Goal: Task Accomplishment & Management: Use online tool/utility

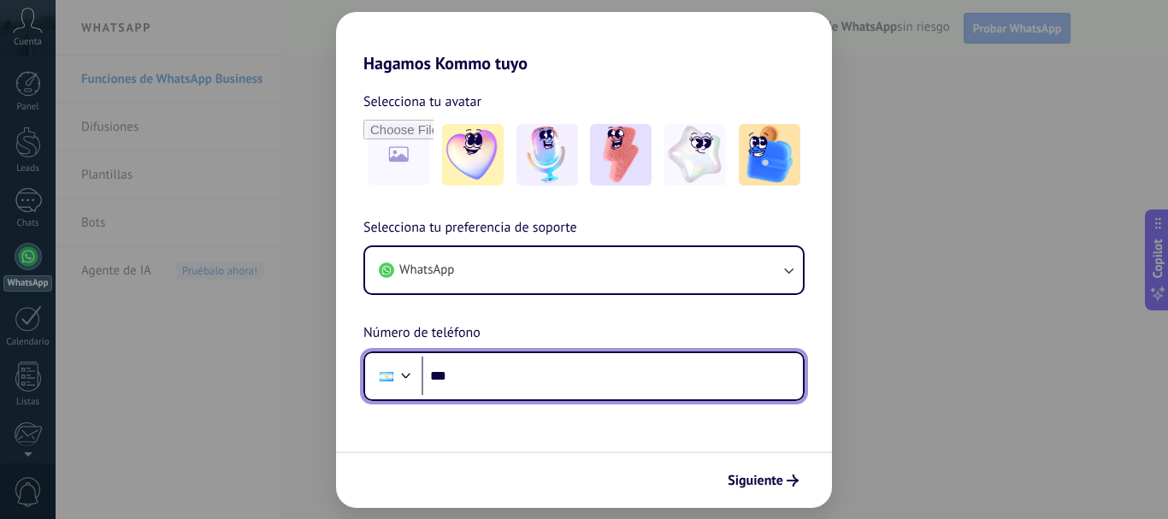
click at [535, 390] on input "***" at bounding box center [613, 376] width 382 height 39
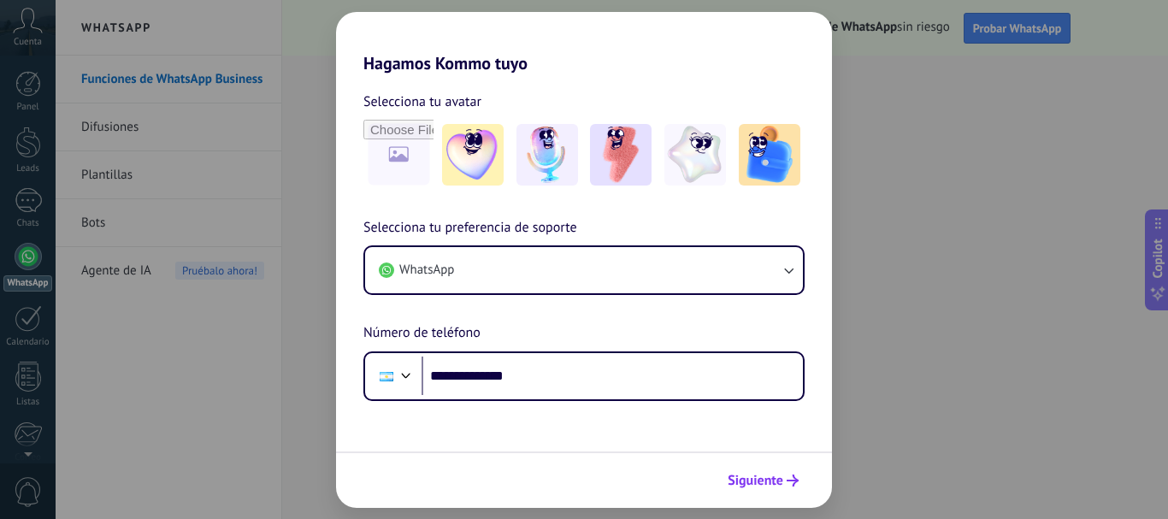
click at [755, 482] on span "Siguiente" at bounding box center [756, 481] width 56 height 12
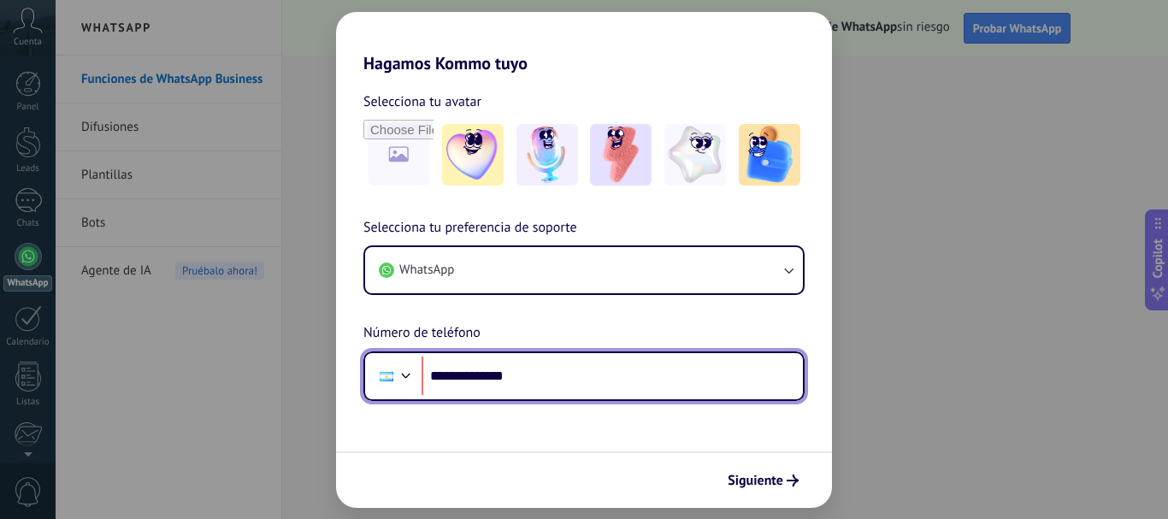
click at [512, 378] on input "**********" at bounding box center [613, 376] width 382 height 39
click at [525, 375] on input "**********" at bounding box center [613, 376] width 382 height 39
type input "**********"
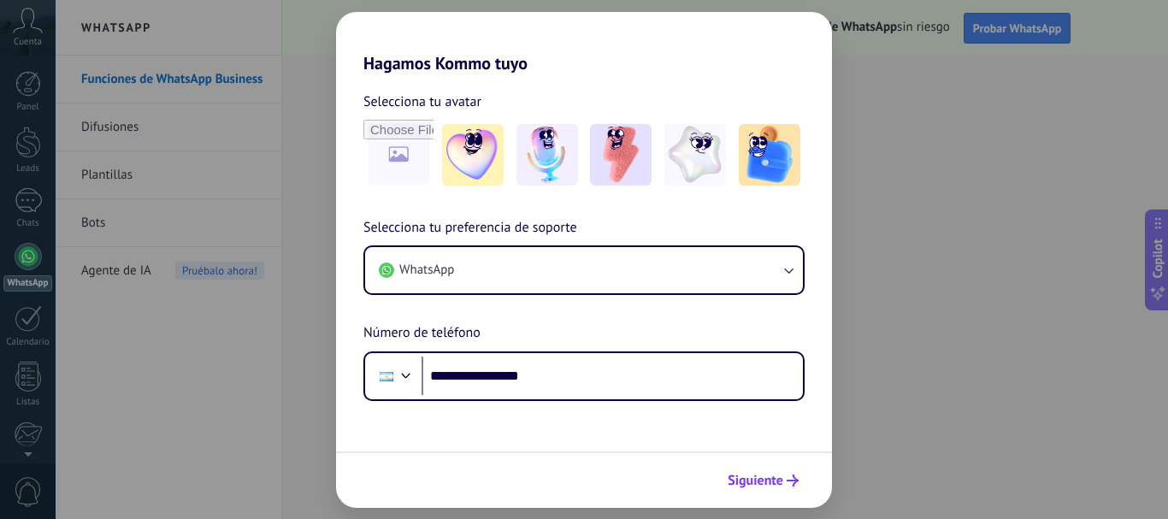
click at [778, 481] on span "Siguiente" at bounding box center [756, 481] width 56 height 12
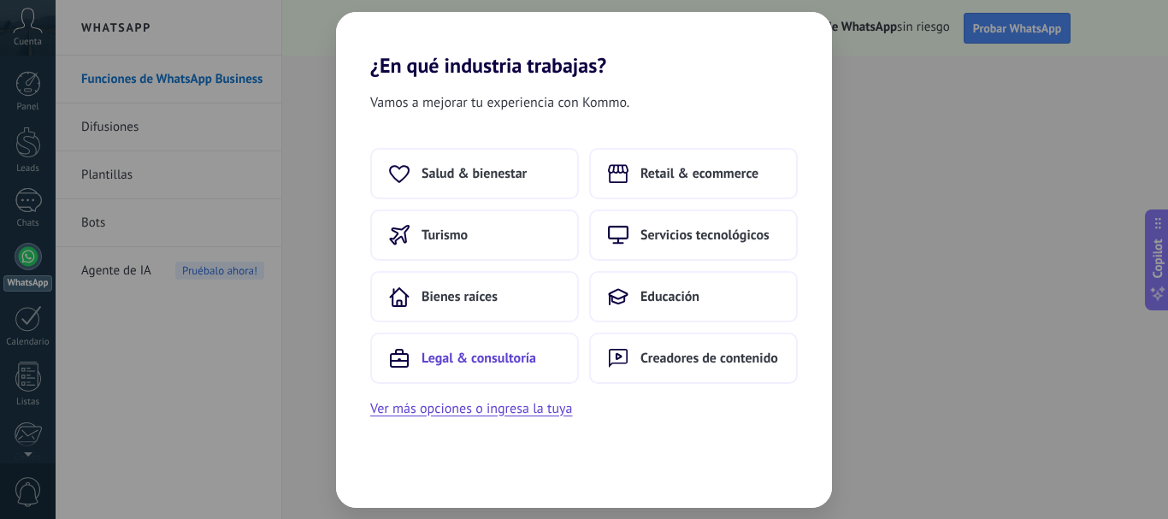
click at [490, 357] on span "Legal & consultoría" at bounding box center [479, 358] width 115 height 17
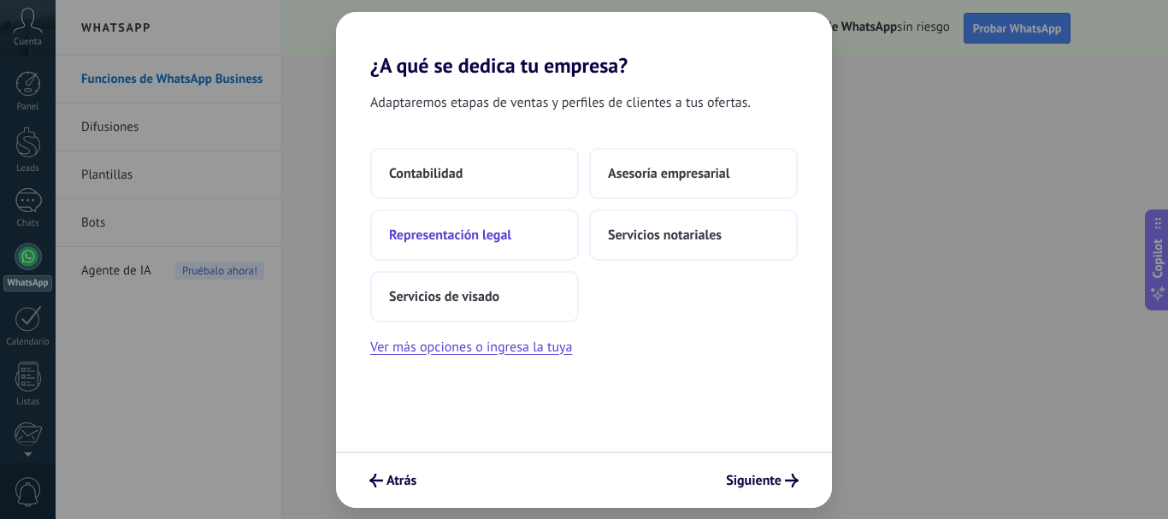
click at [478, 239] on span "Representación legal" at bounding box center [450, 235] width 122 height 17
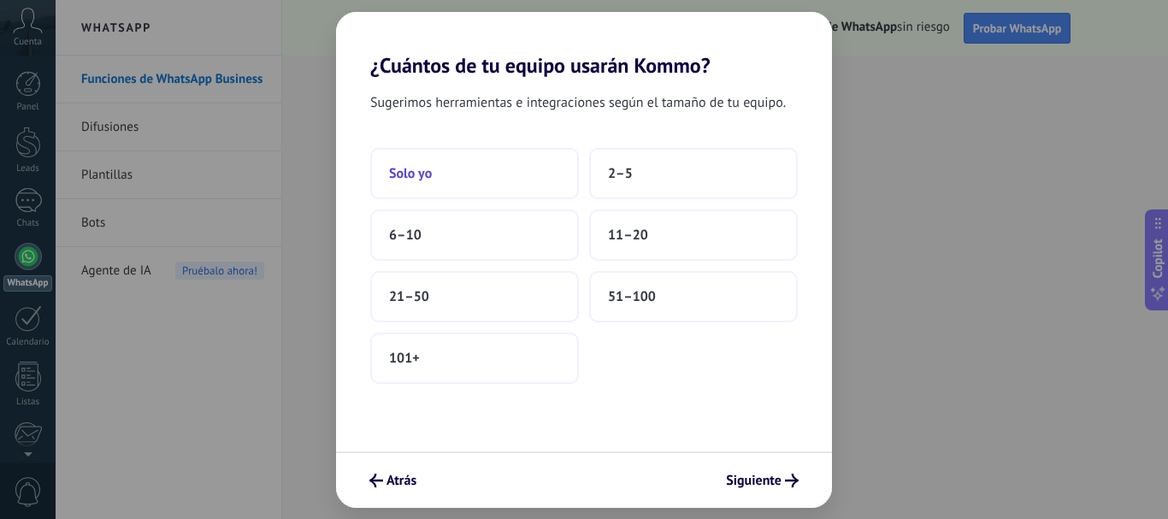
click at [441, 163] on button "Solo yo" at bounding box center [474, 173] width 209 height 51
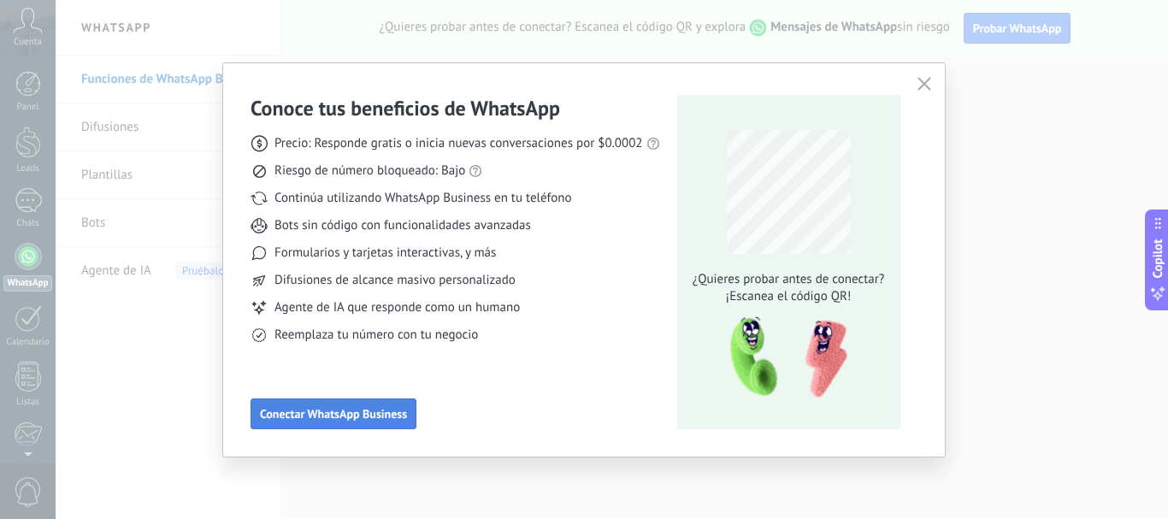
click at [380, 406] on button "Conectar WhatsApp Business" at bounding box center [334, 414] width 166 height 31
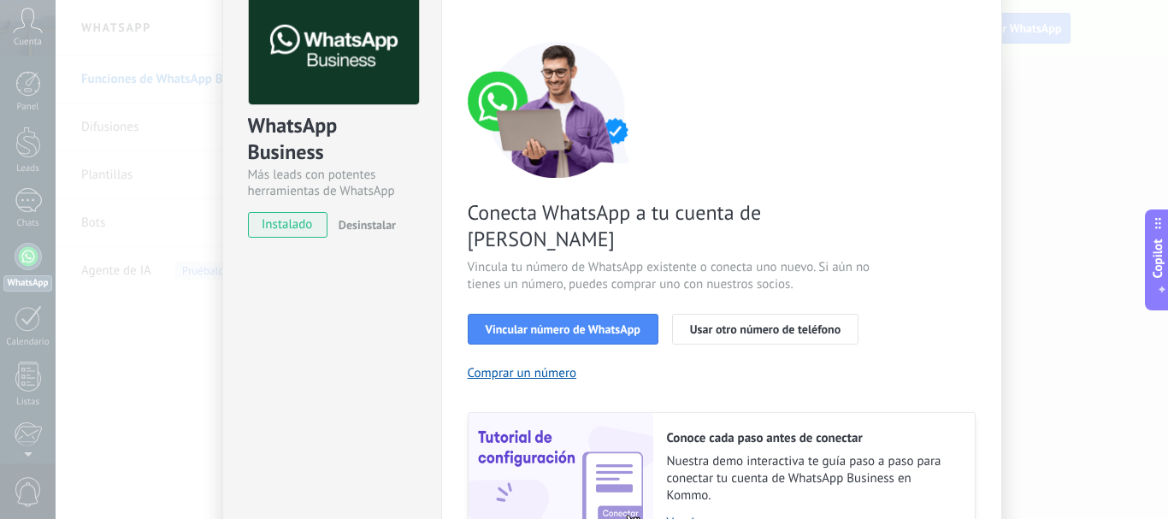
scroll to position [171, 0]
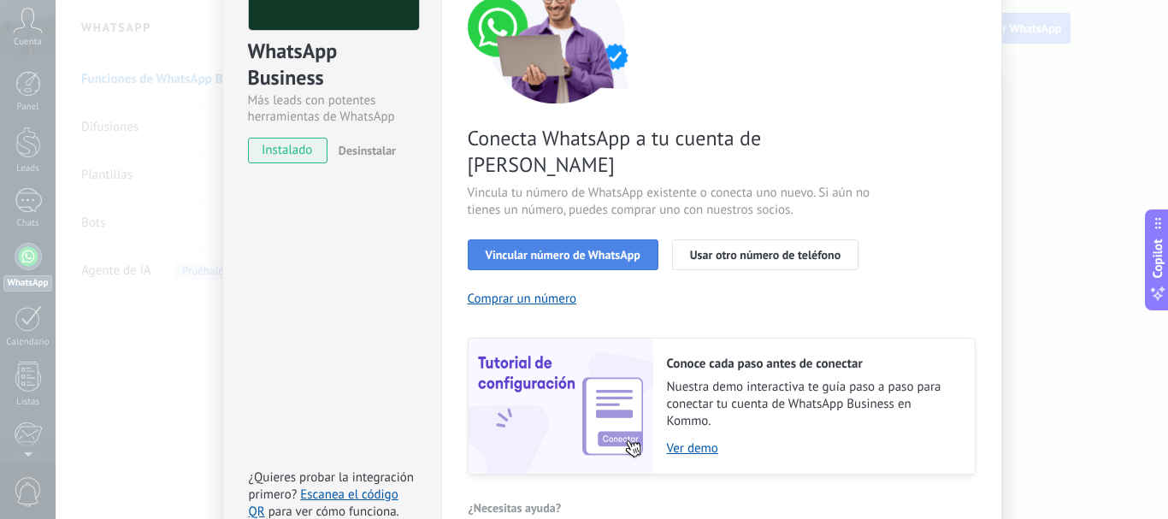
click at [624, 249] on span "Vincular número de WhatsApp" at bounding box center [563, 255] width 155 height 12
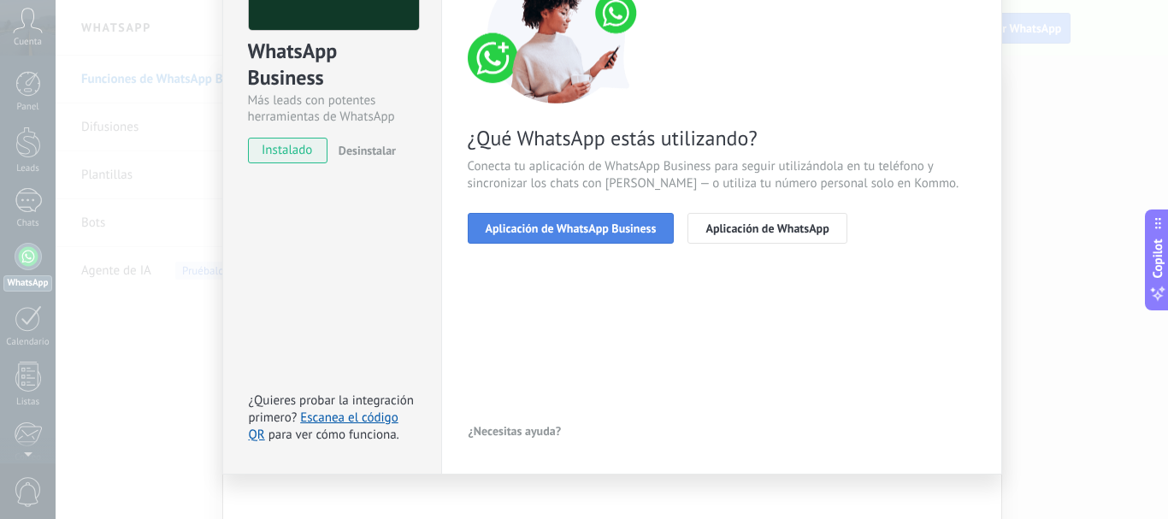
click at [624, 225] on span "Aplicación de WhatsApp Business" at bounding box center [571, 228] width 171 height 12
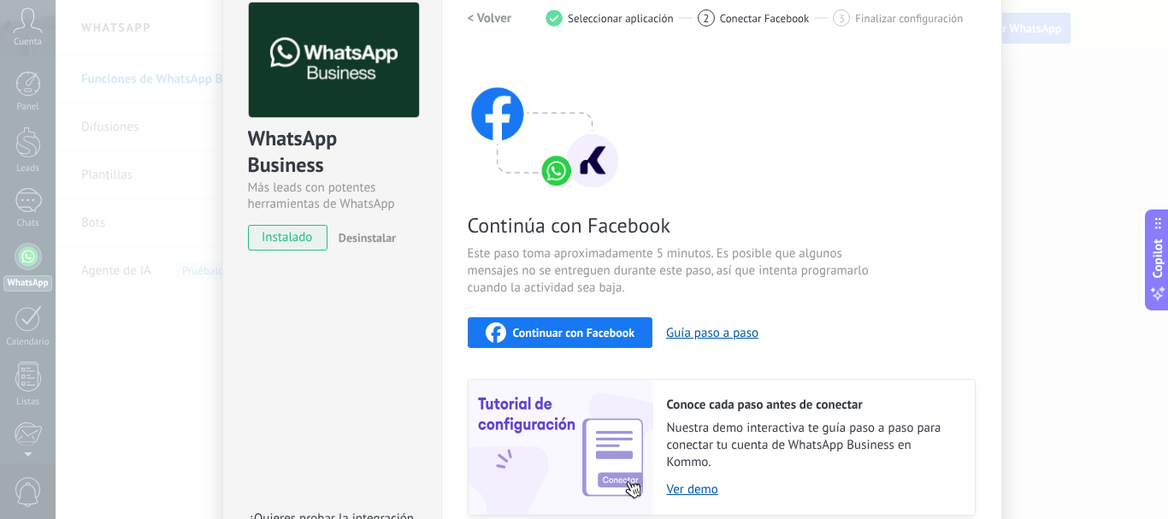
scroll to position [135, 0]
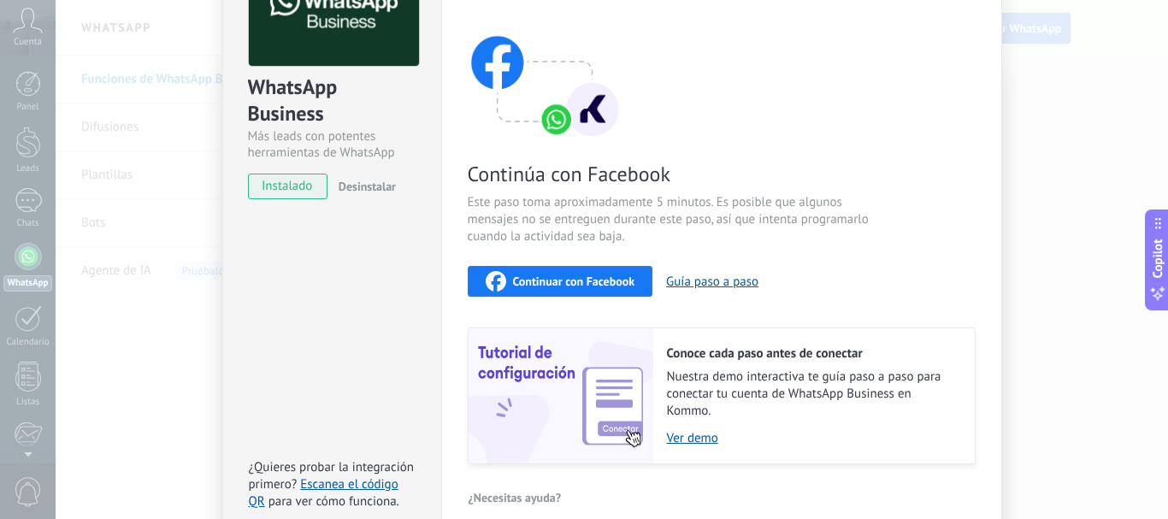
click at [603, 281] on span "Continuar con Facebook" at bounding box center [574, 281] width 122 height 12
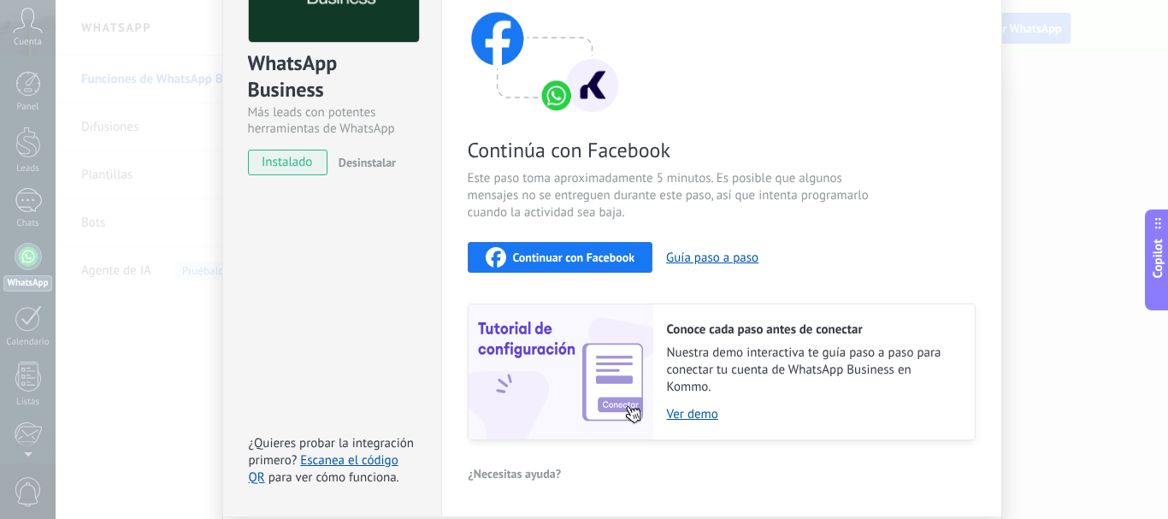
scroll to position [221, 0]
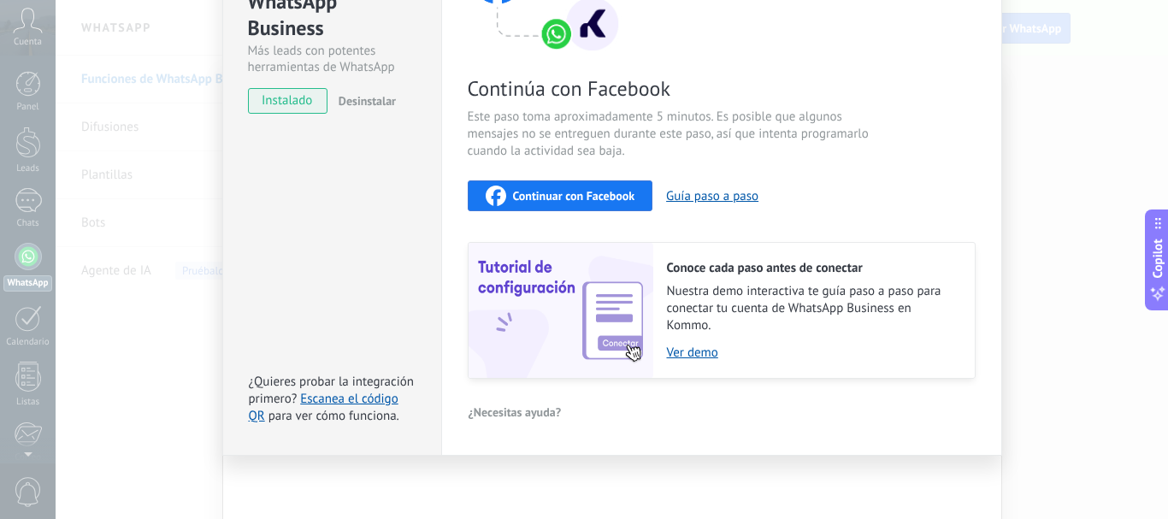
click at [298, 99] on span "instalado" at bounding box center [288, 101] width 78 height 26
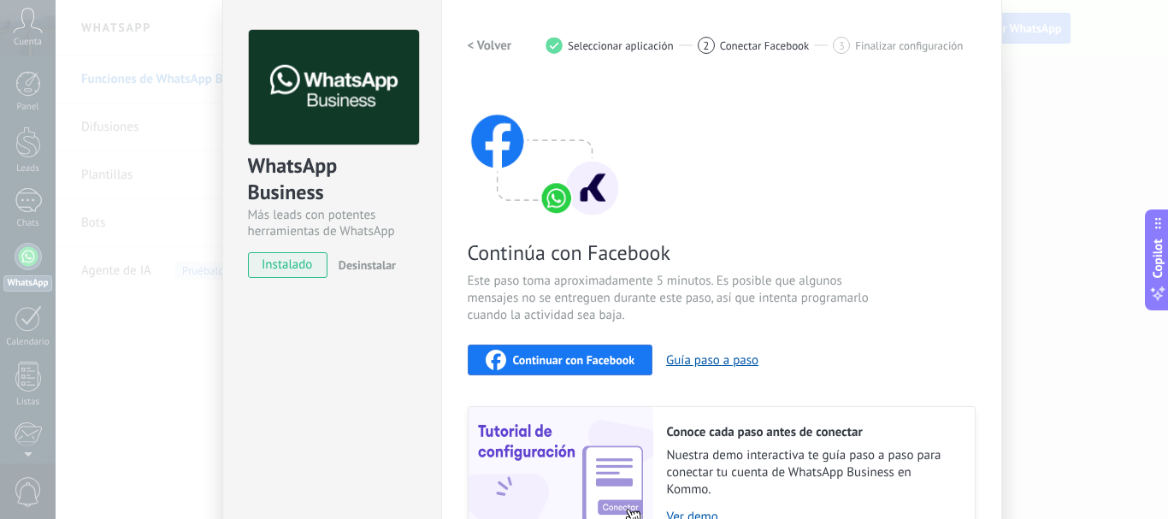
scroll to position [86, 0]
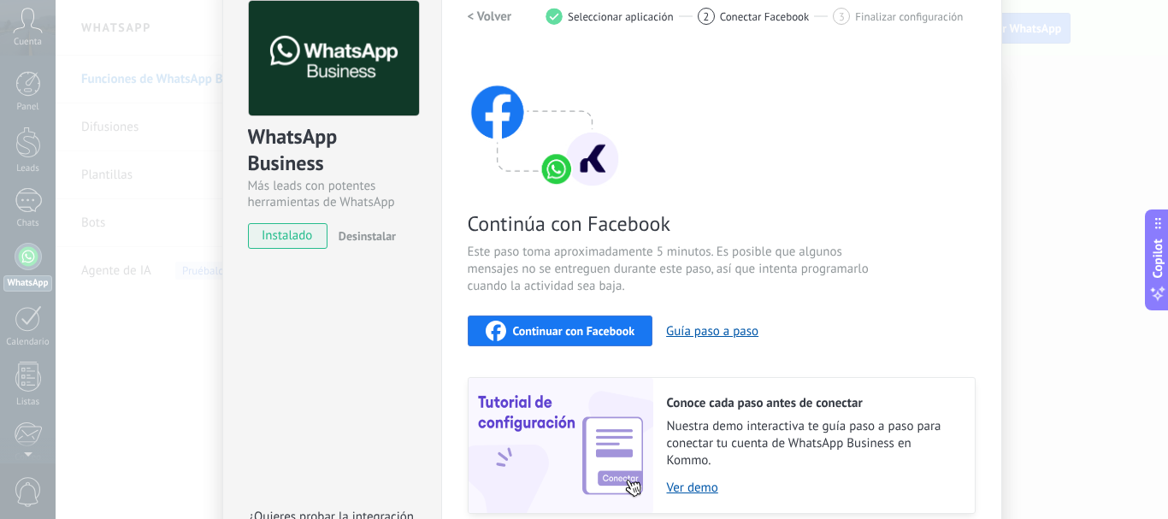
click at [526, 331] on span "Continuar con Facebook" at bounding box center [574, 331] width 122 height 12
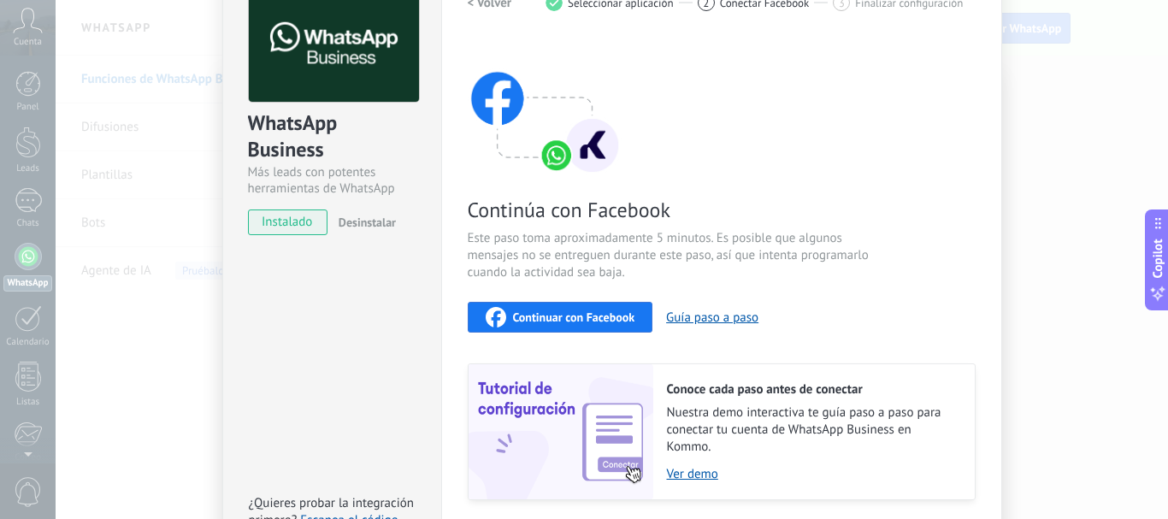
scroll to position [0, 0]
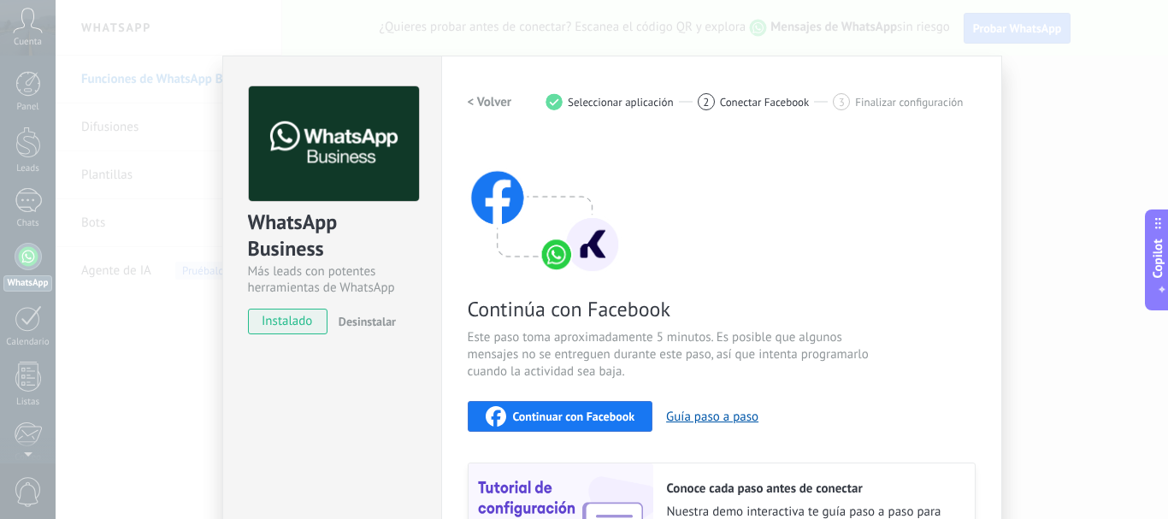
click at [306, 324] on span "instalado" at bounding box center [288, 322] width 78 height 26
click at [358, 319] on span "Desinstalar" at bounding box center [367, 321] width 57 height 15
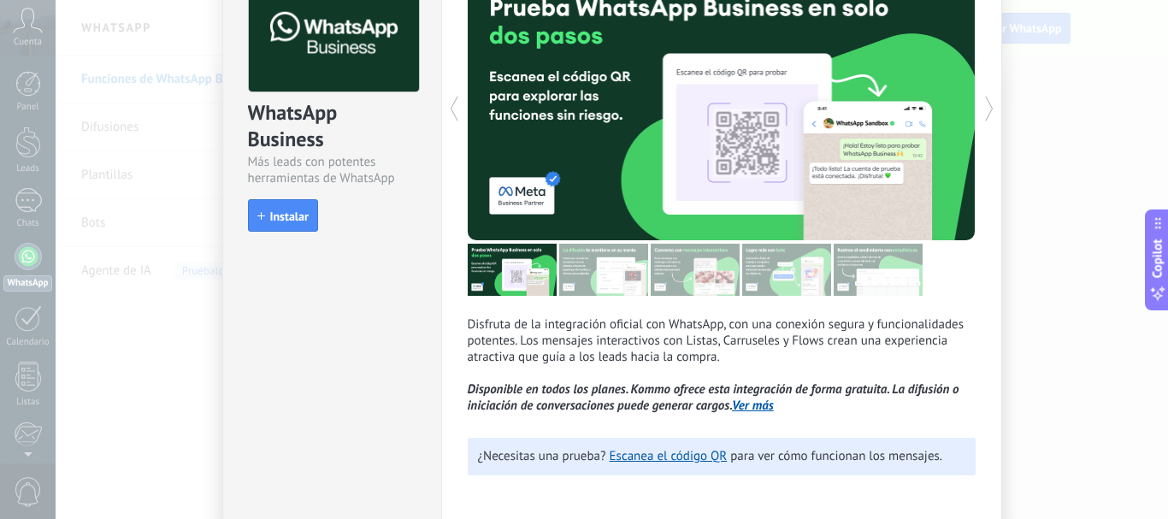
scroll to position [9, 0]
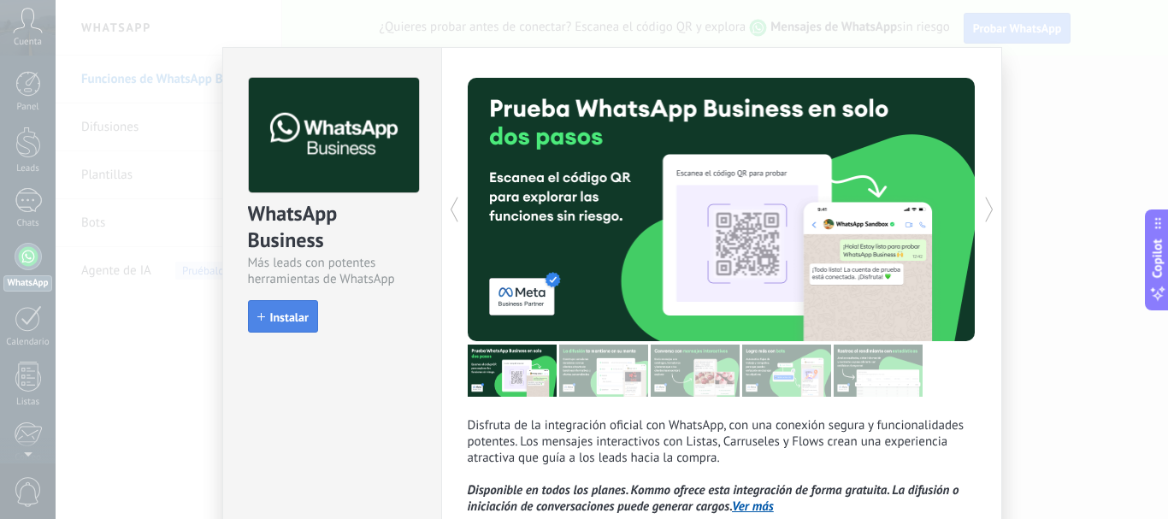
click at [290, 322] on span "Instalar" at bounding box center [289, 317] width 38 height 12
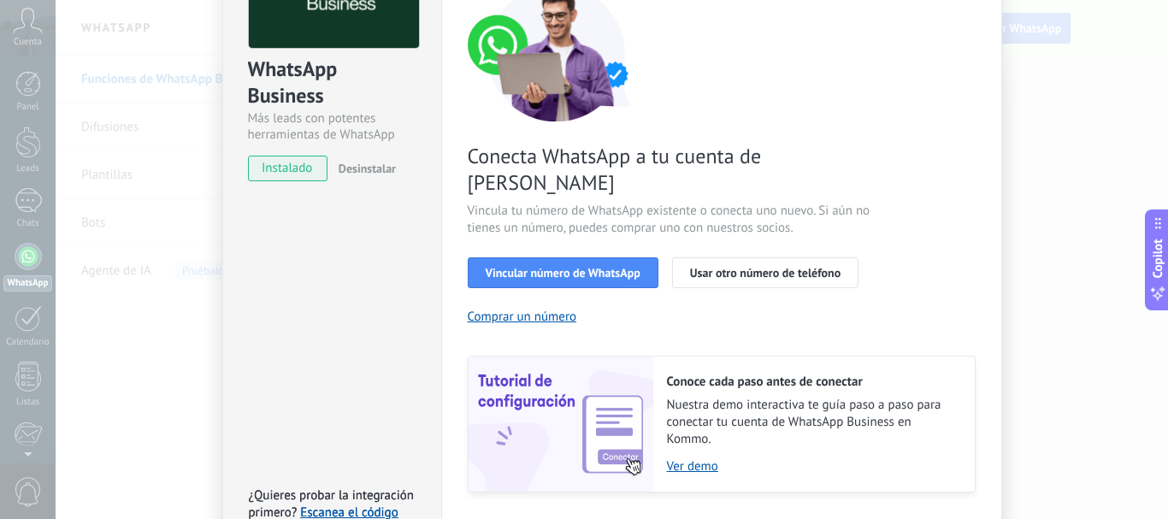
scroll to position [171, 0]
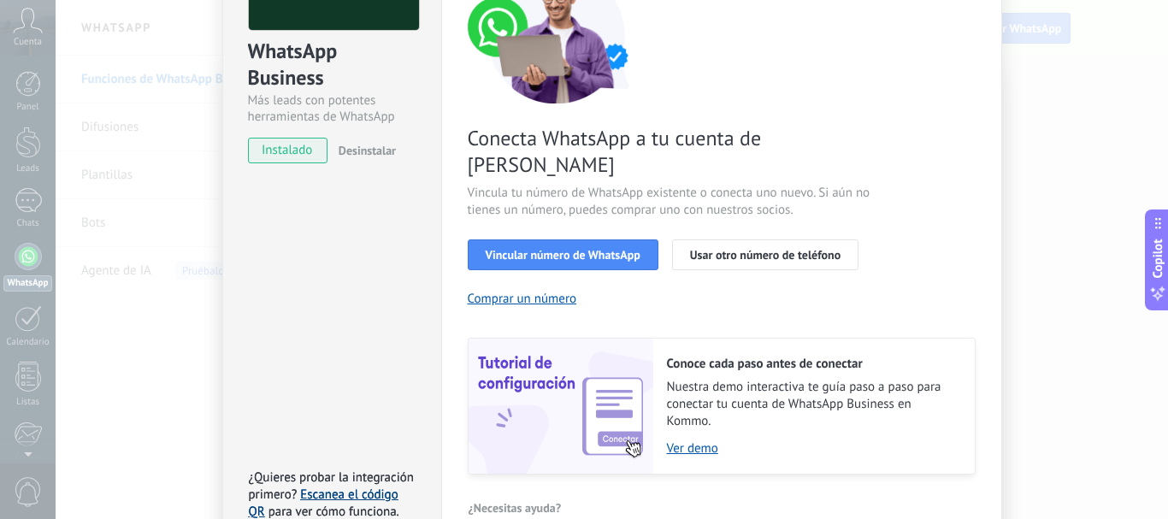
click at [328, 487] on link "Escanea el código QR" at bounding box center [324, 503] width 150 height 33
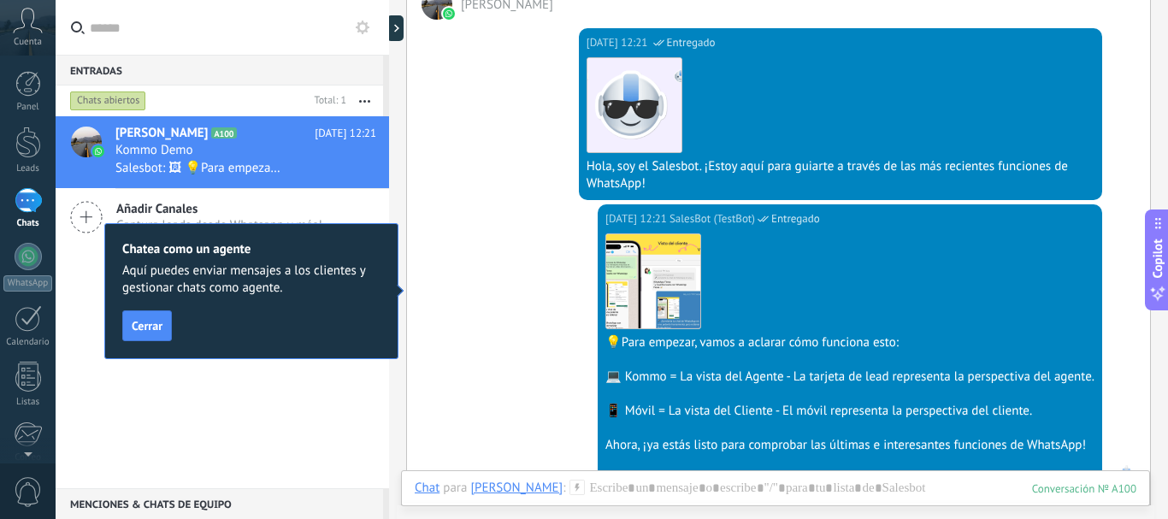
scroll to position [342, 0]
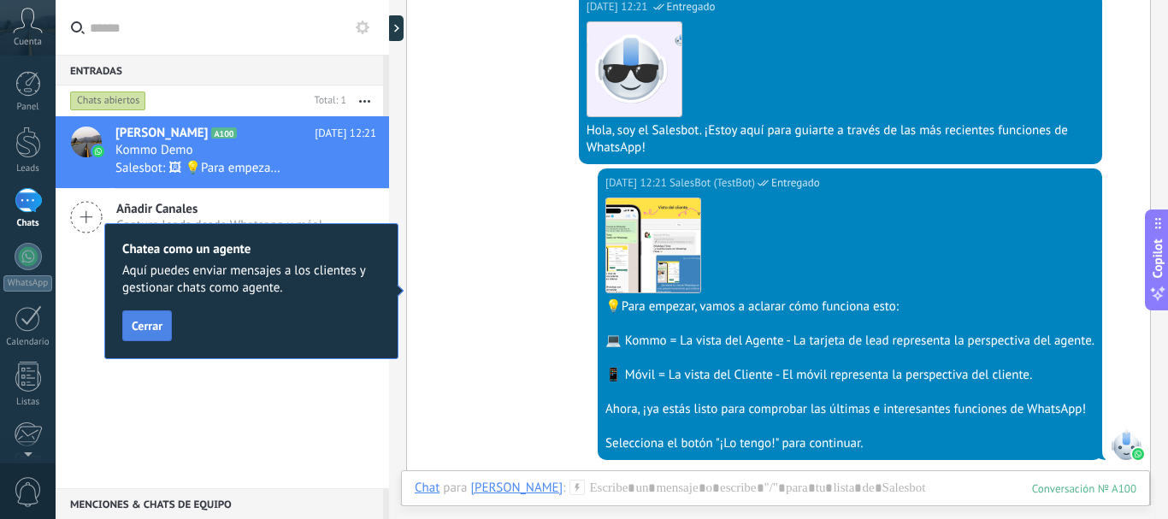
click at [146, 324] on span "Cerrar" at bounding box center [147, 326] width 31 height 12
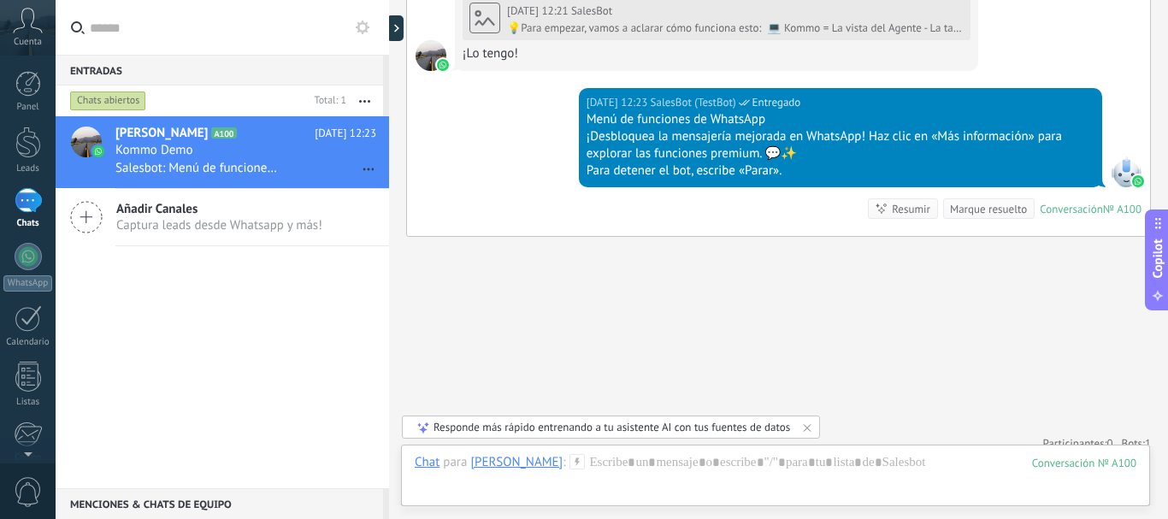
scroll to position [865, 0]
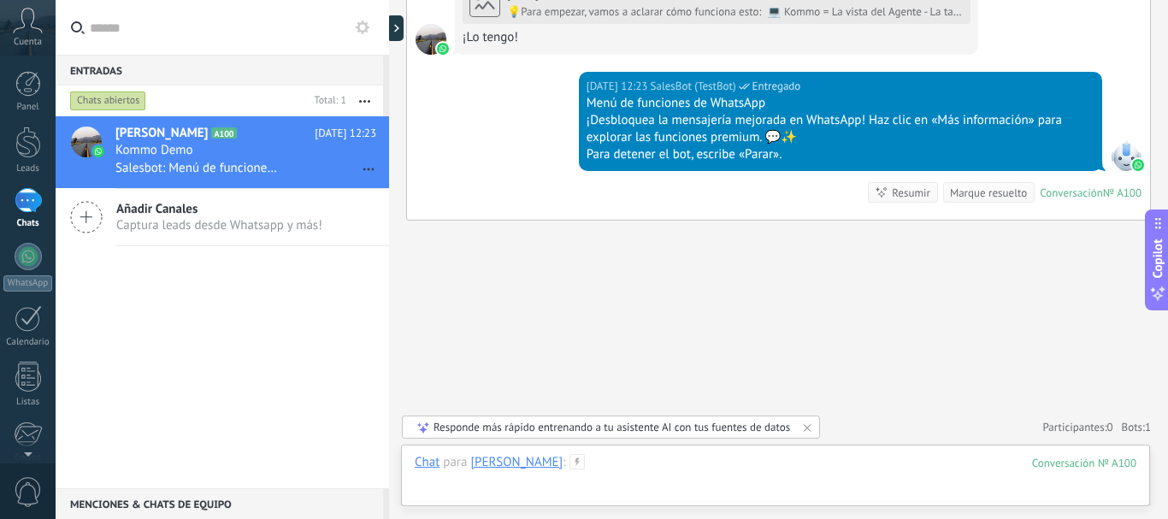
click at [642, 470] on div at bounding box center [776, 479] width 722 height 51
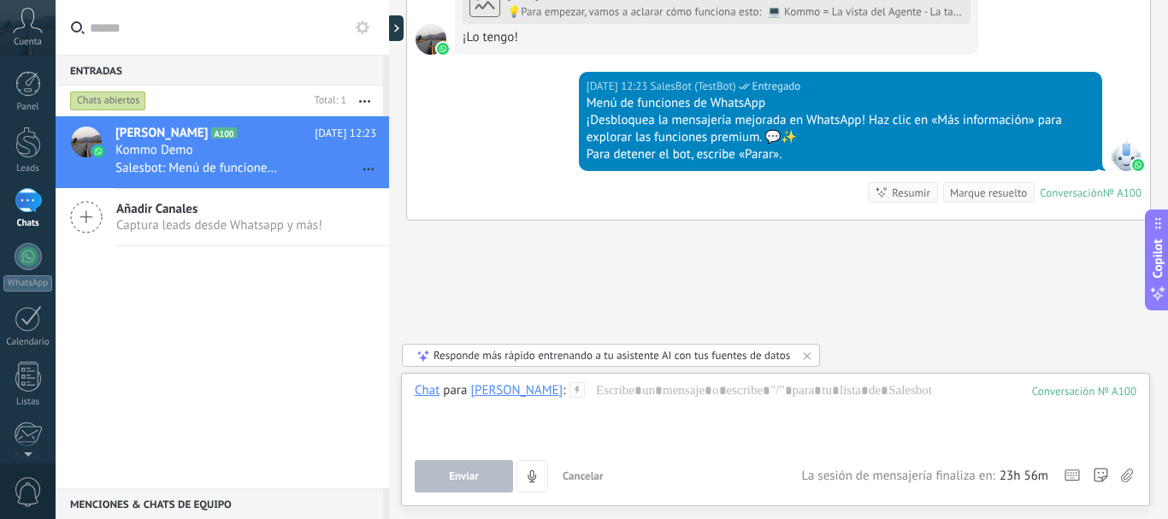
click at [170, 503] on div "Menciones & Chats de equipo 0" at bounding box center [220, 503] width 328 height 31
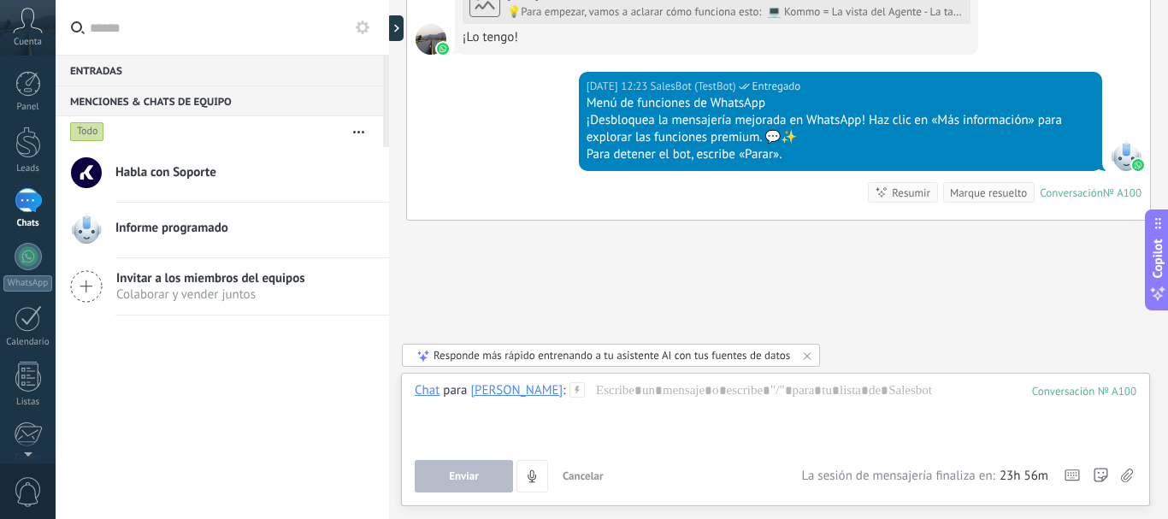
click at [359, 126] on button "button" at bounding box center [358, 131] width 37 height 31
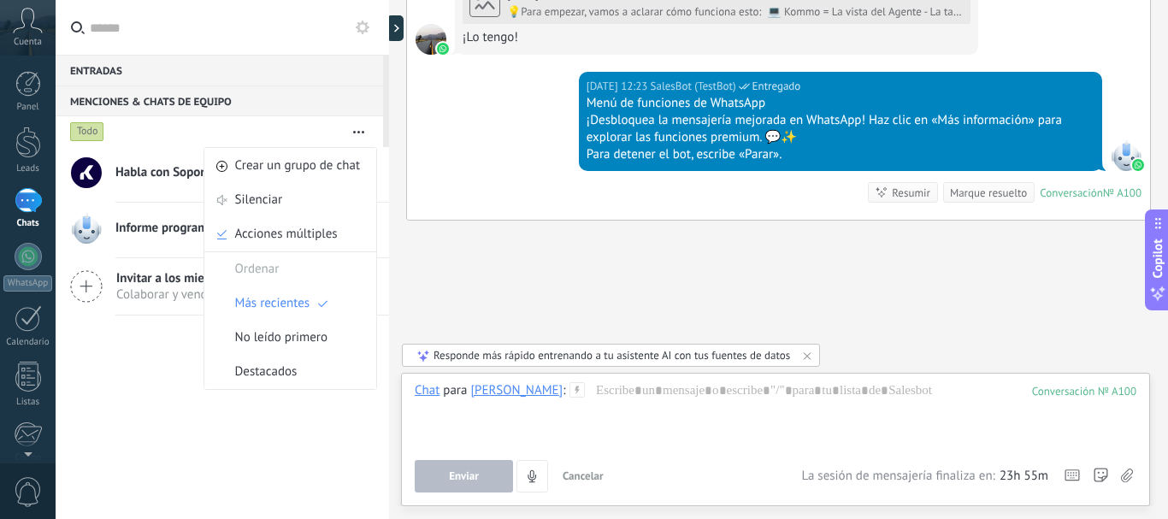
click at [143, 370] on div "Habla con Soporte Informe programado Invitar a los miembros del equipos [PERSON…" at bounding box center [223, 333] width 334 height 372
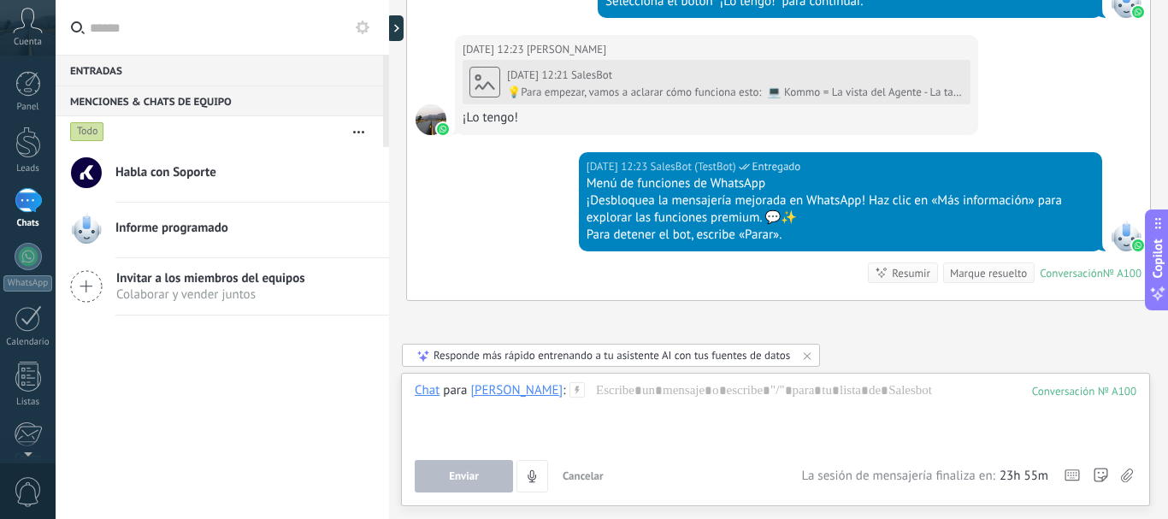
scroll to position [694, 0]
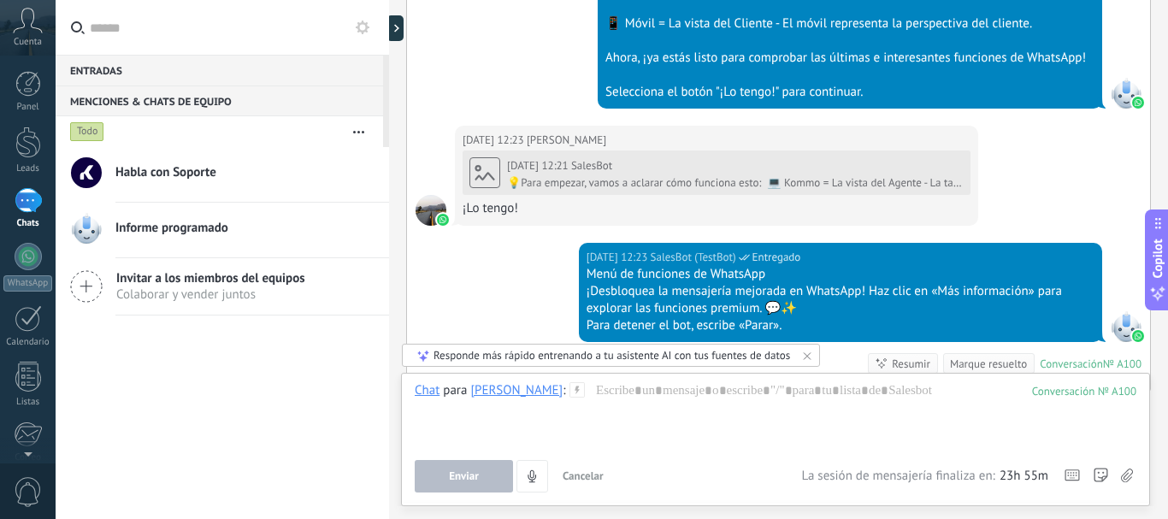
click at [158, 404] on div "Habla con Soporte Informe programado Invitar a los miembros del equipos [PERSON…" at bounding box center [223, 333] width 334 height 372
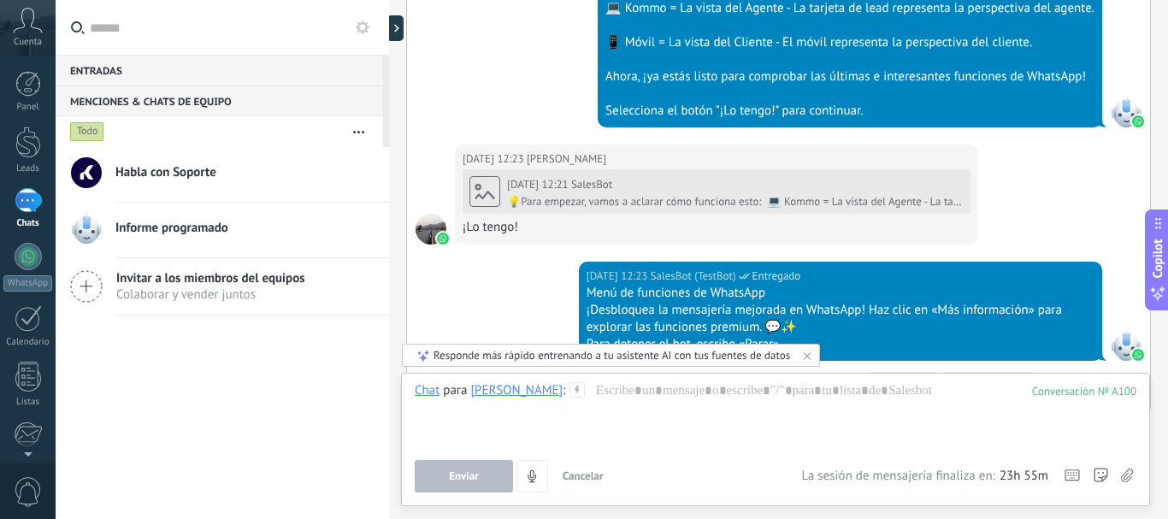
scroll to position [608, 0]
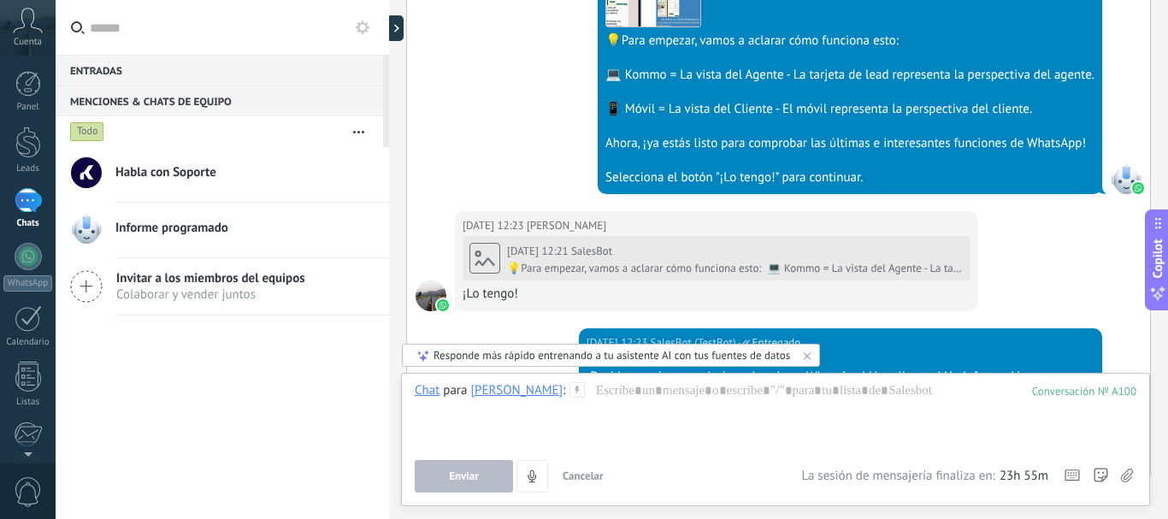
click at [360, 27] on icon at bounding box center [363, 28] width 14 height 14
click at [361, 27] on icon at bounding box center [363, 28] width 14 height 14
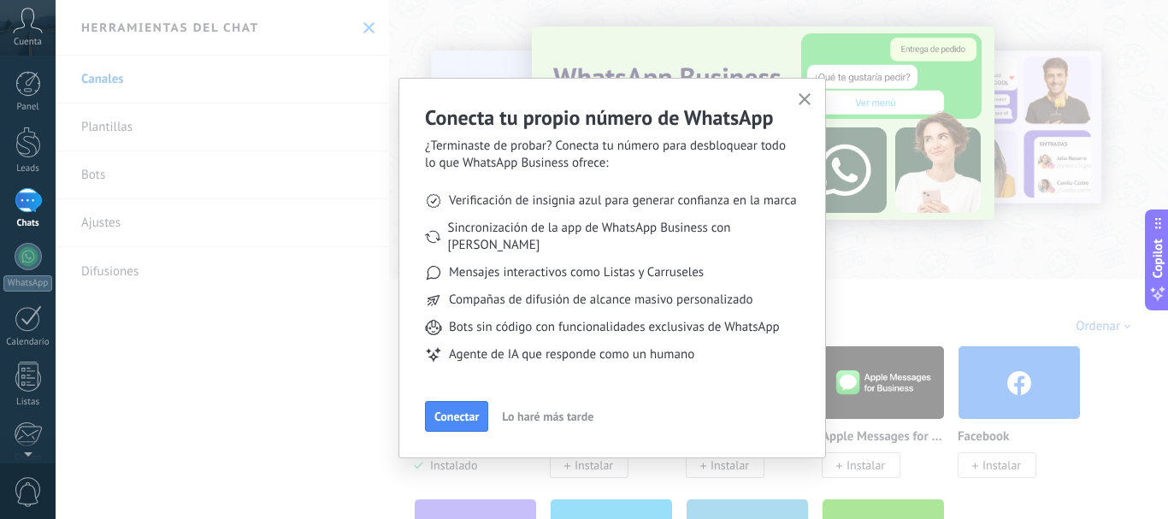
click at [810, 99] on icon "button" at bounding box center [805, 99] width 13 height 13
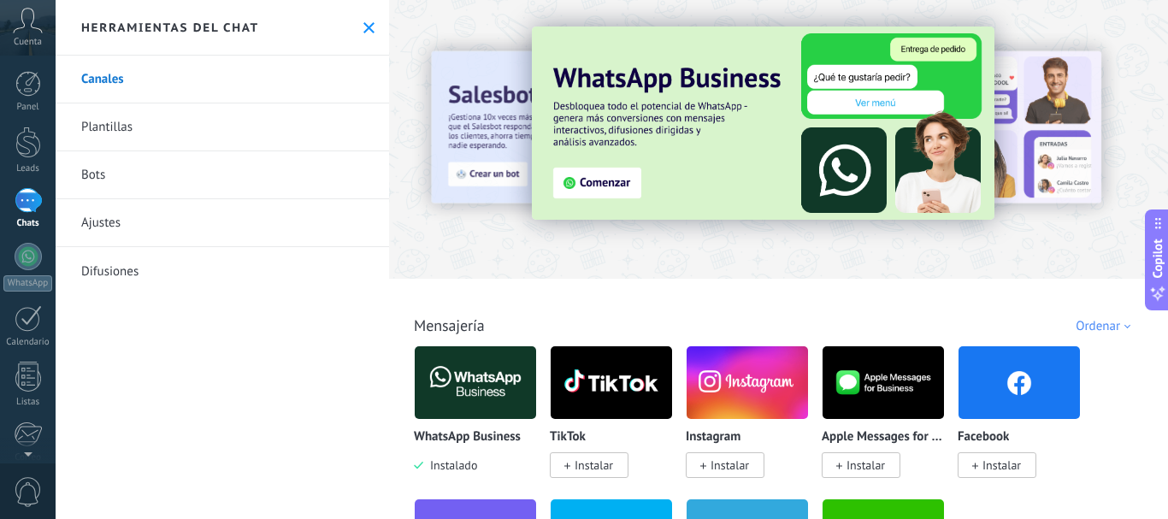
click at [104, 174] on link "Bots" at bounding box center [223, 175] width 334 height 48
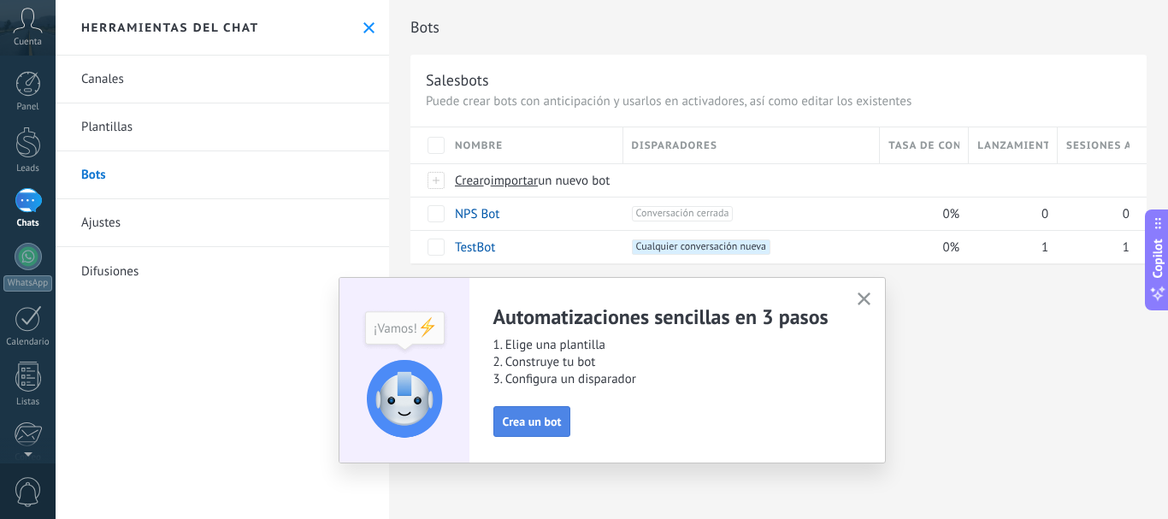
click at [517, 417] on span "Crea un bot" at bounding box center [532, 422] width 59 height 12
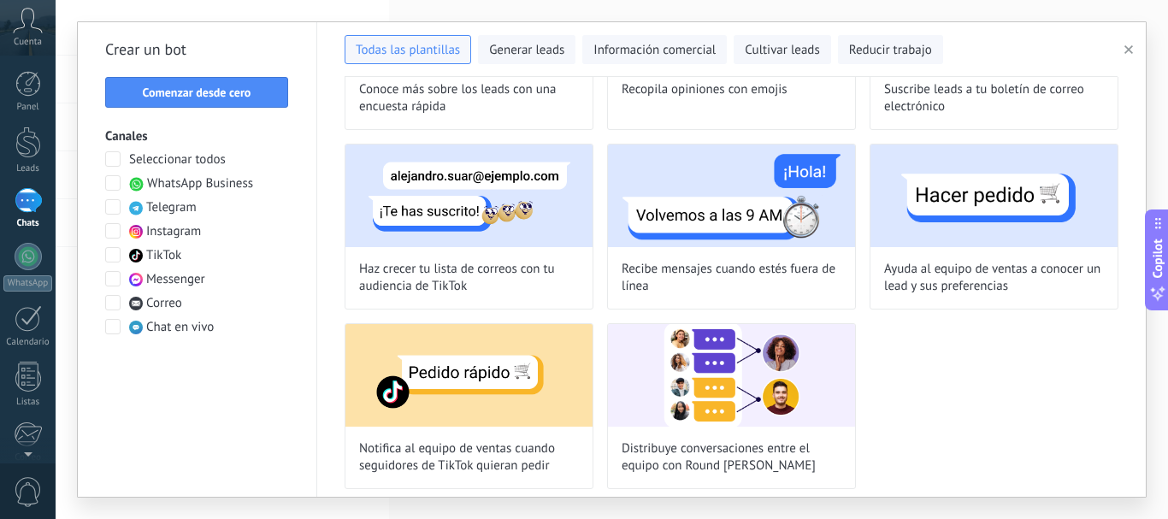
scroll to position [1440, 0]
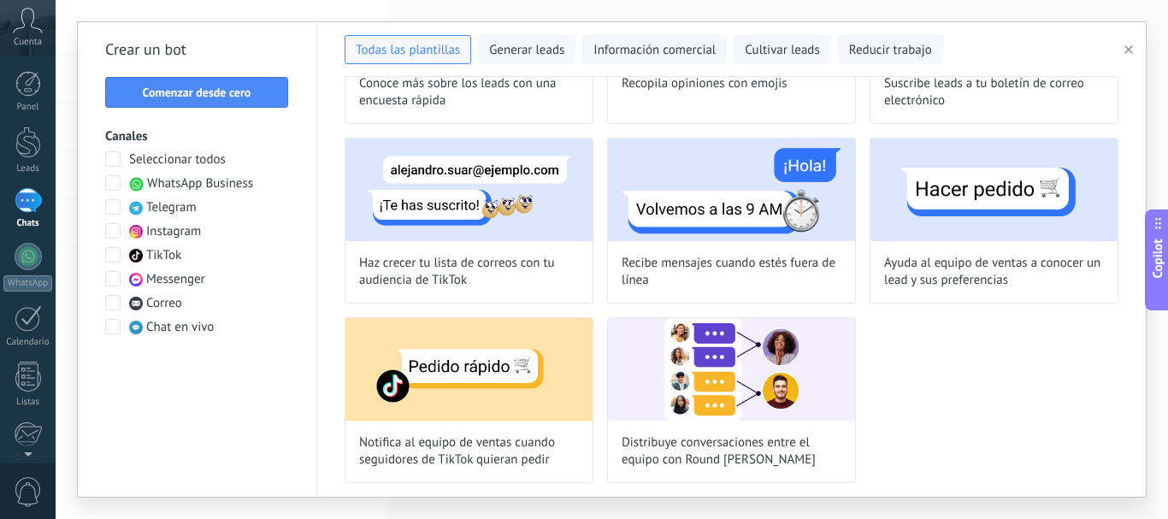
click at [112, 181] on span at bounding box center [112, 182] width 15 height 15
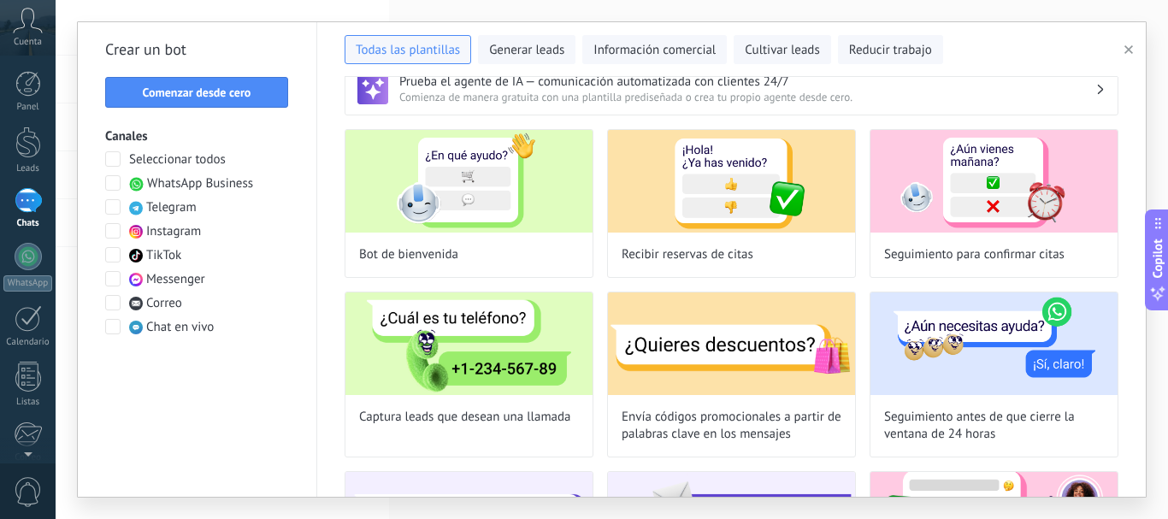
scroll to position [0, 0]
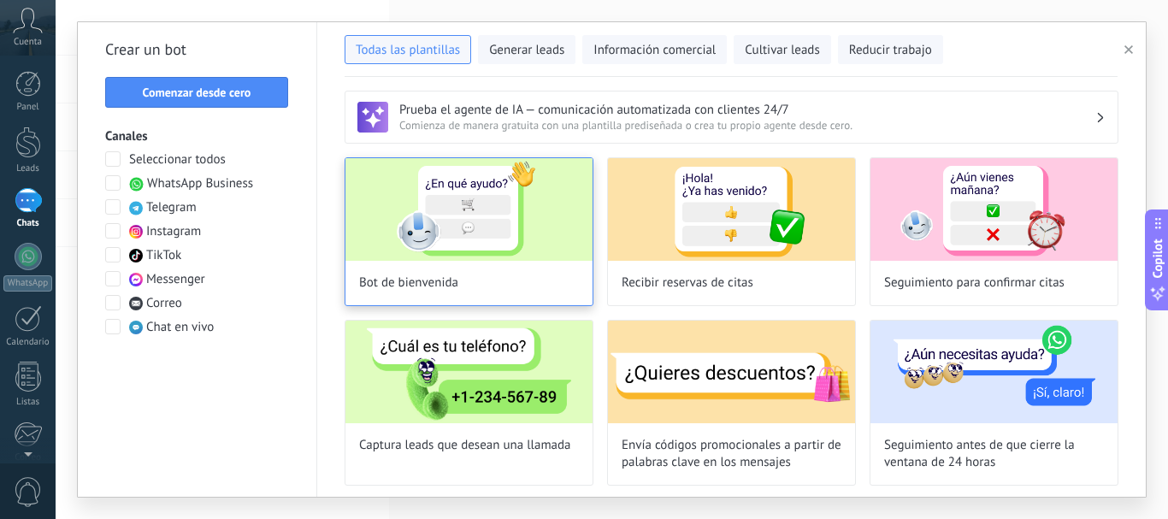
click at [476, 211] on img at bounding box center [469, 209] width 247 height 103
type input "**********"
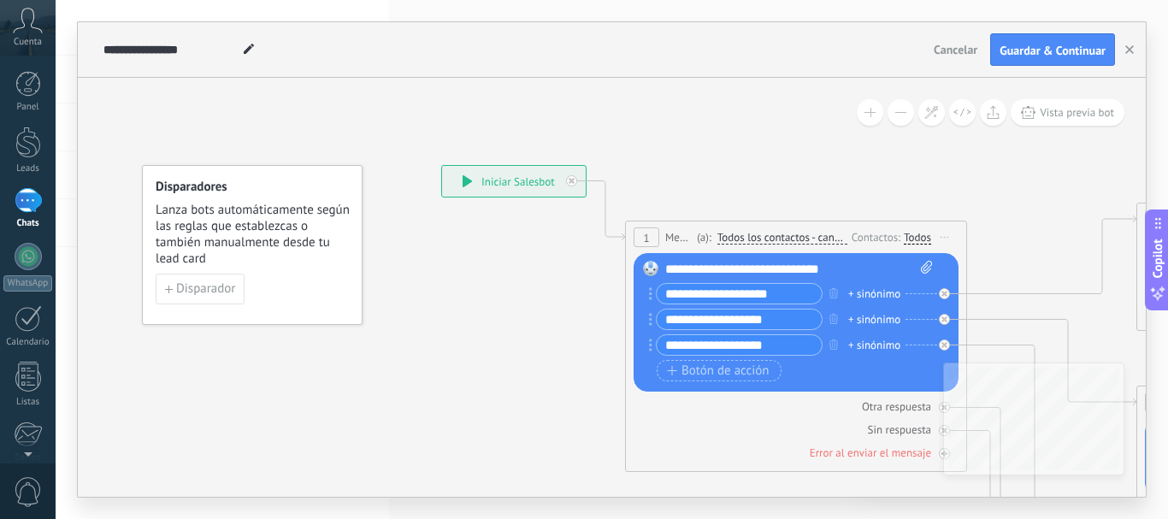
click at [851, 267] on div "**********" at bounding box center [799, 269] width 268 height 17
drag, startPoint x: 849, startPoint y: 269, endPoint x: 705, endPoint y: 276, distance: 144.7
click at [705, 276] on div "**********" at bounding box center [799, 269] width 268 height 17
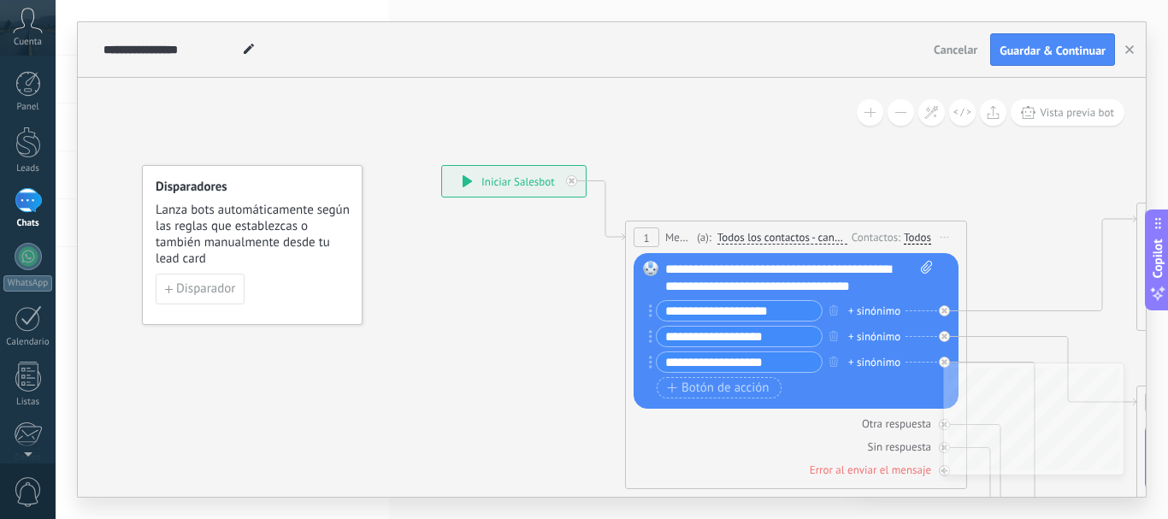
click at [873, 274] on div "**********" at bounding box center [799, 278] width 268 height 34
click at [785, 288] on div "**********" at bounding box center [799, 278] width 268 height 34
click at [772, 432] on div "Otra respuesta Sin respuesta Error al enviar el mensaje" at bounding box center [796, 443] width 325 height 69
click at [833, 238] on span "Todos los contactos - canales seleccionados" at bounding box center [783, 238] width 130 height 14
click at [833, 238] on button "Todos los contactos - canales seleccionados" at bounding box center [816, 237] width 214 height 31
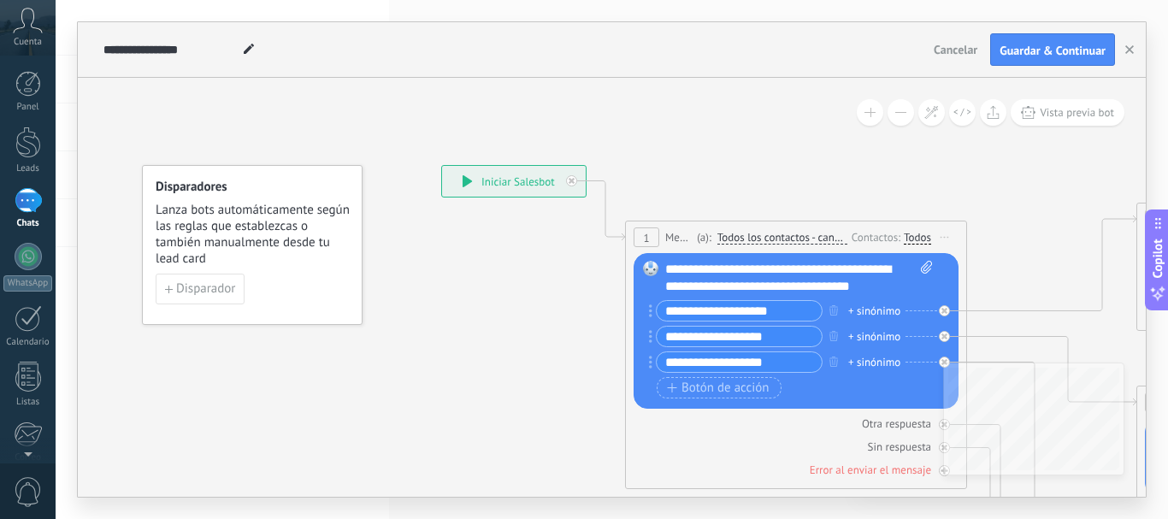
click at [914, 239] on div "Todos" at bounding box center [917, 238] width 27 height 14
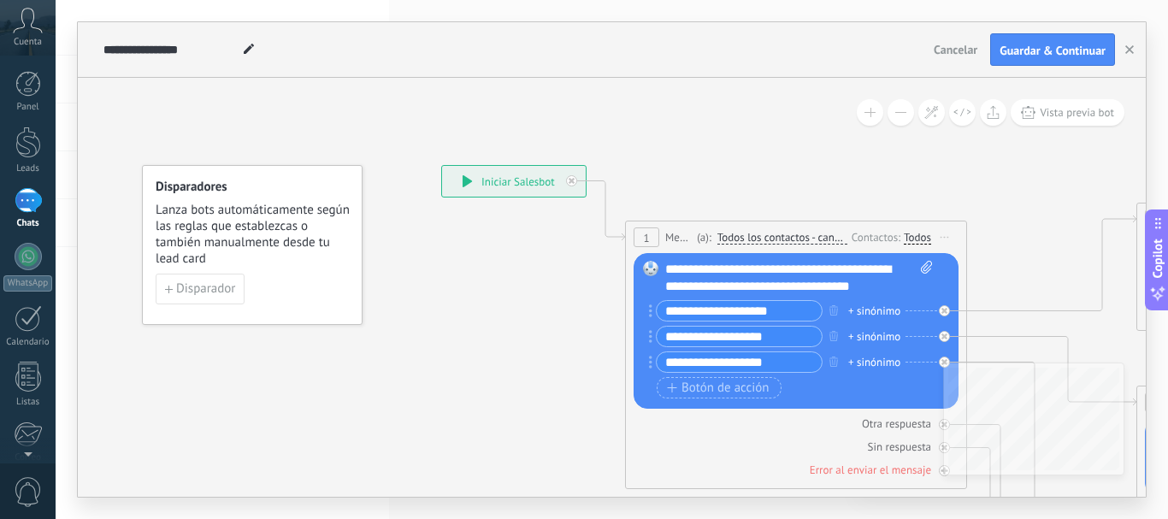
click at [747, 234] on span "Todos los contactos - canales seleccionados" at bounding box center [783, 238] width 130 height 14
click at [747, 234] on button "Todos los contactos - canales seleccionados" at bounding box center [816, 237] width 214 height 31
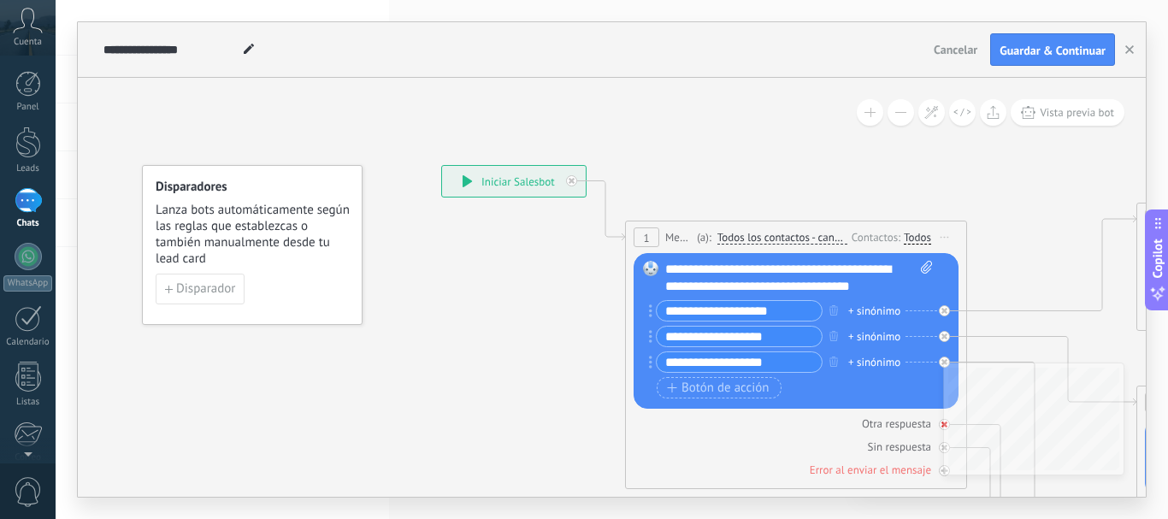
click at [727, 429] on div "Otra respuesta" at bounding box center [796, 424] width 325 height 16
click at [1056, 44] on span "Guardar & Continuar" at bounding box center [1053, 50] width 106 height 12
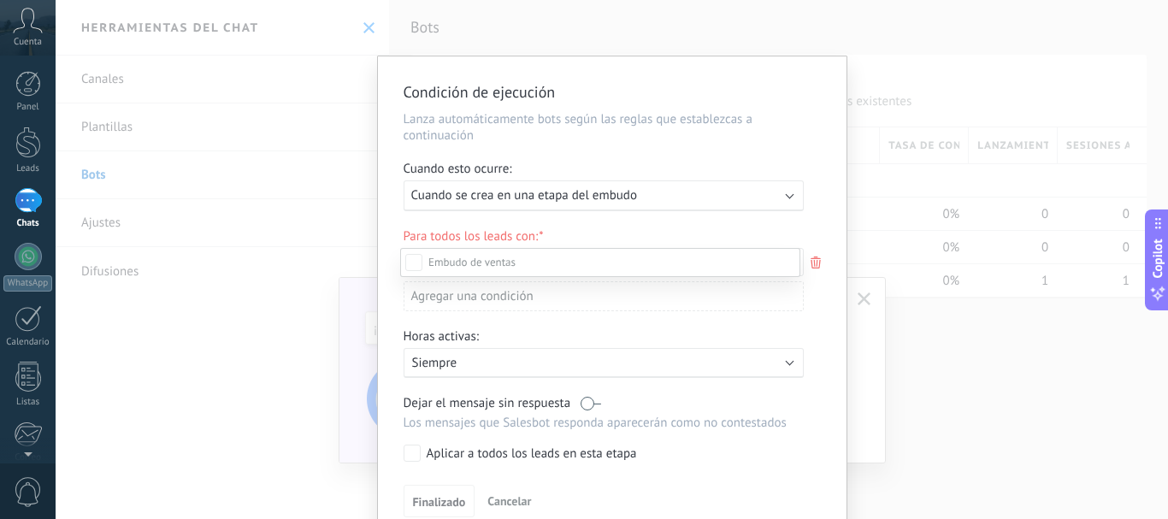
click at [714, 199] on div at bounding box center [612, 259] width 1113 height 519
click at [714, 199] on div "Ejecutar: Cuando se crea en una etapa del embudo" at bounding box center [596, 195] width 371 height 16
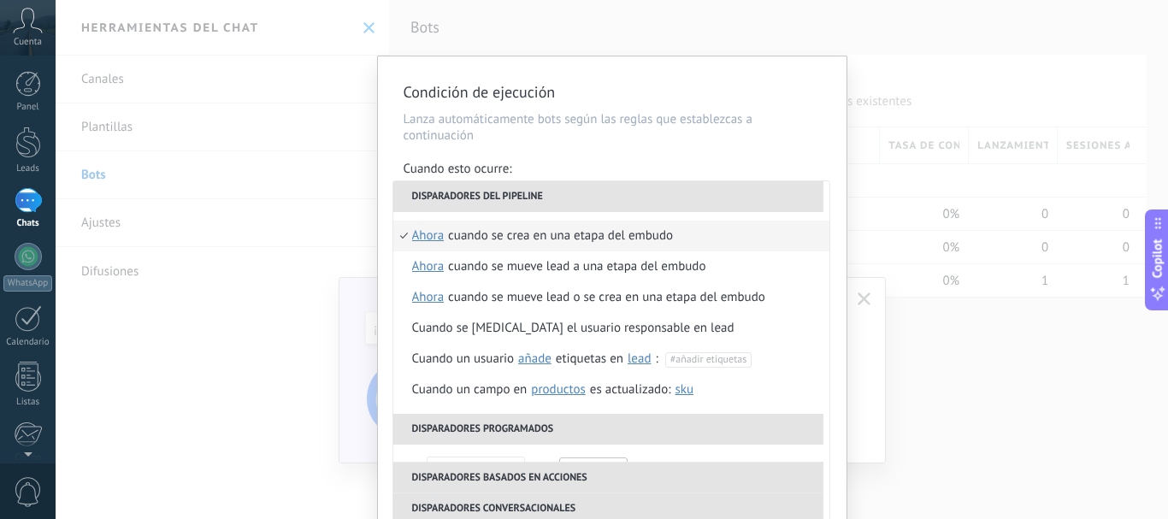
click at [579, 189] on li "Disparadores del pipeline" at bounding box center [608, 196] width 430 height 31
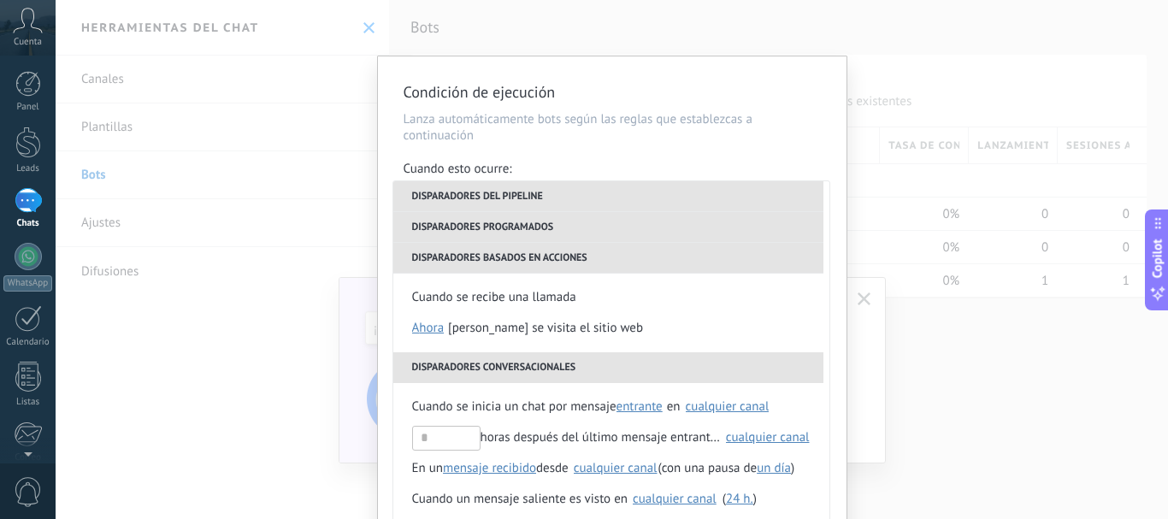
scroll to position [373, 0]
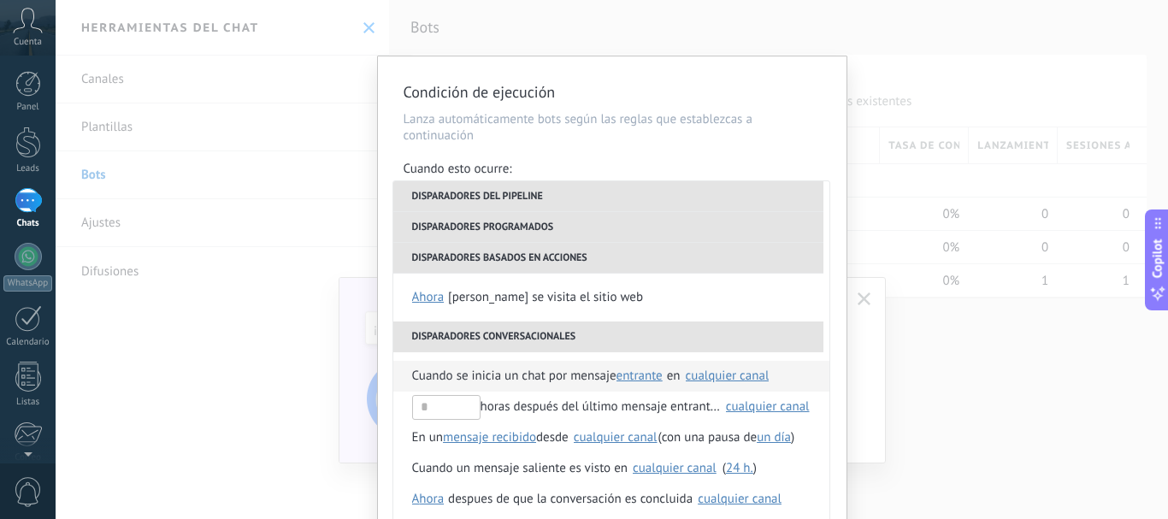
click at [507, 383] on span "Cuando se inicia un chat por mensaje" at bounding box center [514, 376] width 204 height 31
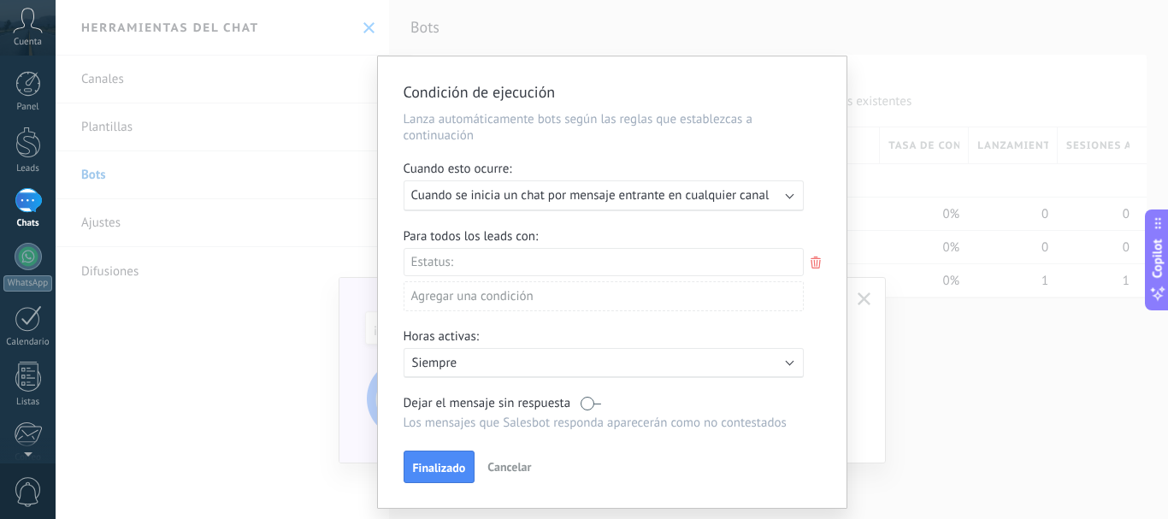
click at [596, 194] on span "Cuando se inicia un chat por mensaje entrante en cualquier canal" at bounding box center [590, 195] width 358 height 16
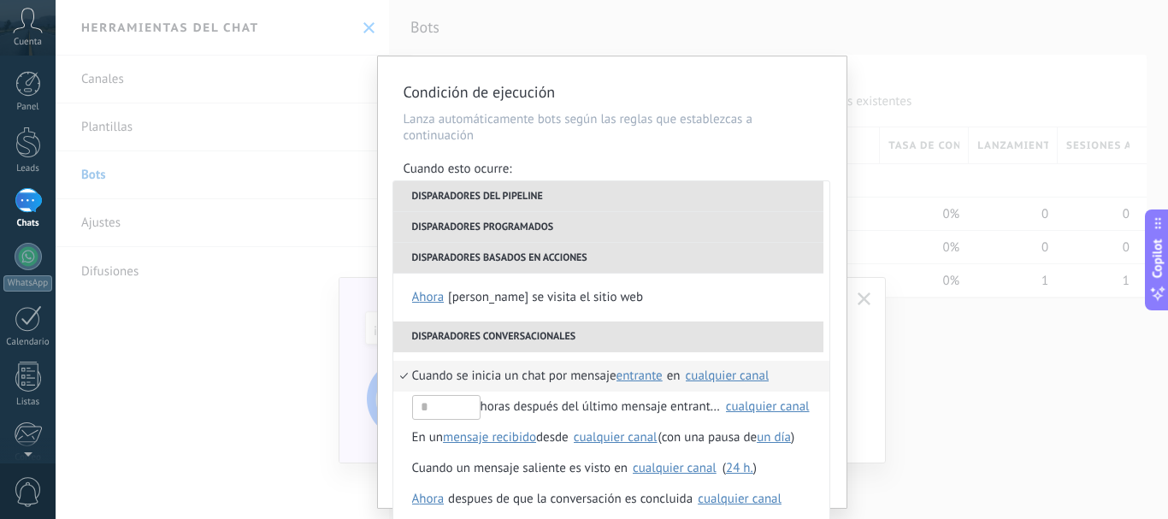
click at [510, 376] on span "Cuando se inicia un chat por mensaje" at bounding box center [514, 376] width 204 height 31
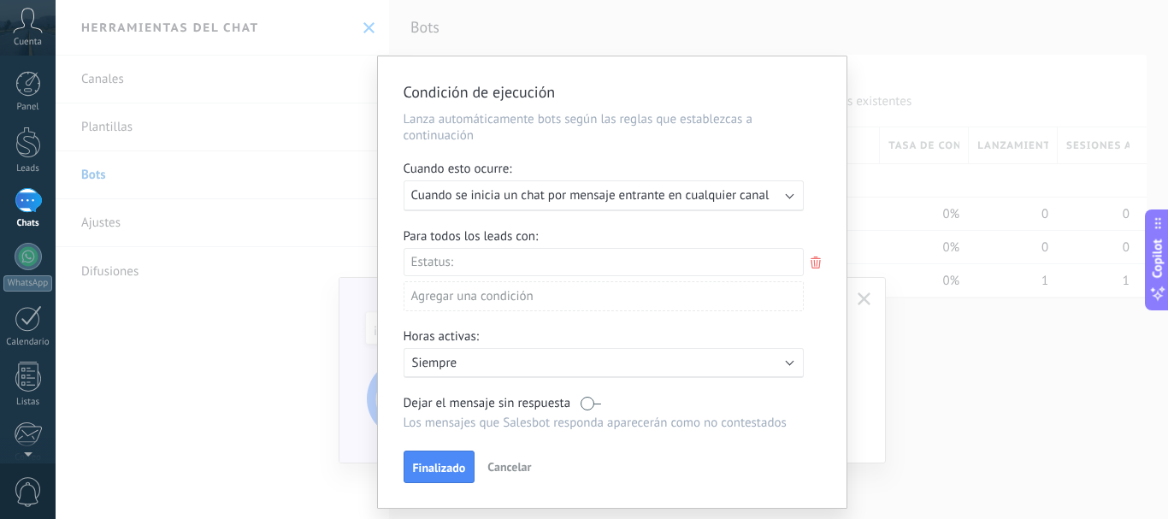
click at [0, 0] on div "Incoming leads Contacto inicial Negociación Debate contractual Discusión de con…" at bounding box center [0, 0] width 0 height 0
click at [825, 226] on div at bounding box center [612, 259] width 1113 height 519
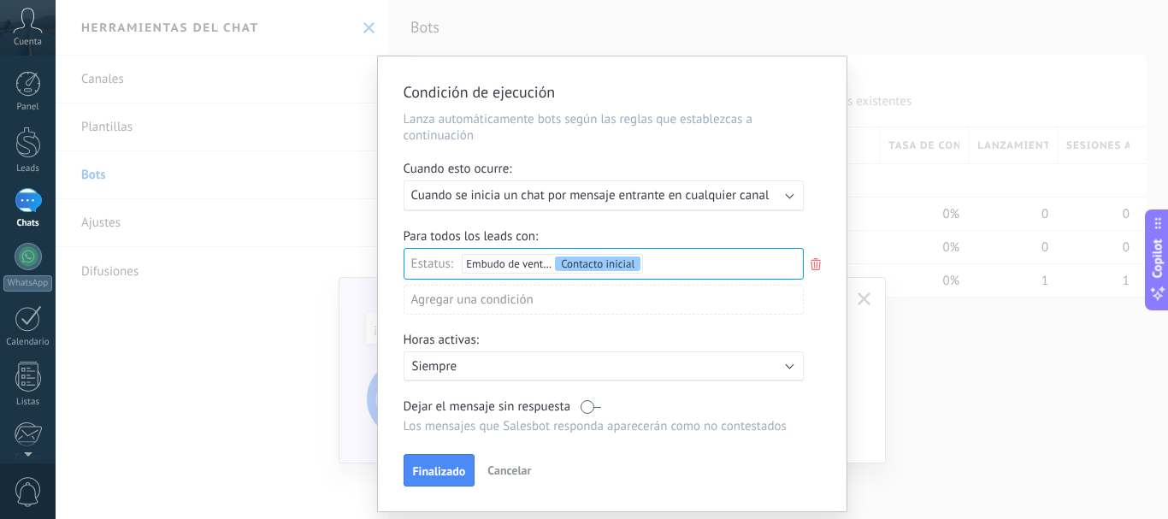
click at [473, 302] on div "Agregar una condición" at bounding box center [604, 300] width 400 height 30
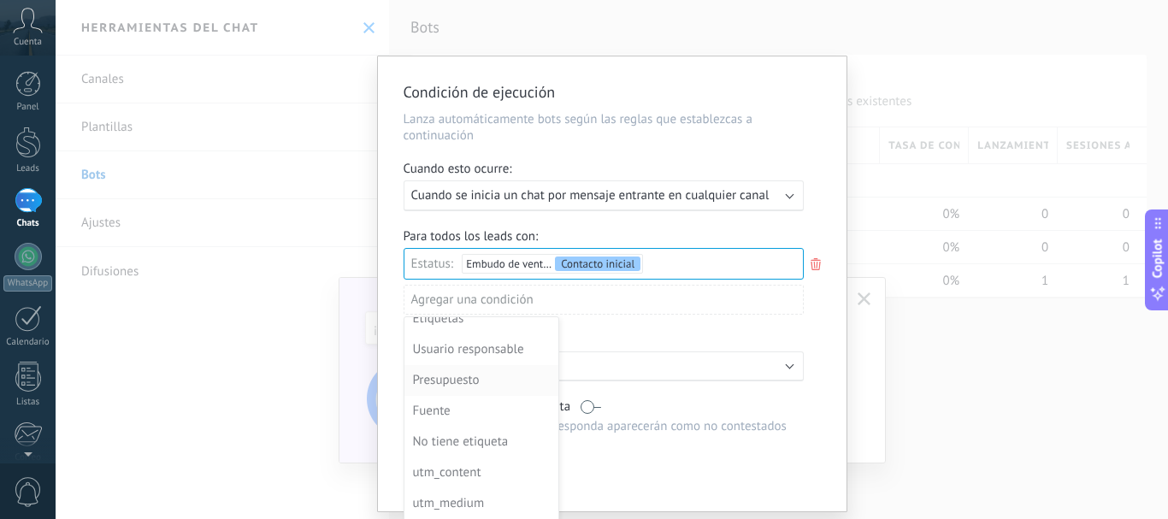
scroll to position [0, 0]
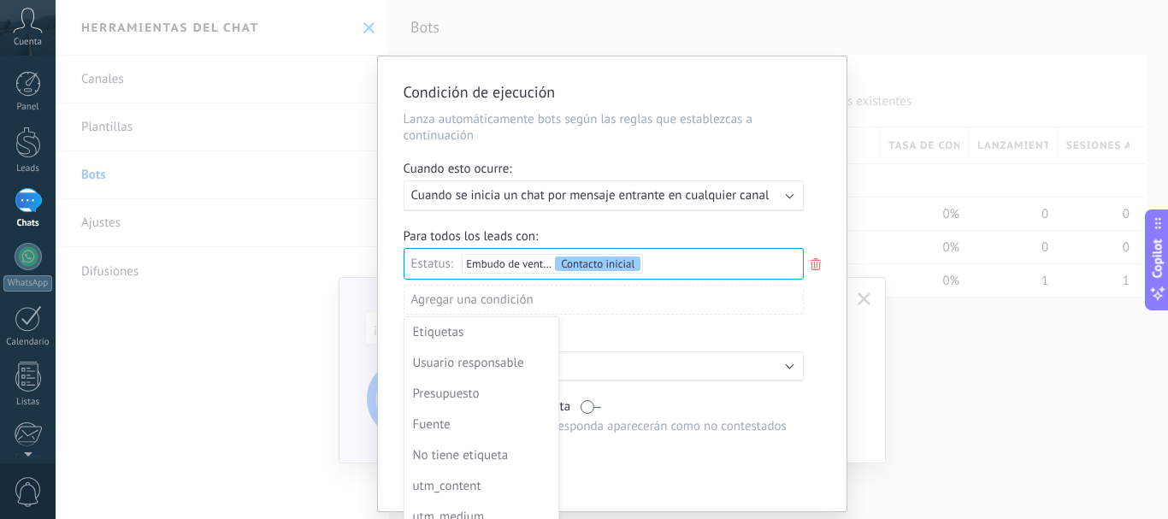
click at [824, 340] on div at bounding box center [612, 283] width 469 height 455
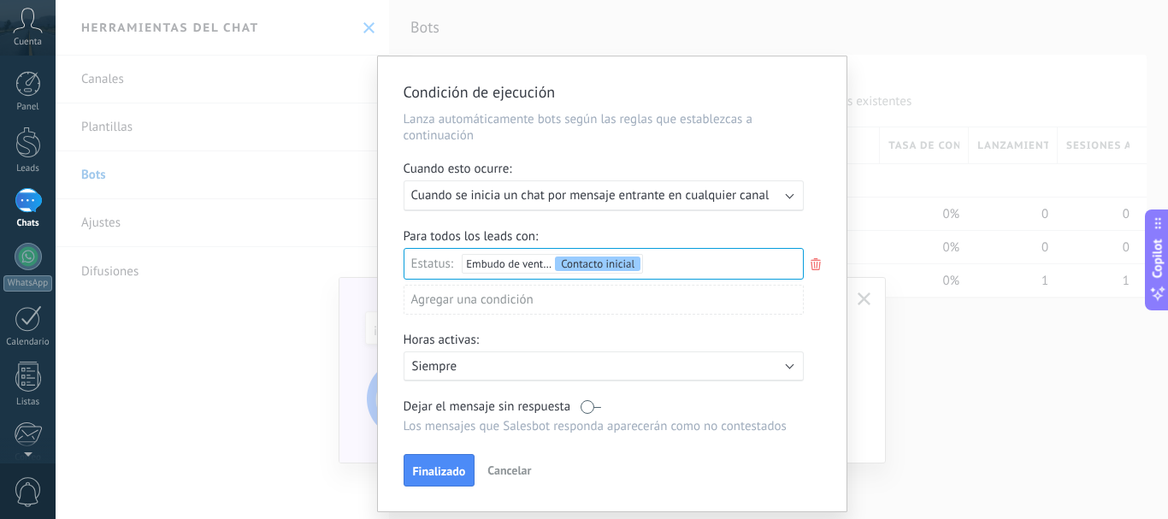
scroll to position [49, 0]
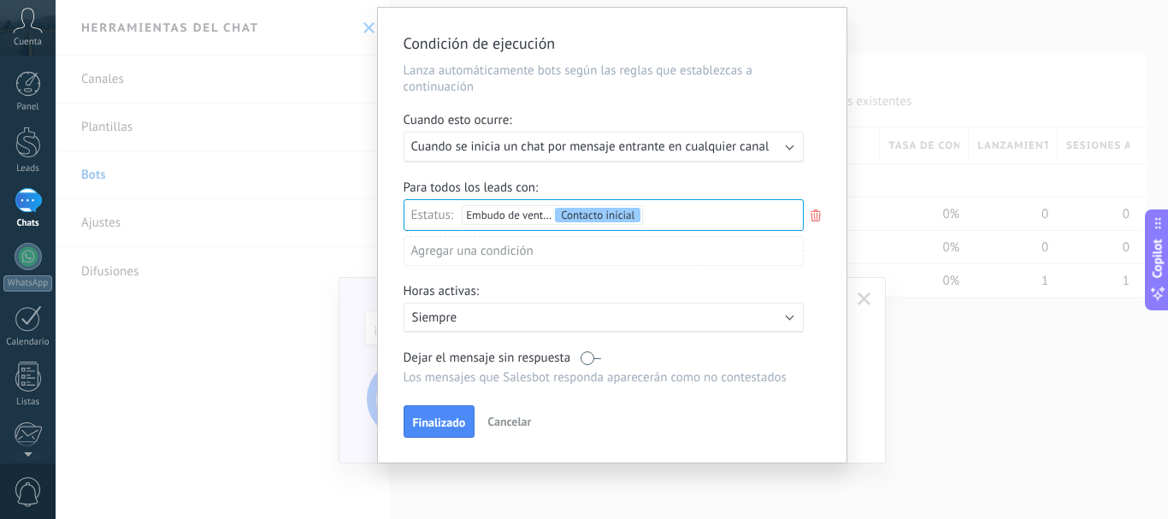
click at [469, 312] on p "Siempre" at bounding box center [561, 318] width 299 height 16
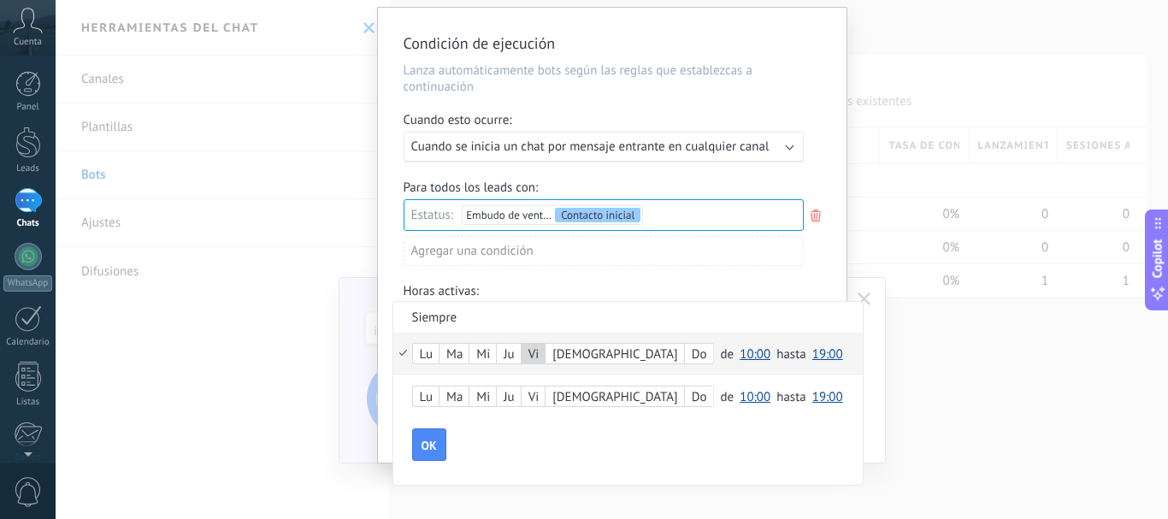
click at [740, 353] on span "10:00" at bounding box center [755, 354] width 31 height 16
click at [734, 334] on span "09:30" at bounding box center [758, 330] width 48 height 16
click at [813, 352] on span "19:00" at bounding box center [828, 354] width 31 height 16
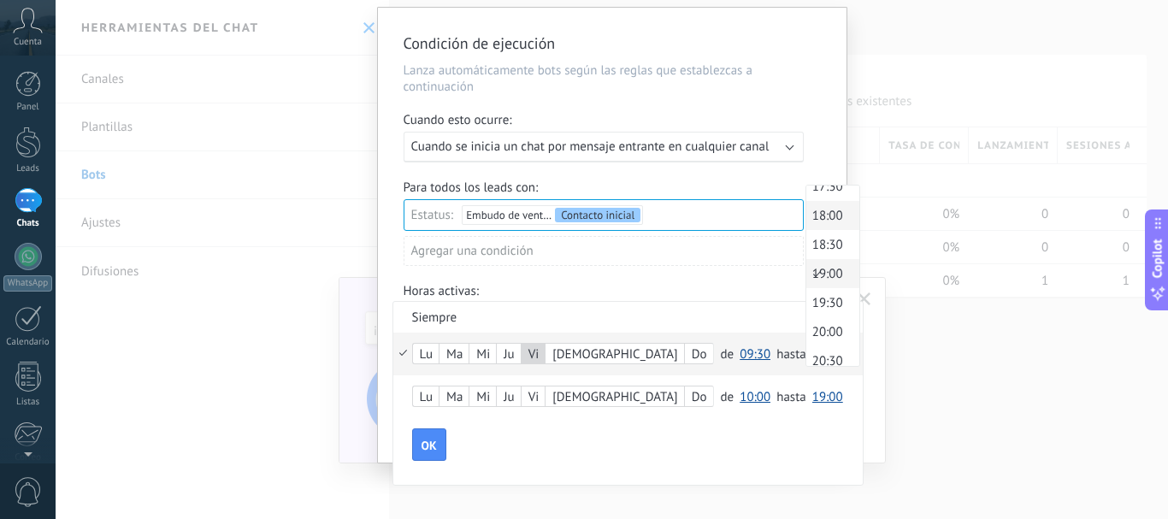
click at [807, 212] on span "18:00" at bounding box center [831, 216] width 48 height 16
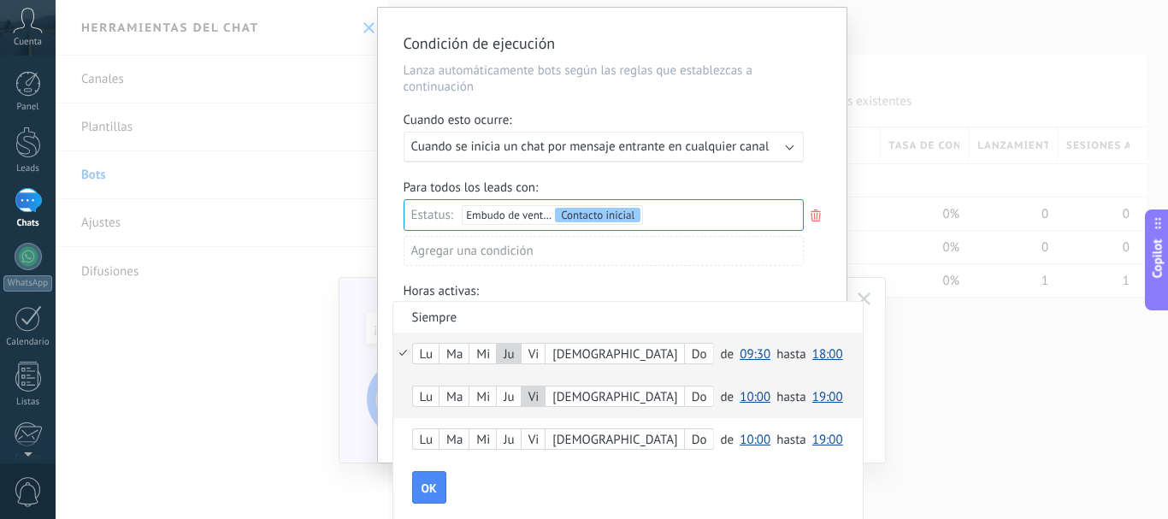
click at [740, 396] on span "10:00" at bounding box center [755, 397] width 31 height 16
click at [813, 396] on span "19:00" at bounding box center [828, 397] width 31 height 16
click at [807, 329] on span "12:00" at bounding box center [831, 337] width 48 height 16
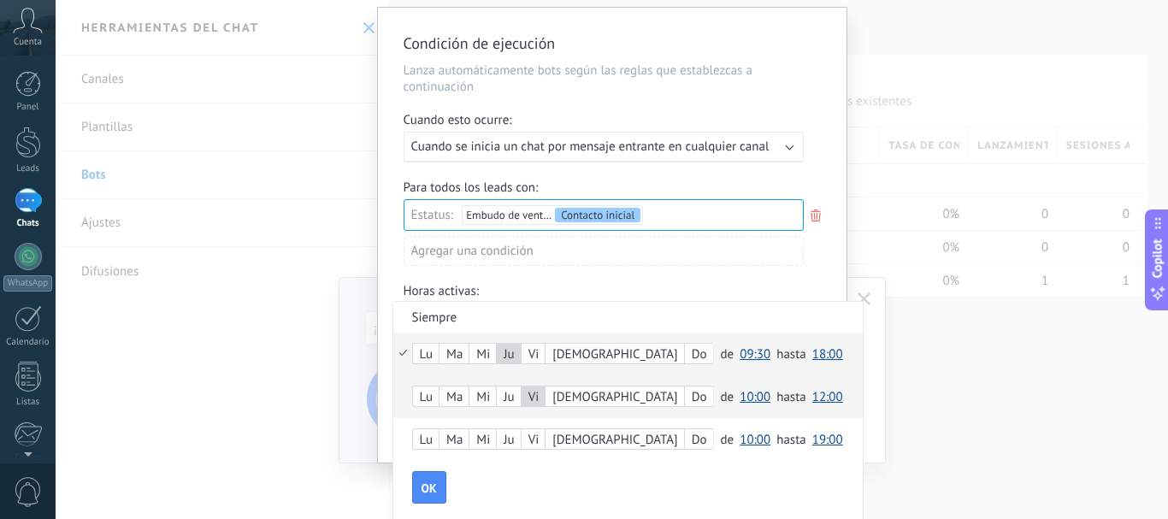
click at [813, 389] on span "12:00" at bounding box center [828, 397] width 31 height 16
click at [807, 349] on span "12:30" at bounding box center [831, 346] width 48 height 16
click at [740, 393] on span "10:00" at bounding box center [755, 397] width 31 height 16
click at [734, 285] on span "09:30" at bounding box center [758, 288] width 48 height 16
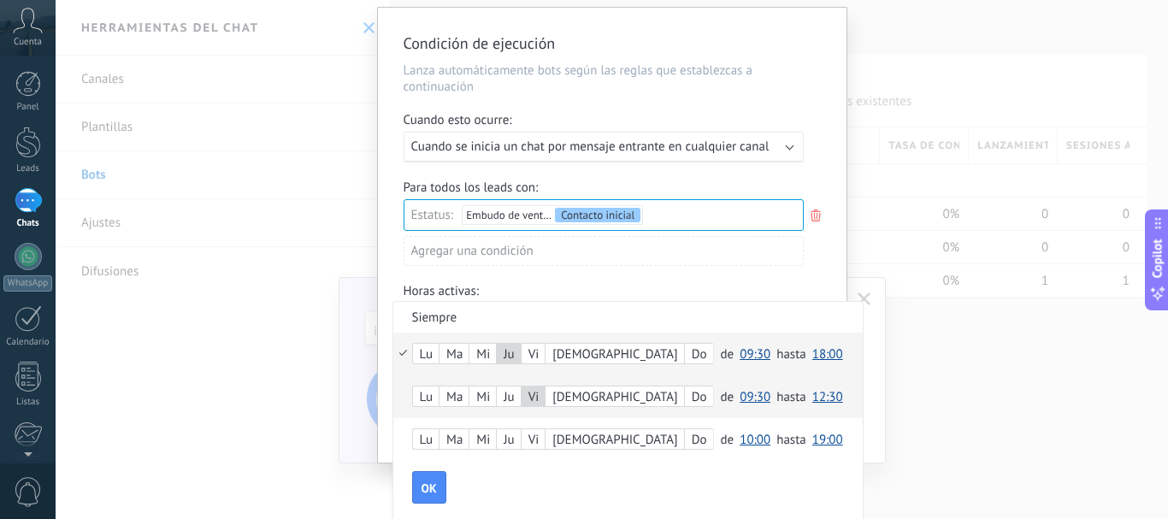
click at [665, 287] on div at bounding box center [612, 235] width 469 height 455
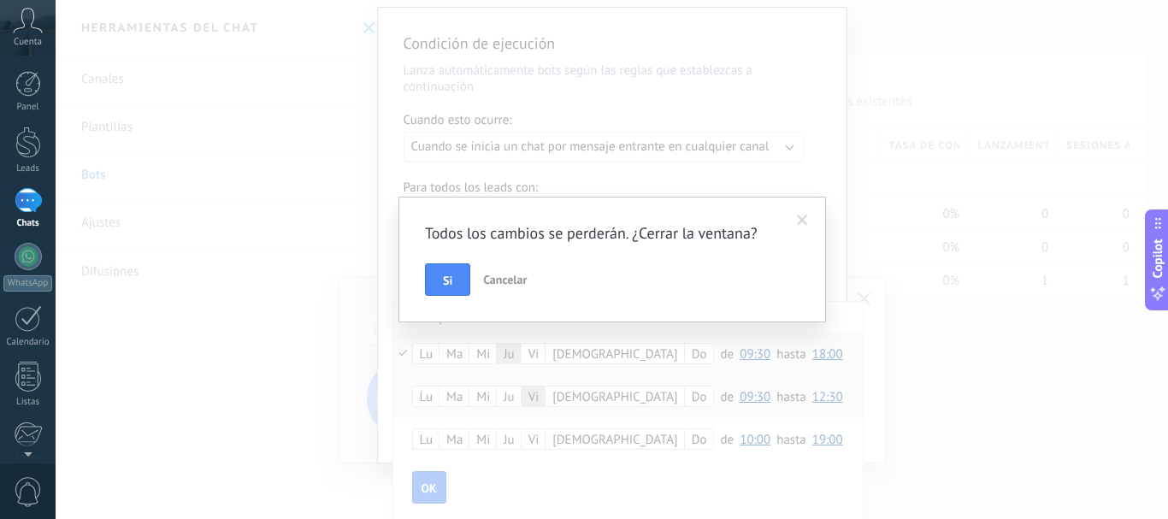
click at [520, 277] on span "Cancelar" at bounding box center [505, 279] width 44 height 15
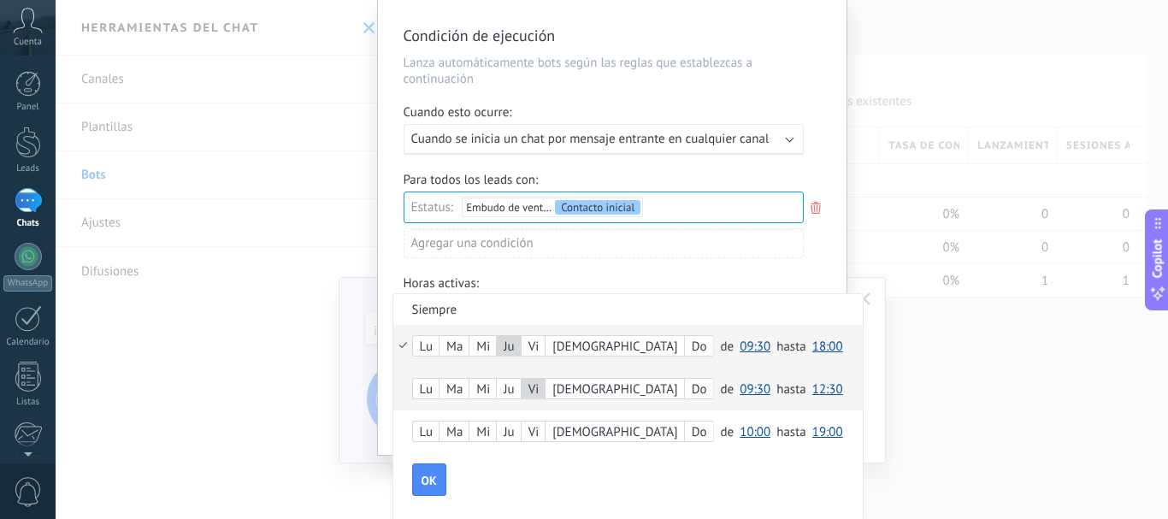
scroll to position [58, 0]
click at [429, 478] on span "OK" at bounding box center [429, 479] width 15 height 12
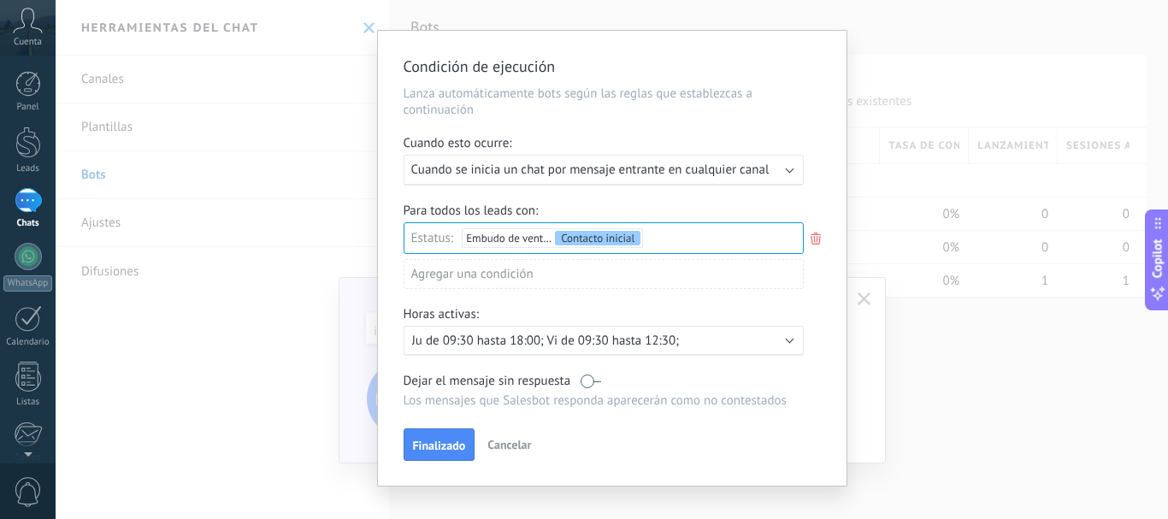
scroll to position [49, 0]
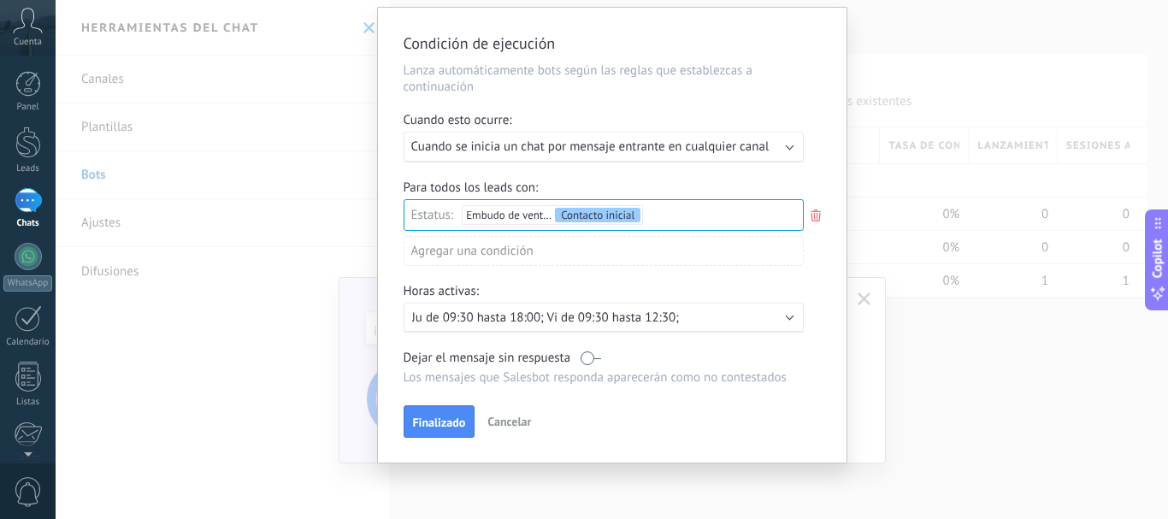
click at [535, 380] on p "Los mensajes que Salesbot responda aparecerán como no contestados" at bounding box center [604, 378] width 400 height 16
click at [588, 358] on label at bounding box center [591, 358] width 21 height 16
click at [447, 420] on span "Finalizado" at bounding box center [439, 423] width 53 height 12
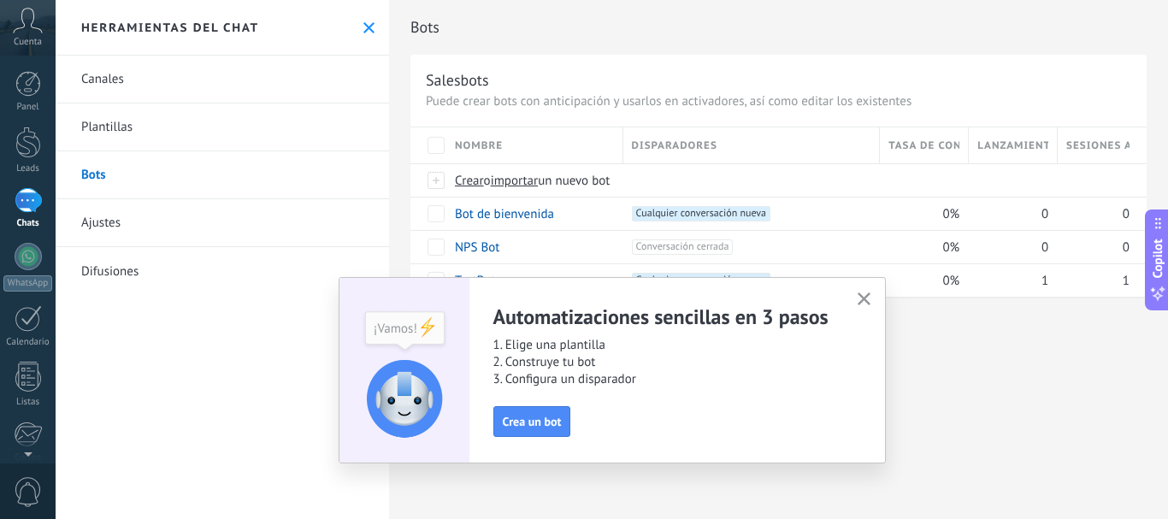
click at [865, 297] on icon "button" at bounding box center [864, 299] width 13 height 13
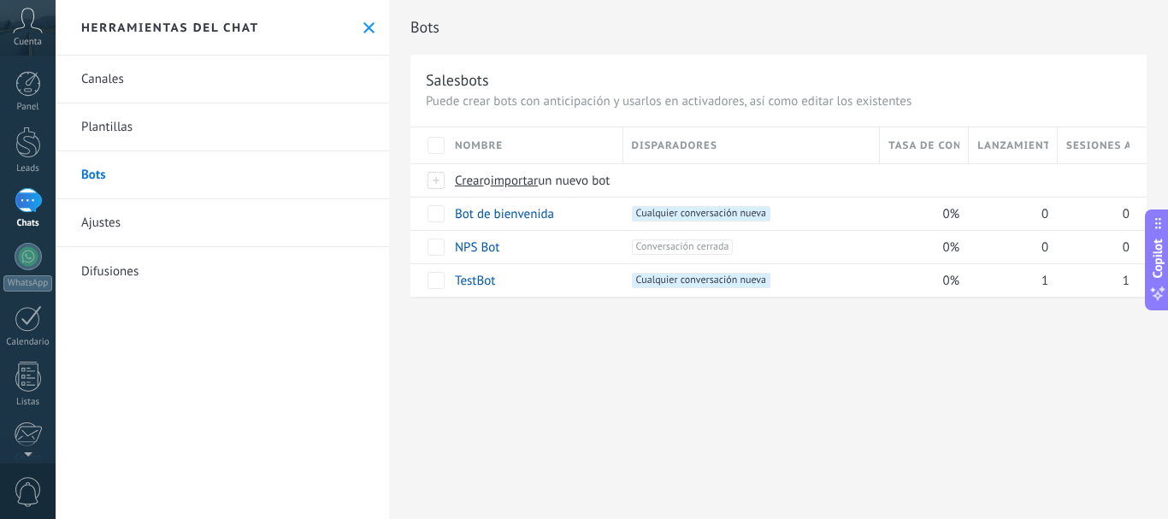
click at [132, 76] on link "Canales" at bounding box center [223, 80] width 334 height 48
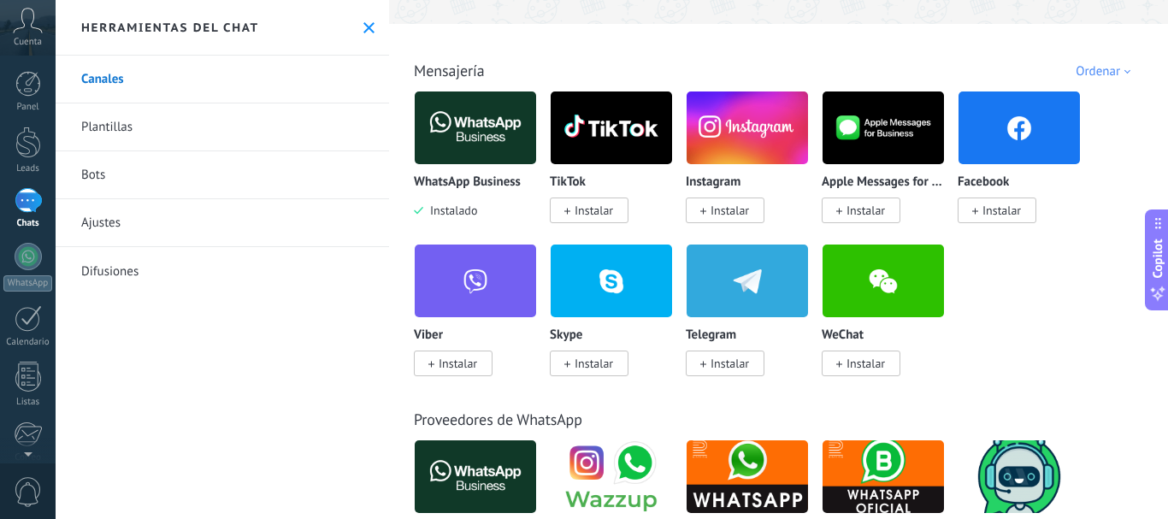
scroll to position [257, 0]
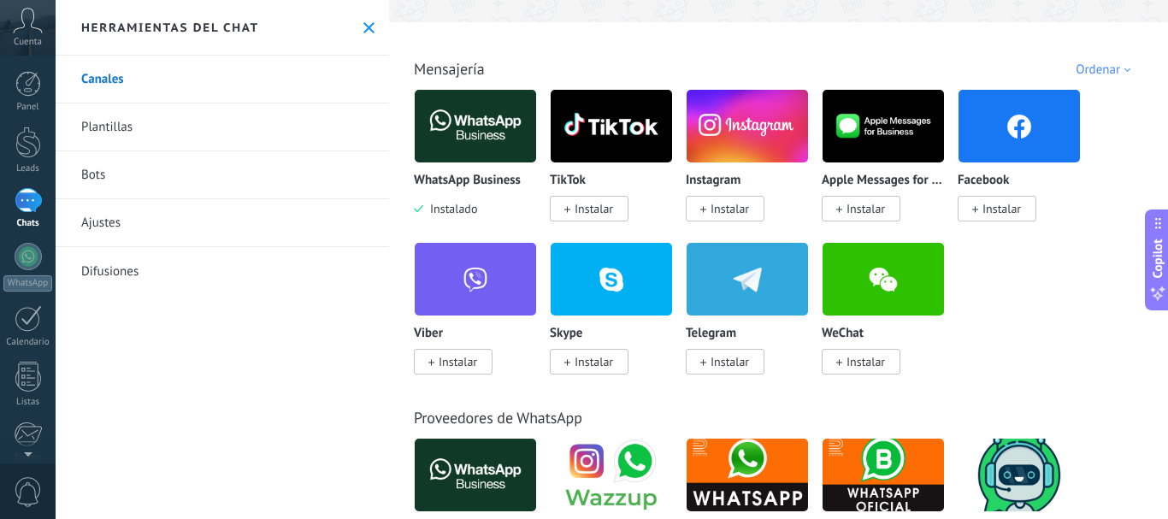
click at [139, 115] on link "Plantillas" at bounding box center [223, 128] width 334 height 48
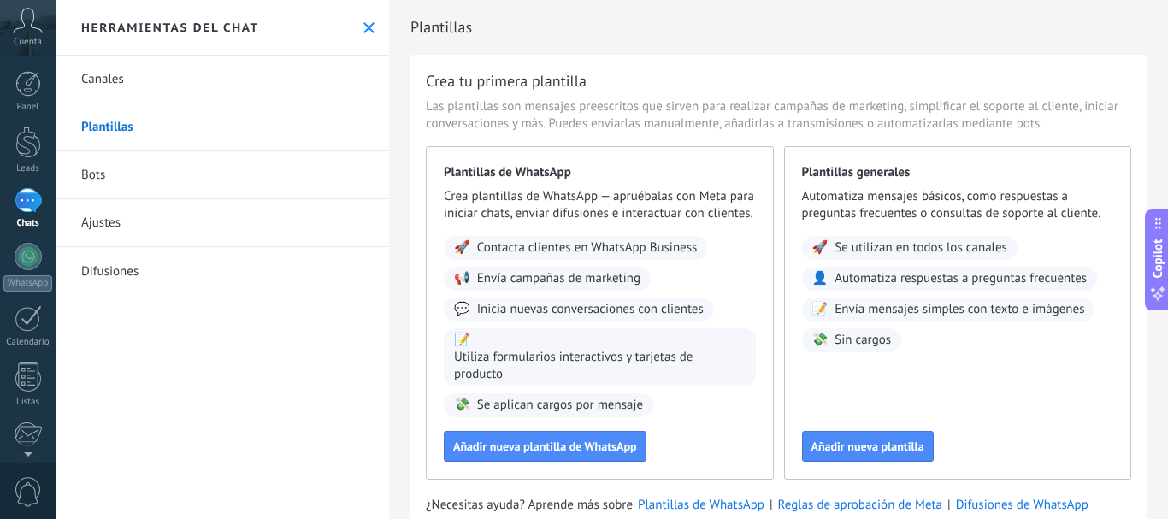
click at [200, 169] on link "Bots" at bounding box center [223, 175] width 334 height 48
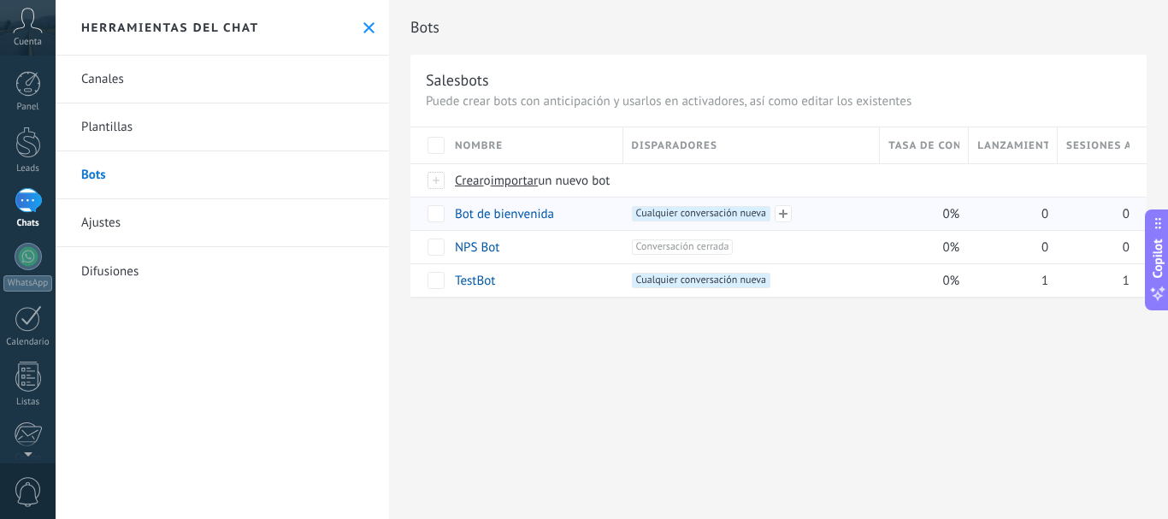
click at [677, 213] on span "Cualquier conversación nueva +0" at bounding box center [701, 213] width 139 height 15
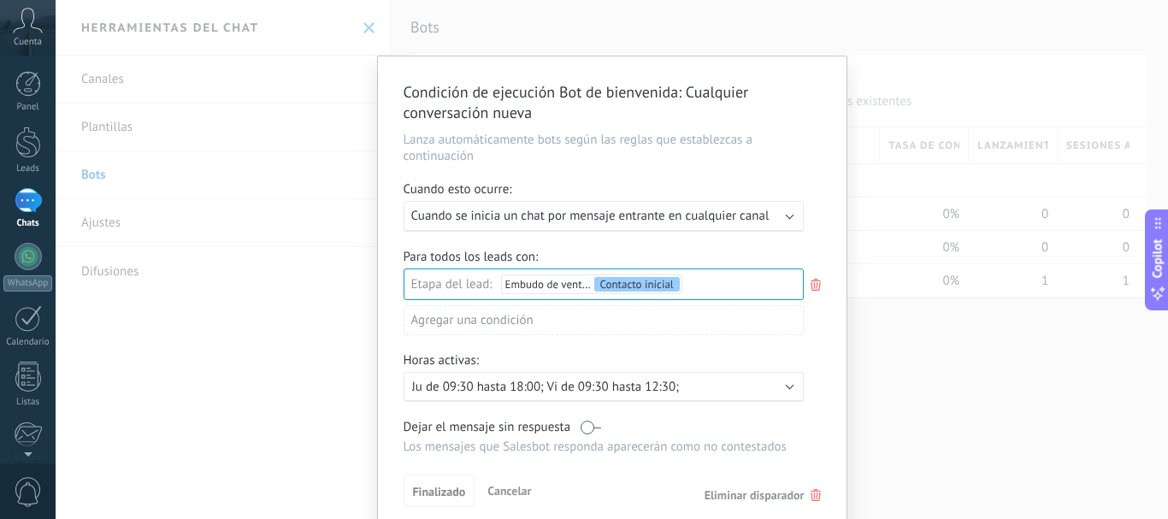
click at [815, 281] on icon at bounding box center [816, 285] width 19 height 21
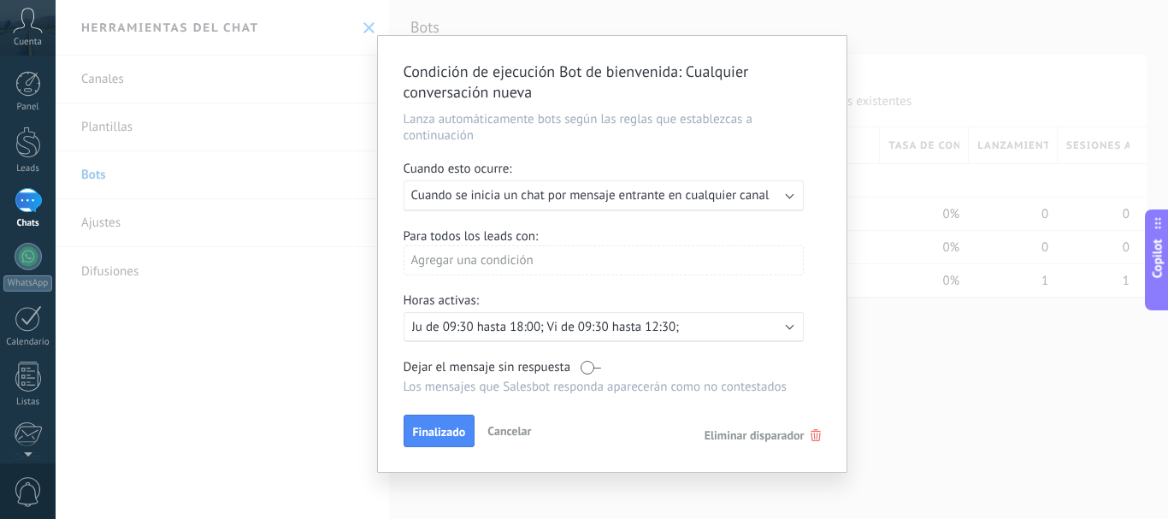
scroll to position [30, 0]
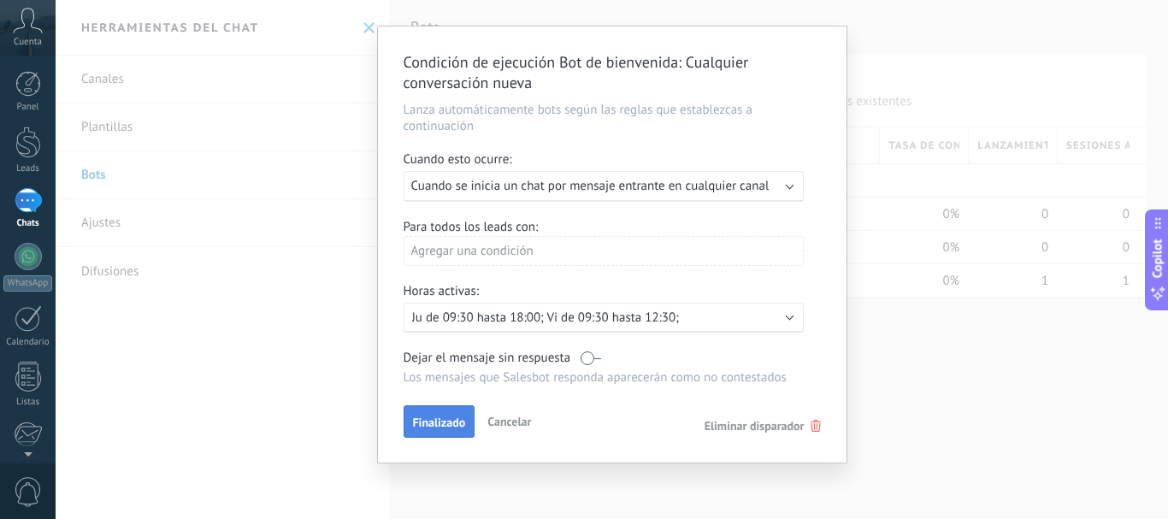
click at [429, 420] on span "Finalizado" at bounding box center [439, 423] width 53 height 12
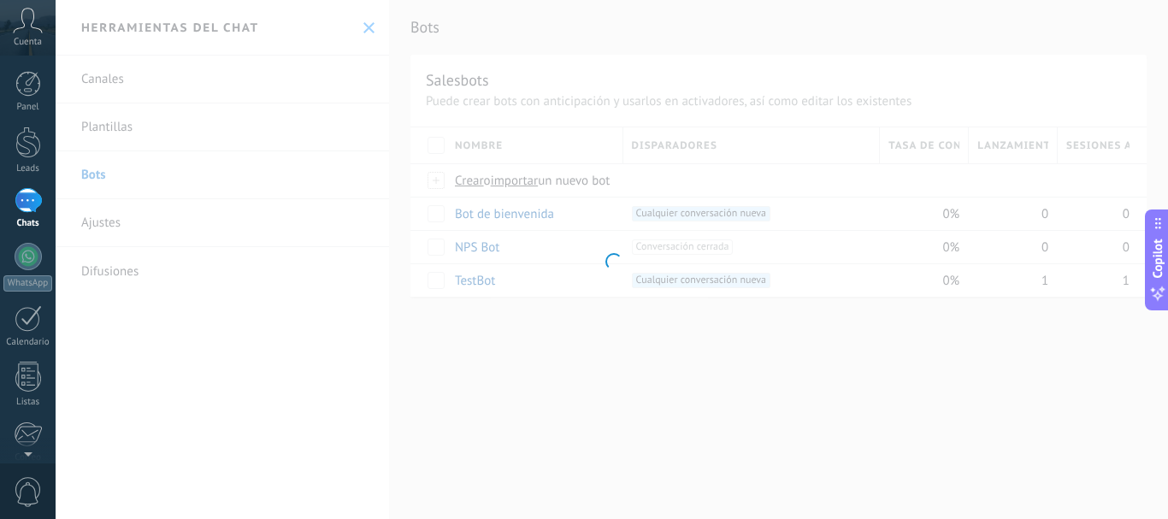
scroll to position [0, 0]
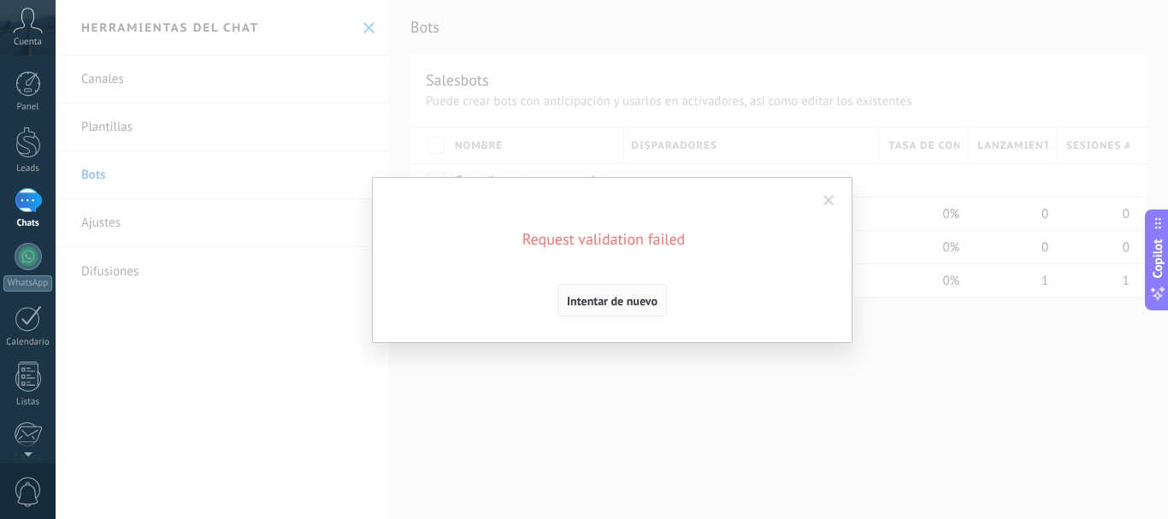
click at [624, 299] on span "Intentar de nuevo" at bounding box center [612, 301] width 91 height 12
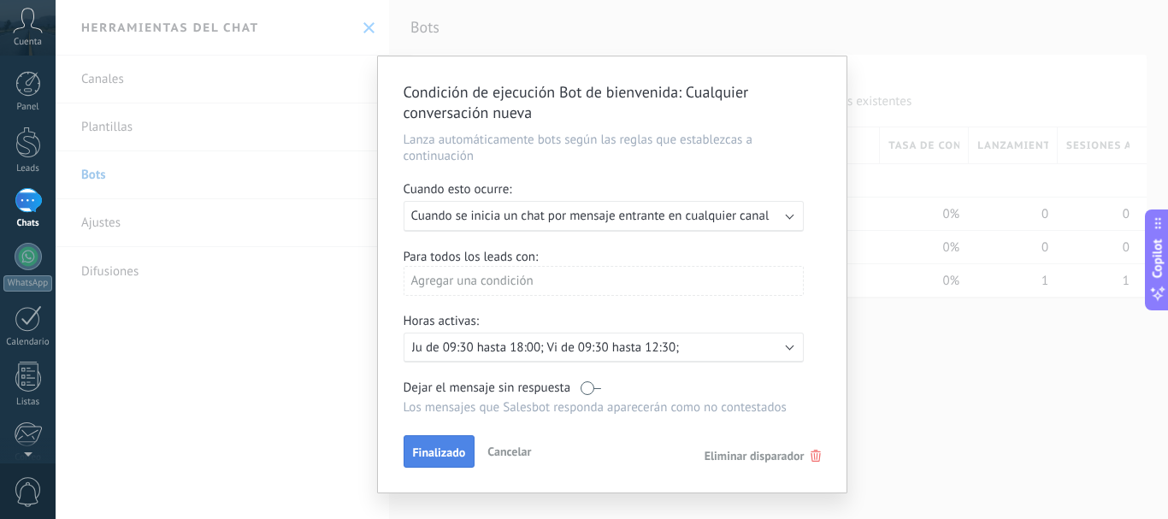
click at [435, 455] on span "Finalizado" at bounding box center [439, 453] width 53 height 12
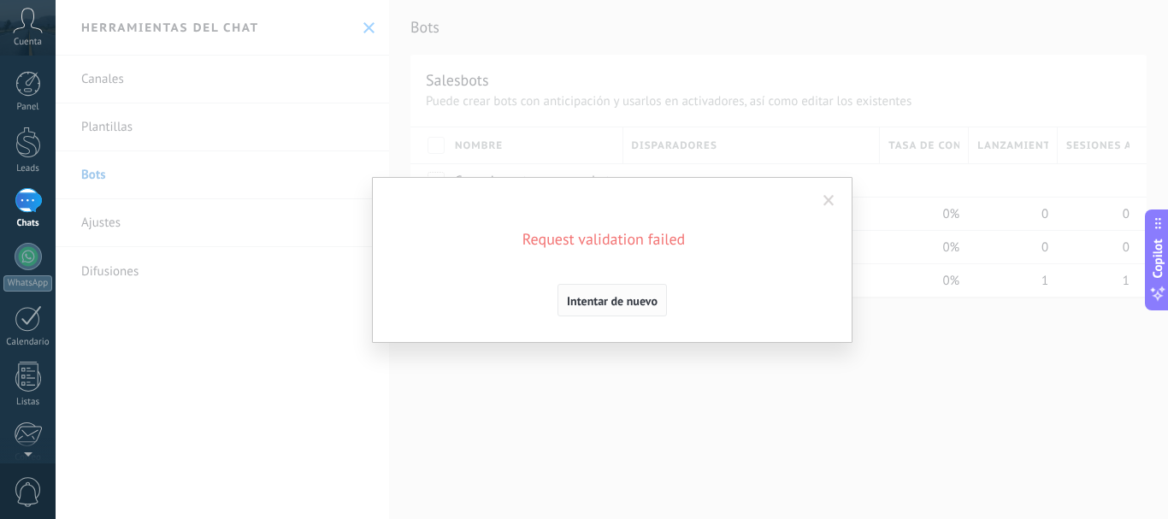
click at [630, 293] on button "Intentar de nuevo" at bounding box center [612, 300] width 109 height 33
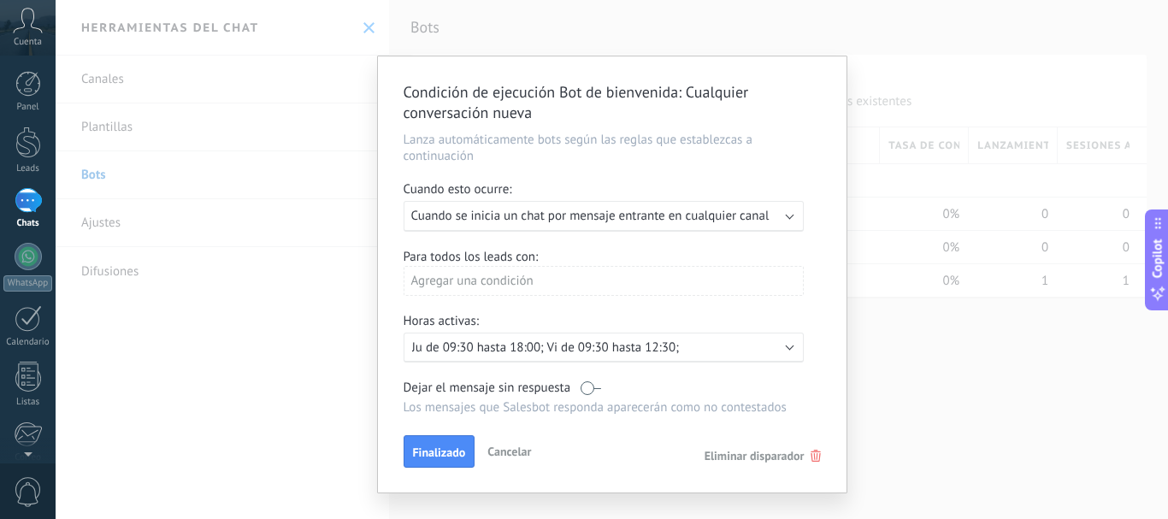
click at [583, 270] on div "Agregar una condición" at bounding box center [604, 281] width 400 height 30
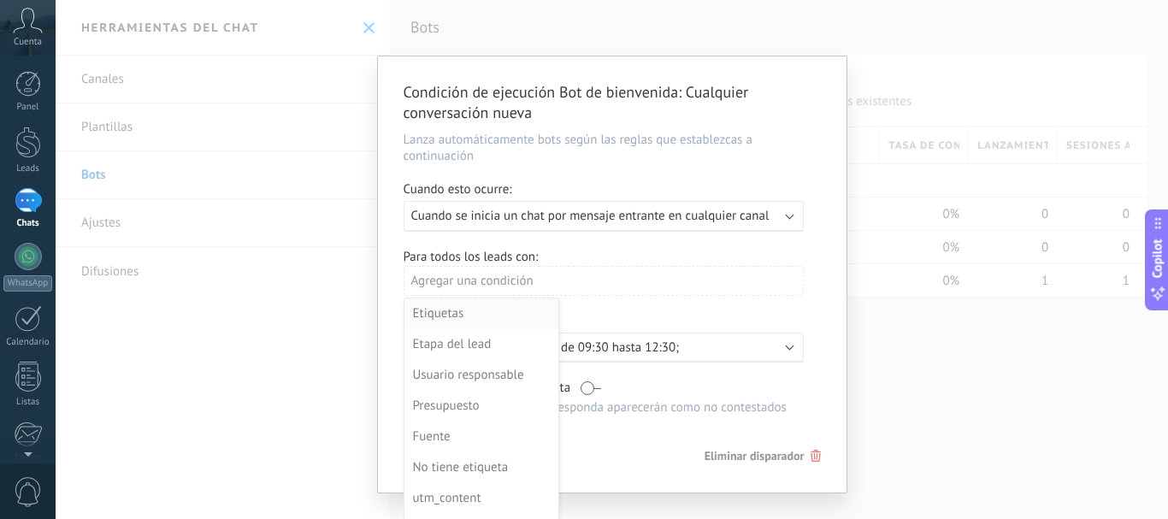
click at [470, 315] on div "Etiquetas" at bounding box center [479, 314] width 133 height 24
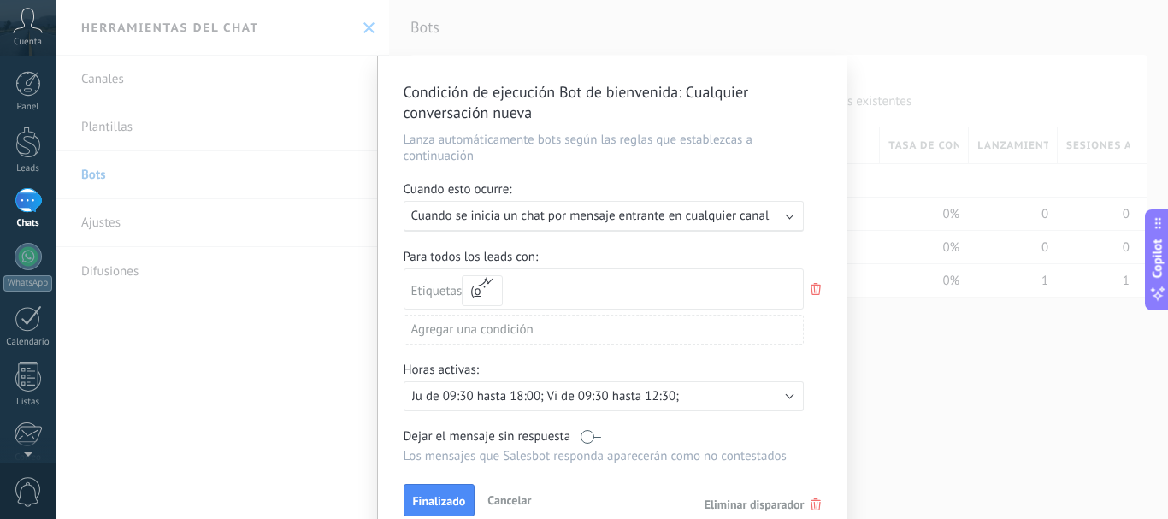
scroll to position [79, 0]
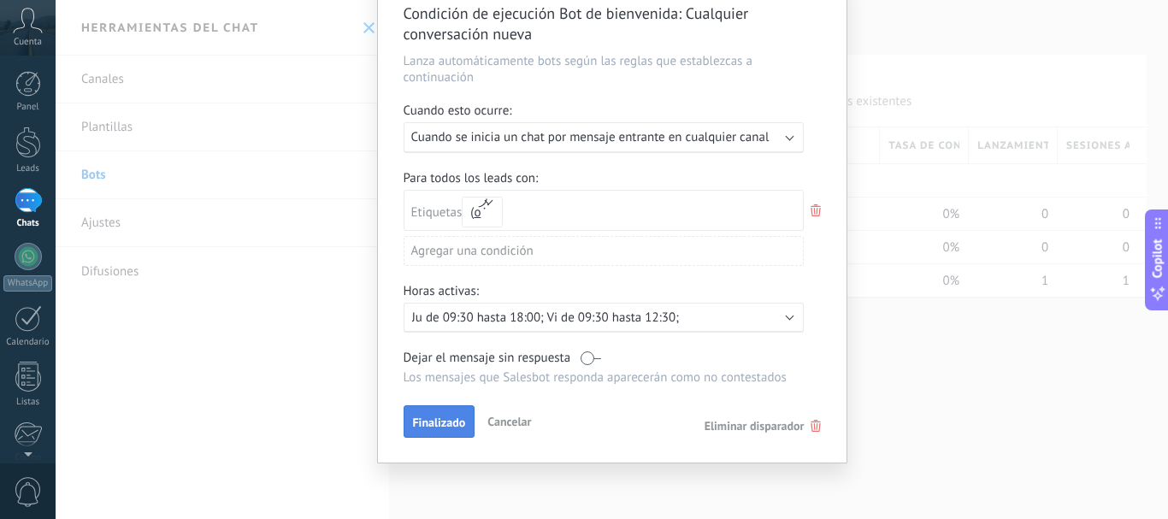
click at [446, 420] on span "Finalizado" at bounding box center [439, 423] width 53 height 12
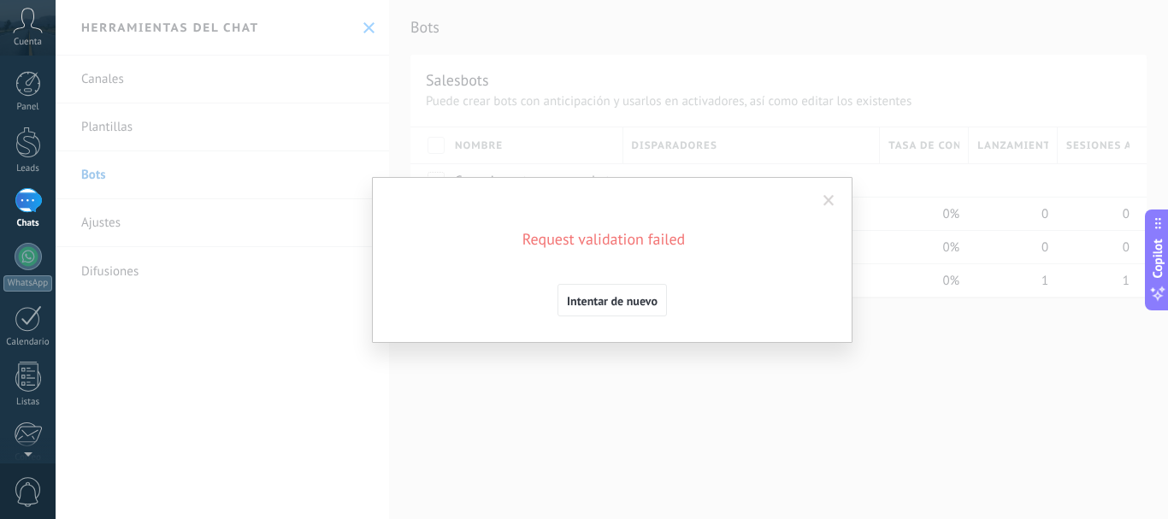
drag, startPoint x: 618, startPoint y: 300, endPoint x: 642, endPoint y: 291, distance: 26.5
click at [618, 301] on span "Intentar de nuevo" at bounding box center [612, 301] width 91 height 12
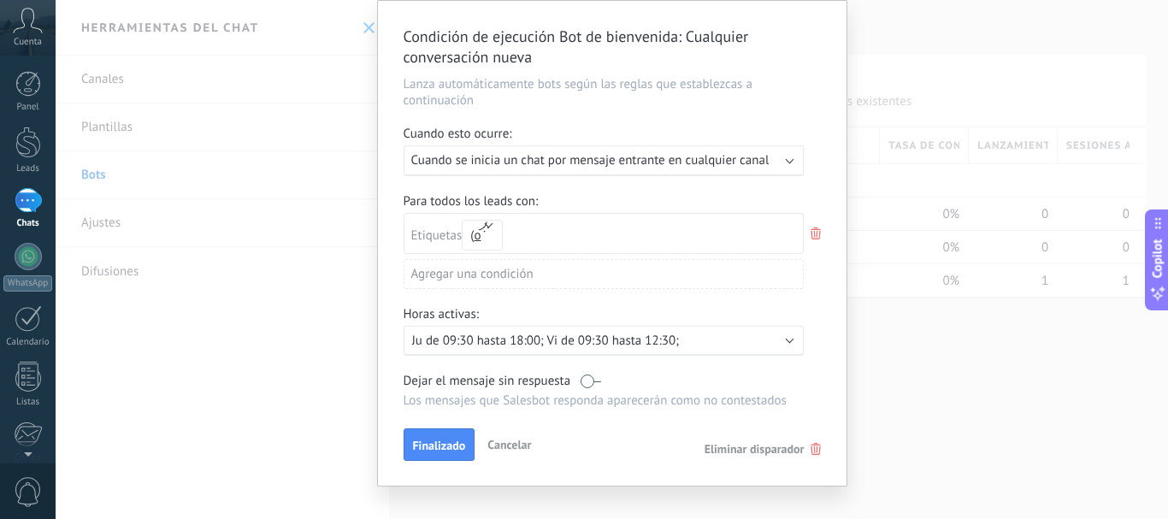
scroll to position [79, 0]
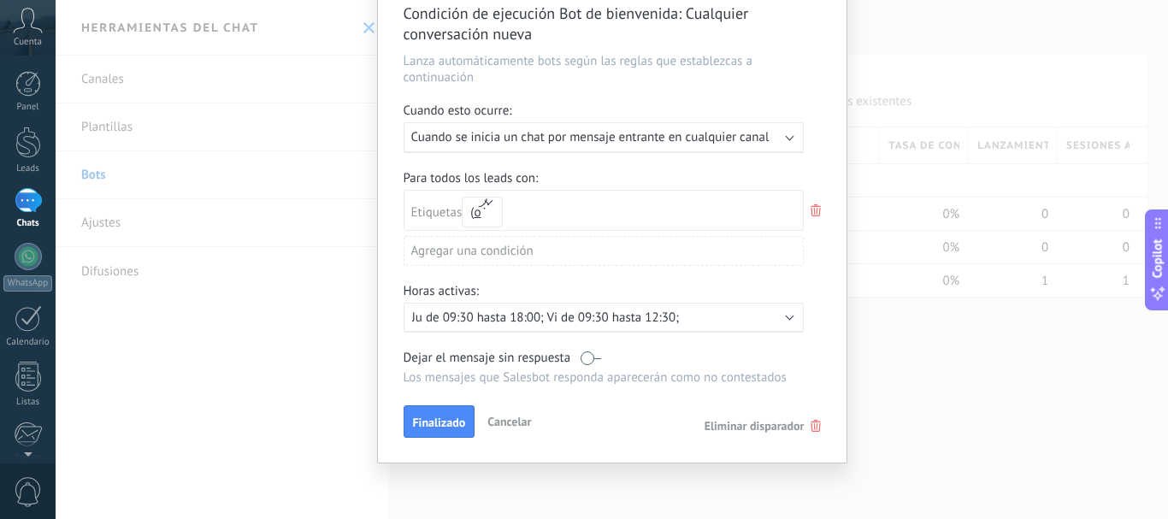
click at [521, 243] on div "Agregar una condición" at bounding box center [604, 251] width 400 height 30
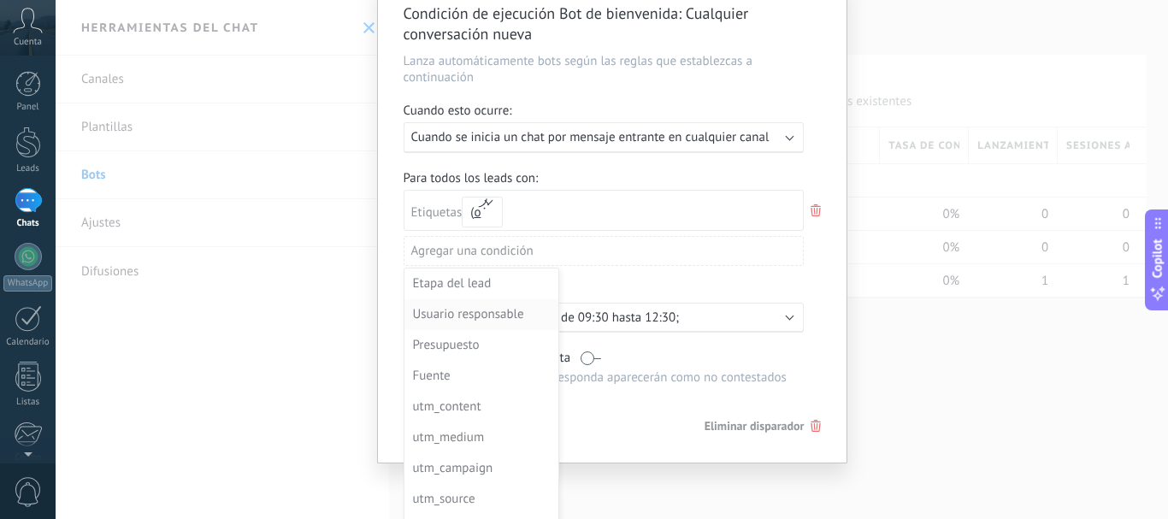
click at [494, 309] on div "Usuario responsable" at bounding box center [479, 315] width 133 height 24
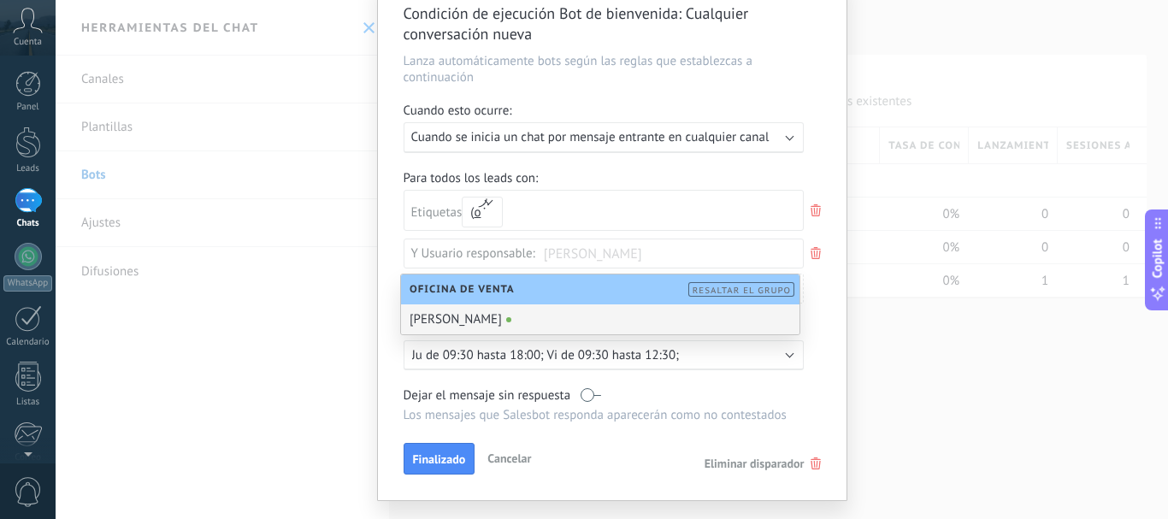
click at [531, 317] on div "[PERSON_NAME]" at bounding box center [600, 320] width 399 height 30
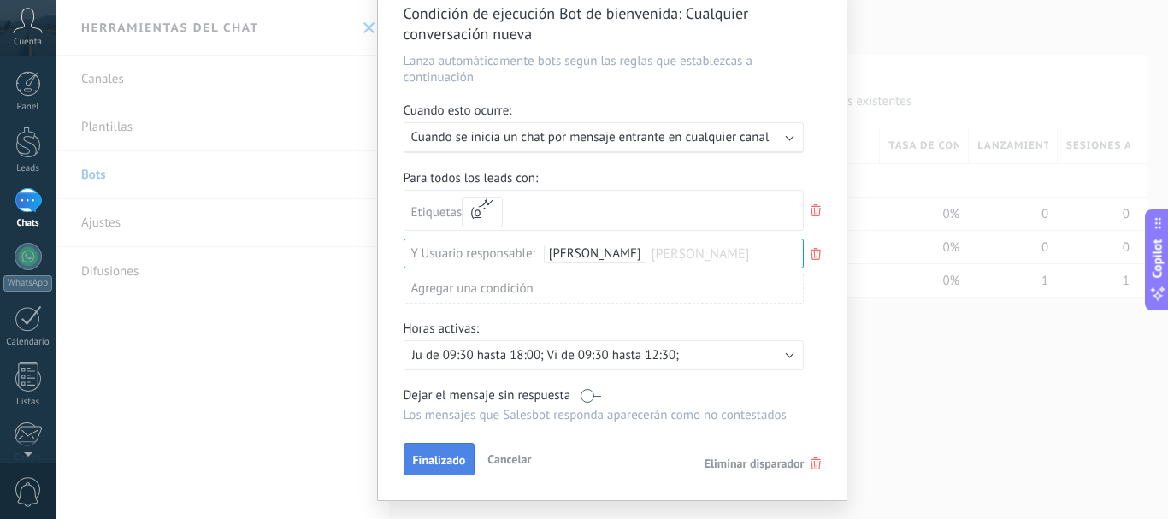
click at [450, 455] on span "Finalizado" at bounding box center [439, 460] width 53 height 12
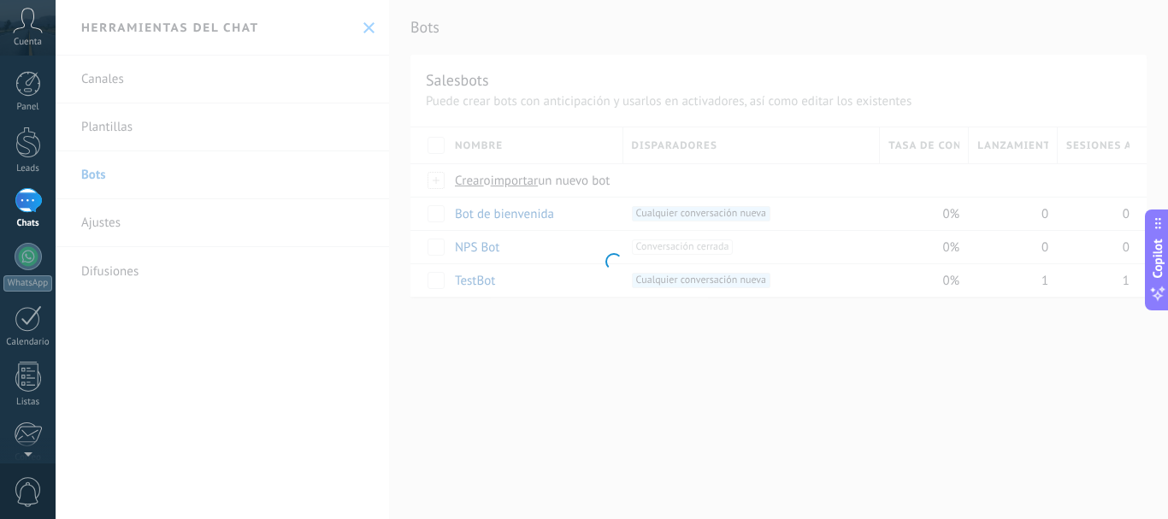
scroll to position [0, 0]
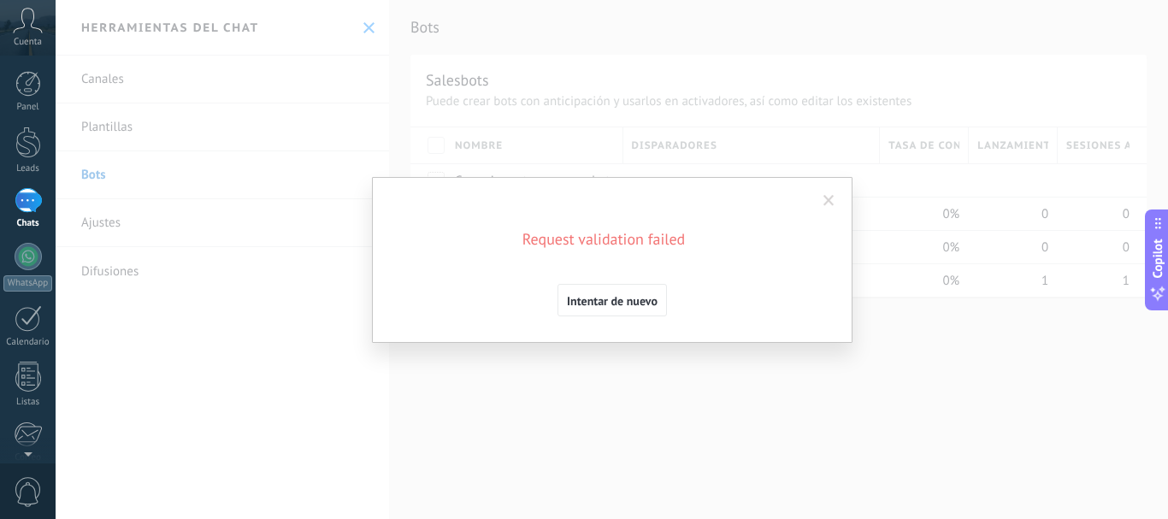
click at [642, 295] on span "Intentar de nuevo" at bounding box center [612, 301] width 91 height 12
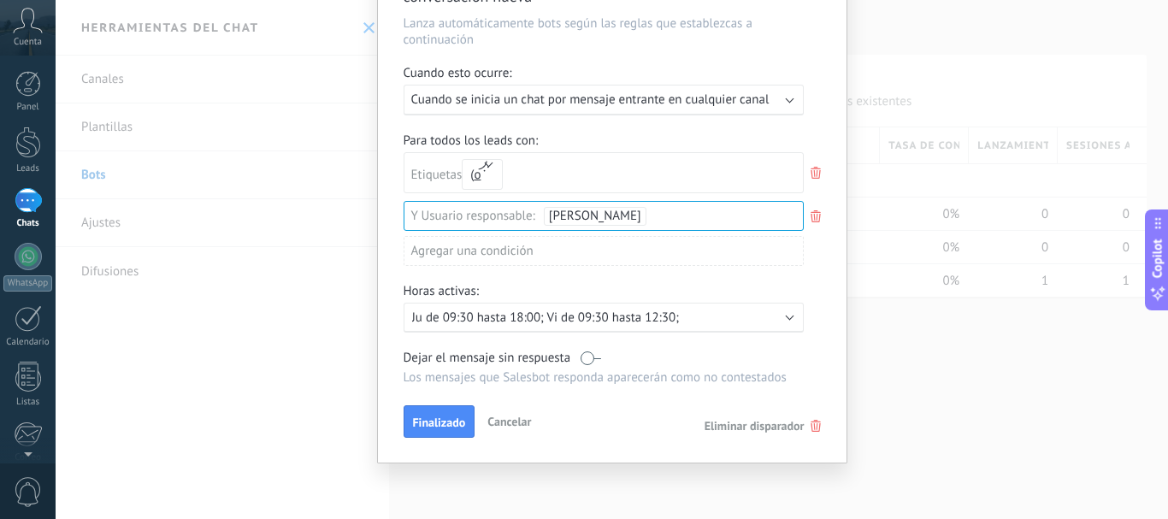
scroll to position [31, 0]
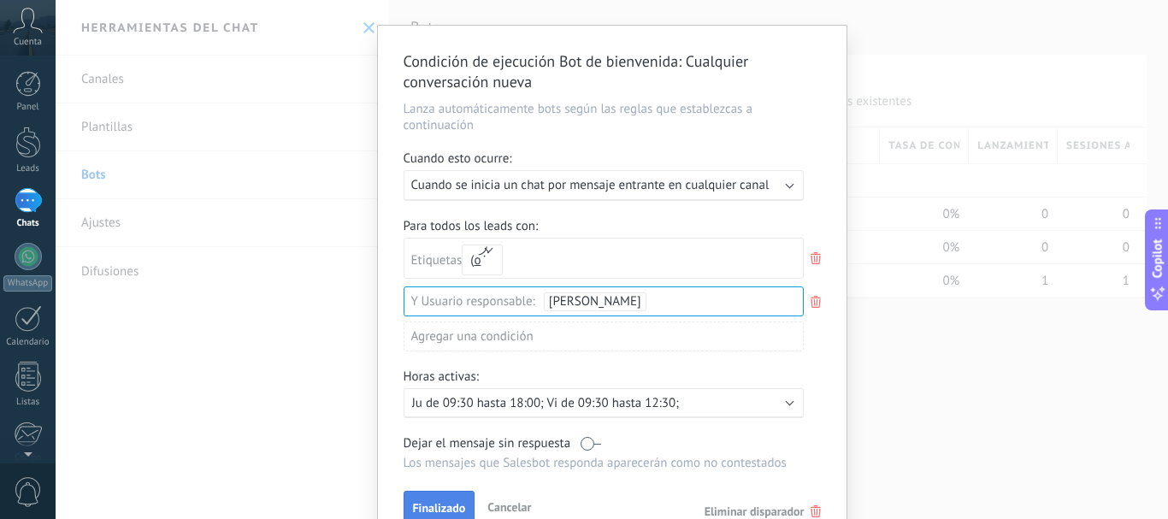
click at [452, 494] on button "Finalizado" at bounding box center [440, 507] width 72 height 33
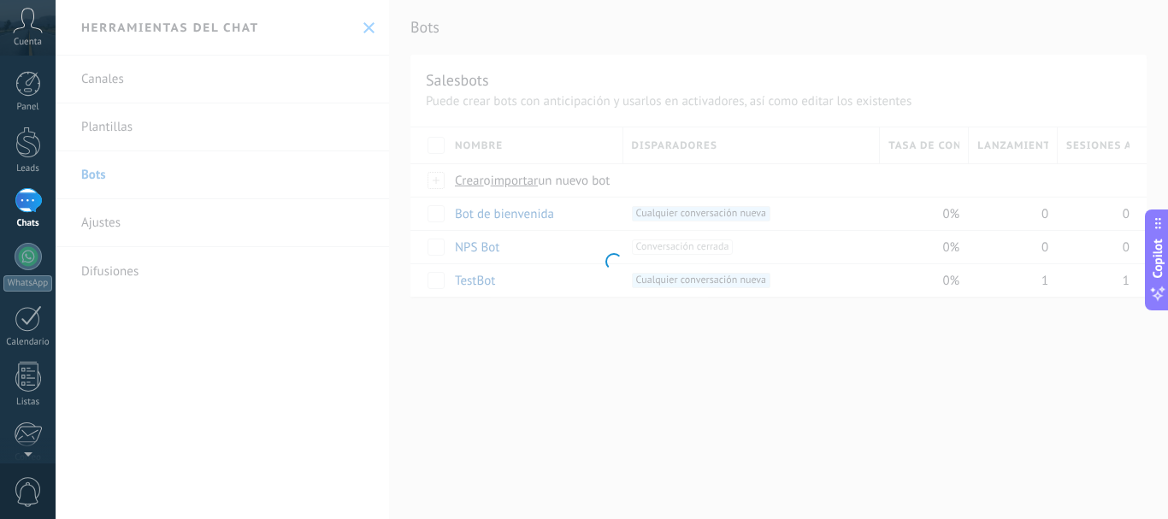
scroll to position [0, 0]
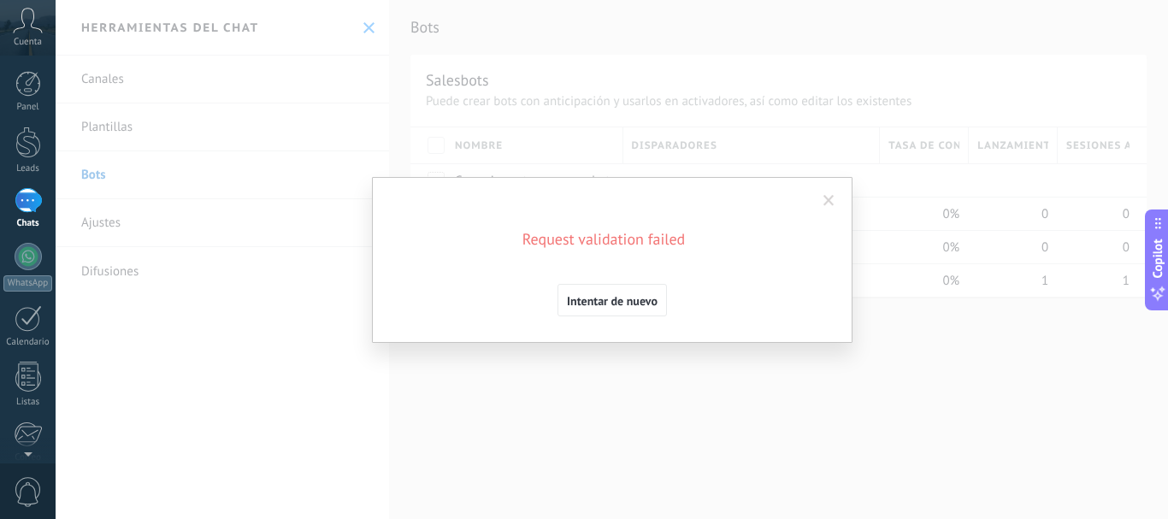
click at [831, 201] on span at bounding box center [829, 201] width 11 height 12
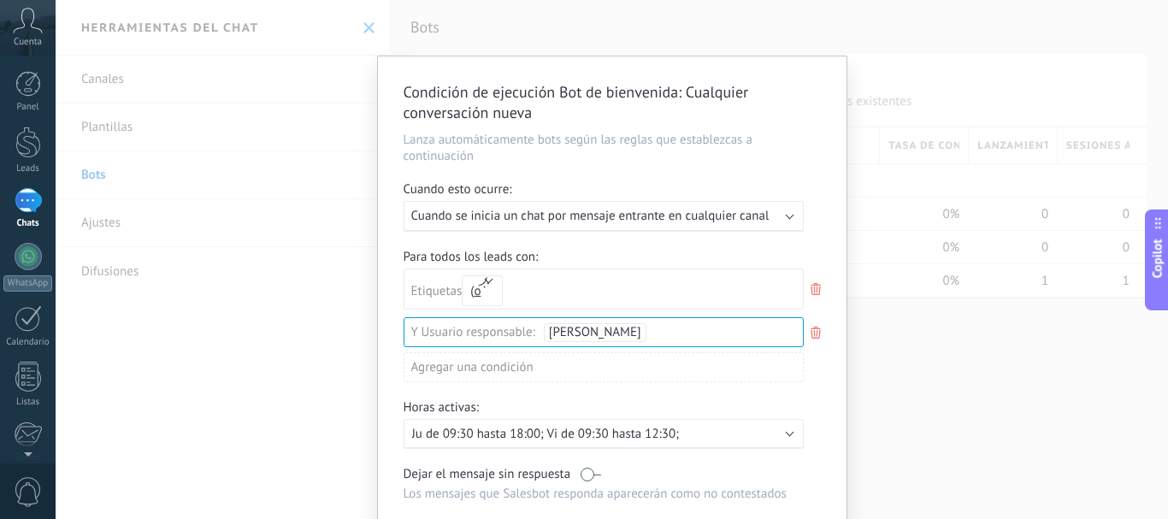
scroll to position [116, 0]
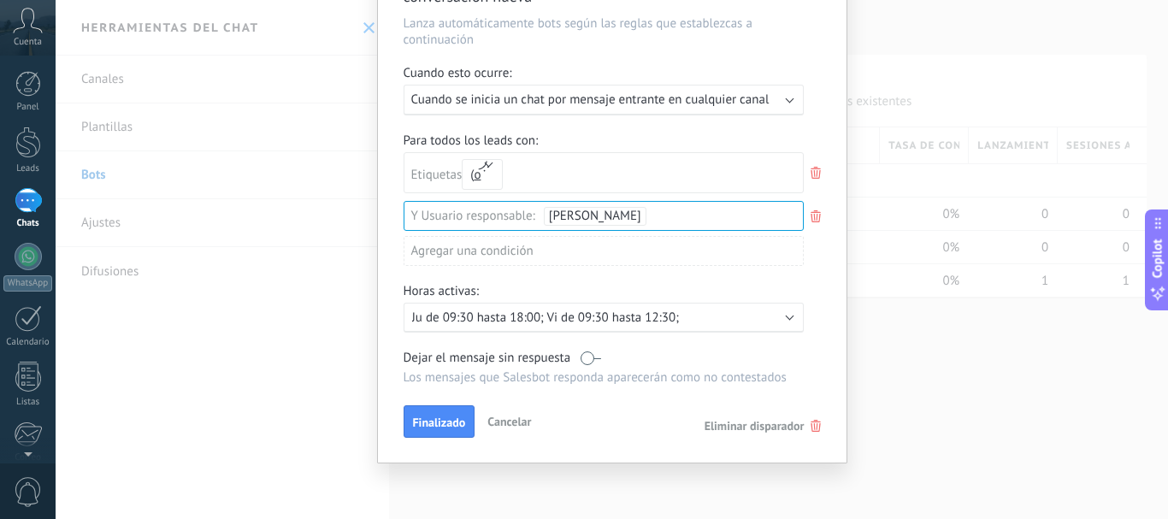
click at [763, 422] on span "Eliminar disparador" at bounding box center [755, 425] width 100 height 15
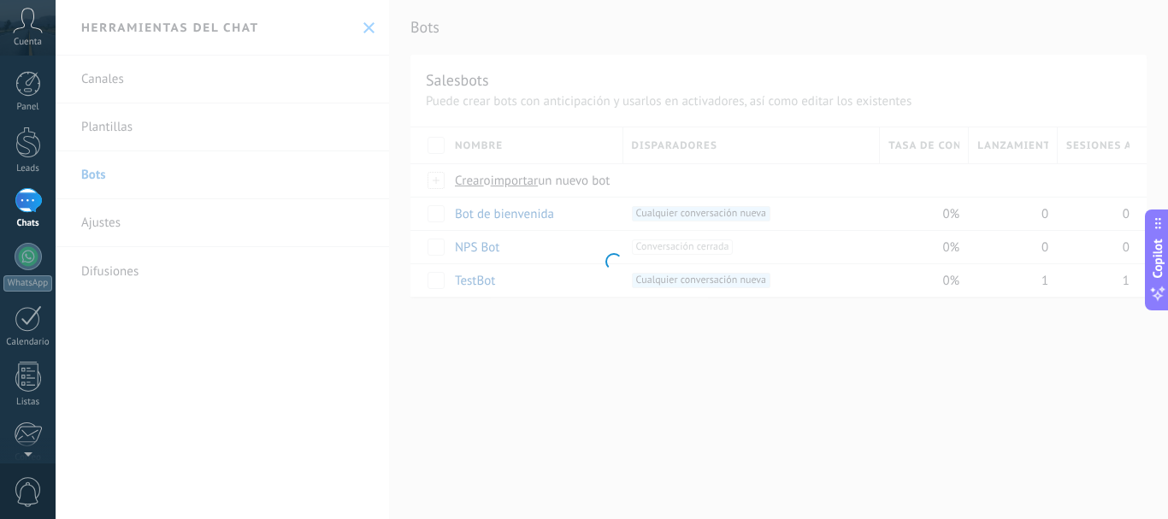
scroll to position [0, 0]
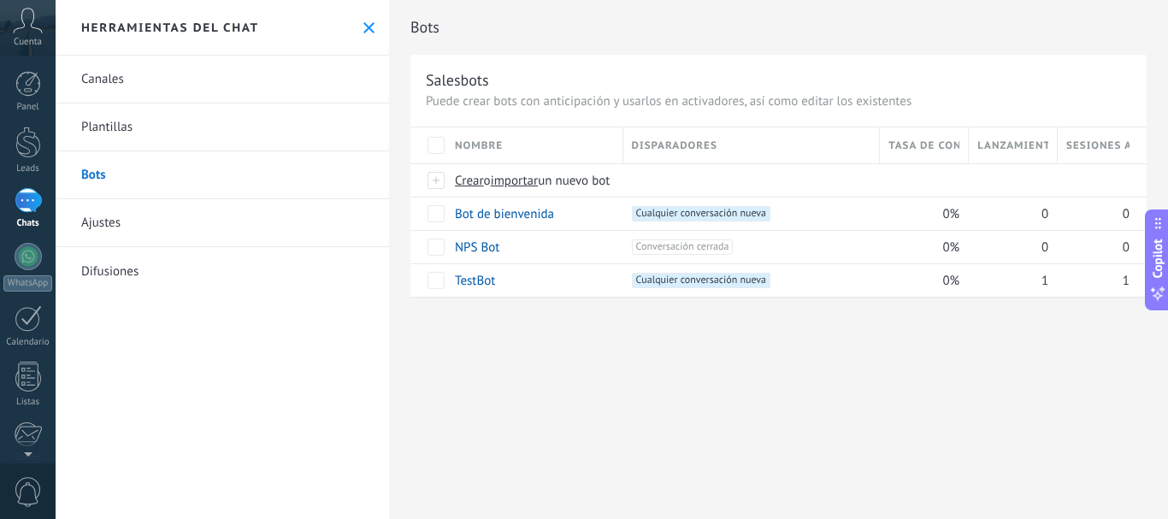
click at [211, 222] on link "Ajustes" at bounding box center [223, 223] width 334 height 48
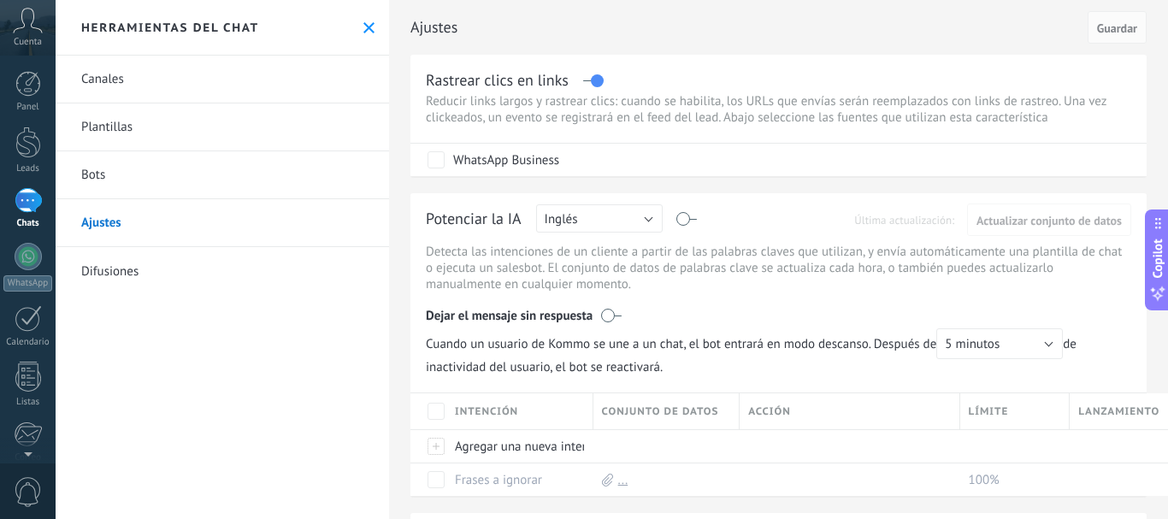
click at [136, 269] on link "Difusiones" at bounding box center [223, 271] width 334 height 48
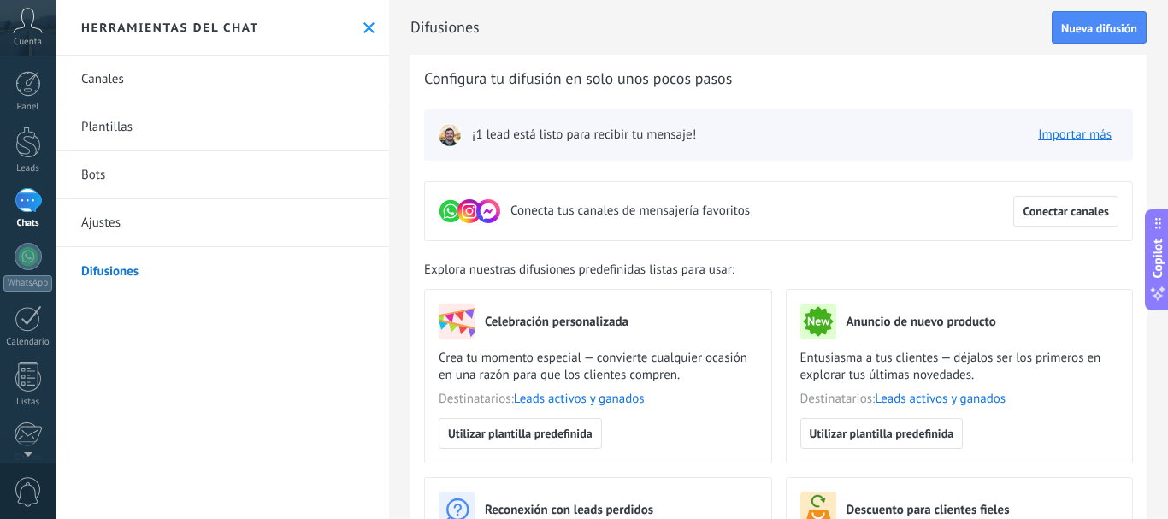
click at [160, 127] on link "Plantillas" at bounding box center [223, 128] width 334 height 48
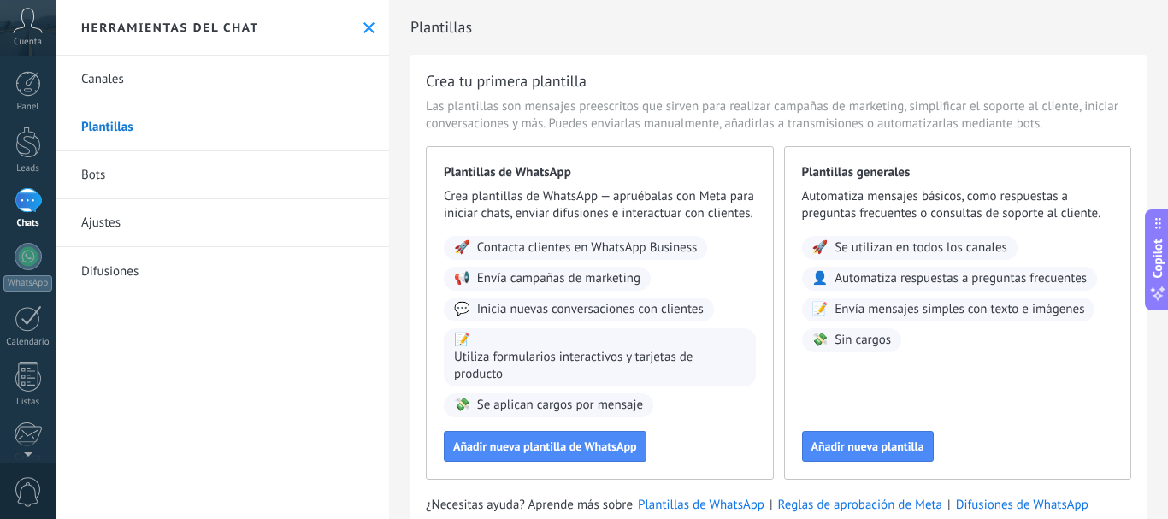
scroll to position [74, 0]
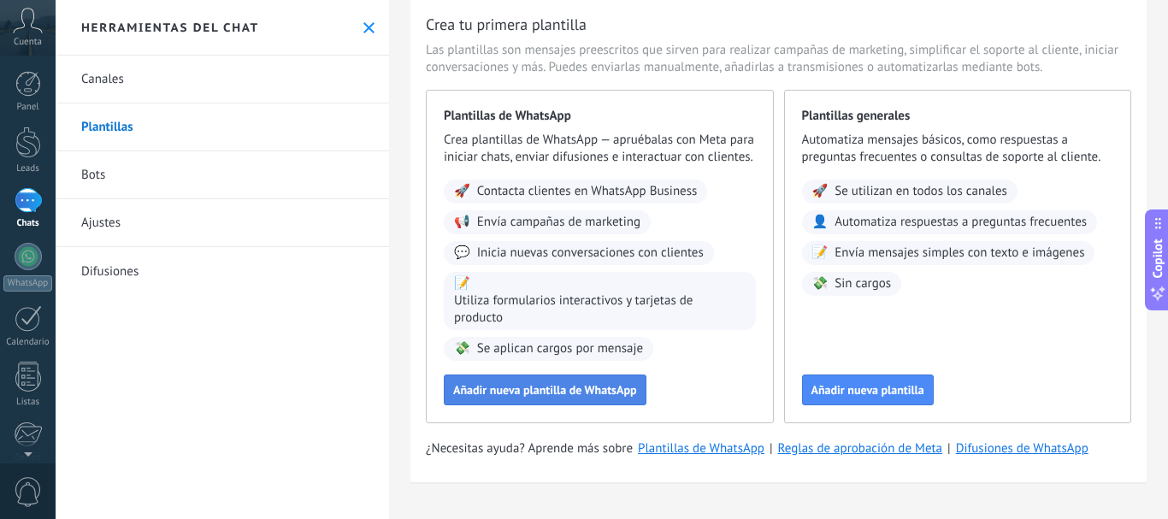
click at [567, 384] on span "Añadir nueva plantilla de WhatsApp" at bounding box center [545, 390] width 184 height 12
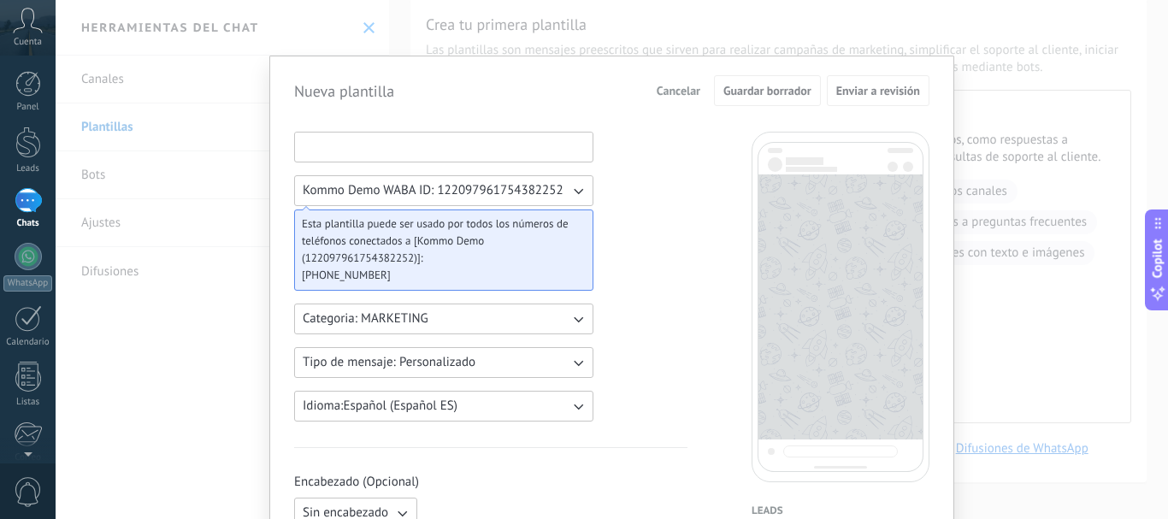
click at [479, 152] on input at bounding box center [444, 146] width 298 height 27
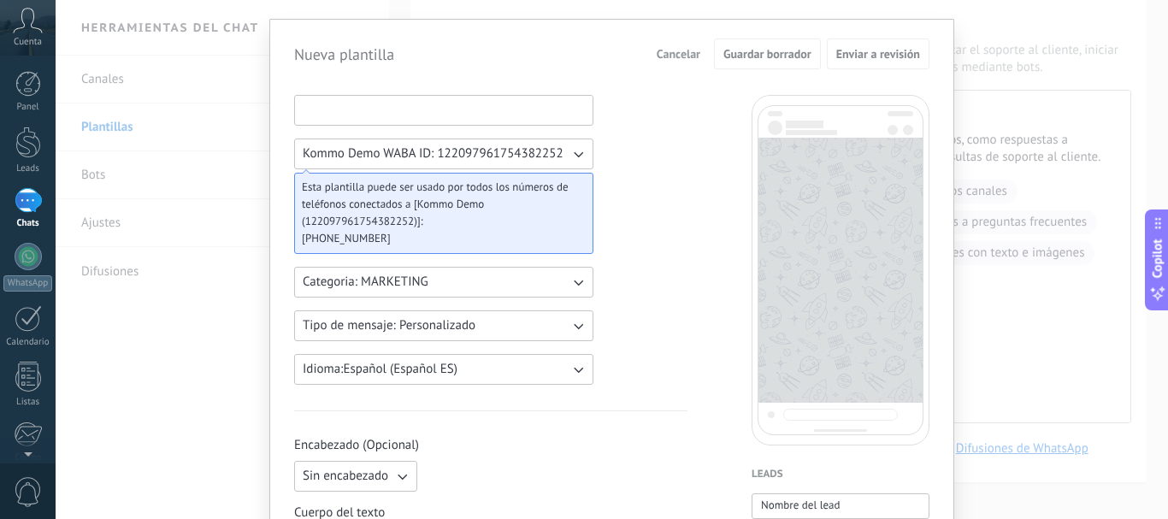
scroll to position [0, 0]
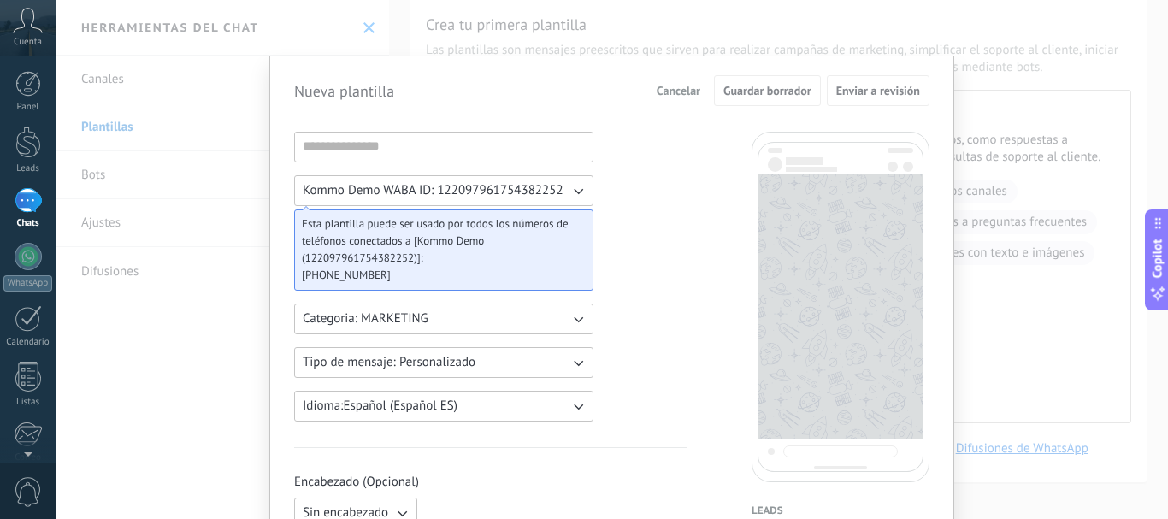
click at [458, 186] on span "Kommo Demo WABA ID: 122097961754382252" at bounding box center [433, 190] width 261 height 17
click at [457, 186] on span "Kommo Demo WABA ID: 122097961754382252" at bounding box center [433, 190] width 261 height 17
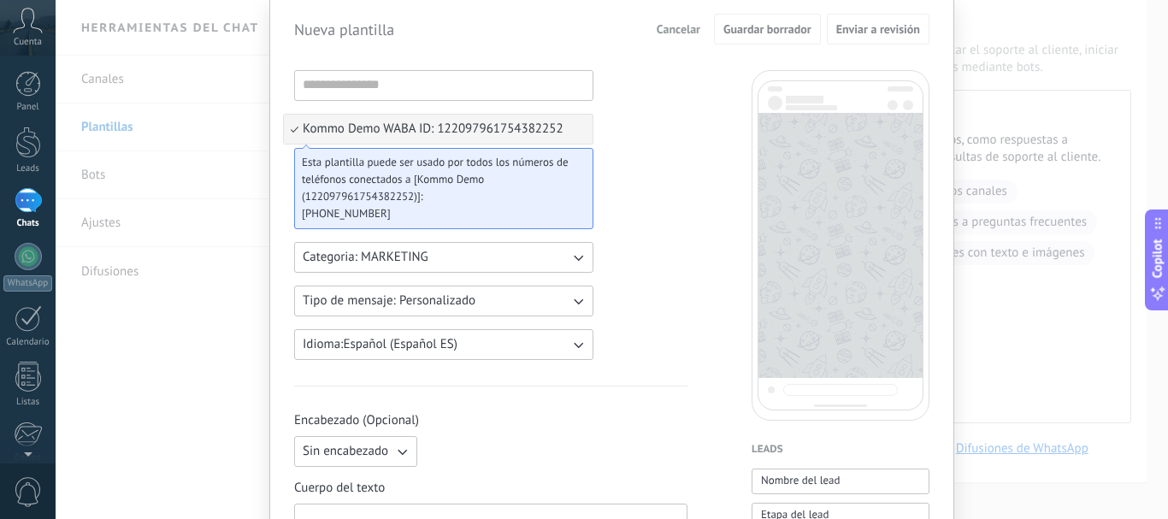
scroll to position [86, 0]
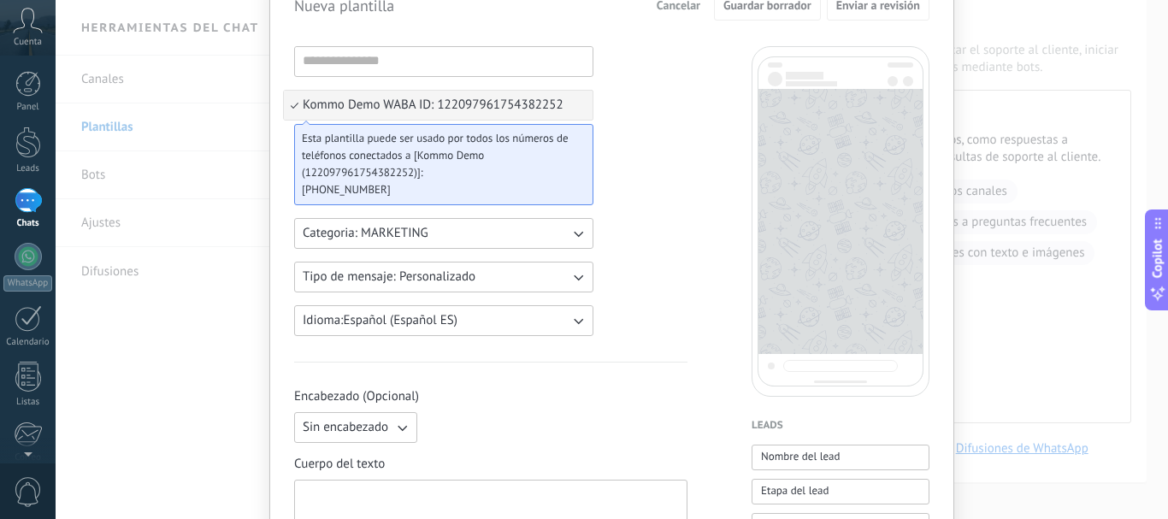
click at [427, 234] on button "Categoria: MARKETING" at bounding box center [443, 233] width 299 height 31
click at [518, 277] on button "Tipo de mensaje: Personalizado" at bounding box center [443, 277] width 299 height 31
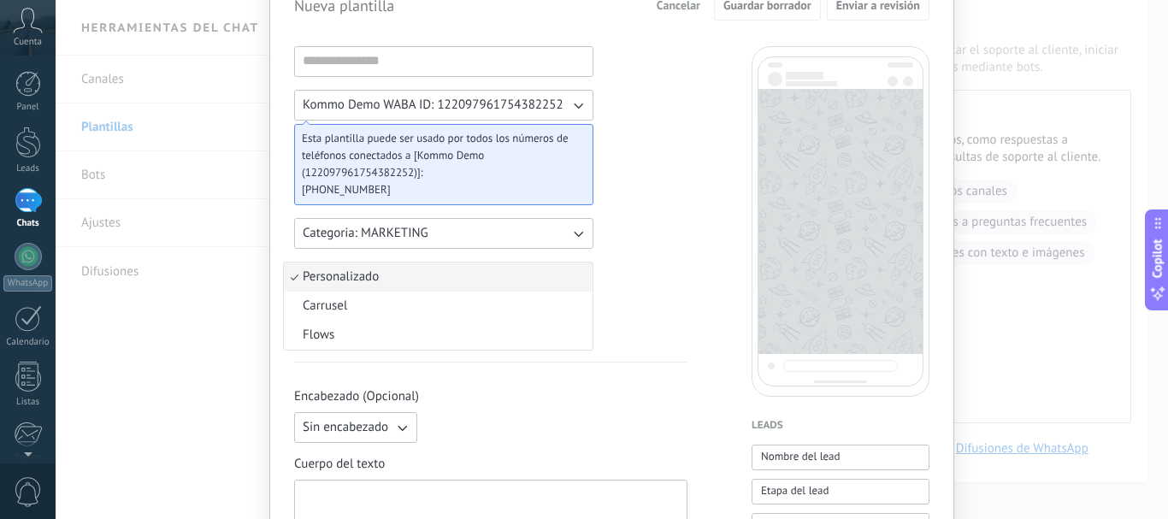
click at [518, 277] on li "Personalizado" at bounding box center [438, 277] width 309 height 29
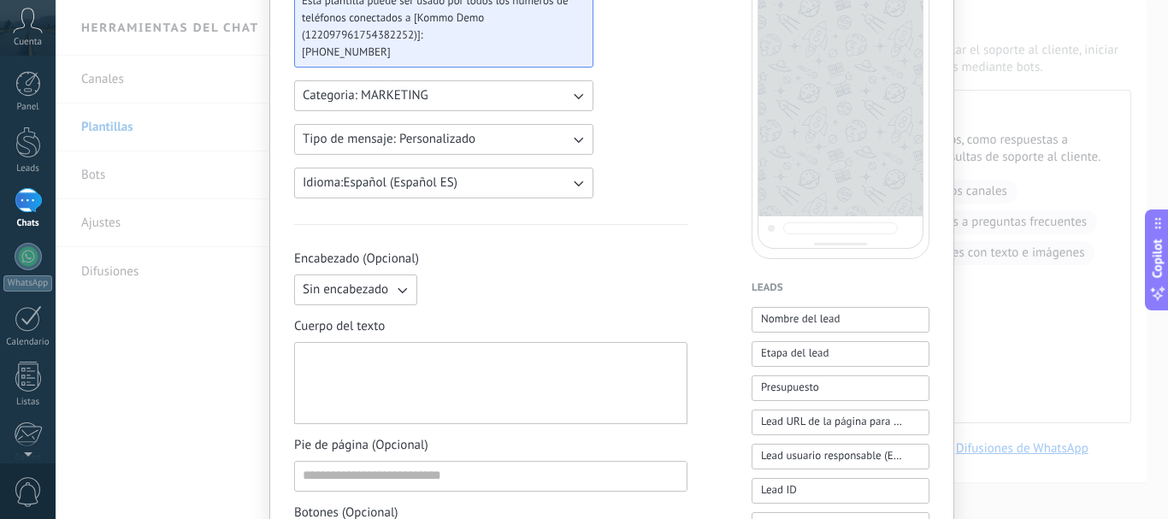
scroll to position [257, 0]
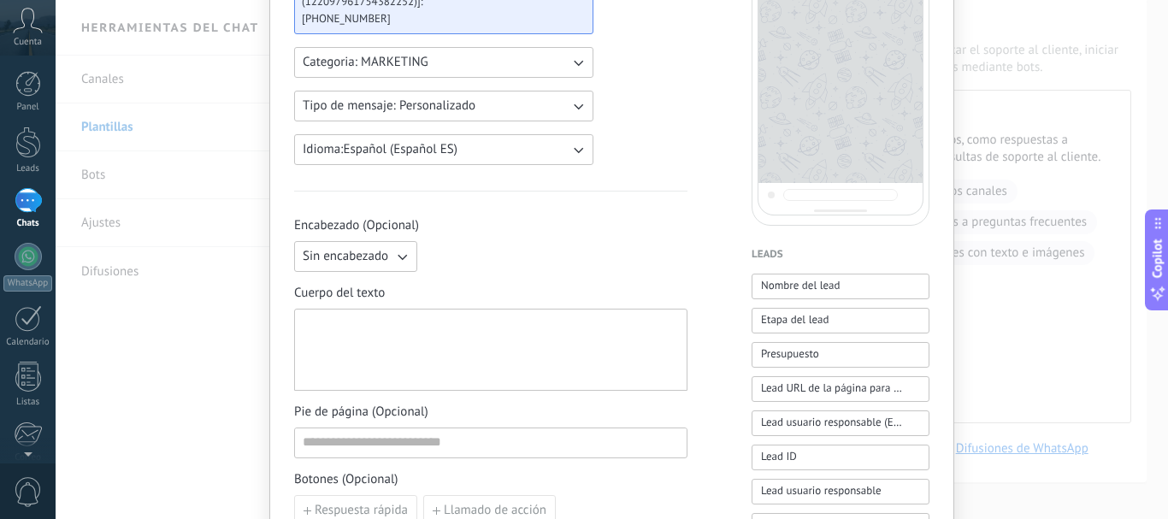
click at [358, 254] on span "Sin encabezado" at bounding box center [346, 256] width 86 height 17
click at [364, 289] on li "Texto" at bounding box center [350, 285] width 133 height 29
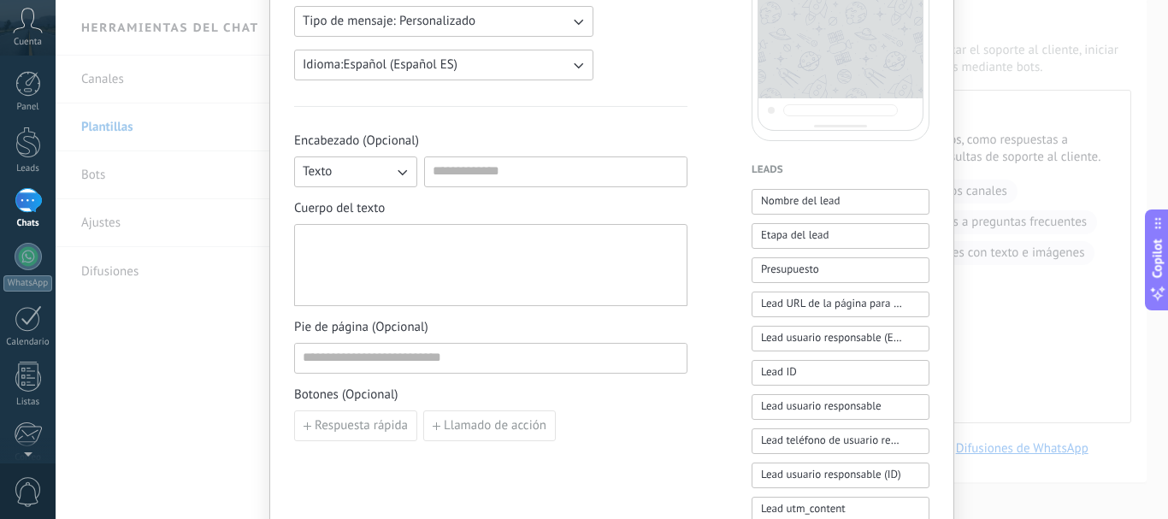
scroll to position [342, 0]
click at [448, 251] on div at bounding box center [491, 265] width 376 height 68
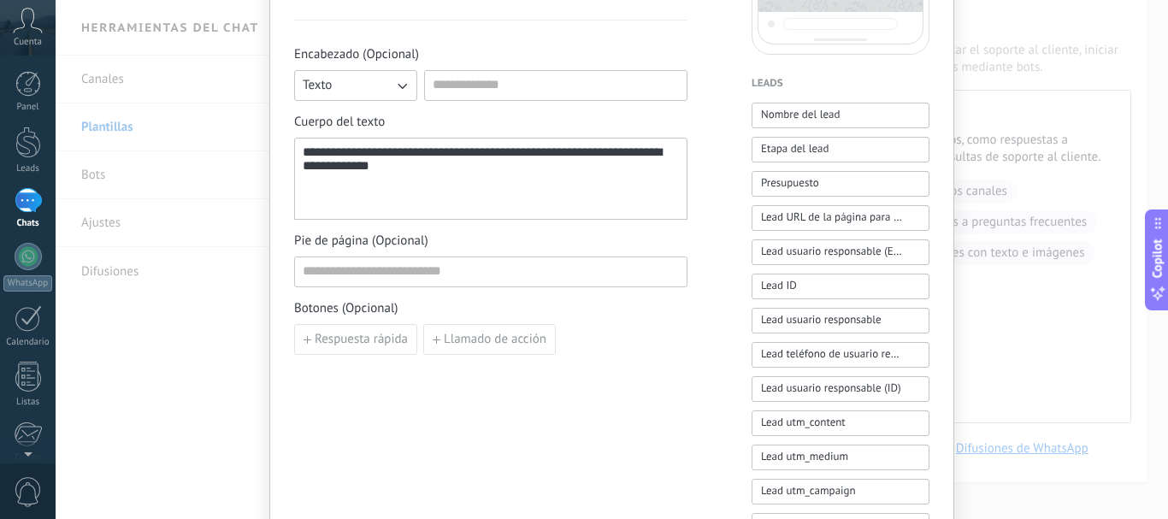
scroll to position [513, 0]
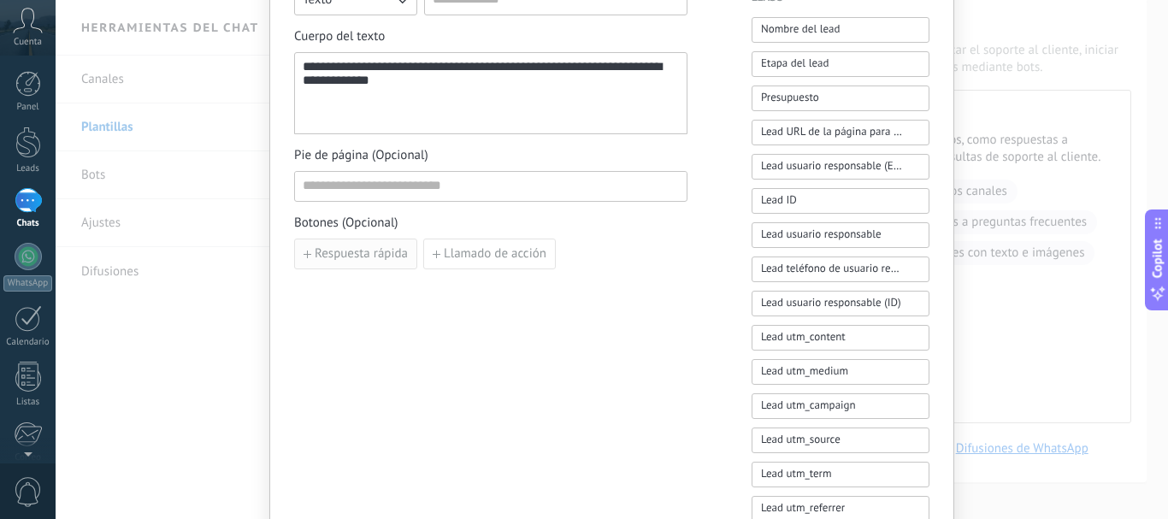
click at [390, 254] on span "Respuesta rápida" at bounding box center [361, 254] width 93 height 12
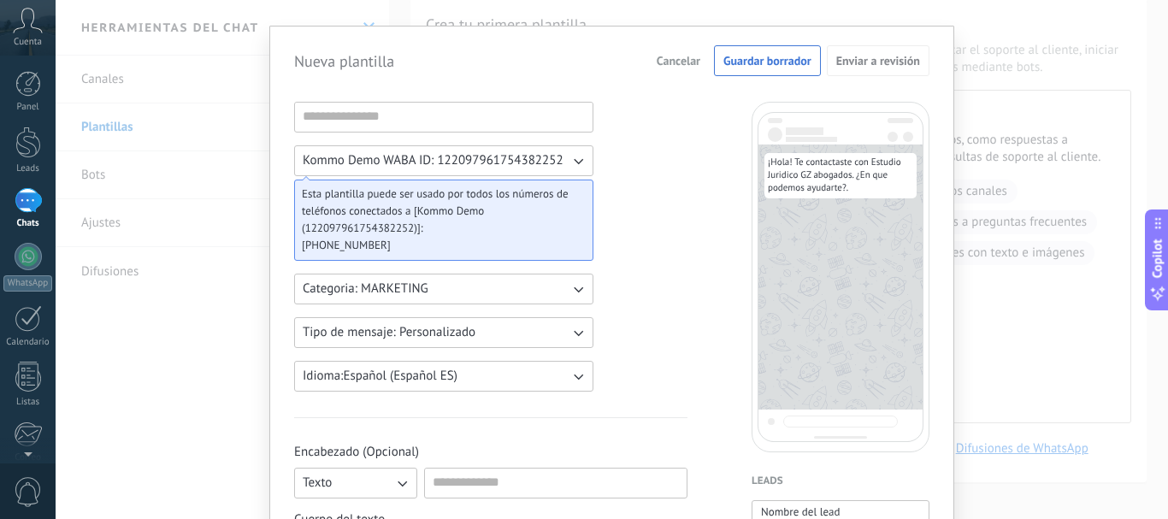
scroll to position [0, 0]
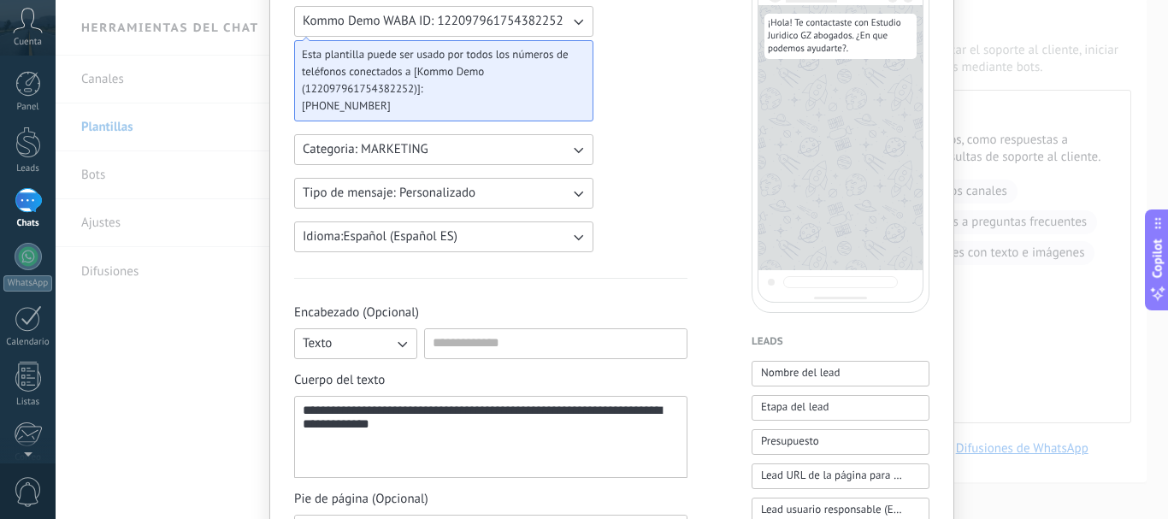
scroll to position [3, 0]
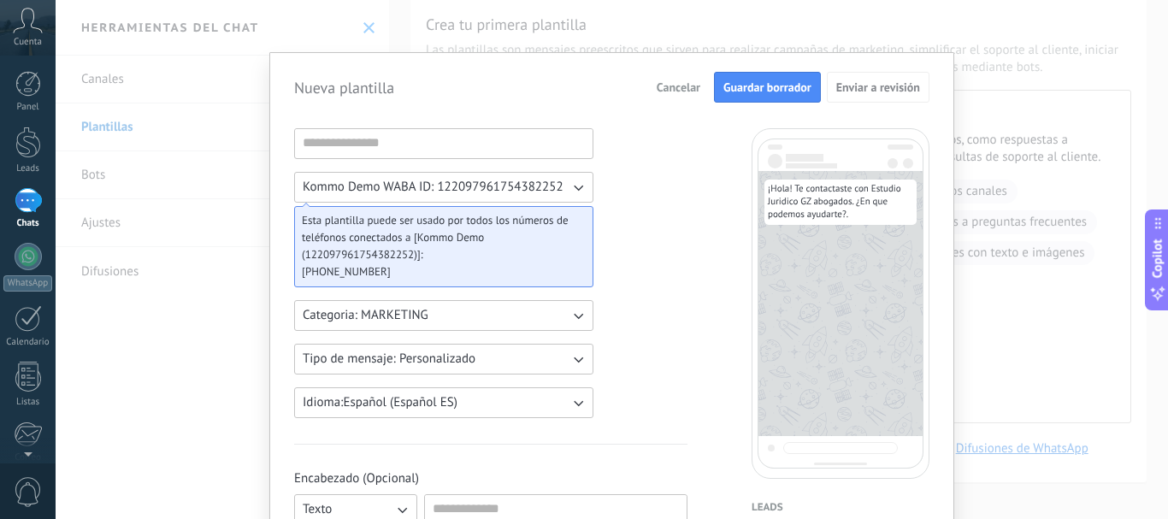
click at [796, 83] on span "Guardar borrador" at bounding box center [768, 87] width 88 height 12
click at [463, 137] on input at bounding box center [444, 142] width 298 height 27
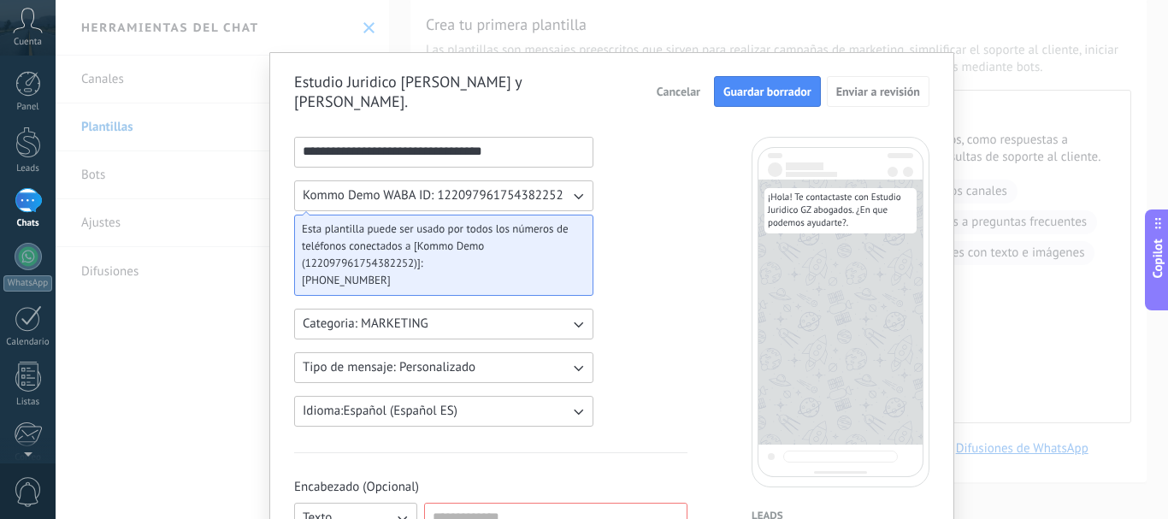
type input "**********"
click at [776, 79] on button "Guardar borrador" at bounding box center [767, 91] width 107 height 31
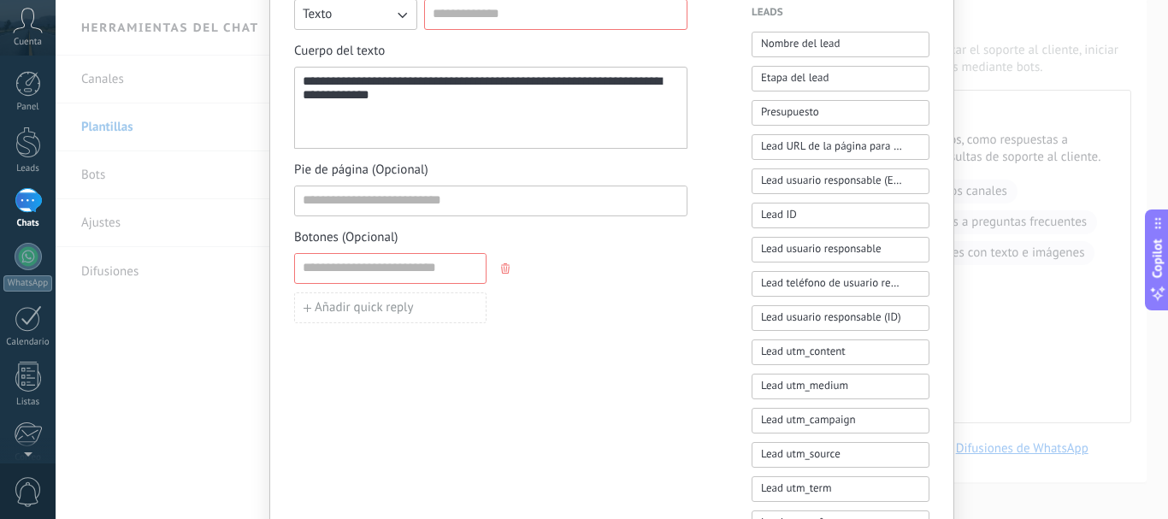
click at [502, 263] on use "button" at bounding box center [505, 268] width 9 height 10
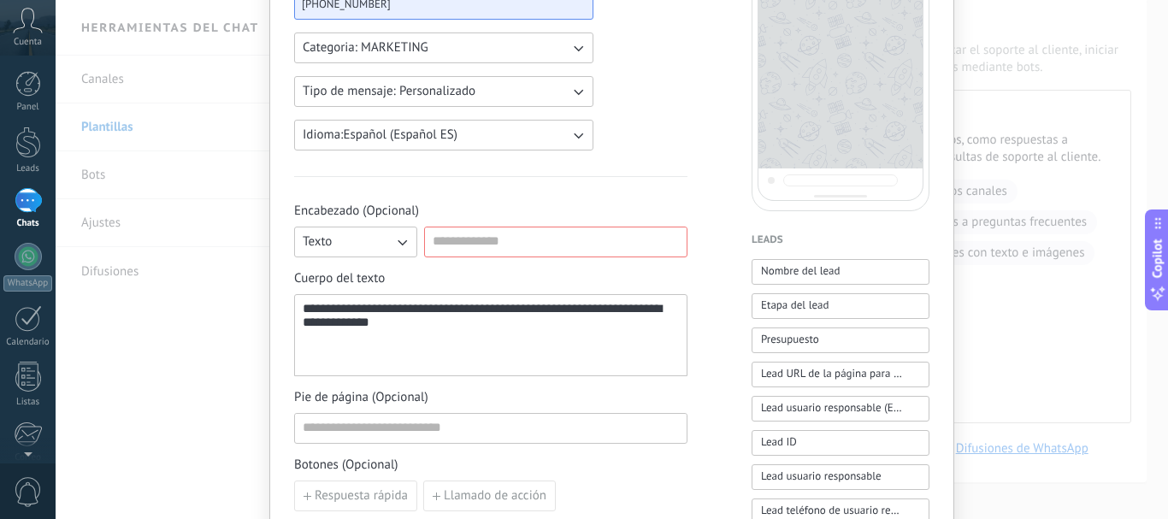
scroll to position [251, 0]
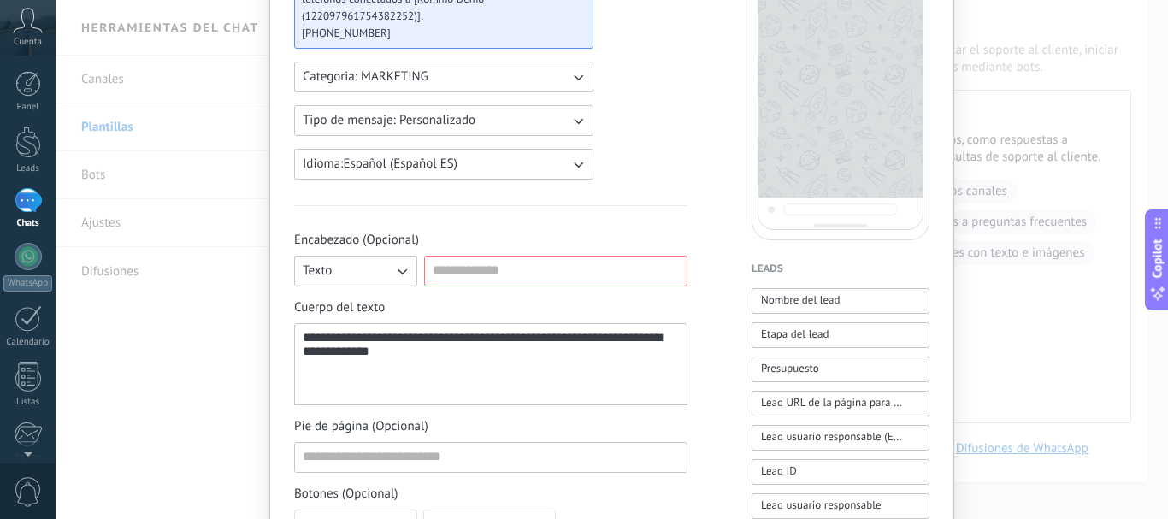
click at [384, 260] on button "Texto" at bounding box center [355, 271] width 123 height 31
click at [358, 264] on span "Sin encabezado" at bounding box center [346, 271] width 86 height 17
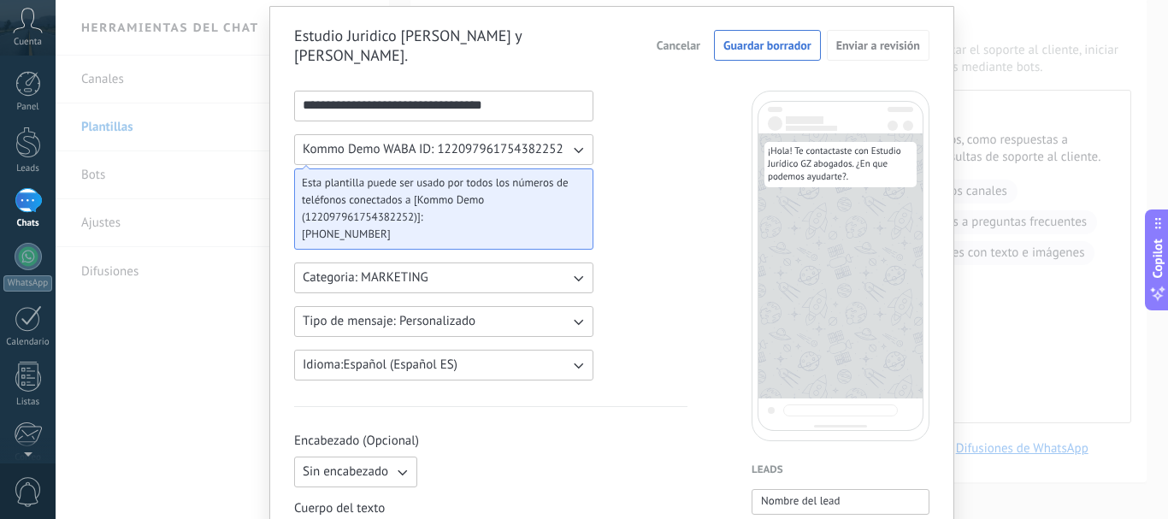
scroll to position [0, 0]
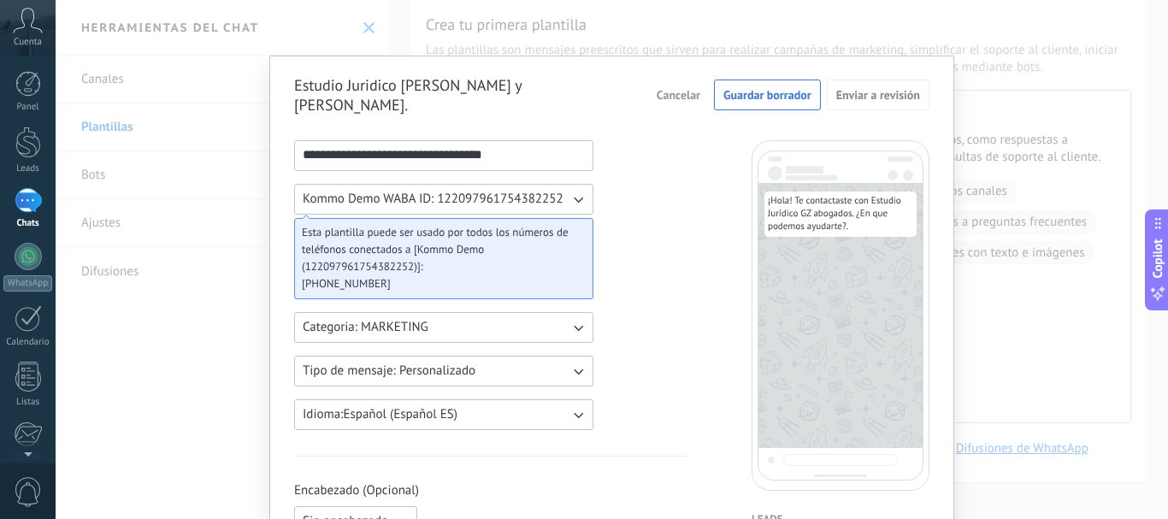
click at [792, 89] on span "Guardar borrador" at bounding box center [768, 95] width 88 height 12
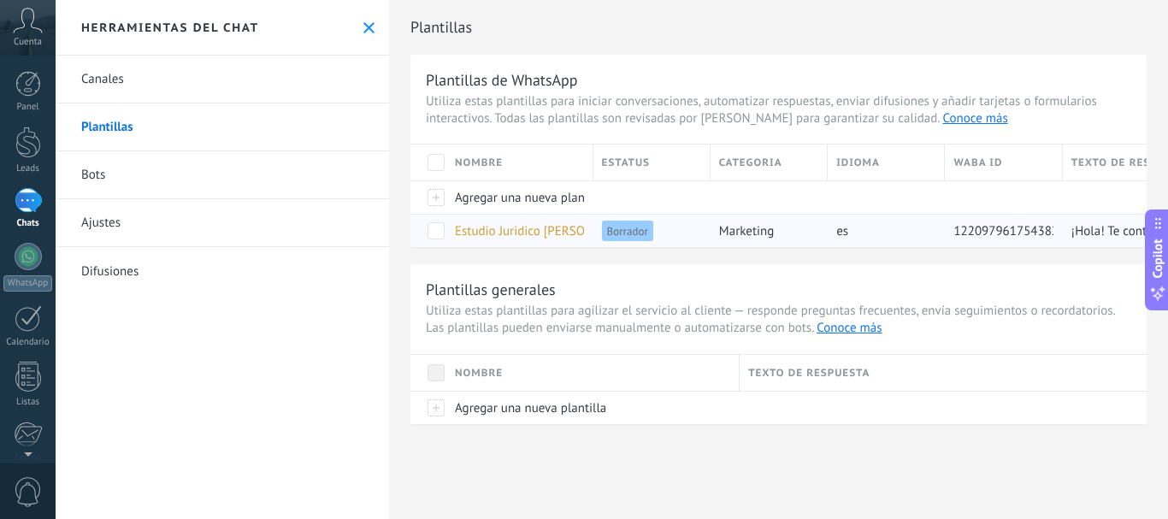
click at [513, 233] on span "Estudio Juridico [PERSON_NAME] y [PERSON_NAME]." at bounding box center [599, 231] width 288 height 16
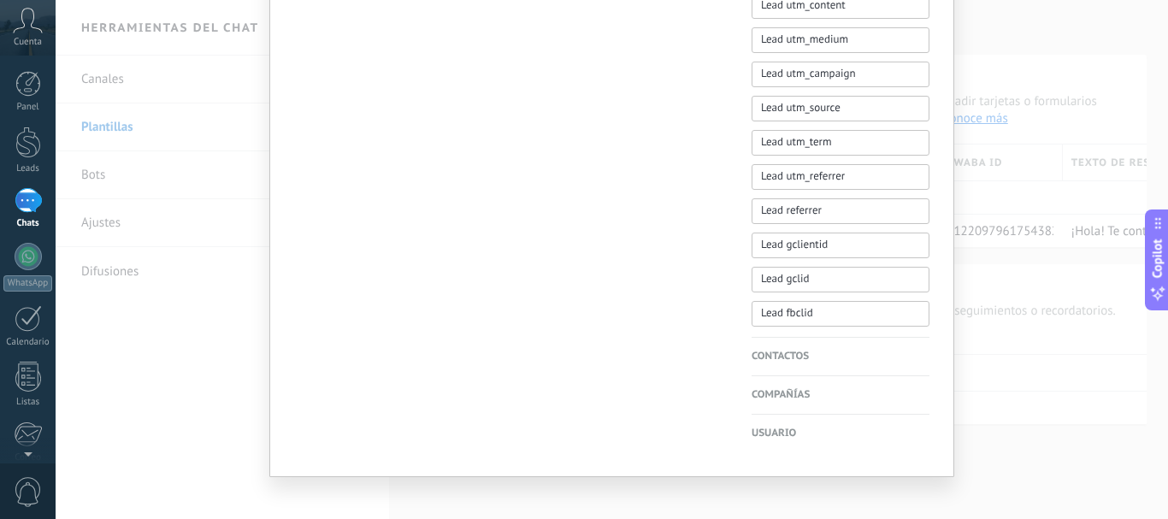
scroll to position [859, 0]
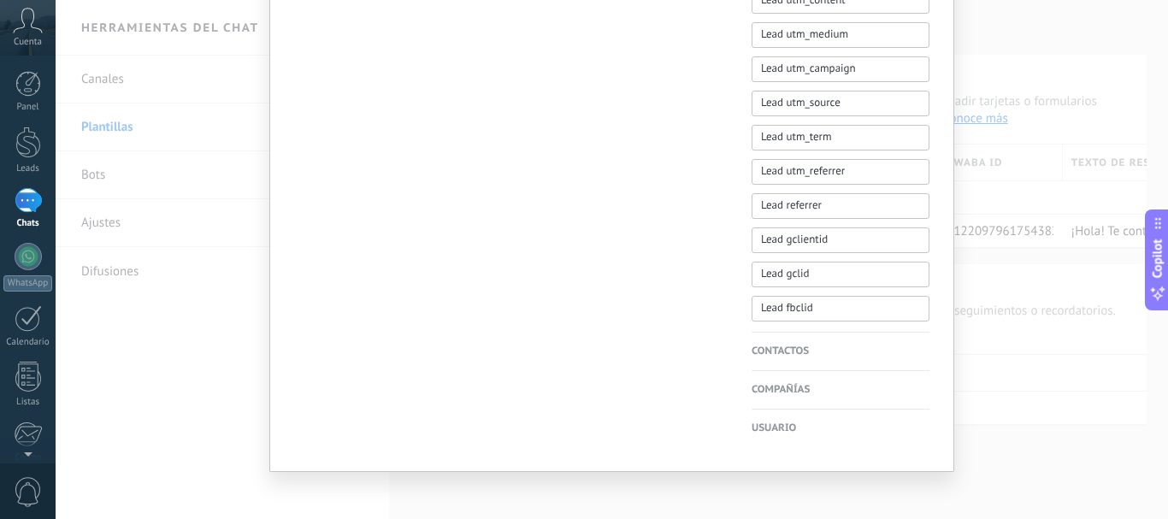
click at [787, 343] on h4 "Contactos" at bounding box center [841, 351] width 178 height 17
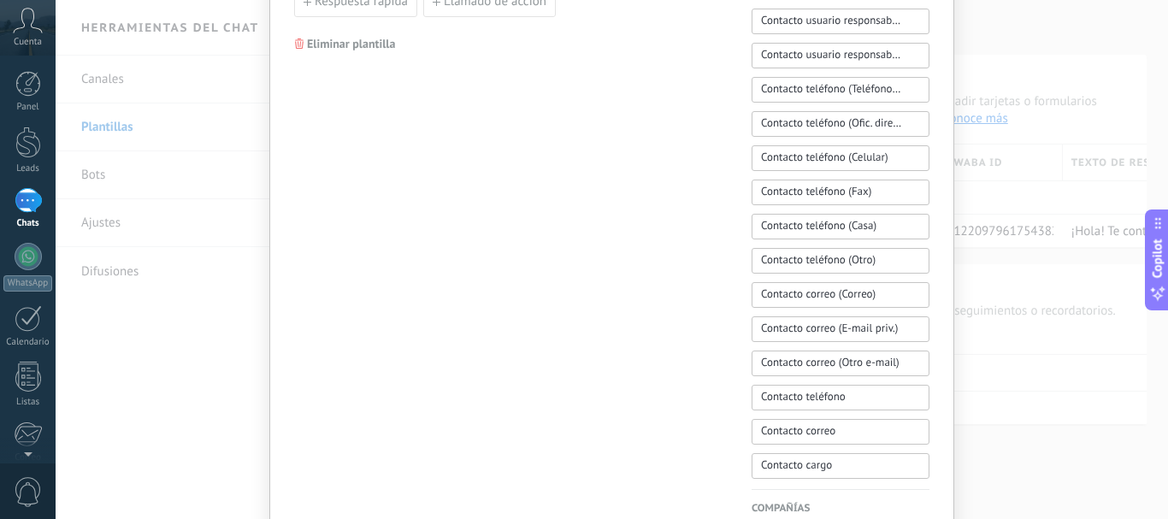
scroll to position [893, 0]
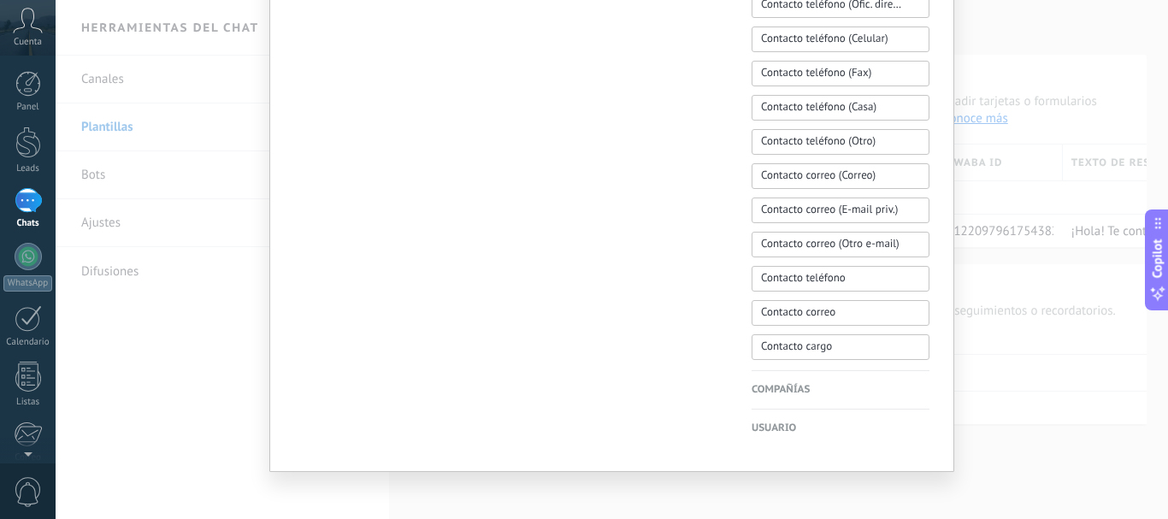
click at [819, 382] on h4 "Compañías" at bounding box center [841, 390] width 178 height 17
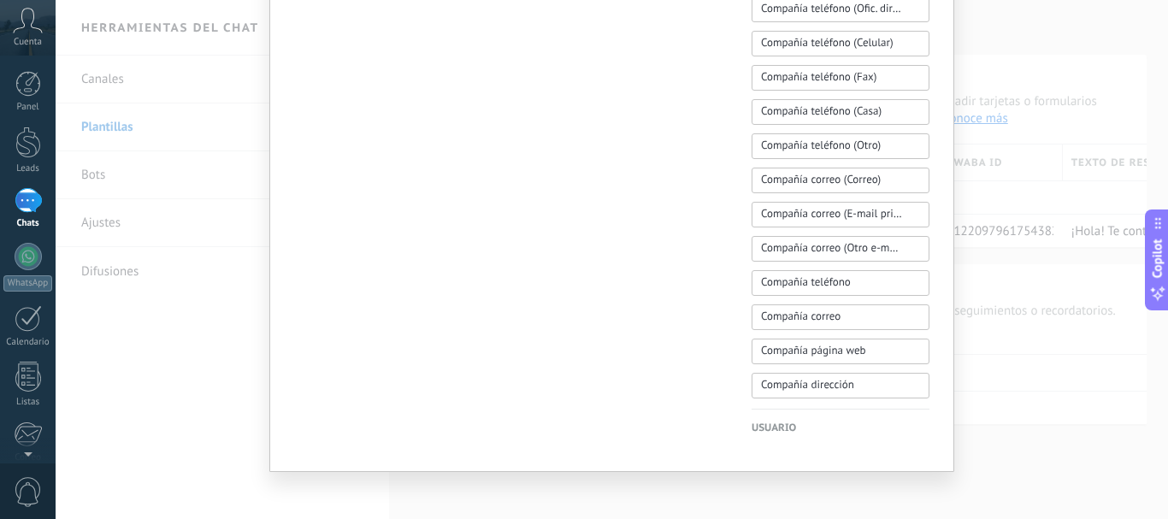
click at [793, 421] on h4 "Usuario" at bounding box center [841, 428] width 178 height 17
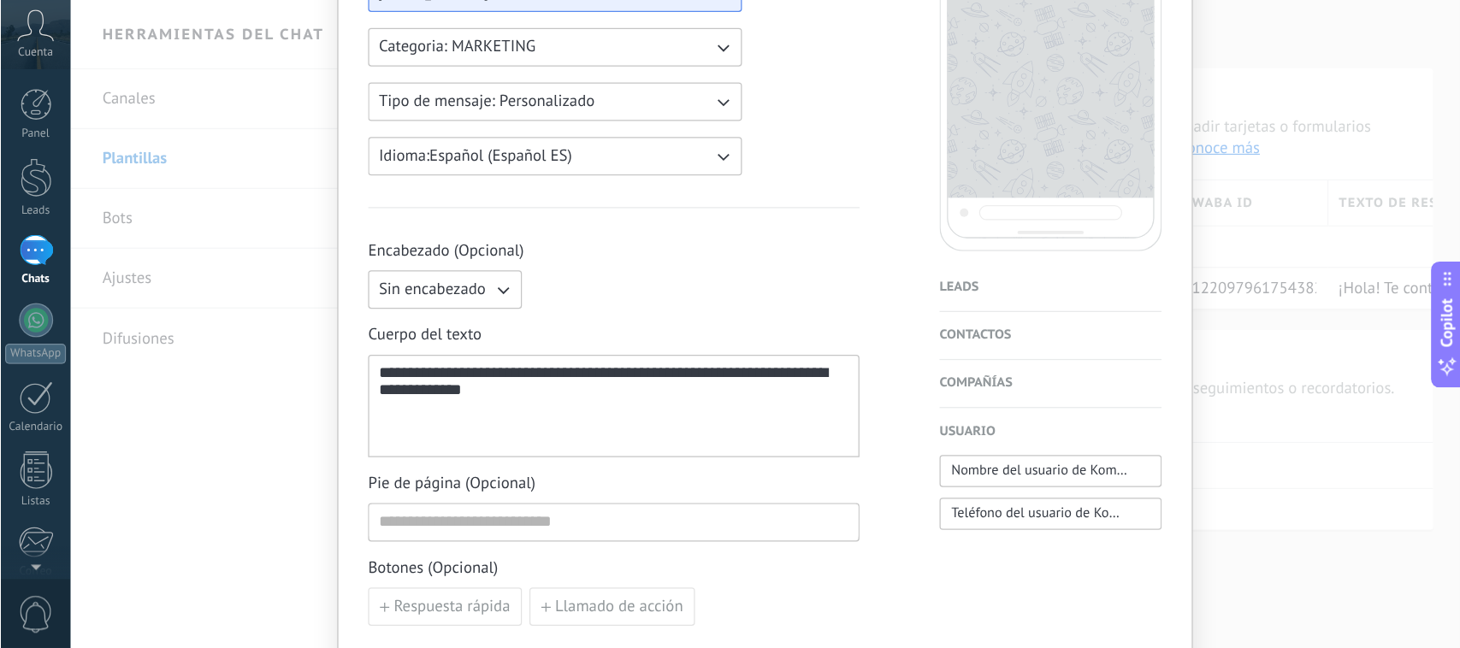
scroll to position [0, 0]
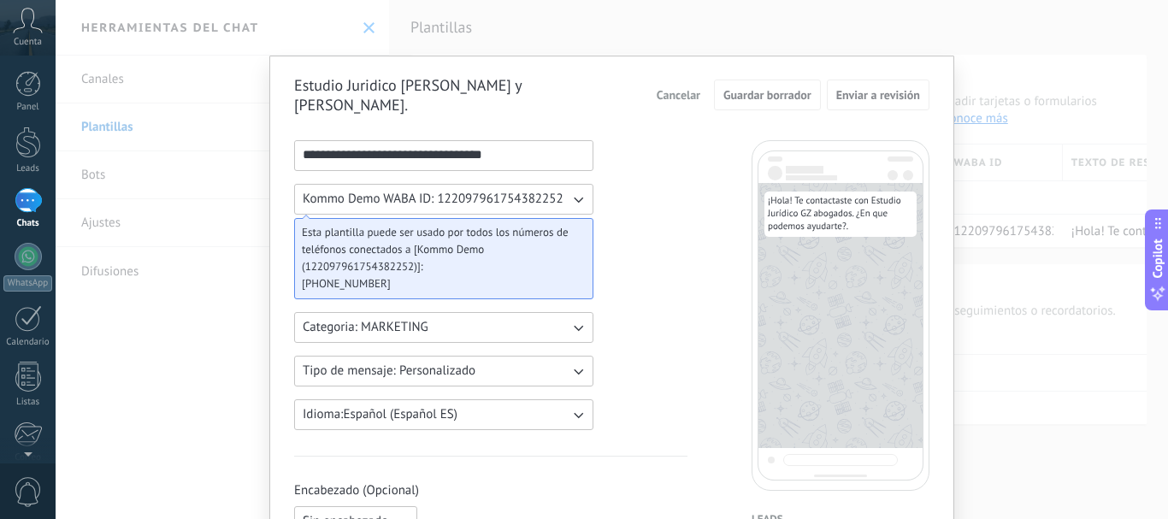
click at [683, 89] on span "Cancelar" at bounding box center [679, 95] width 44 height 12
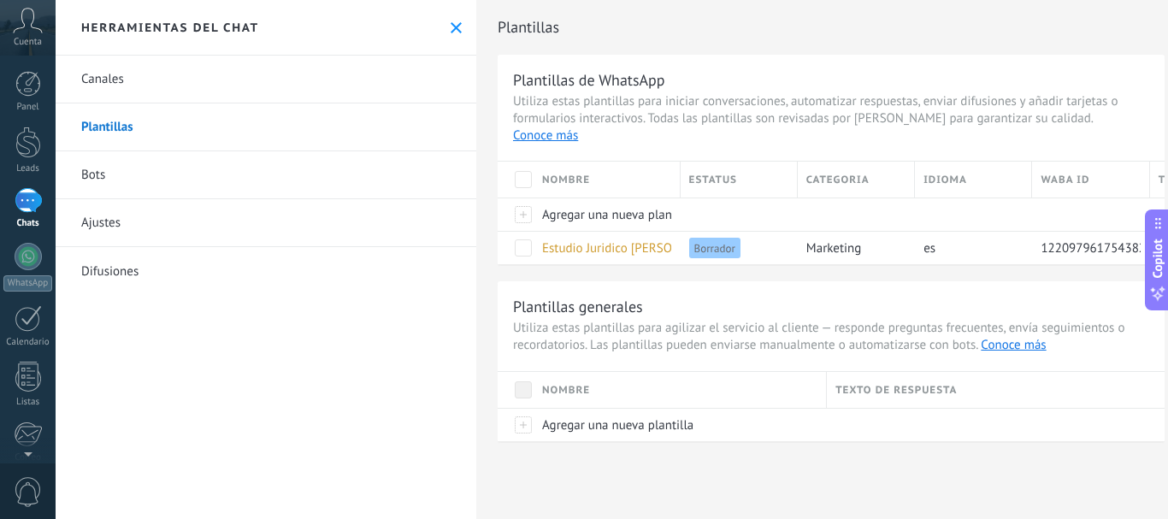
type textarea "**********"
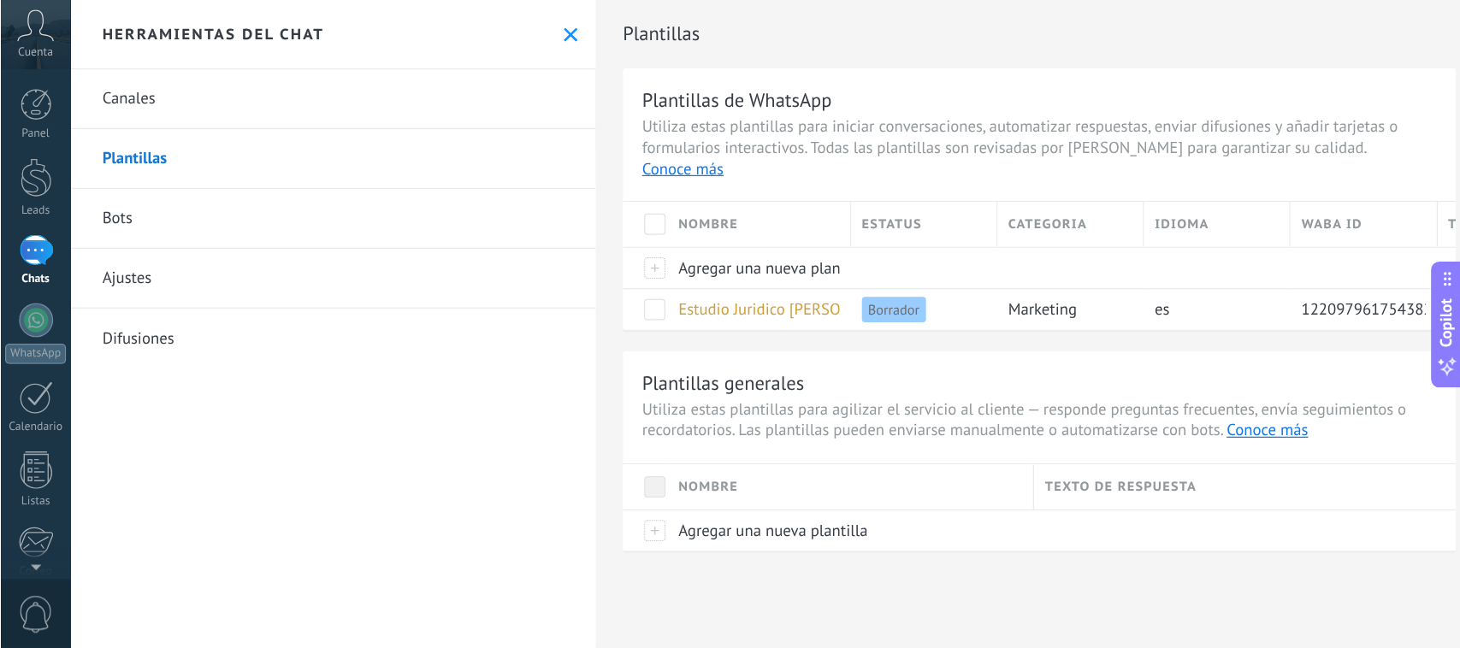
scroll to position [51, 0]
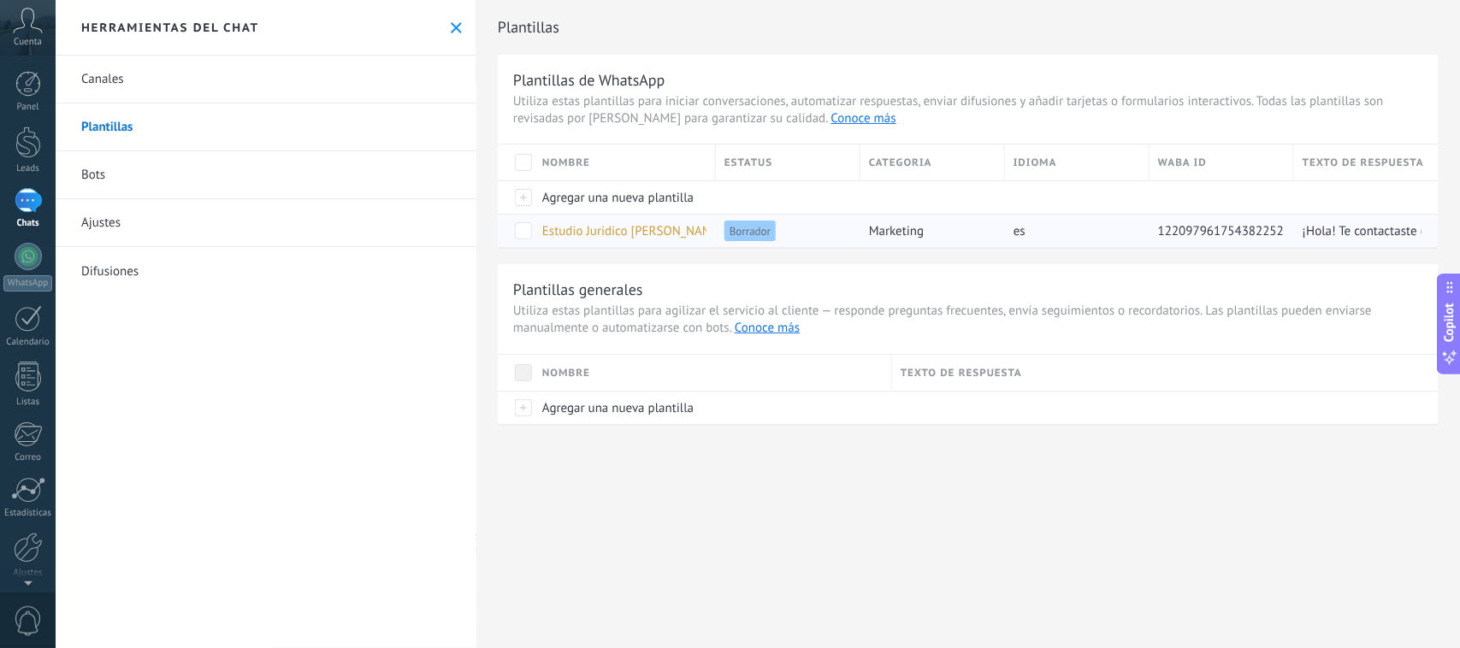
click at [912, 233] on span "marketing" at bounding box center [896, 231] width 55 height 16
click at [1076, 231] on div "es" at bounding box center [1073, 231] width 136 height 33
click at [814, 236] on div "Borrador" at bounding box center [784, 231] width 136 height 33
click at [526, 229] on span at bounding box center [523, 230] width 17 height 17
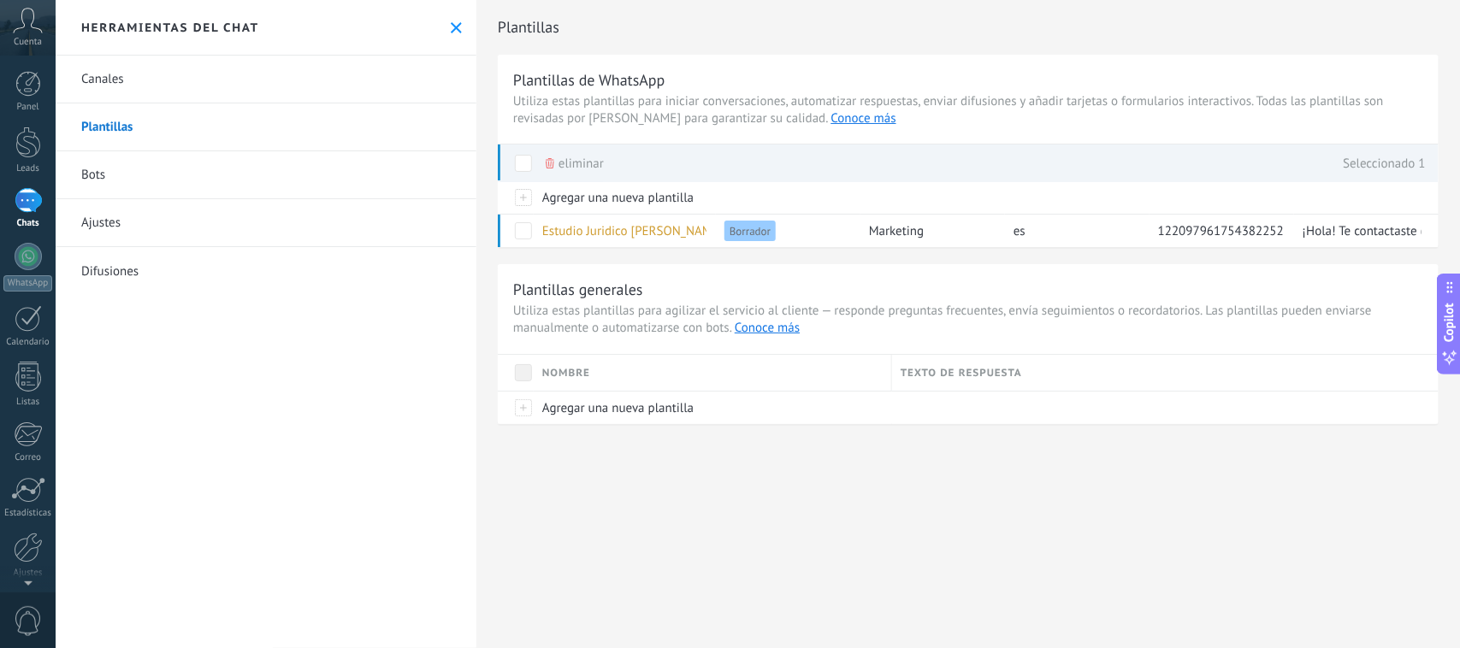
click at [571, 490] on div "Plantillas Plantillas de WhatsApp Utiliza estas plantillas para iniciar convers…" at bounding box center [968, 324] width 984 height 648
click at [520, 228] on span at bounding box center [523, 230] width 17 height 17
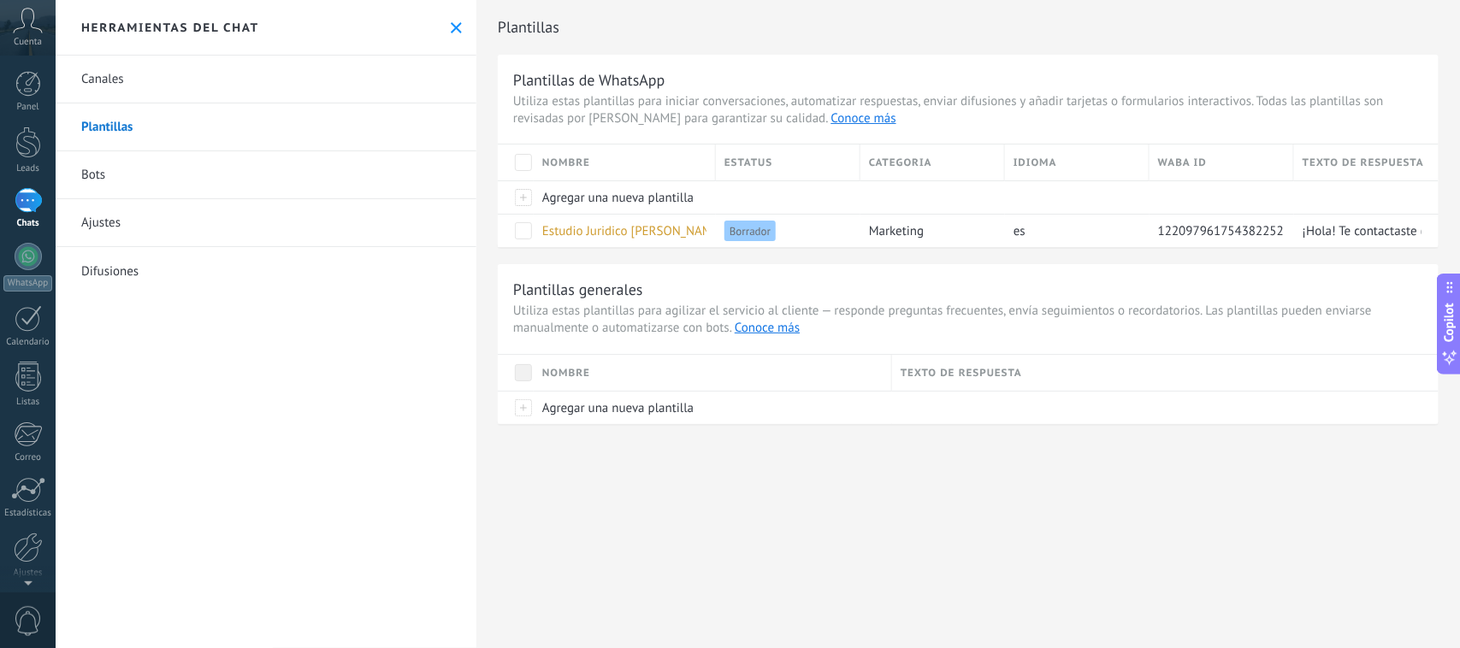
click at [713, 518] on div "Plantillas Plantillas de WhatsApp Utiliza estas plantillas para iniciar convers…" at bounding box center [968, 324] width 984 height 648
click at [767, 232] on span "Borrador" at bounding box center [750, 231] width 51 height 21
click at [673, 232] on span "Estudio Juridico [PERSON_NAME] y [PERSON_NAME]." at bounding box center [686, 231] width 288 height 16
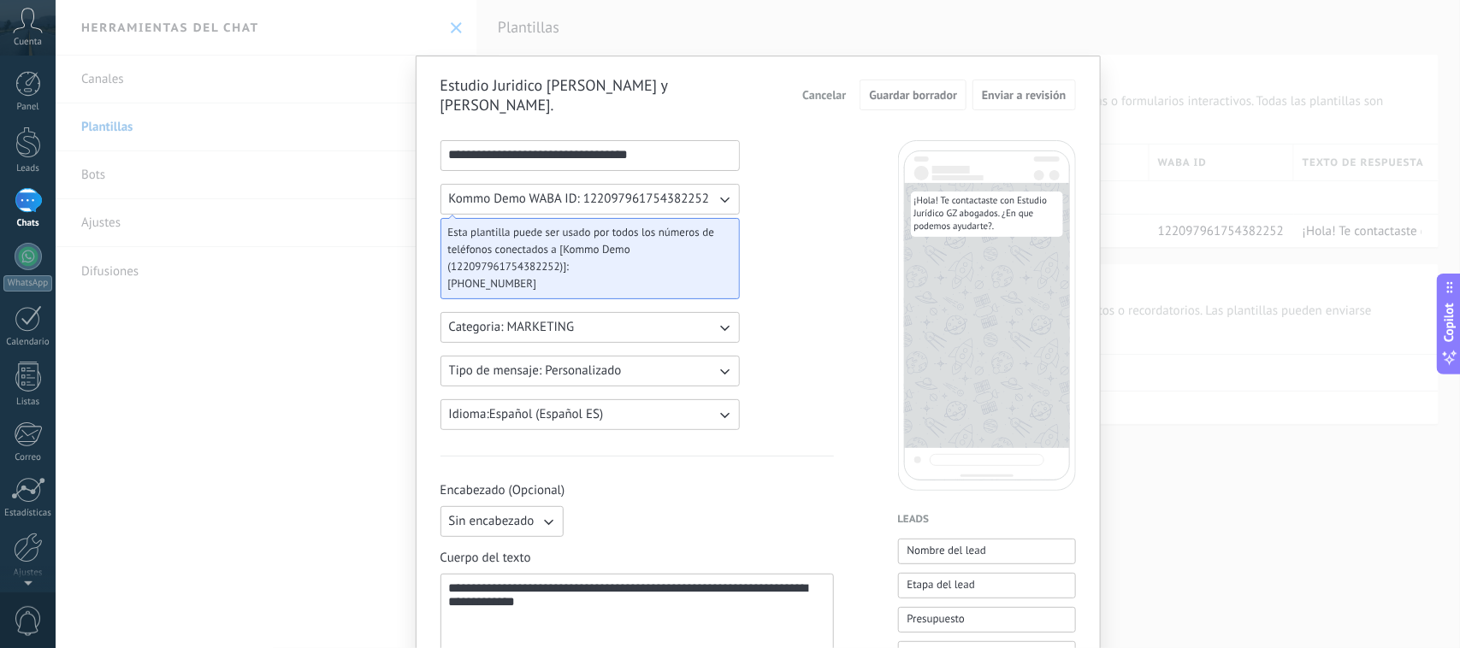
click at [674, 193] on span "Kommo Demo WABA ID: 122097961754382252" at bounding box center [579, 199] width 261 height 17
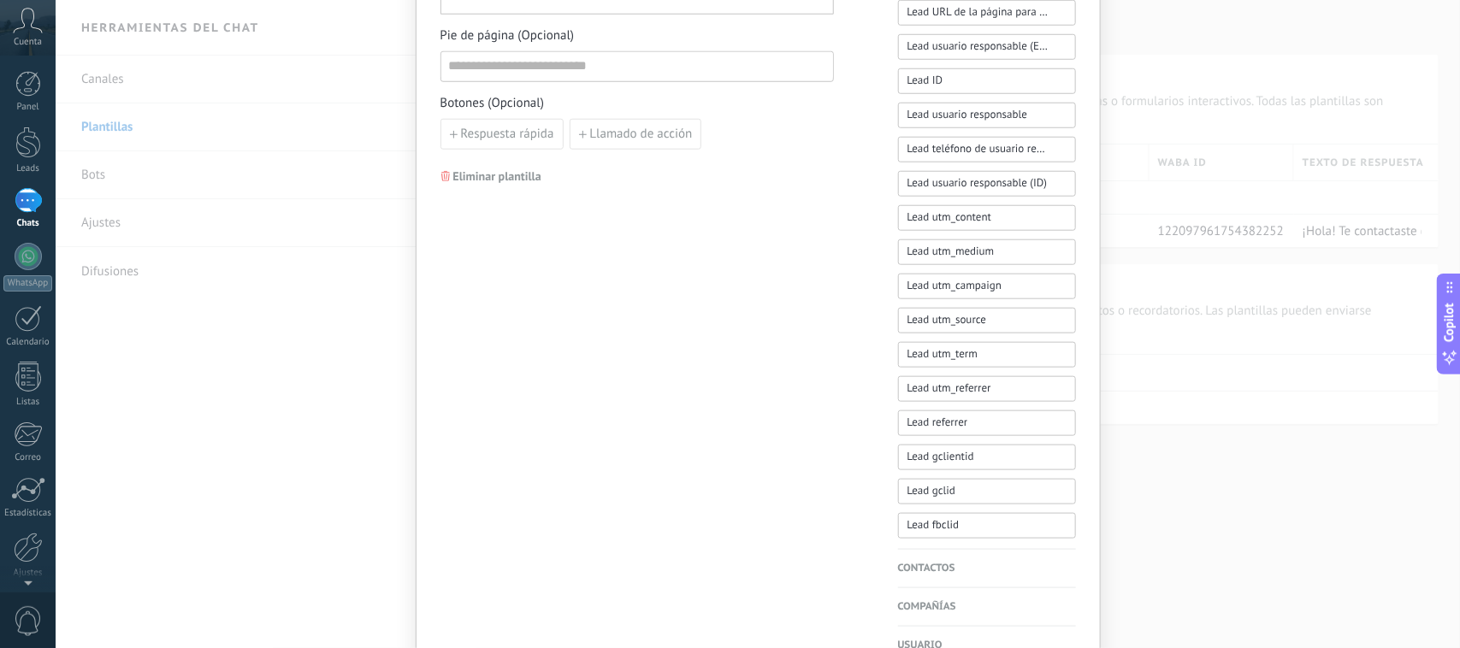
scroll to position [730, 0]
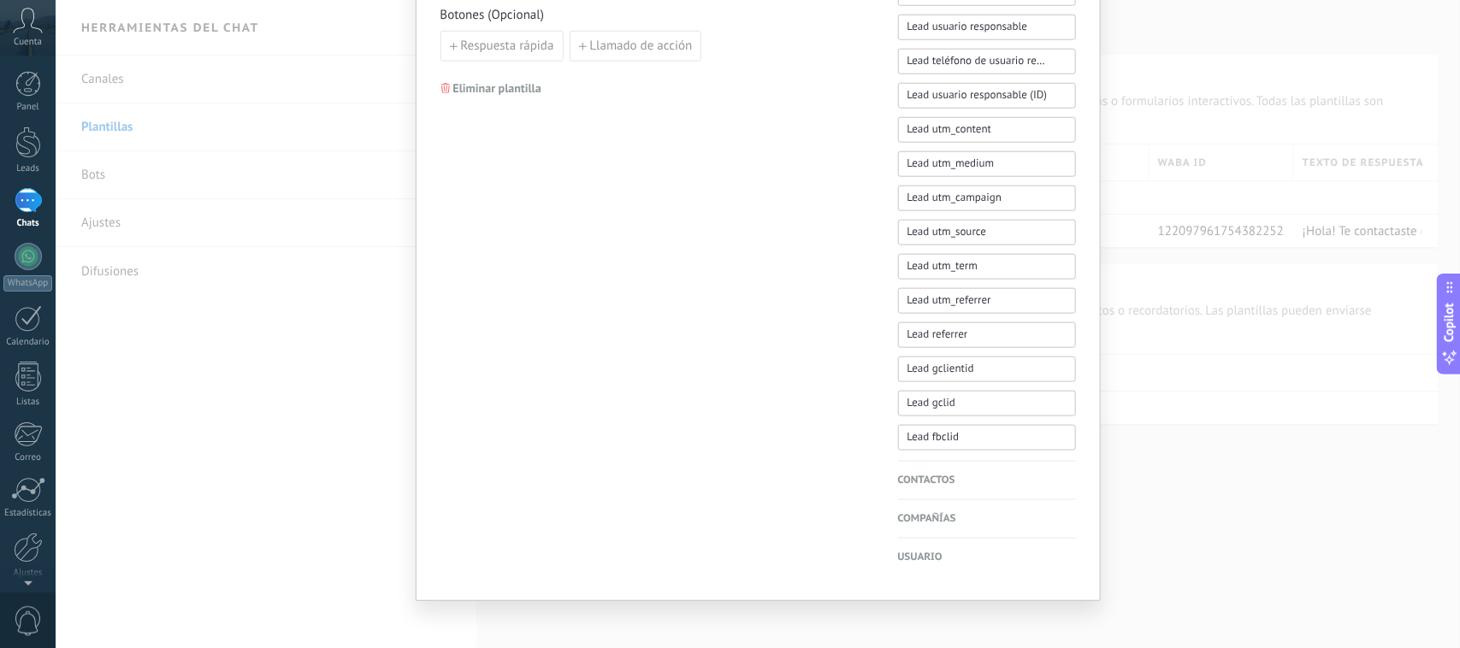
click at [1168, 518] on div "**********" at bounding box center [758, 324] width 1405 height 648
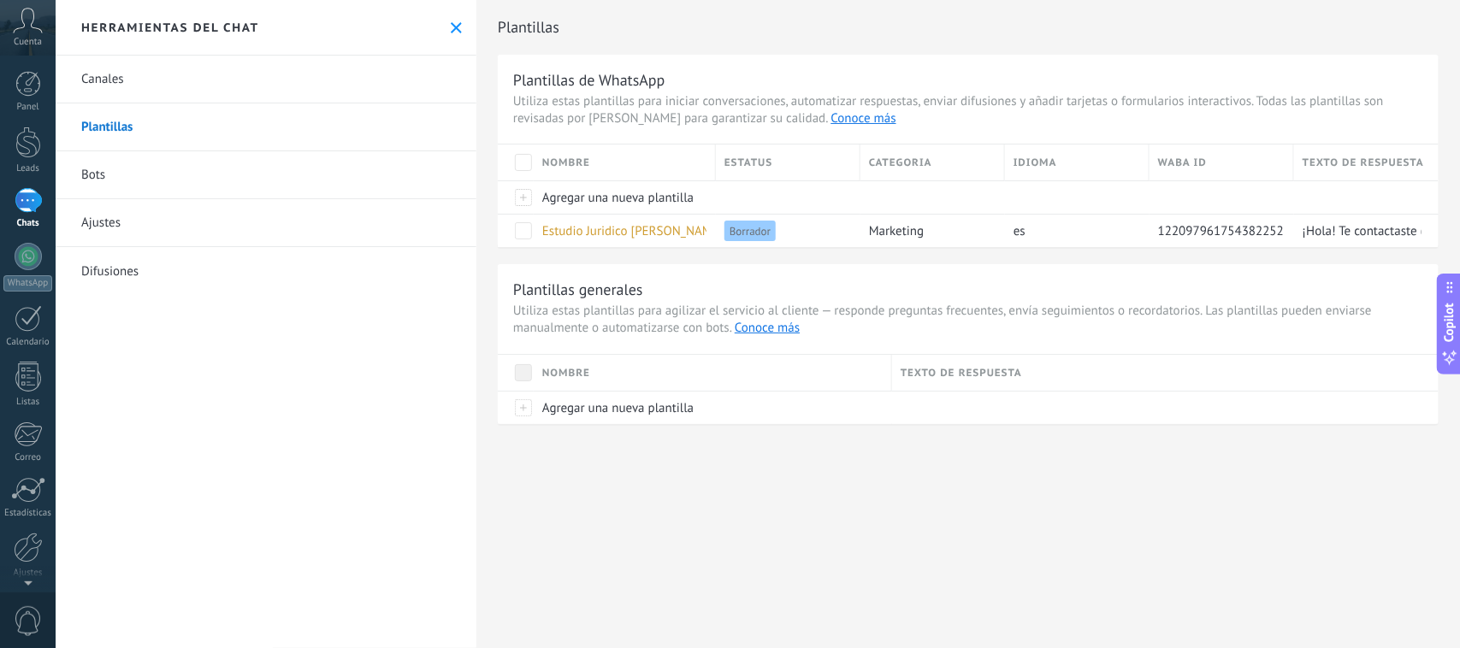
scroll to position [0, 0]
click at [143, 174] on link "Bots" at bounding box center [266, 175] width 421 height 48
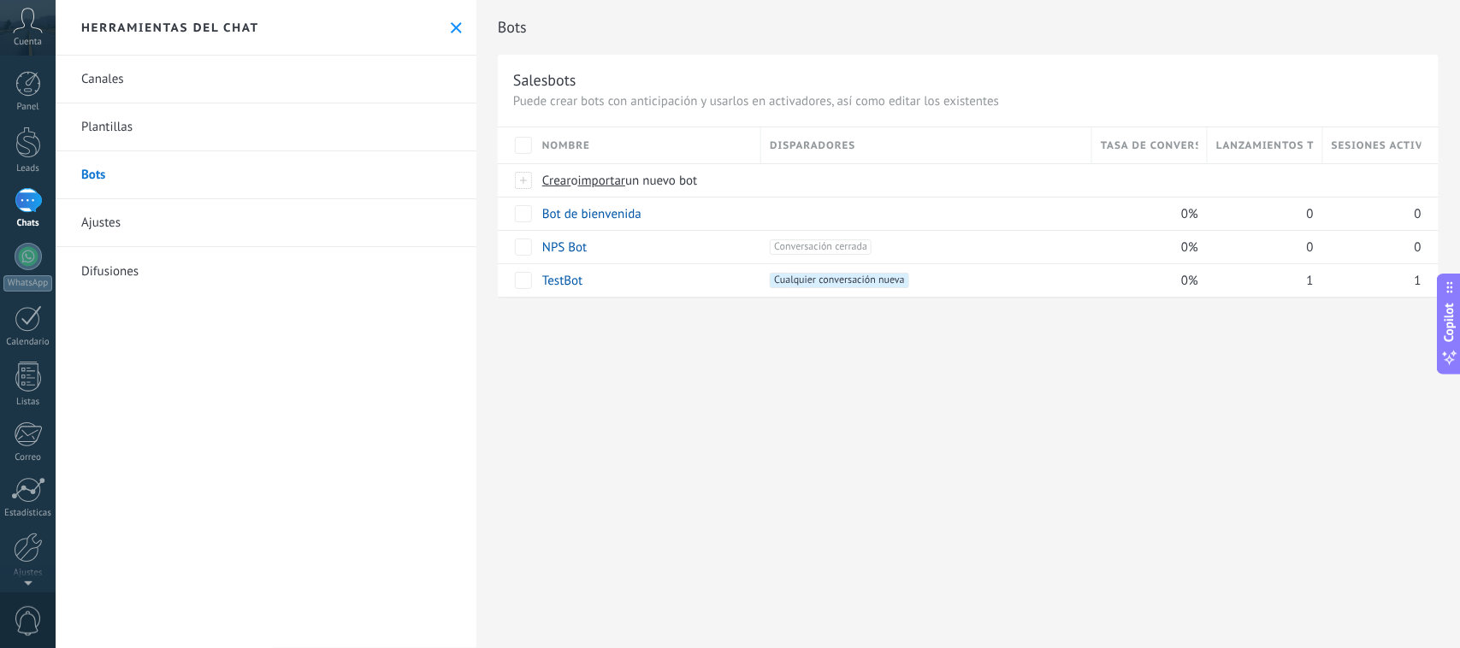
click at [104, 229] on link "Ajustes" at bounding box center [266, 223] width 421 height 48
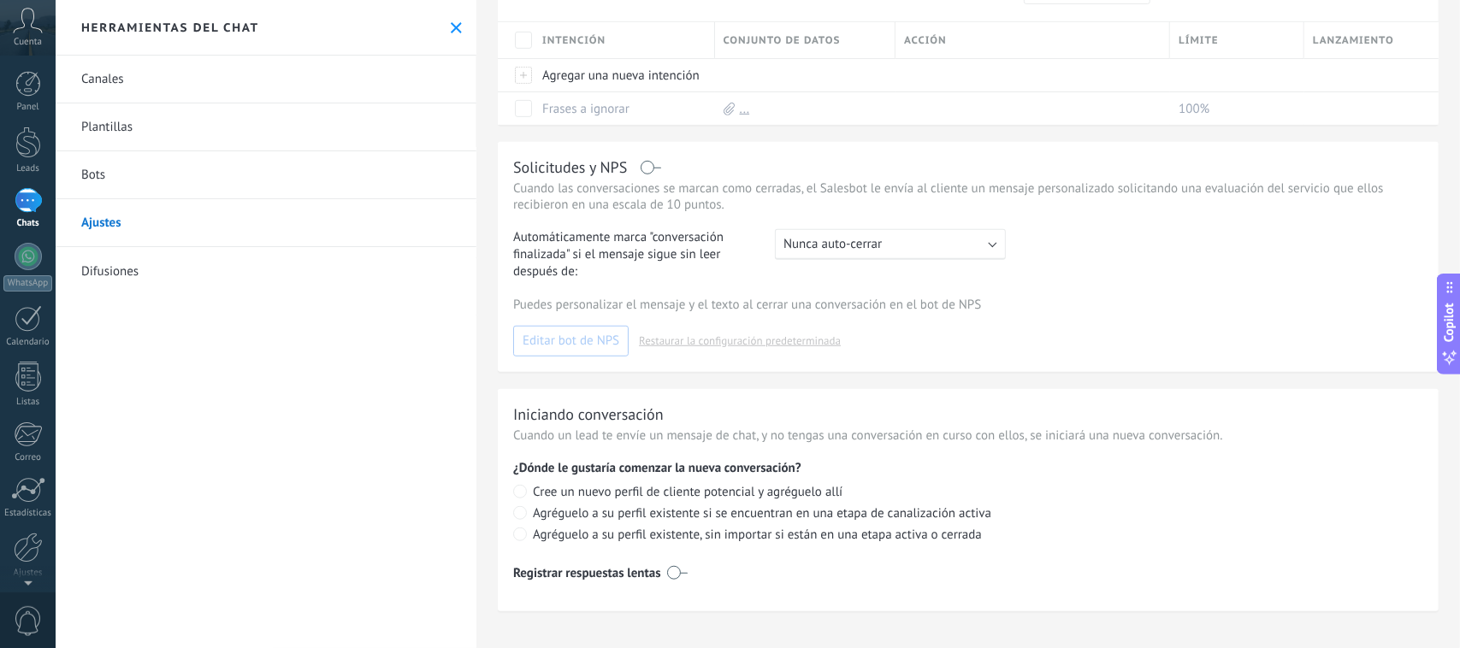
scroll to position [356, 0]
click at [194, 262] on link "Difusiones" at bounding box center [266, 271] width 421 height 48
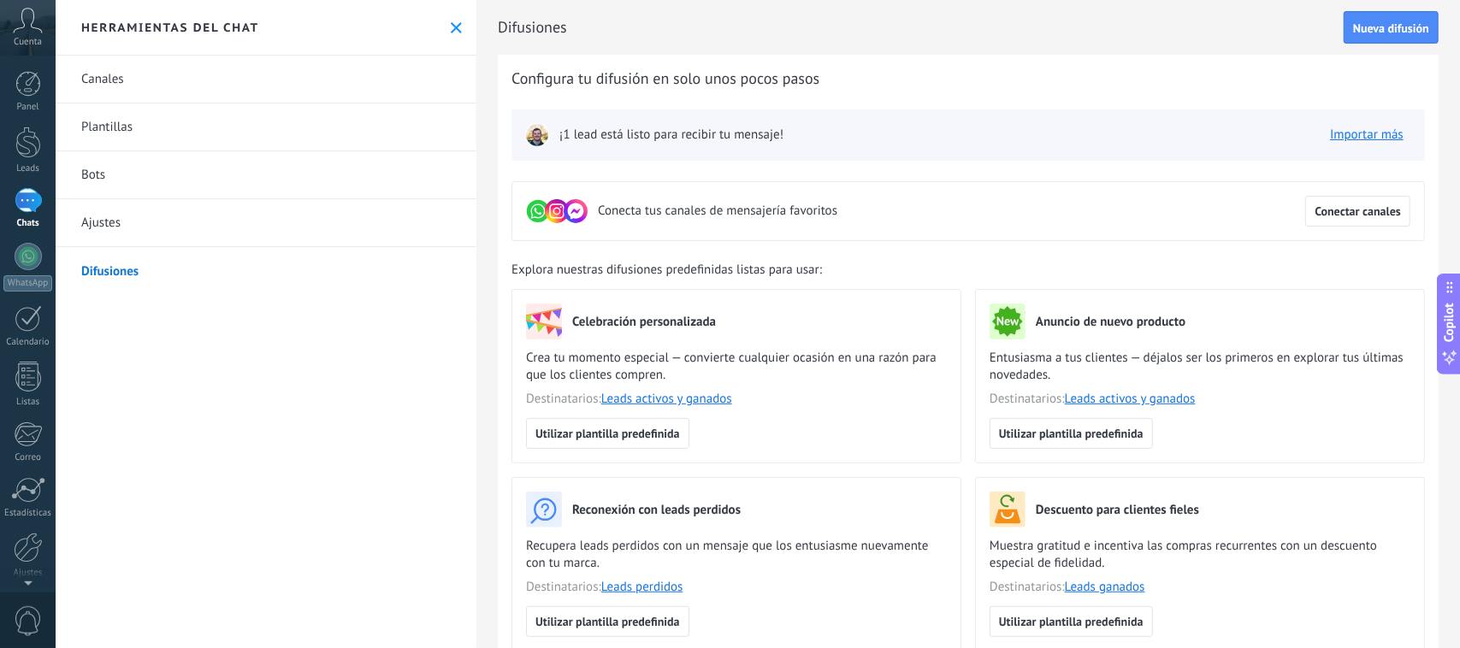
click at [112, 81] on link "Canales" at bounding box center [266, 80] width 421 height 48
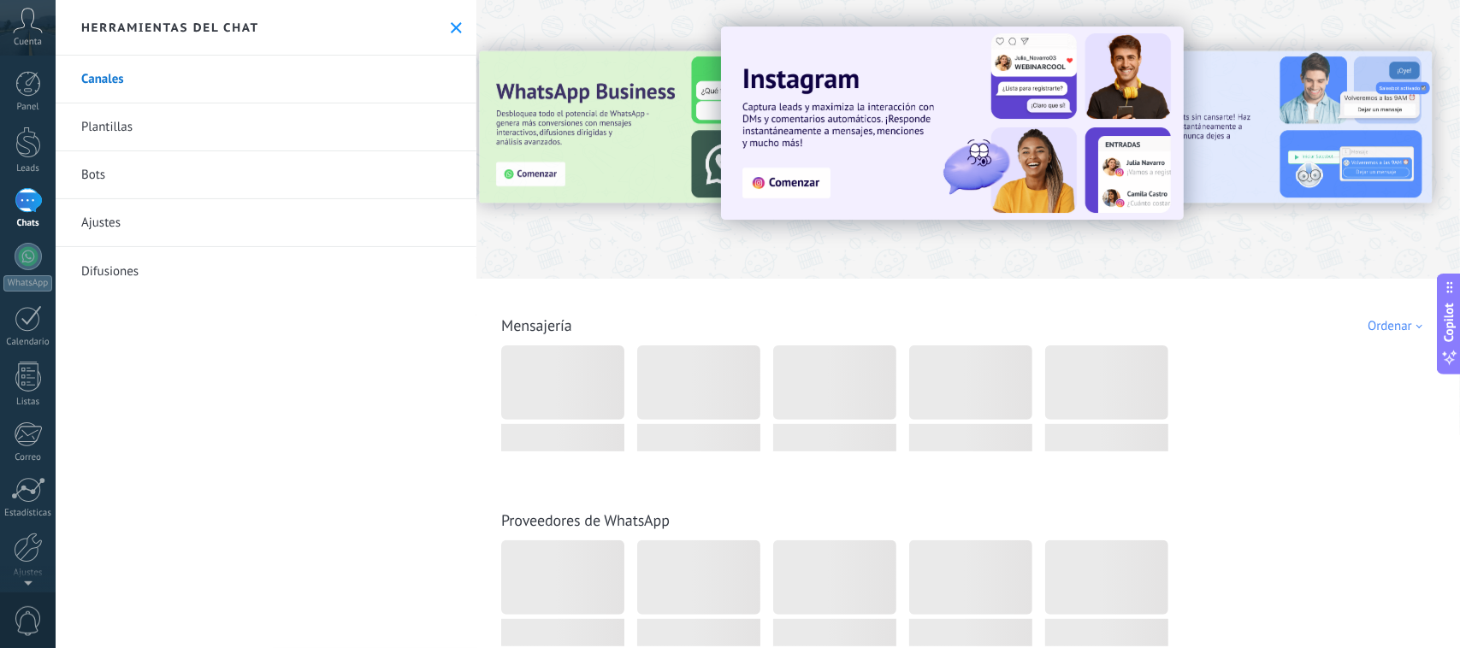
click at [112, 131] on link "Plantillas" at bounding box center [266, 128] width 421 height 48
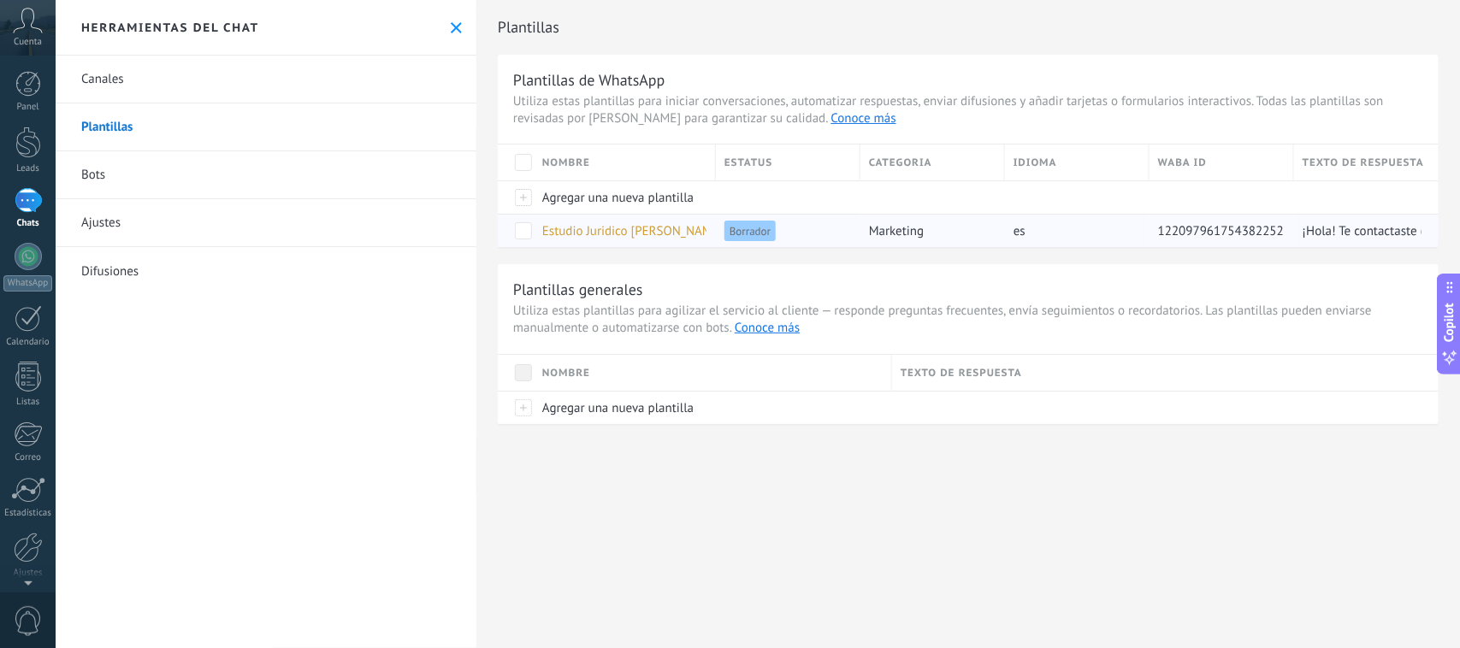
click at [591, 228] on span "Estudio Juridico [PERSON_NAME] y [PERSON_NAME]." at bounding box center [686, 231] width 288 height 16
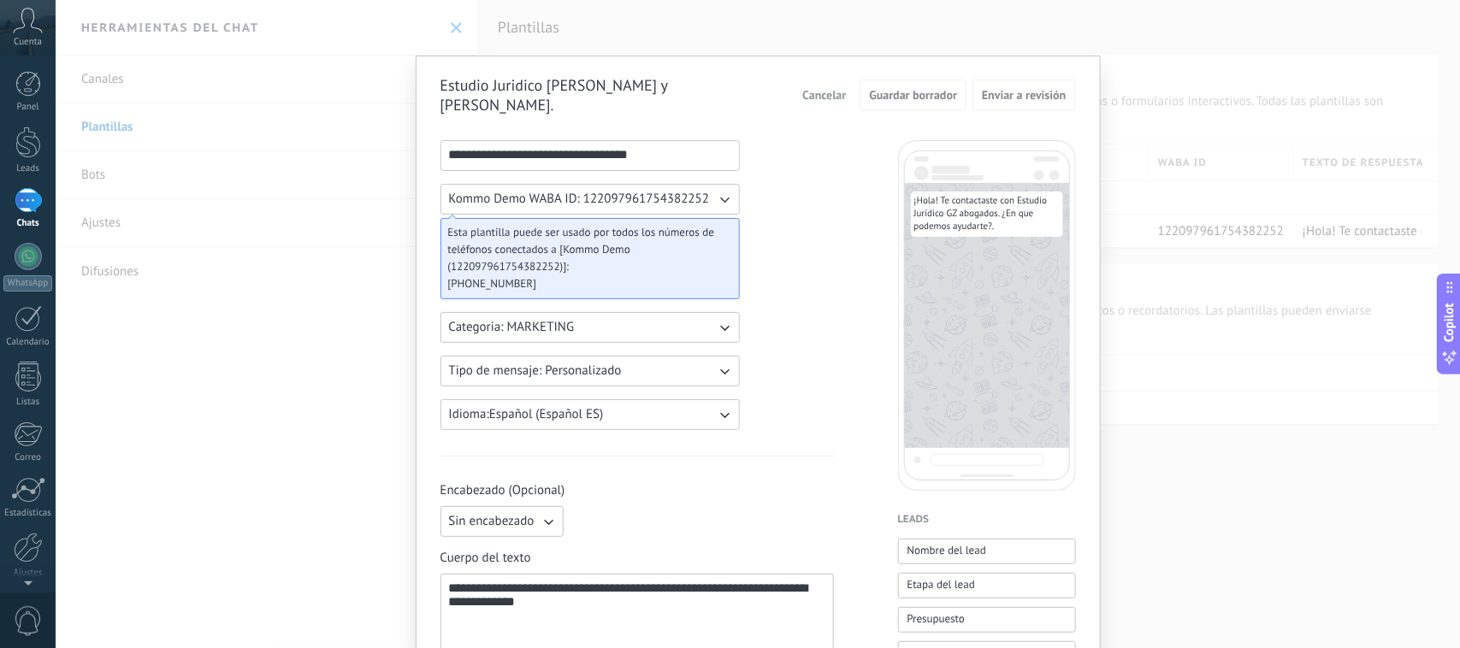
click at [836, 89] on span "Cancelar" at bounding box center [824, 95] width 44 height 12
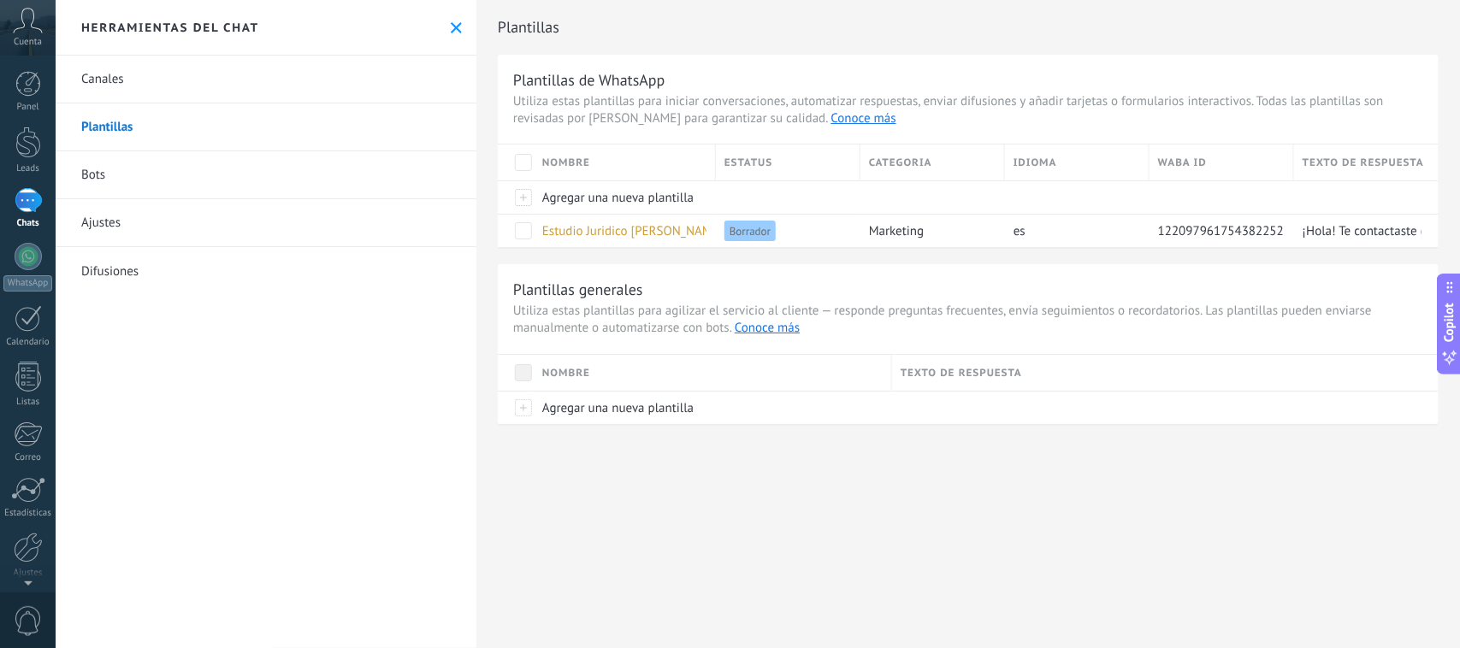
drag, startPoint x: 139, startPoint y: 172, endPoint x: 268, endPoint y: 193, distance: 130.9
click at [138, 172] on link "Bots" at bounding box center [266, 175] width 421 height 48
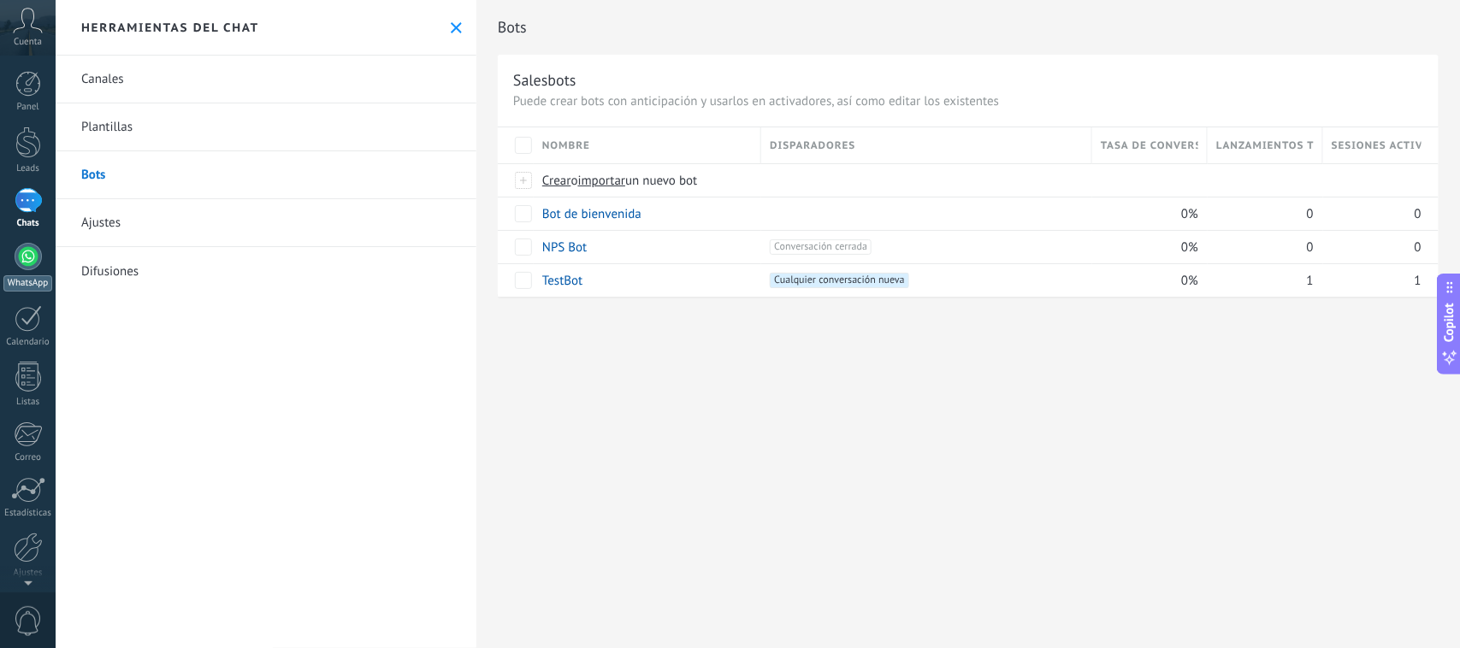
click at [21, 244] on div at bounding box center [28, 256] width 27 height 27
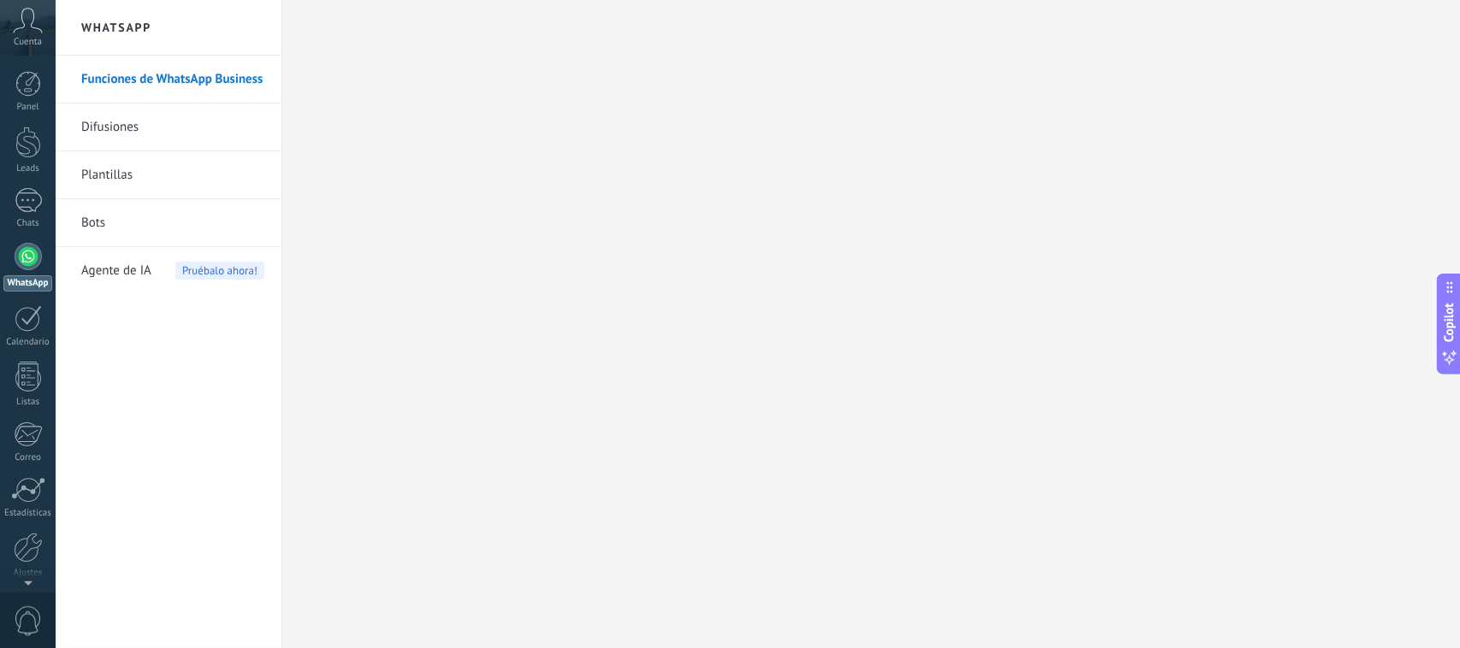
click at [111, 224] on link "Bots" at bounding box center [172, 223] width 183 height 48
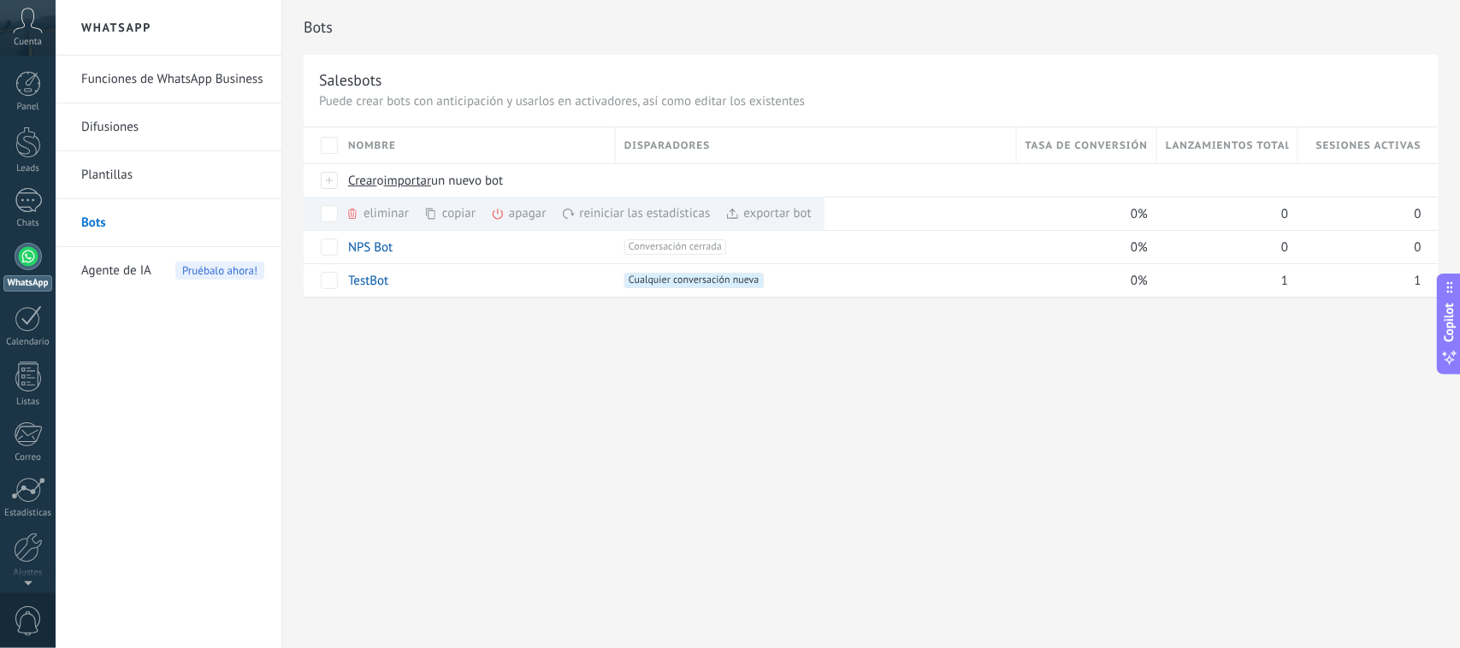
click at [852, 469] on div "Bots Salesbots Puede crear bots con anticipación y usarlos en activadores, así …" at bounding box center [871, 324] width 1178 height 648
click at [794, 218] on div "exportar bot màs" at bounding box center [768, 213] width 86 height 33
click at [636, 216] on div at bounding box center [815, 213] width 382 height 15
click at [648, 208] on span at bounding box center [647, 213] width 17 height 17
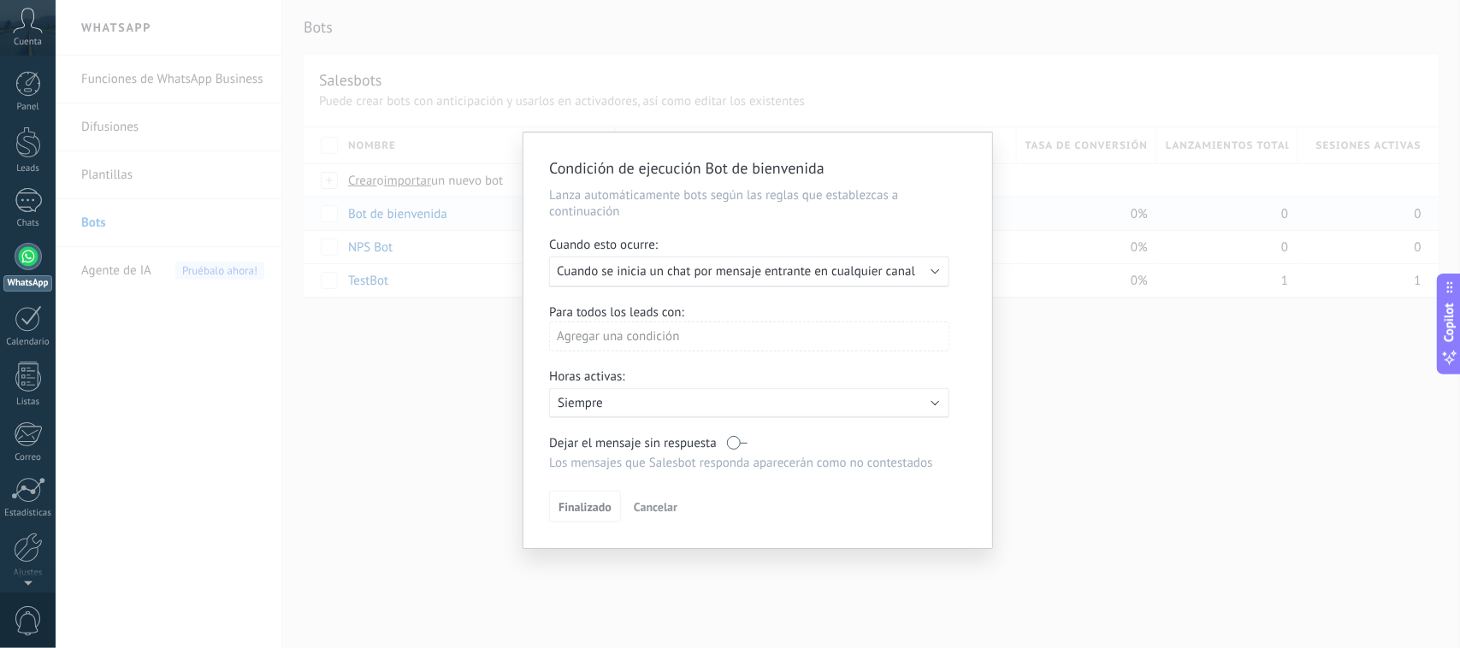
click at [821, 270] on span "Cuando se inicia un chat por mensaje entrante en cualquier canal" at bounding box center [736, 271] width 358 height 16
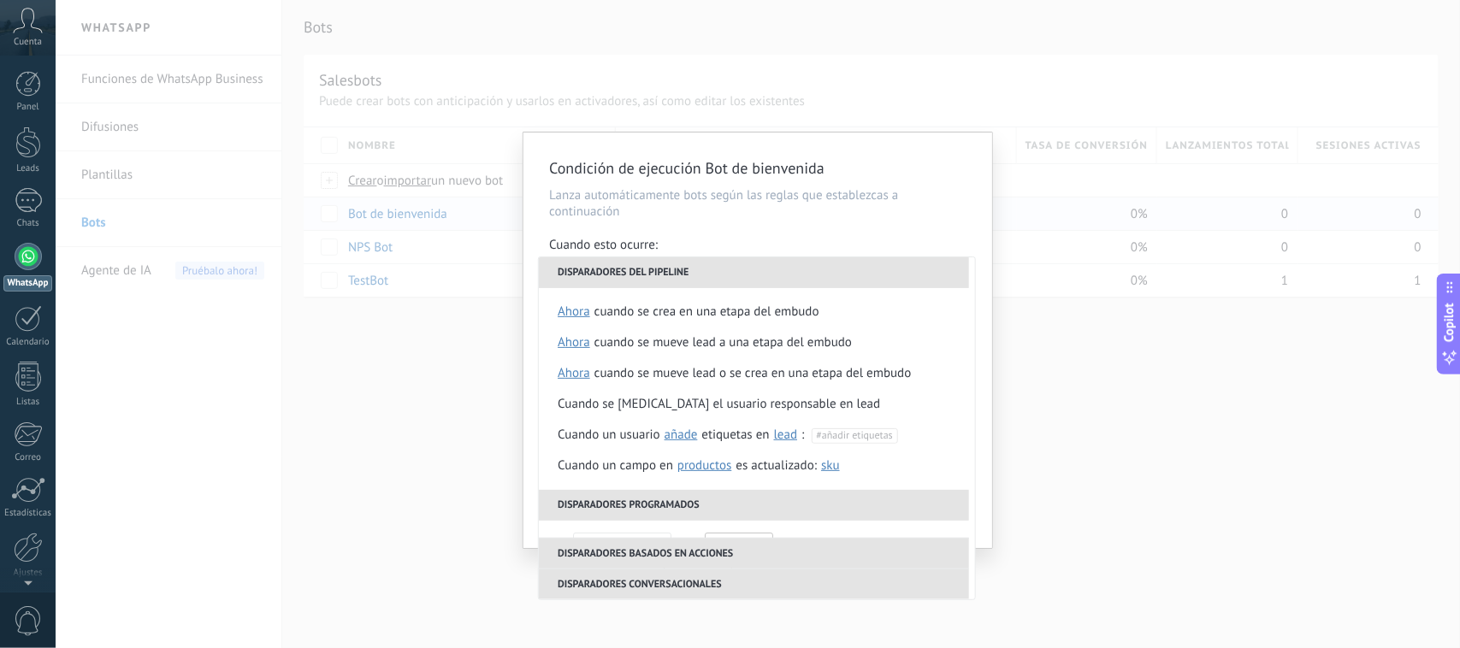
click at [926, 265] on li "Disparadores del pipeline" at bounding box center [754, 272] width 430 height 31
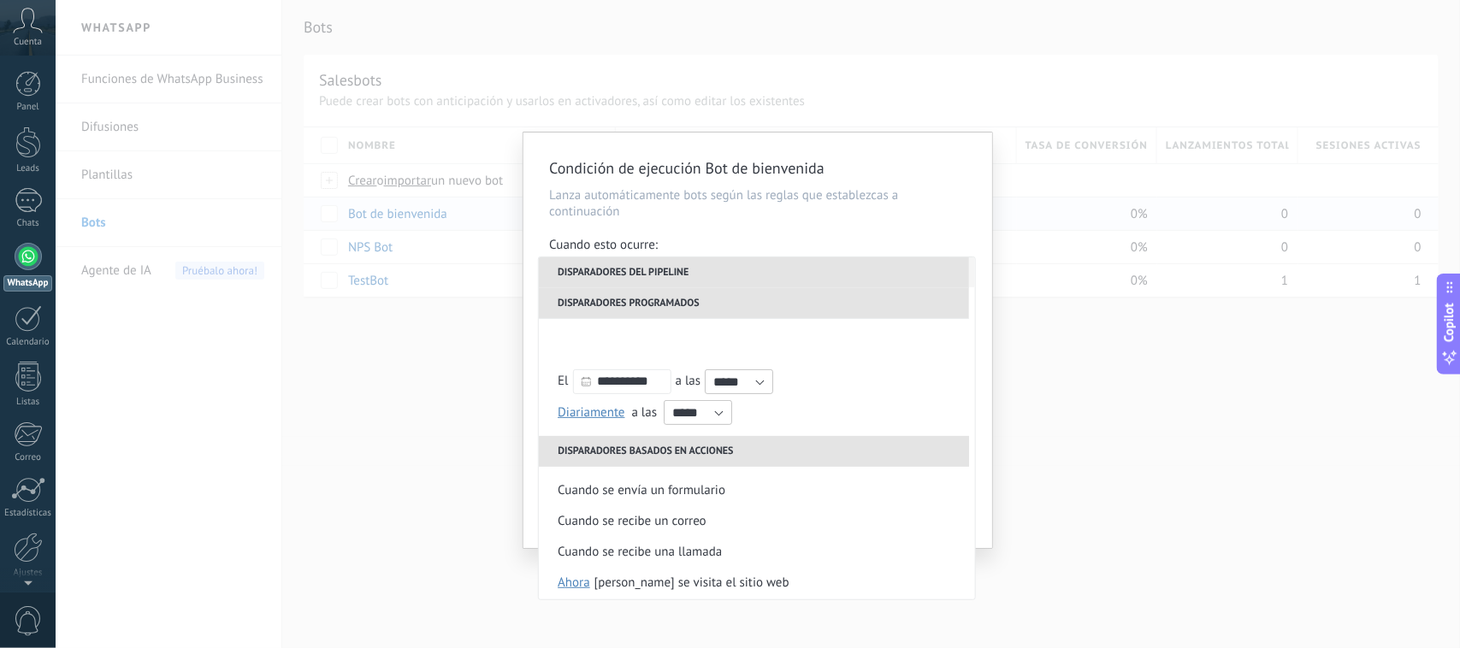
scroll to position [373, 0]
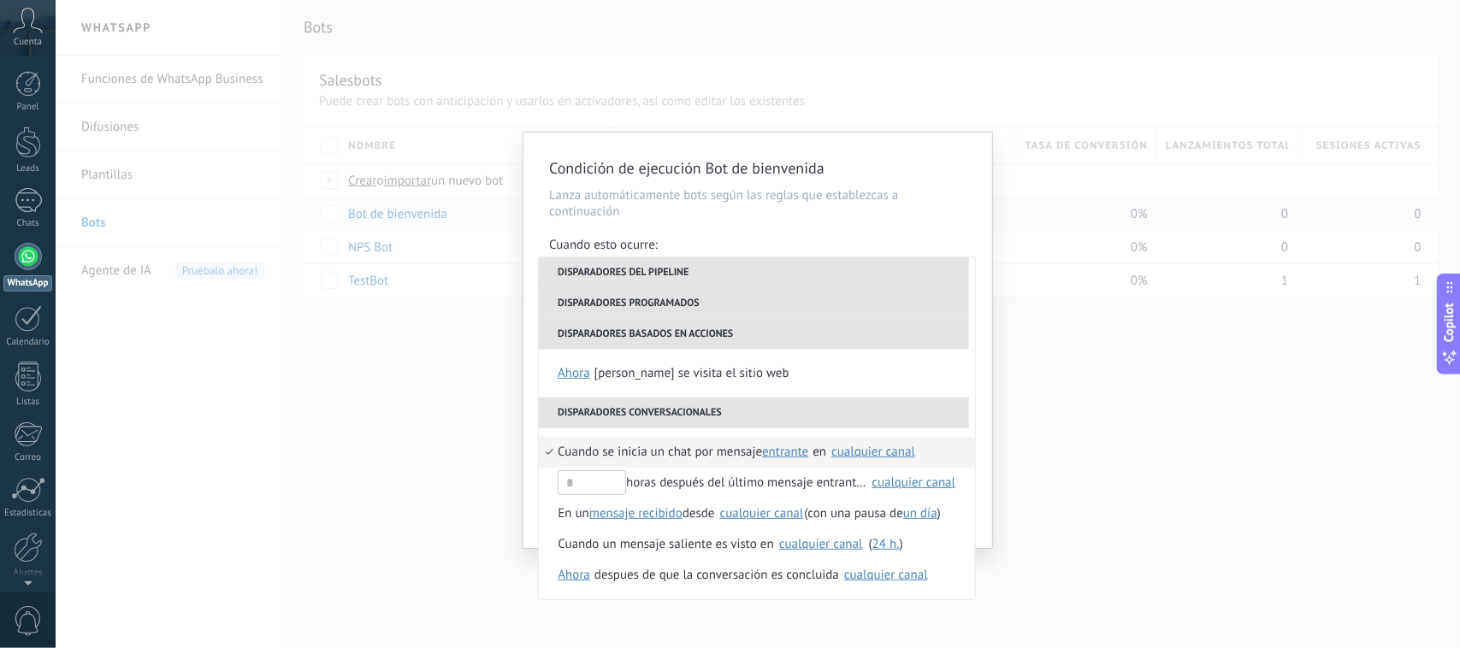
click at [676, 449] on span "Cuando se inicia un chat por mensaje" at bounding box center [660, 452] width 204 height 31
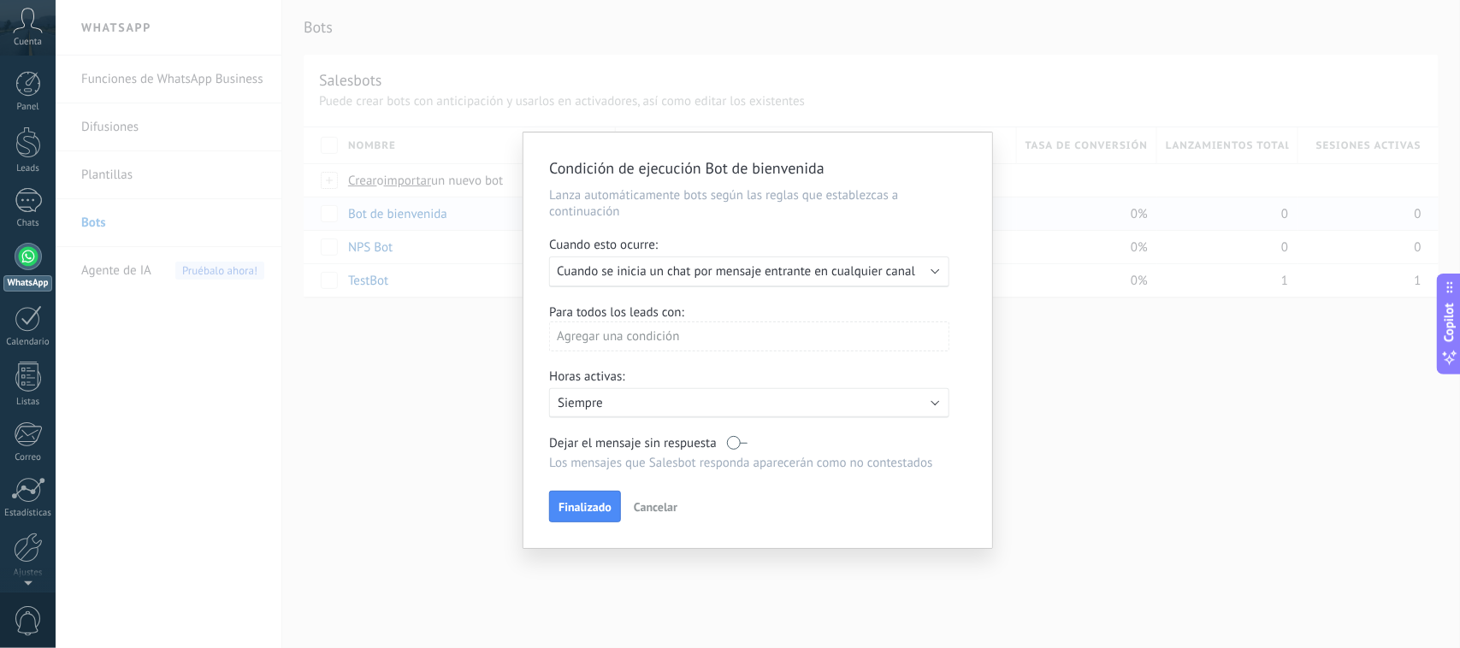
click at [669, 399] on p "Siempre" at bounding box center [707, 403] width 299 height 16
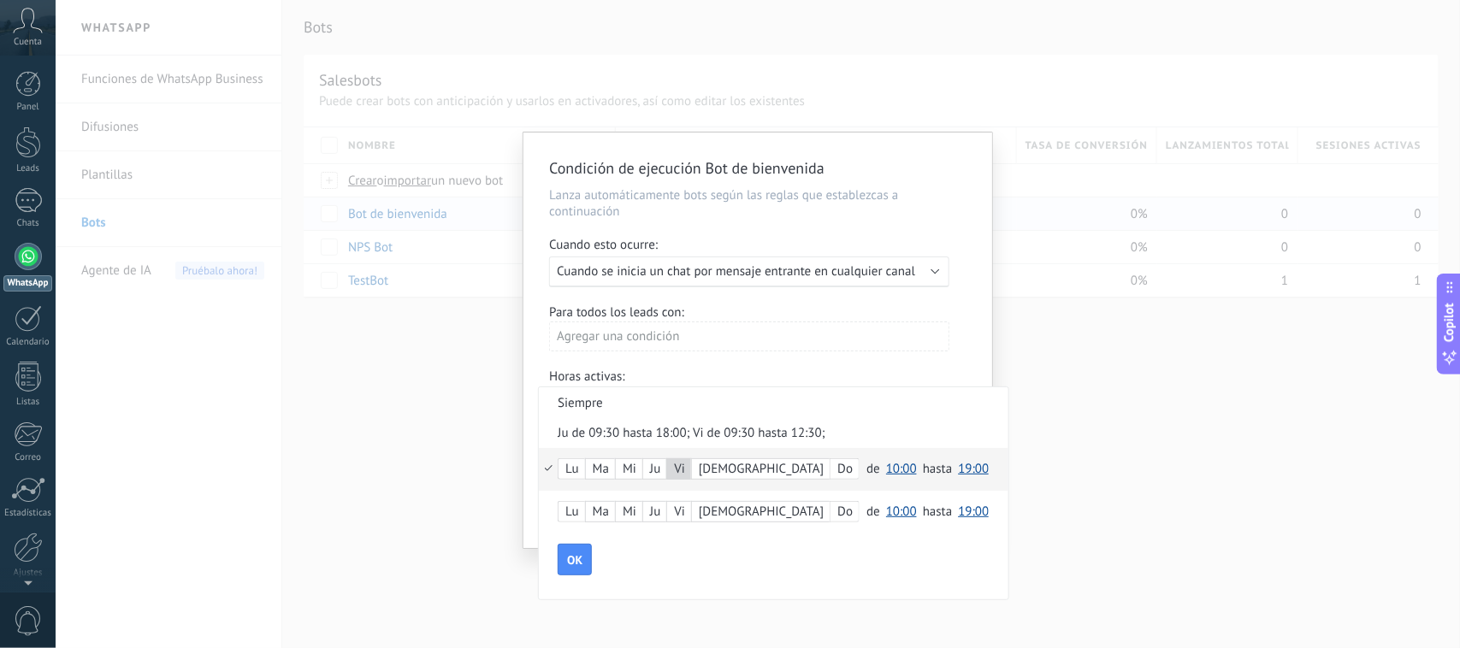
click at [886, 464] on span "10:00" at bounding box center [901, 469] width 31 height 16
click at [880, 486] on span "09:00" at bounding box center [904, 490] width 48 height 16
click at [886, 462] on span "09:00" at bounding box center [901, 469] width 31 height 16
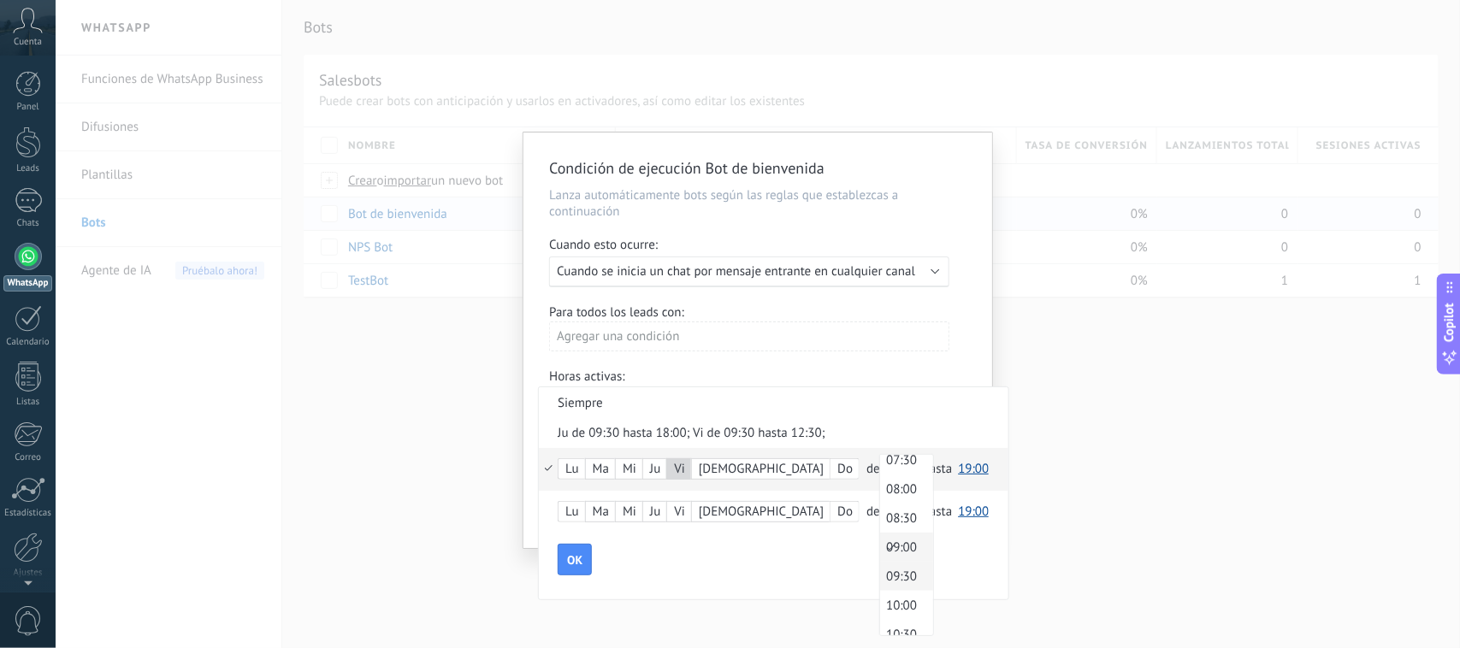
click at [880, 518] on span "09:30" at bounding box center [904, 577] width 48 height 16
click at [958, 470] on span "19:00" at bounding box center [973, 469] width 31 height 16
click at [952, 487] on span "18:00" at bounding box center [976, 495] width 48 height 16
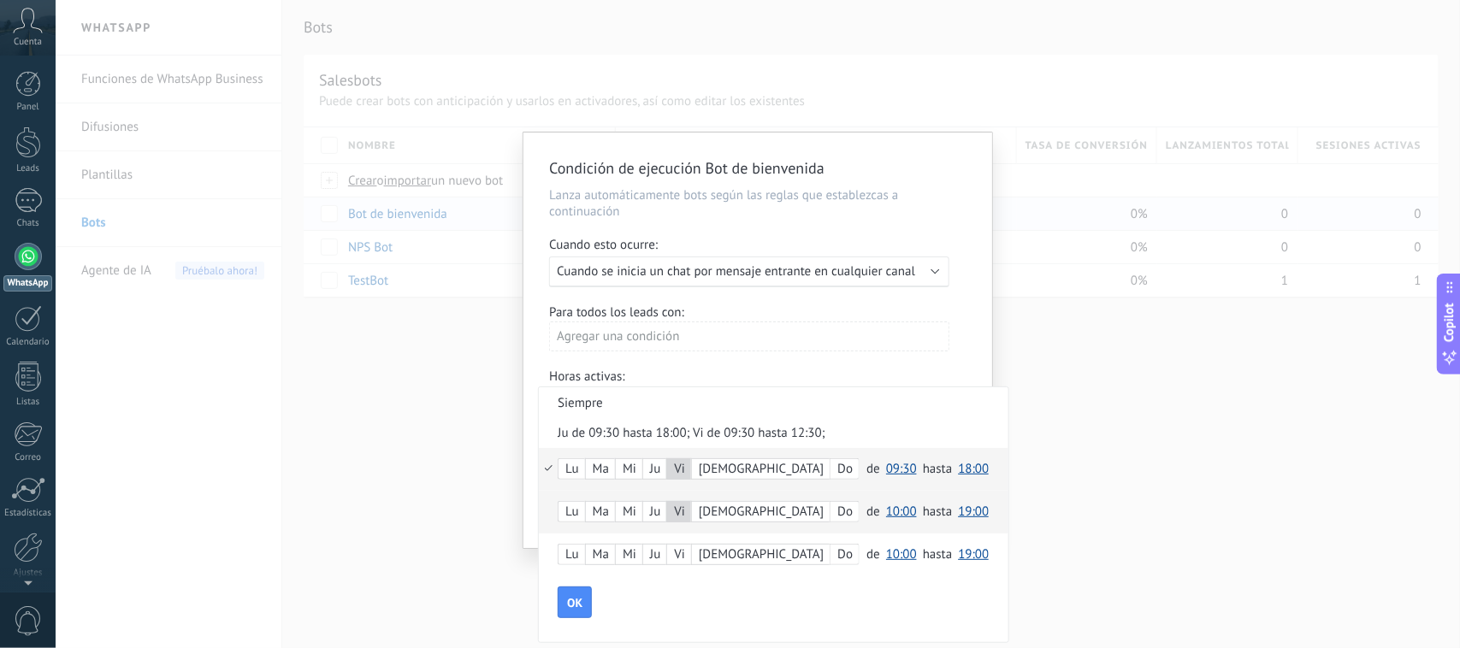
click at [886, 513] on span "10:00" at bounding box center [901, 512] width 31 height 16
click at [880, 393] on li "09:30" at bounding box center [906, 407] width 53 height 29
click at [958, 513] on span "19:00" at bounding box center [973, 512] width 31 height 16
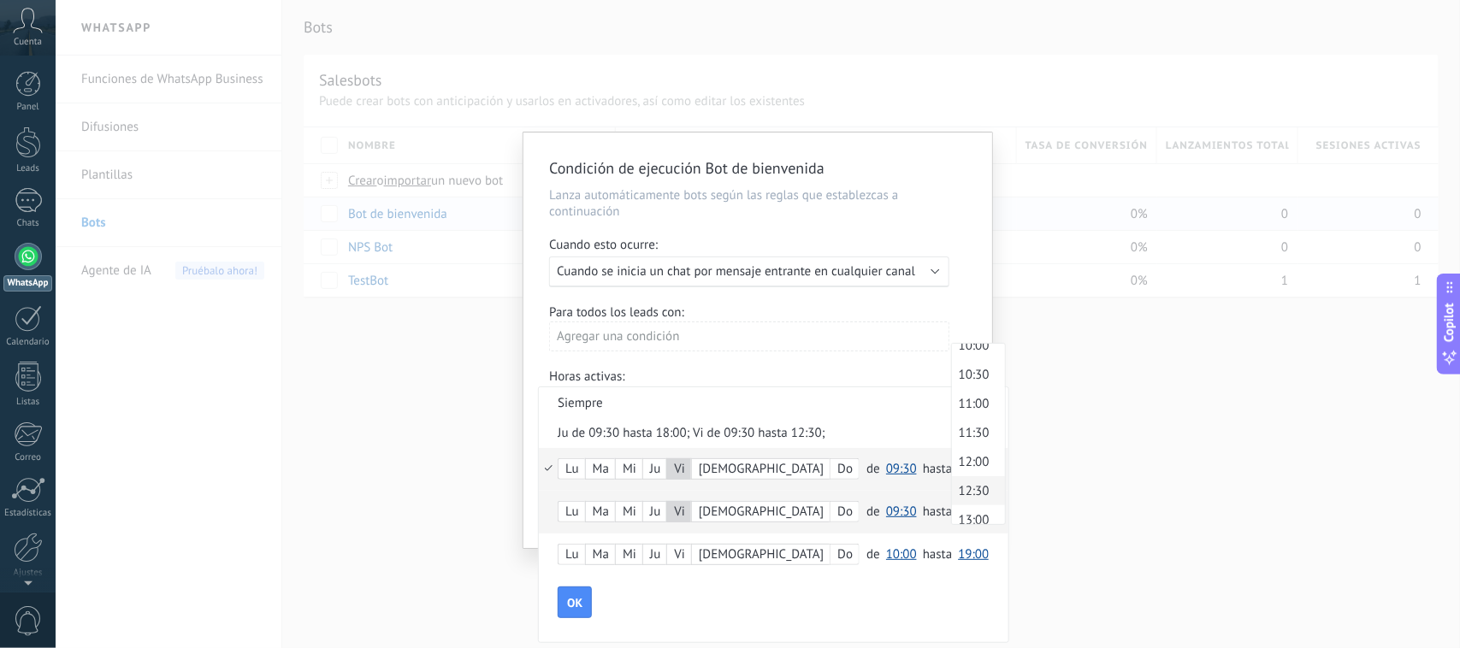
click at [952, 483] on span "12:30" at bounding box center [976, 491] width 48 height 16
click at [583, 518] on span "OK" at bounding box center [574, 603] width 15 height 12
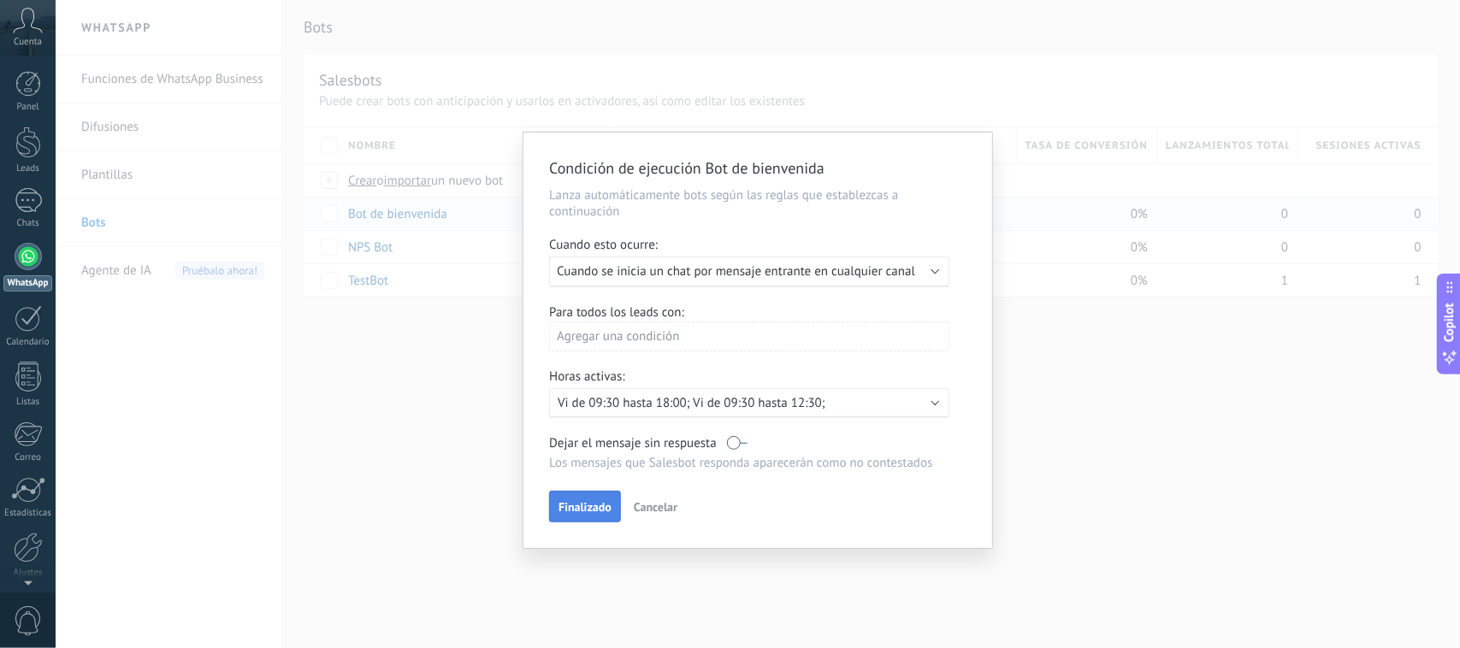
click at [573, 496] on button "Finalizado" at bounding box center [585, 507] width 72 height 33
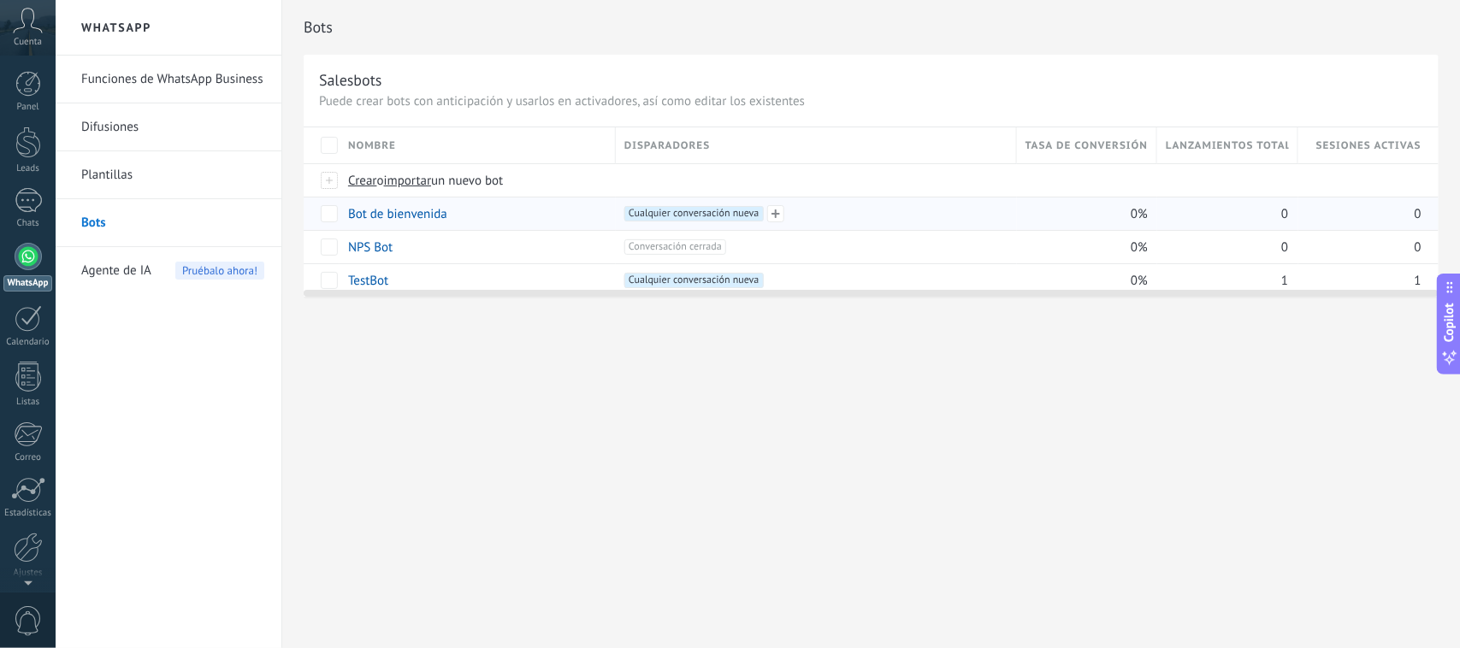
click at [719, 208] on span "Cualquier conversación nueva +0" at bounding box center [693, 213] width 139 height 15
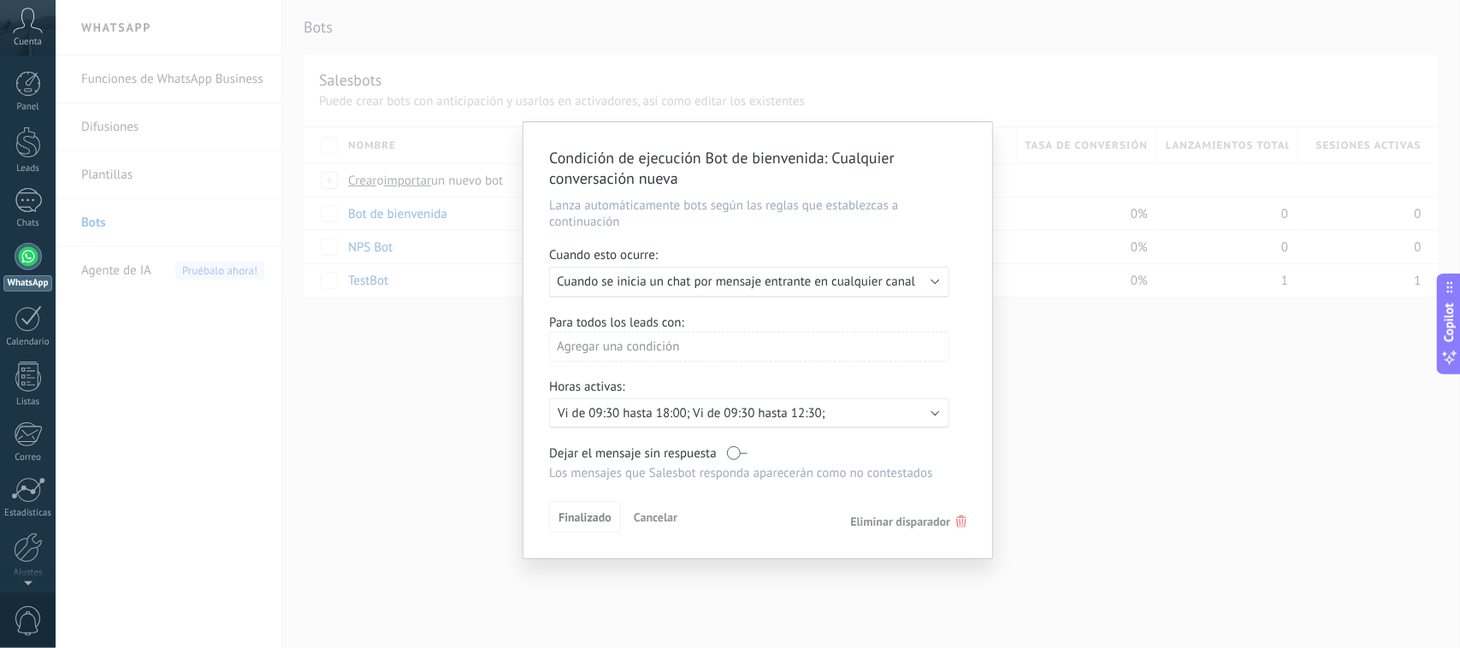
click at [738, 451] on label at bounding box center [737, 454] width 21 height 16
click at [573, 506] on button "Finalizado" at bounding box center [585, 517] width 72 height 33
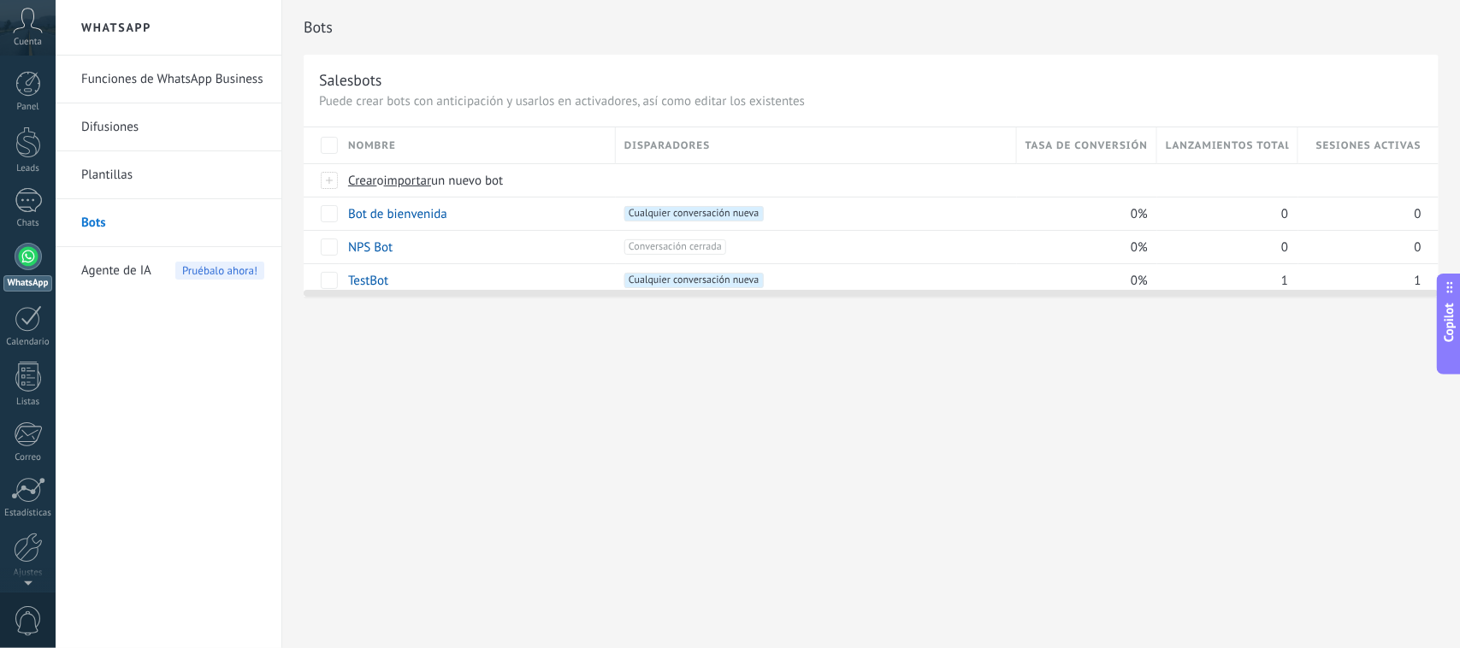
click at [1091, 143] on span "Tasa de conversión" at bounding box center [1087, 146] width 122 height 16
click at [1168, 143] on div at bounding box center [1298, 147] width 19 height 33
click at [1168, 143] on span "Sesiones activas" at bounding box center [1368, 146] width 105 height 16
click at [1168, 221] on div "0" at bounding box center [1223, 214] width 132 height 33
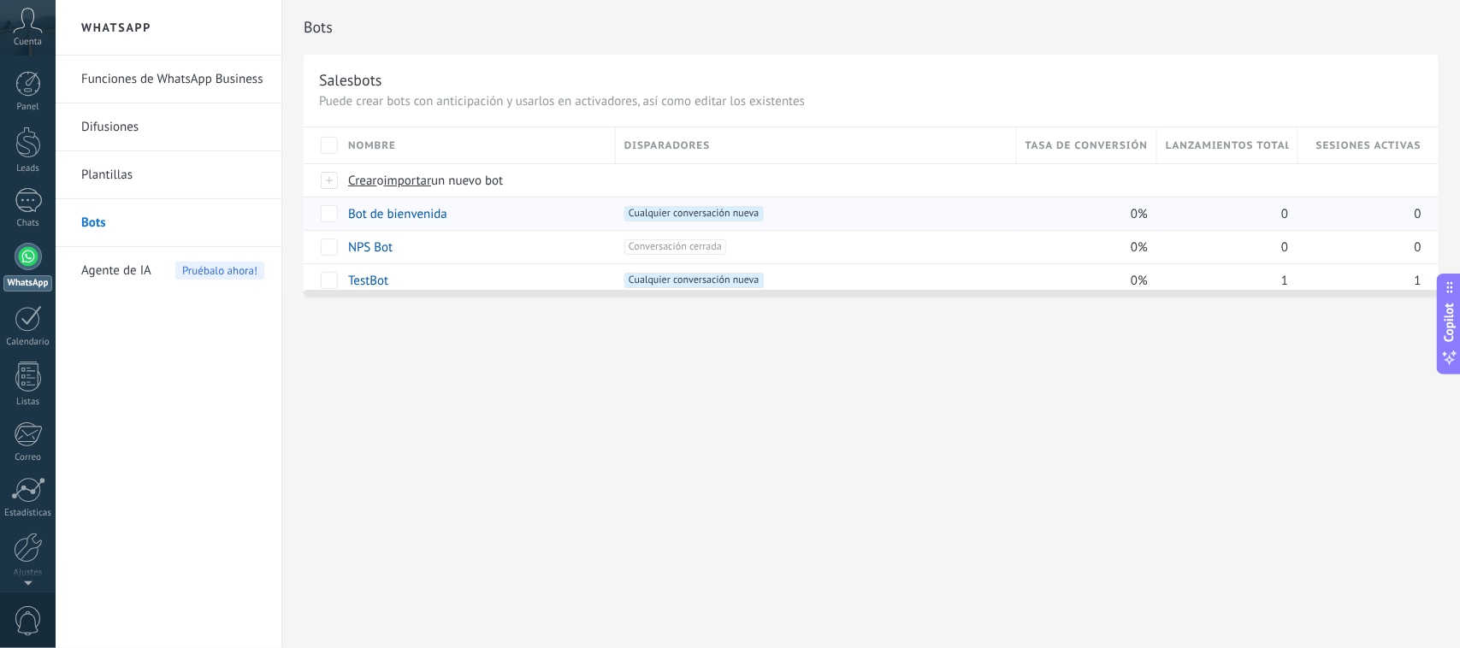
click at [1168, 221] on div "0" at bounding box center [1223, 214] width 132 height 33
click at [775, 214] on span at bounding box center [775, 213] width 17 height 17
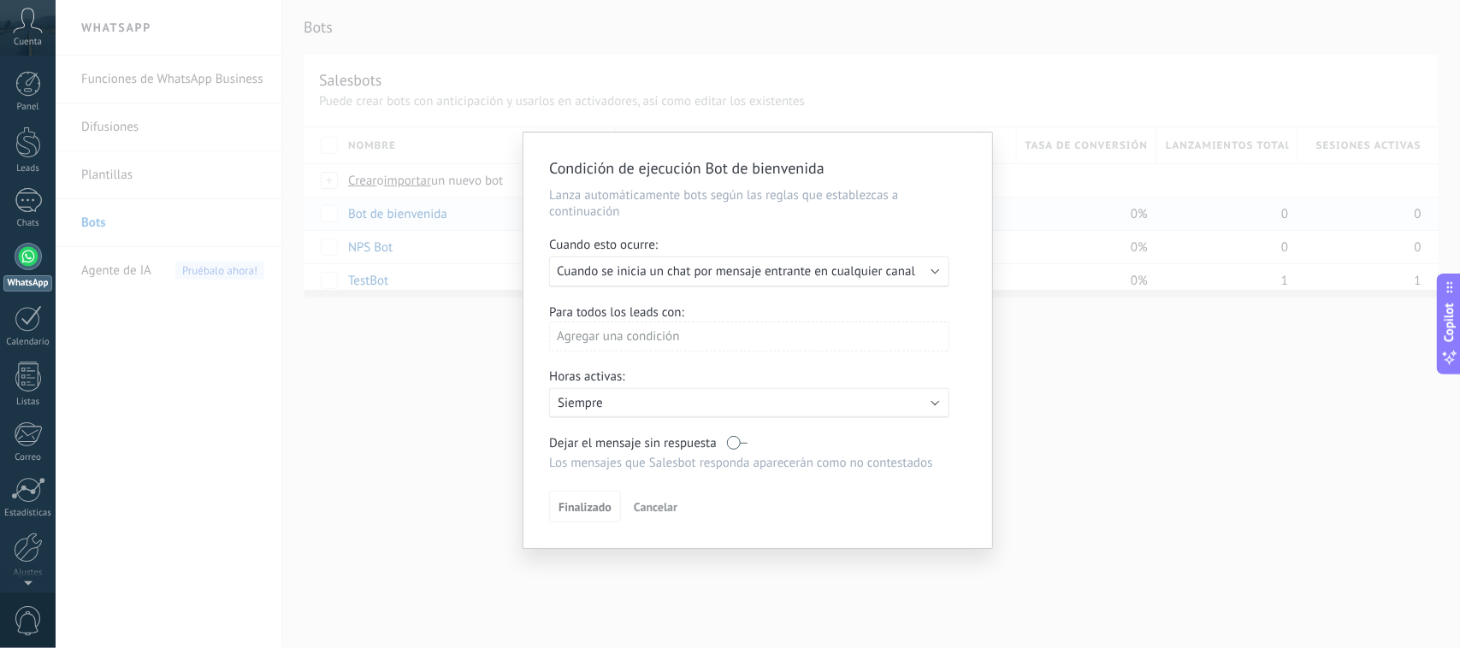
click at [655, 500] on span "Cancelar" at bounding box center [656, 507] width 44 height 15
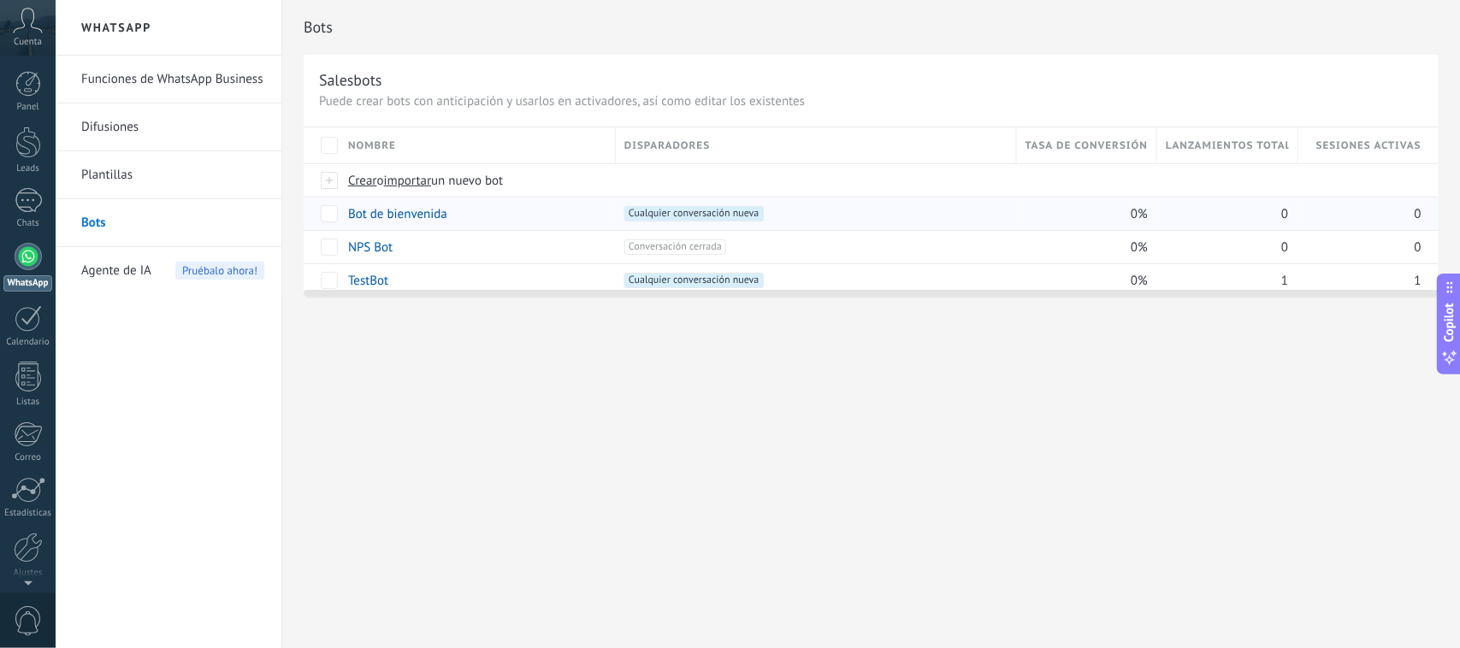
click at [638, 445] on div "Bots Salesbots Puede crear bots con anticipación y usarlos en activadores, así …" at bounding box center [871, 324] width 1178 height 648
click at [146, 77] on link "Funciones de WhatsApp Business" at bounding box center [172, 80] width 183 height 48
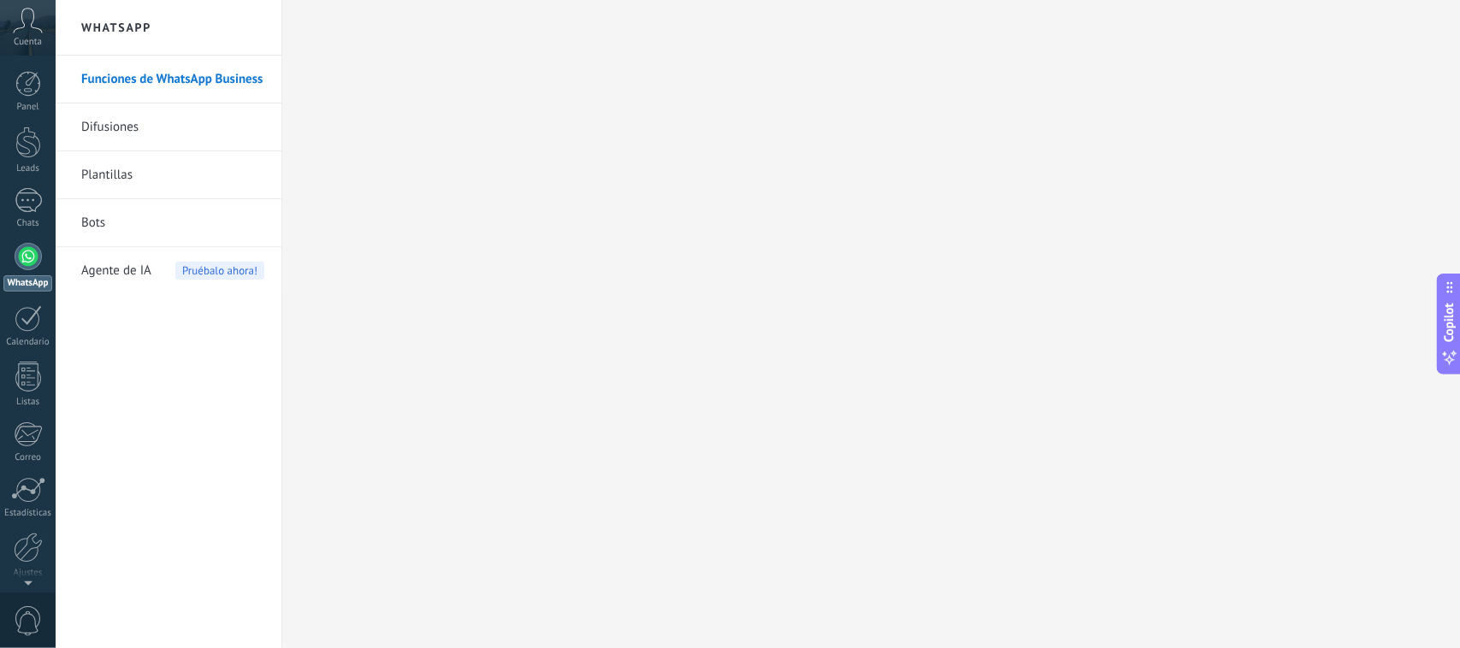
click at [158, 126] on link "Difusiones" at bounding box center [172, 128] width 183 height 48
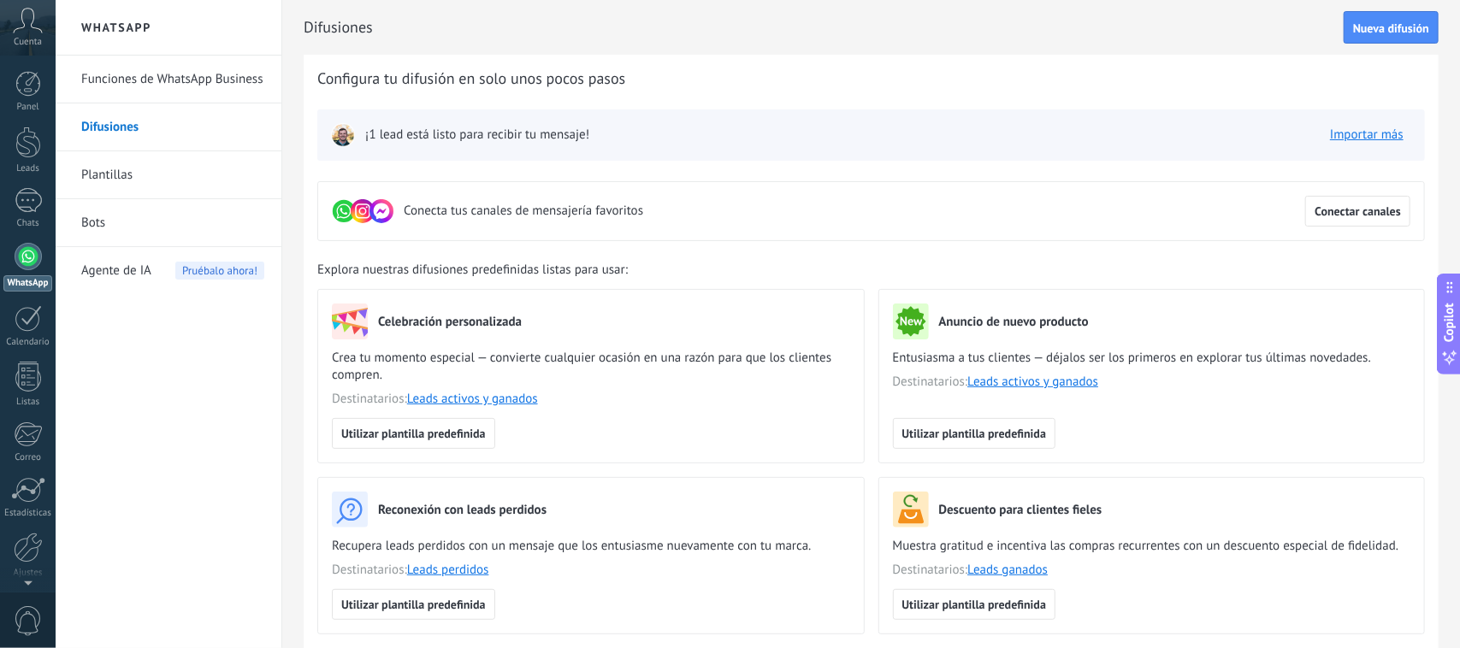
click at [130, 181] on link "Plantillas" at bounding box center [172, 175] width 183 height 48
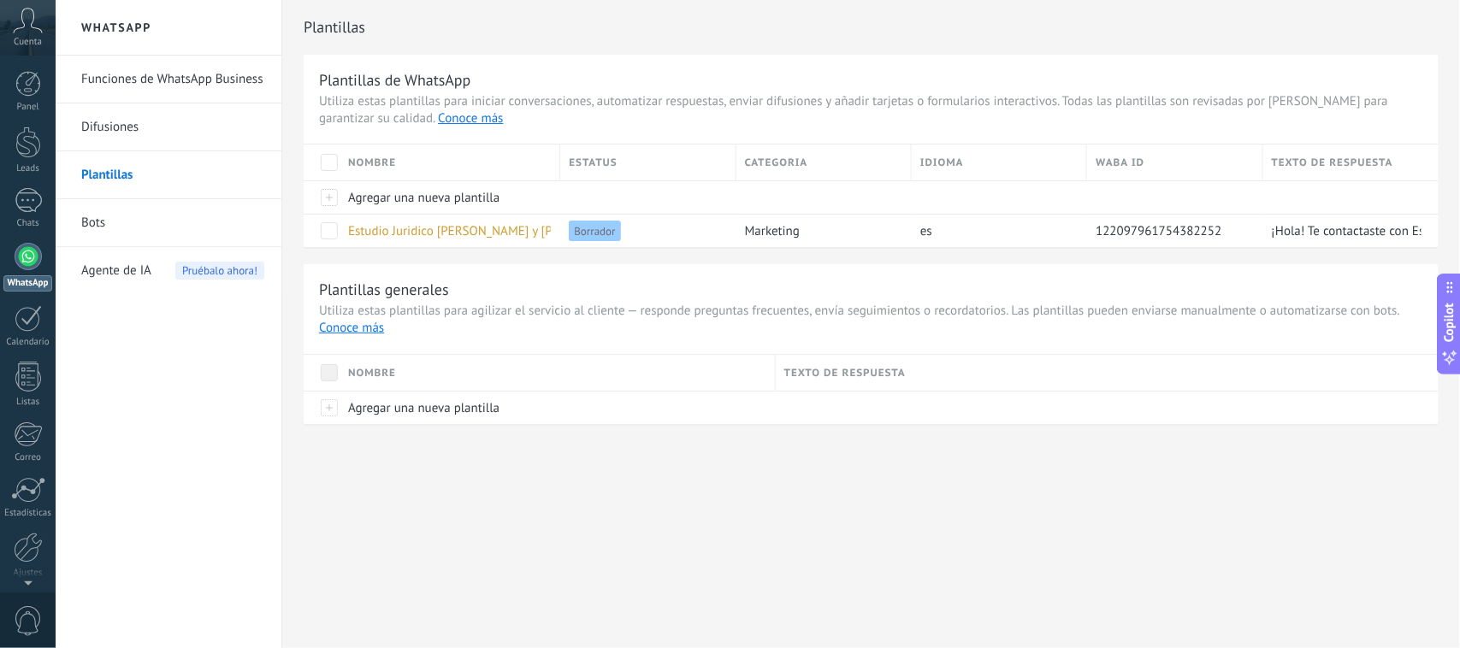
click at [113, 211] on link "Bots" at bounding box center [172, 223] width 183 height 48
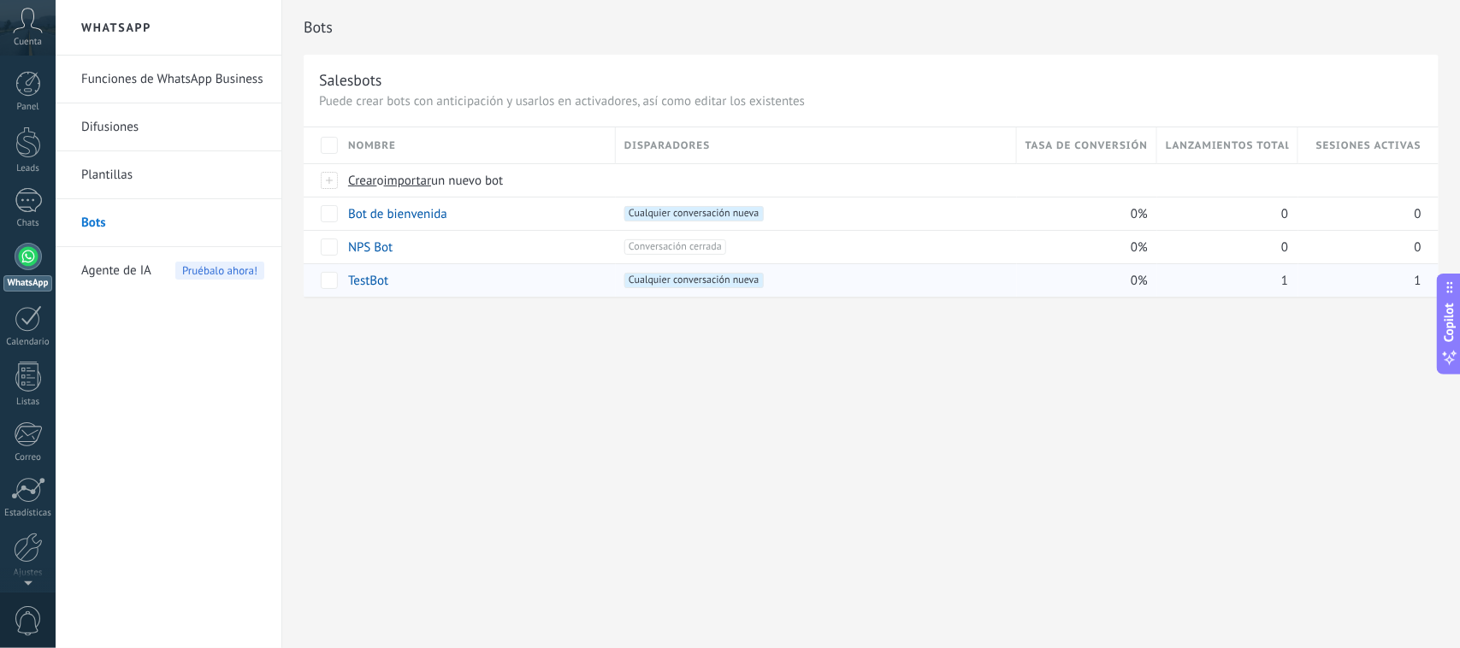
click at [704, 285] on span "Cualquier conversación nueva +0" at bounding box center [693, 280] width 139 height 15
click at [728, 287] on span "Cualquier conversación nueva +0" at bounding box center [693, 280] width 139 height 15
click at [730, 275] on span "Cualquier conversación nueva +0" at bounding box center [693, 280] width 139 height 15
click at [650, 245] on span "Conversación cerrada +0" at bounding box center [675, 247] width 102 height 15
click at [648, 281] on span "Cualquier conversación nueva +0" at bounding box center [693, 280] width 139 height 15
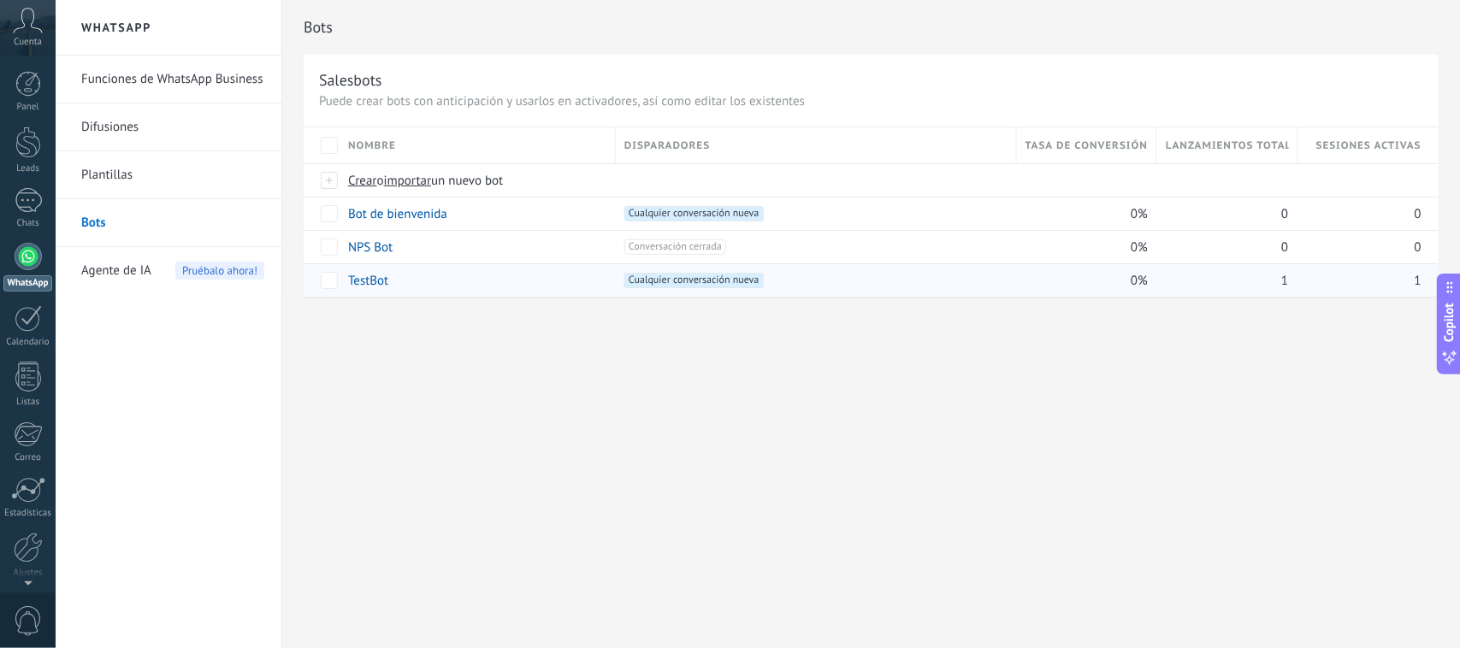
click at [640, 281] on span "Cualquier conversación nueva +0" at bounding box center [693, 280] width 139 height 15
click at [753, 348] on div "Bots Salesbots Puede crear bots con anticipación y usarlos en activadores, así …" at bounding box center [871, 324] width 1178 height 648
click at [32, 37] on span "Cuenta" at bounding box center [28, 42] width 28 height 11
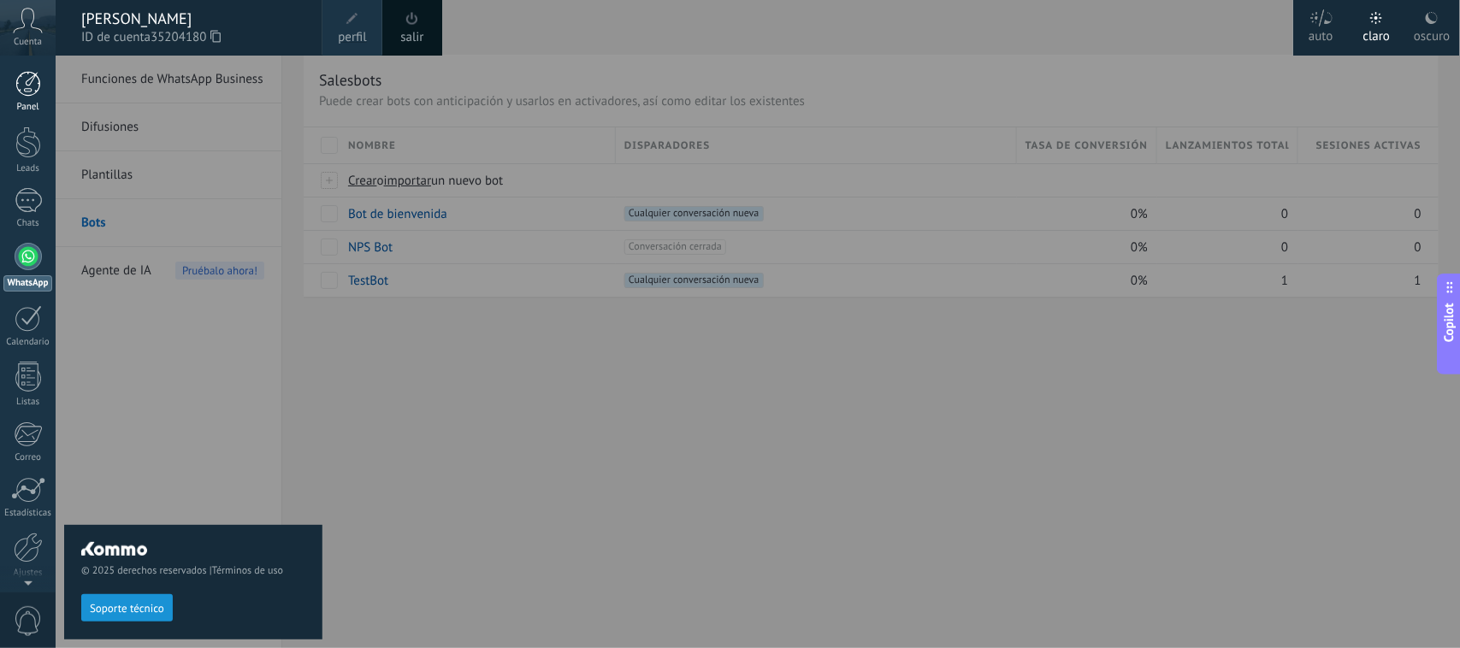
click at [37, 84] on div at bounding box center [28, 84] width 26 height 26
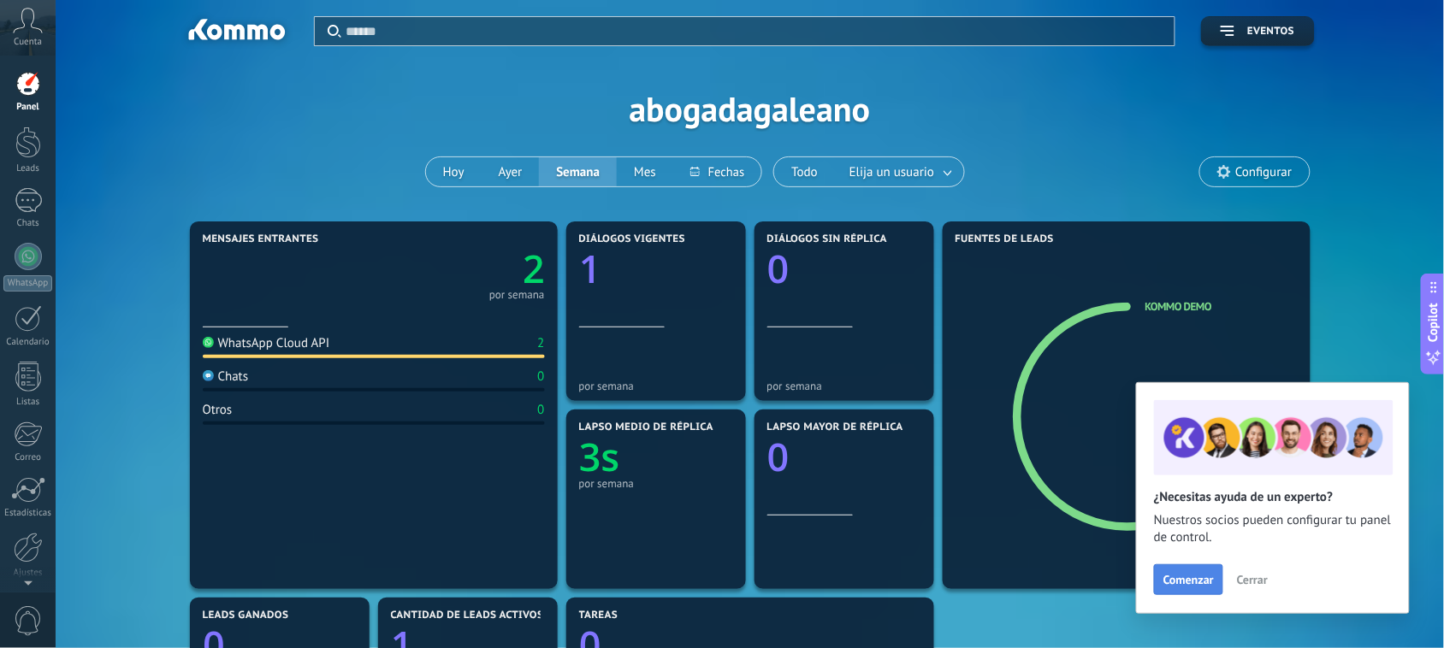
click at [1168, 518] on span "Comenzar" at bounding box center [1188, 580] width 50 height 12
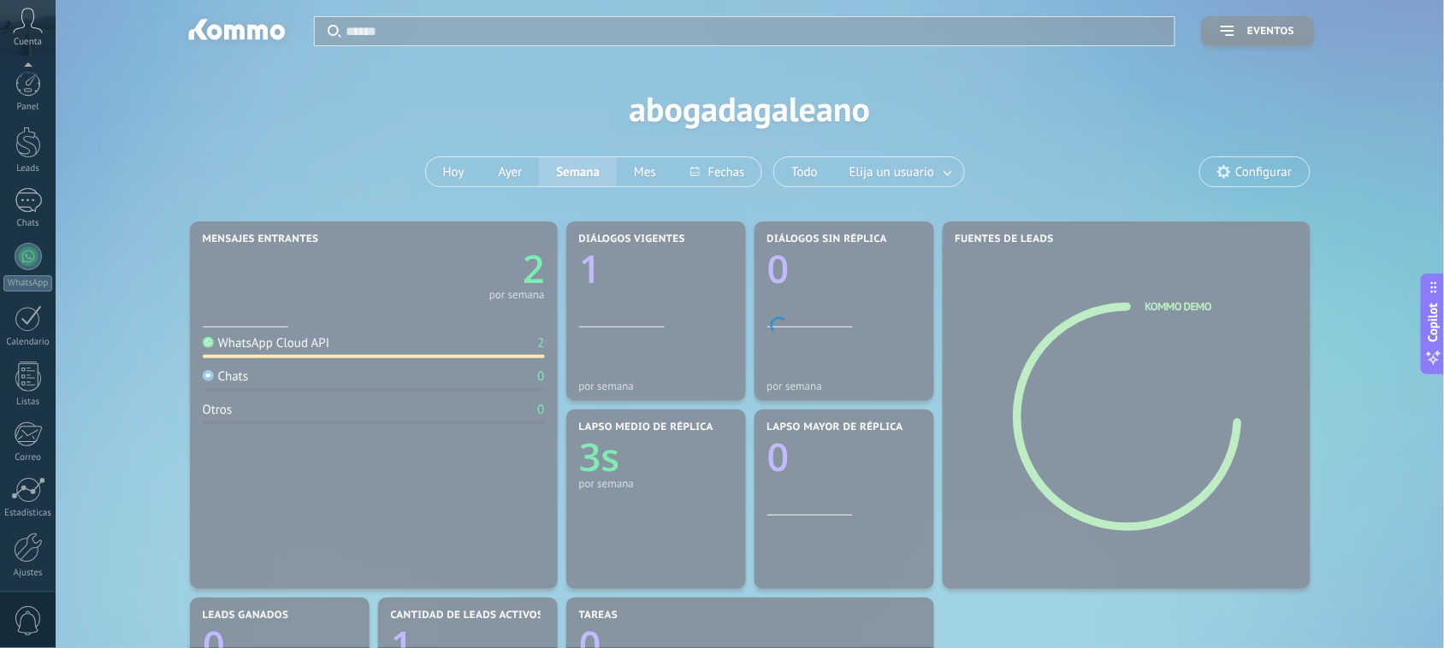
scroll to position [62, 0]
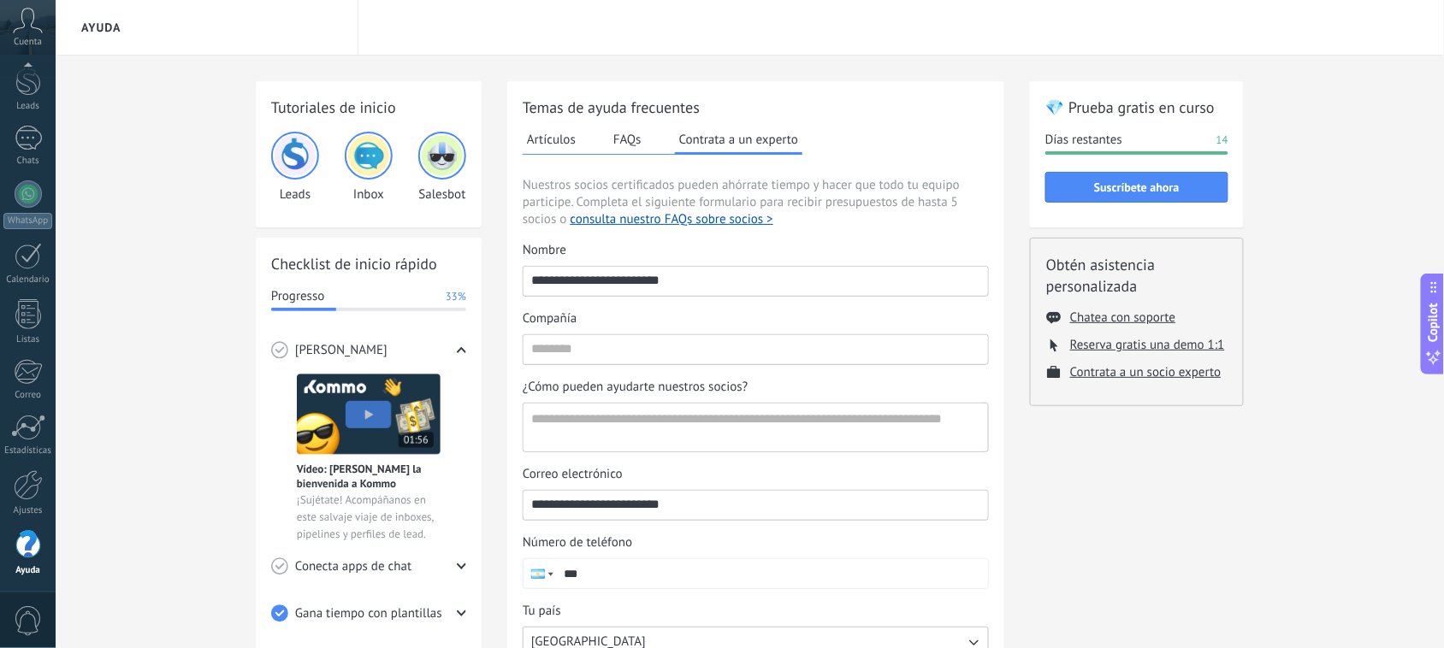
click at [429, 147] on img at bounding box center [442, 155] width 41 height 41
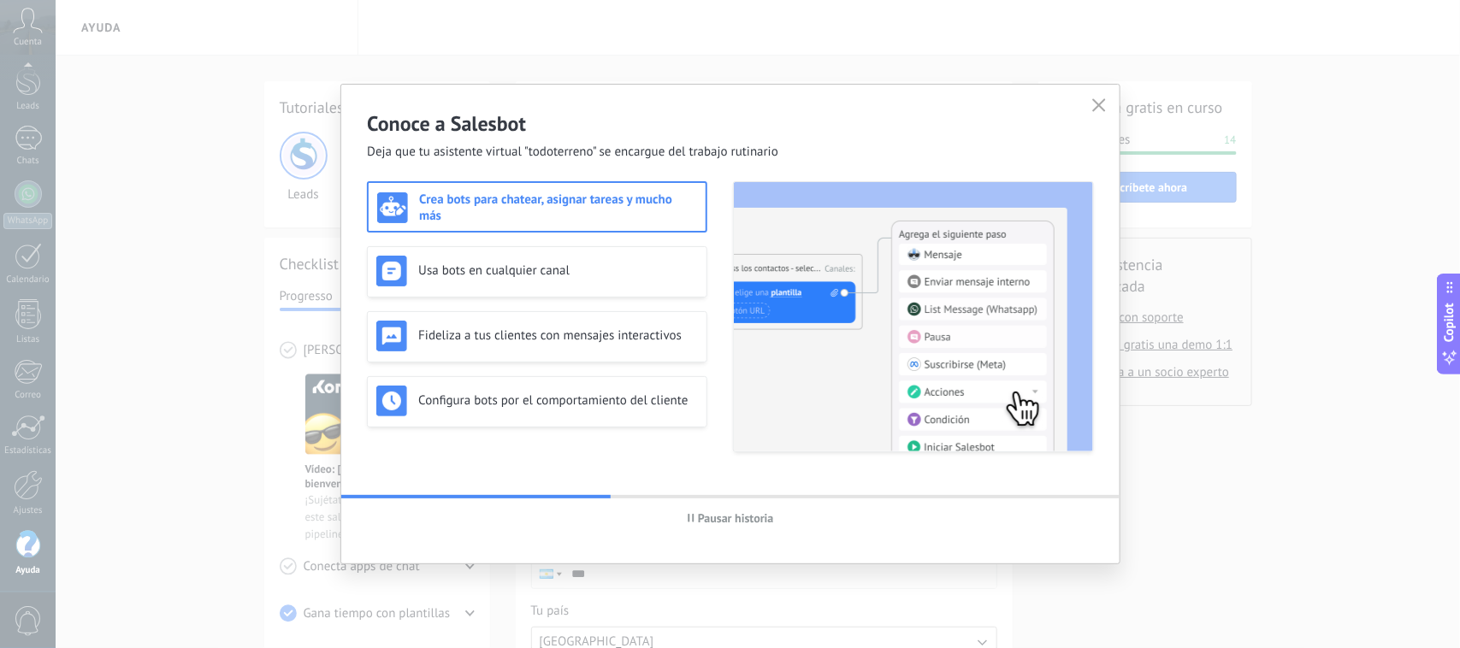
click at [660, 199] on h3 "Crea bots para chatear, asignar tareas y mucho más" at bounding box center [558, 208] width 278 height 33
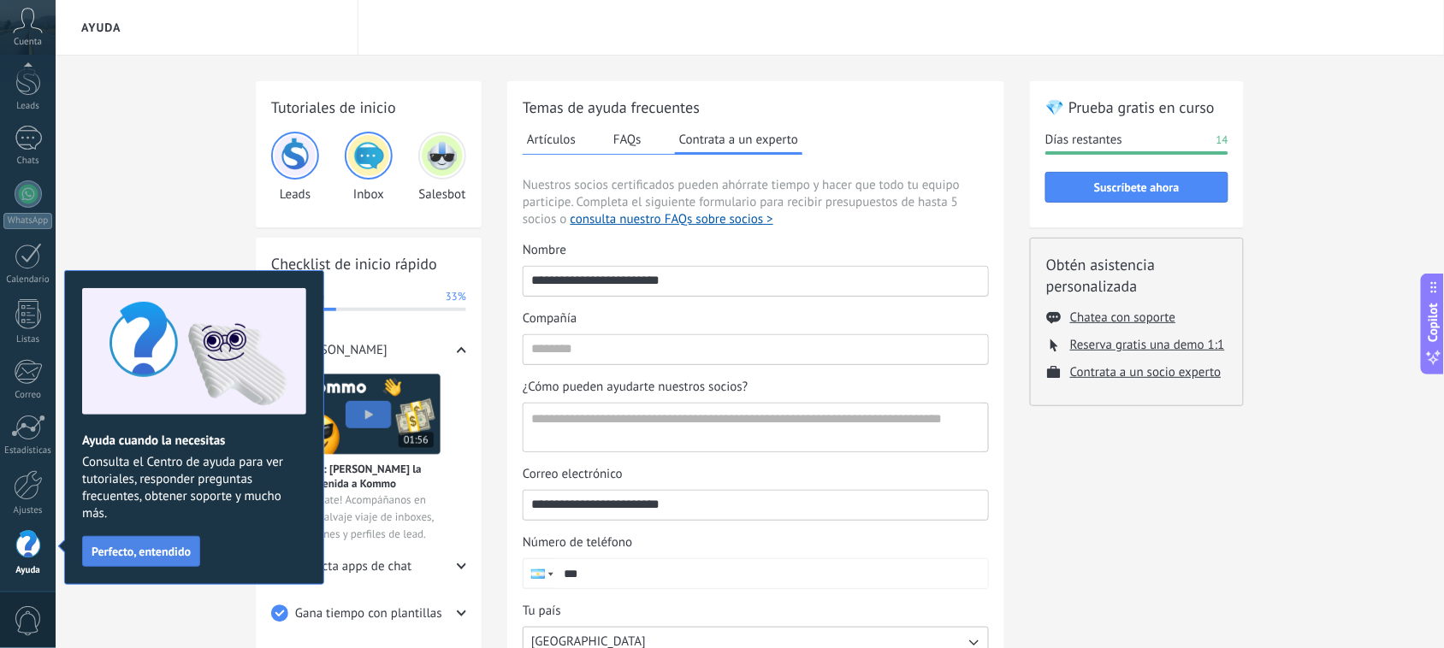
click at [180, 518] on span "Perfecto, entendido" at bounding box center [141, 552] width 99 height 12
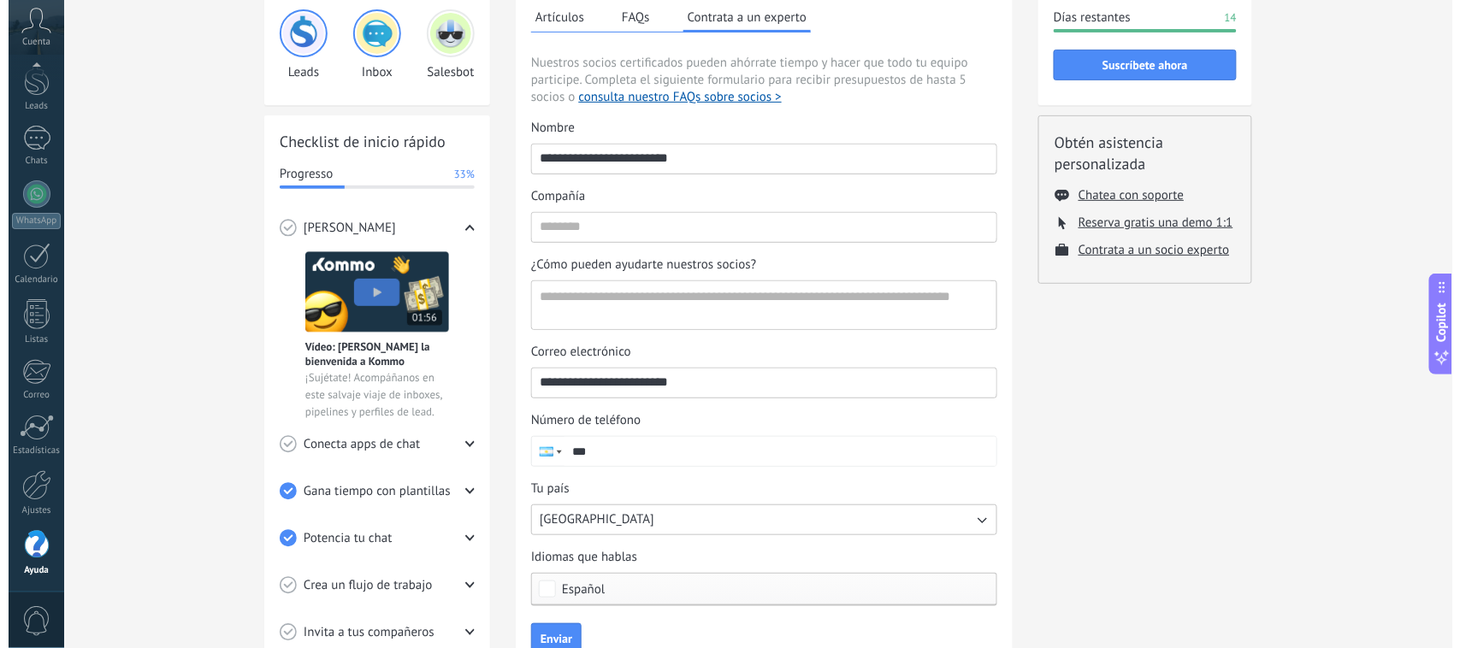
scroll to position [0, 0]
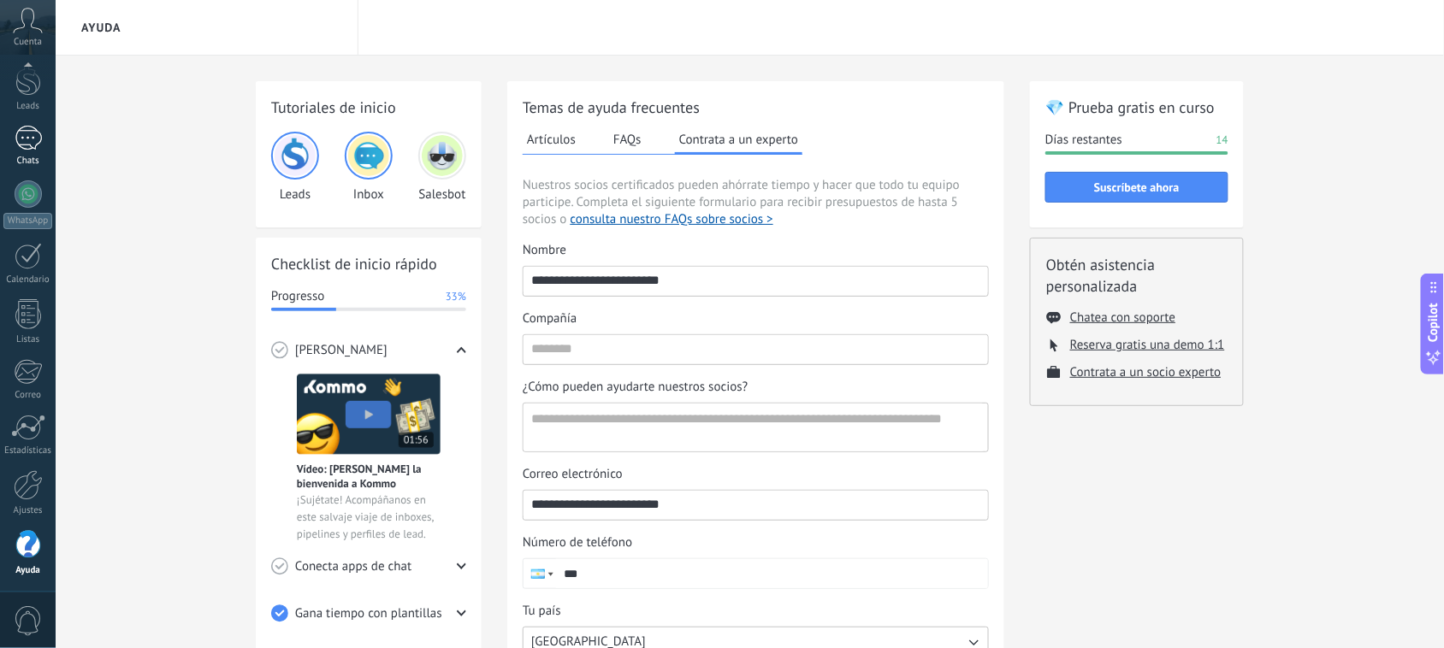
click at [30, 134] on div "1" at bounding box center [28, 138] width 27 height 25
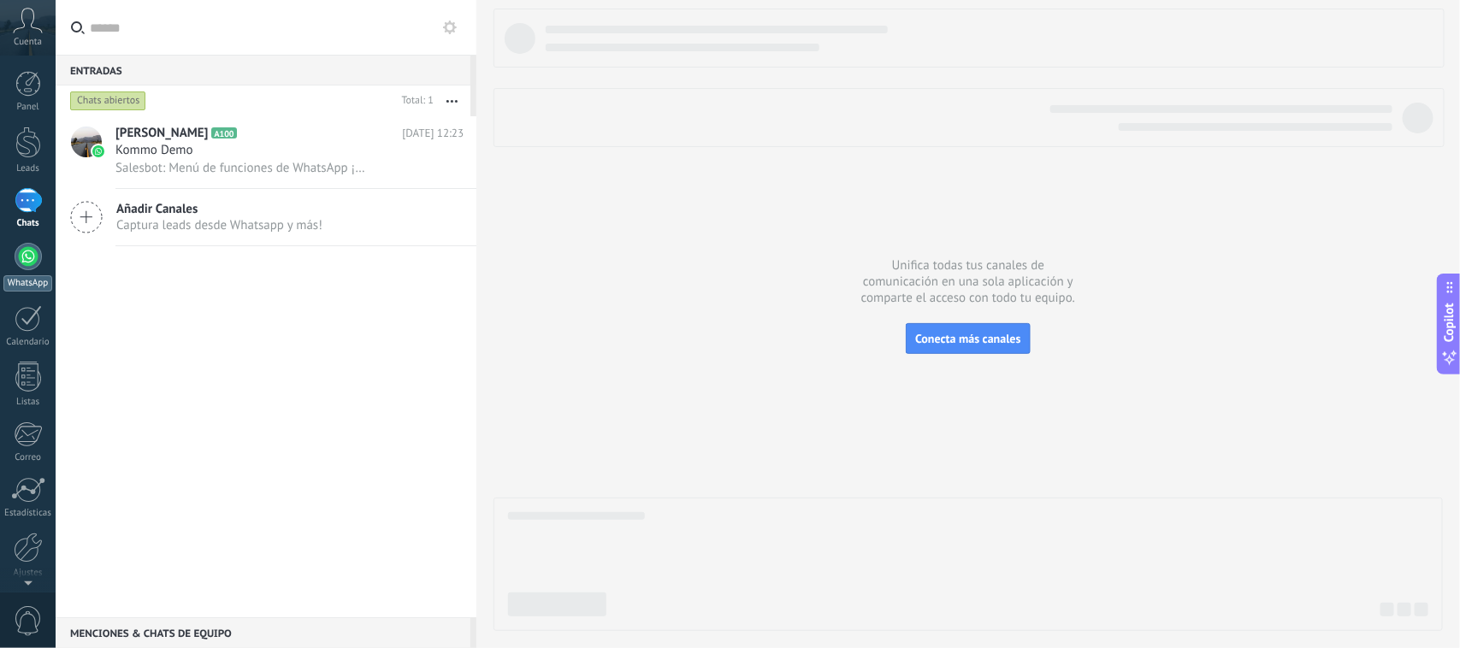
click at [27, 269] on div at bounding box center [28, 256] width 27 height 27
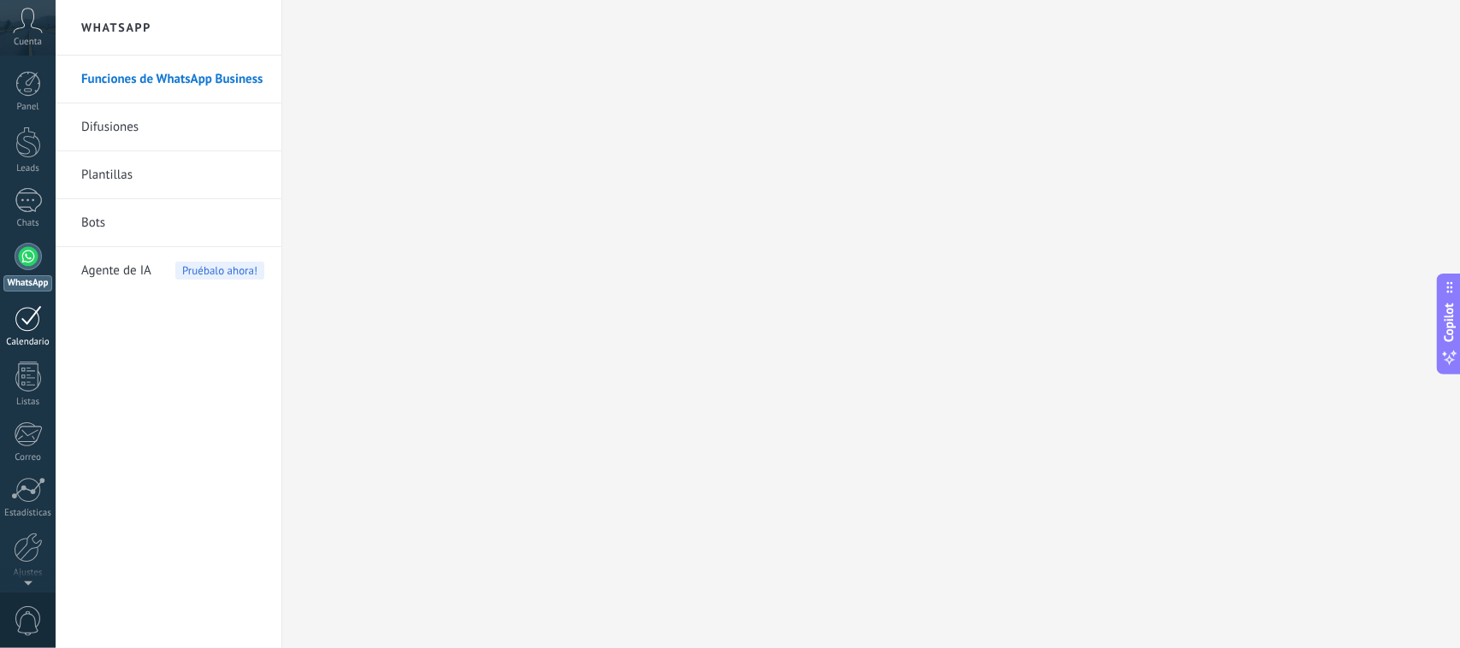
click at [30, 322] on div at bounding box center [28, 318] width 27 height 27
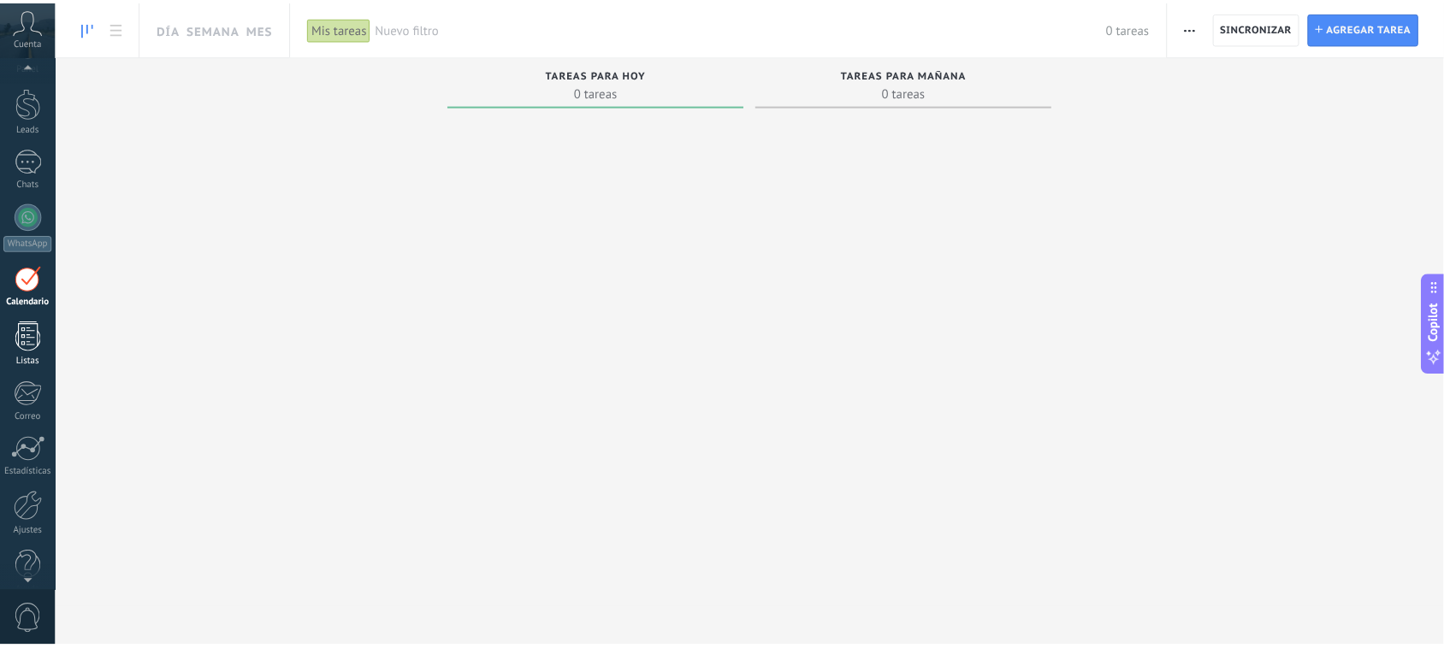
scroll to position [62, 0]
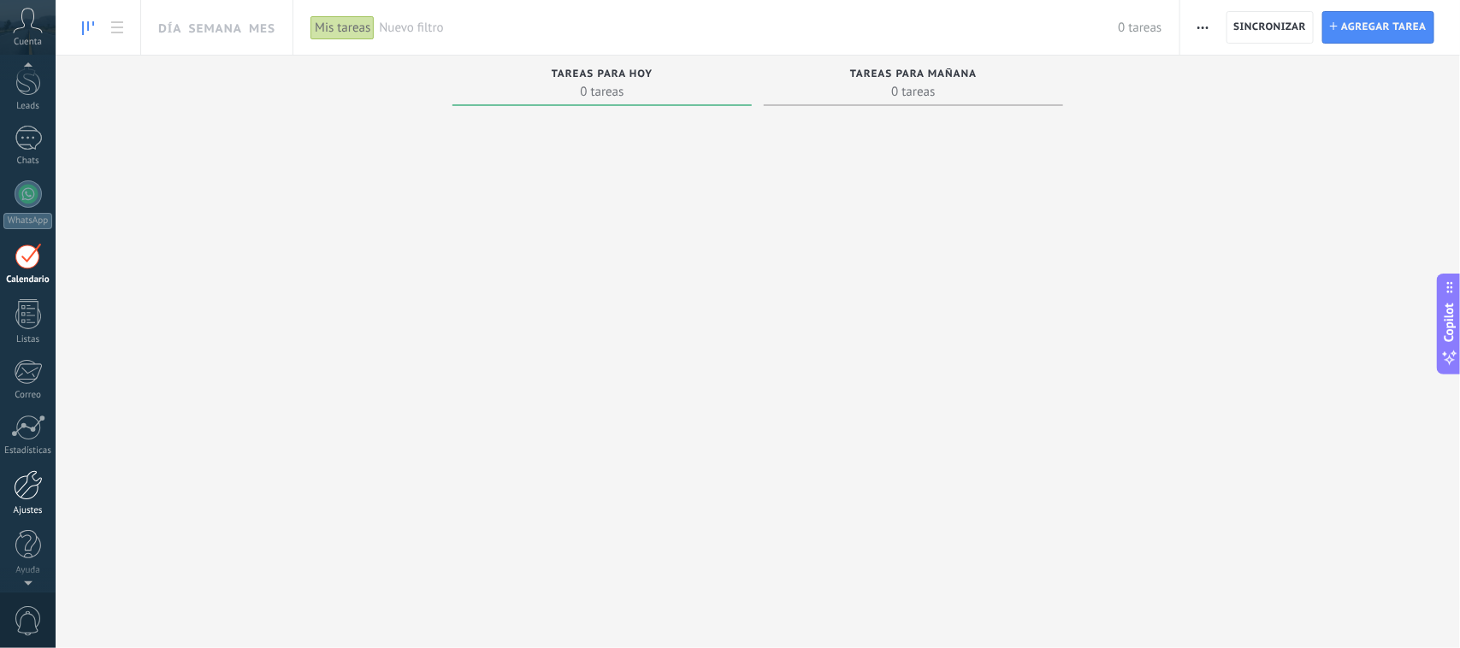
click at [27, 507] on div "Ajustes" at bounding box center [28, 511] width 50 height 11
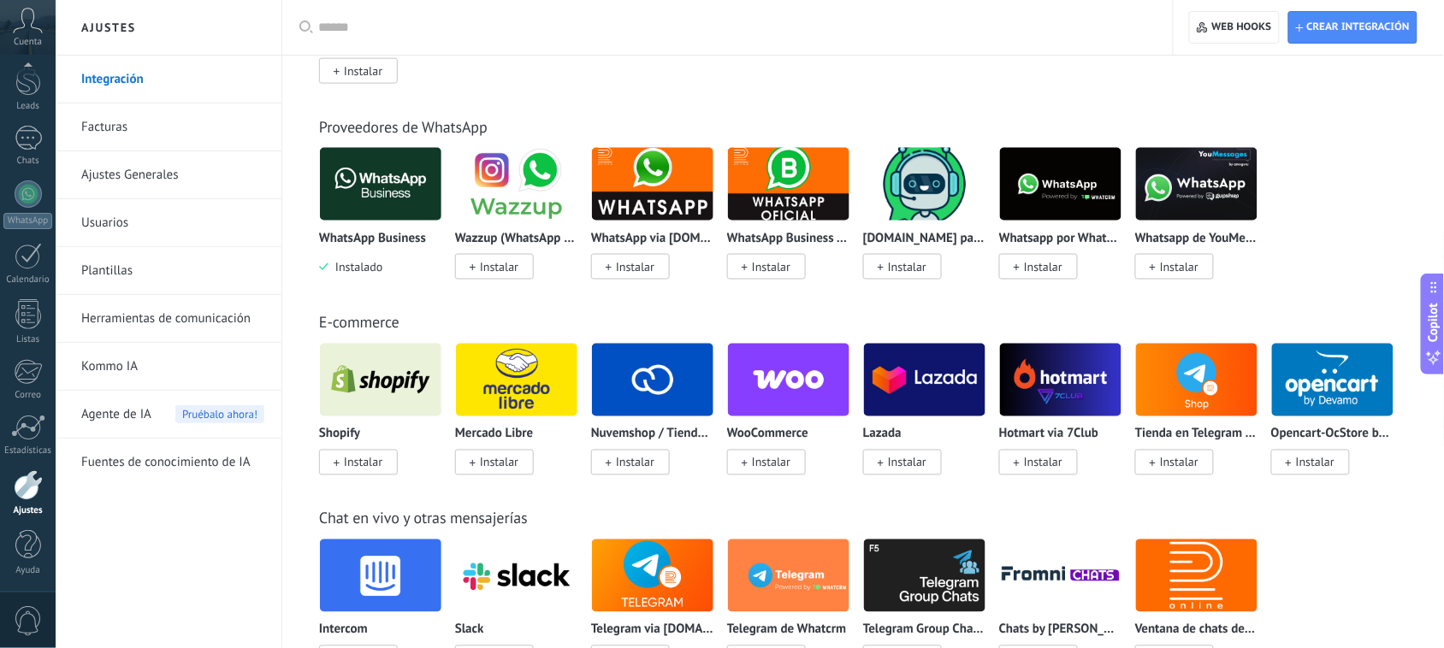
scroll to position [642, 0]
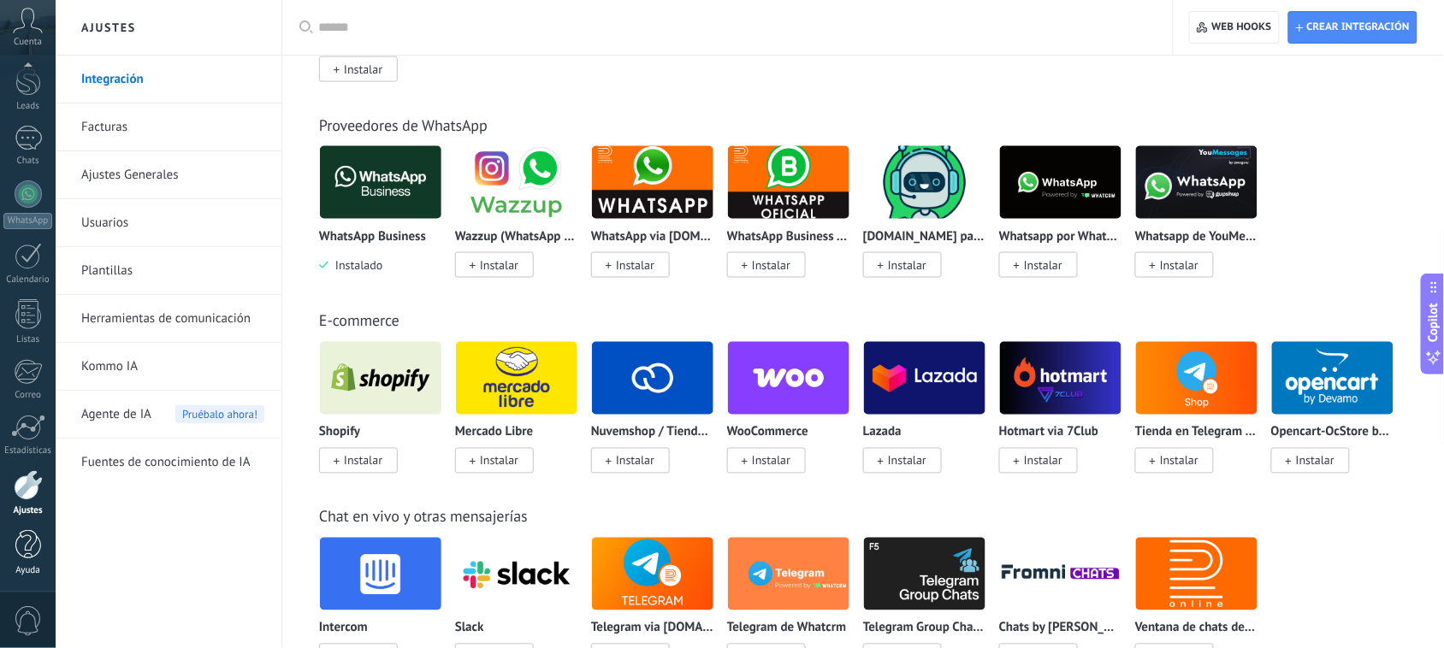
click at [22, 518] on div at bounding box center [28, 545] width 26 height 30
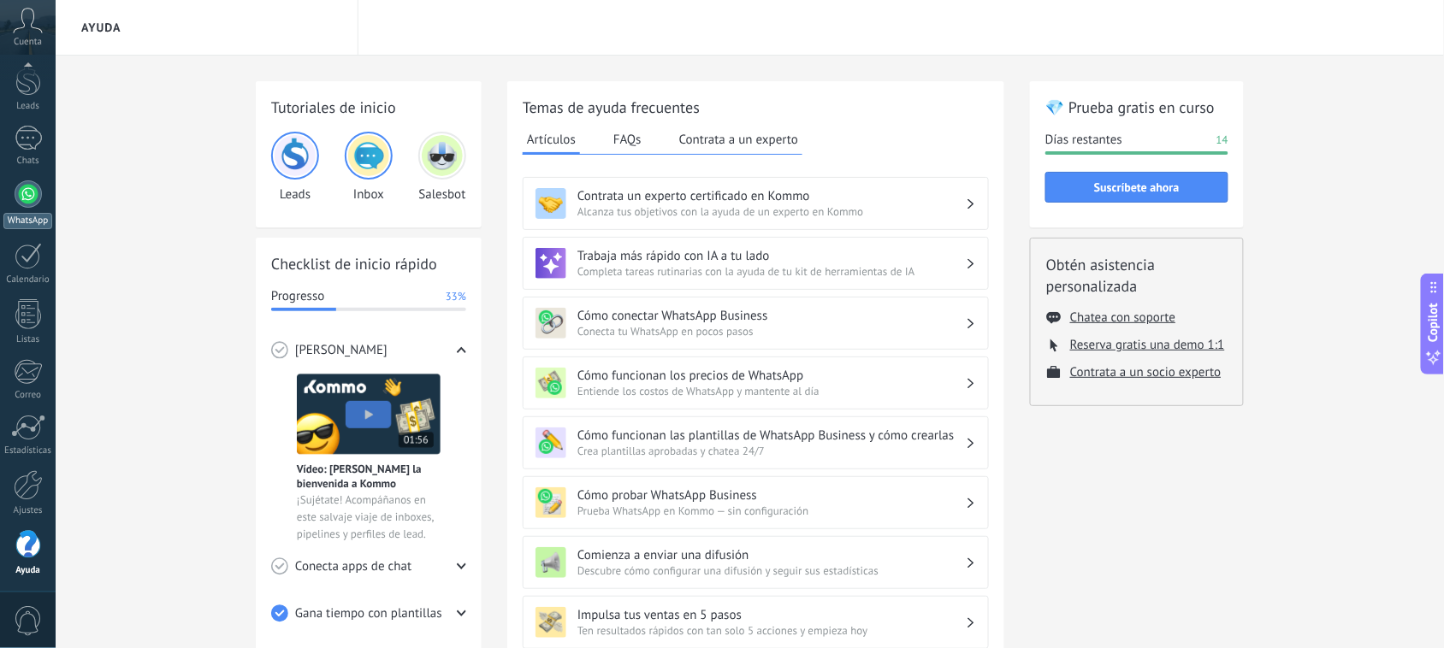
click at [27, 206] on div at bounding box center [28, 193] width 27 height 27
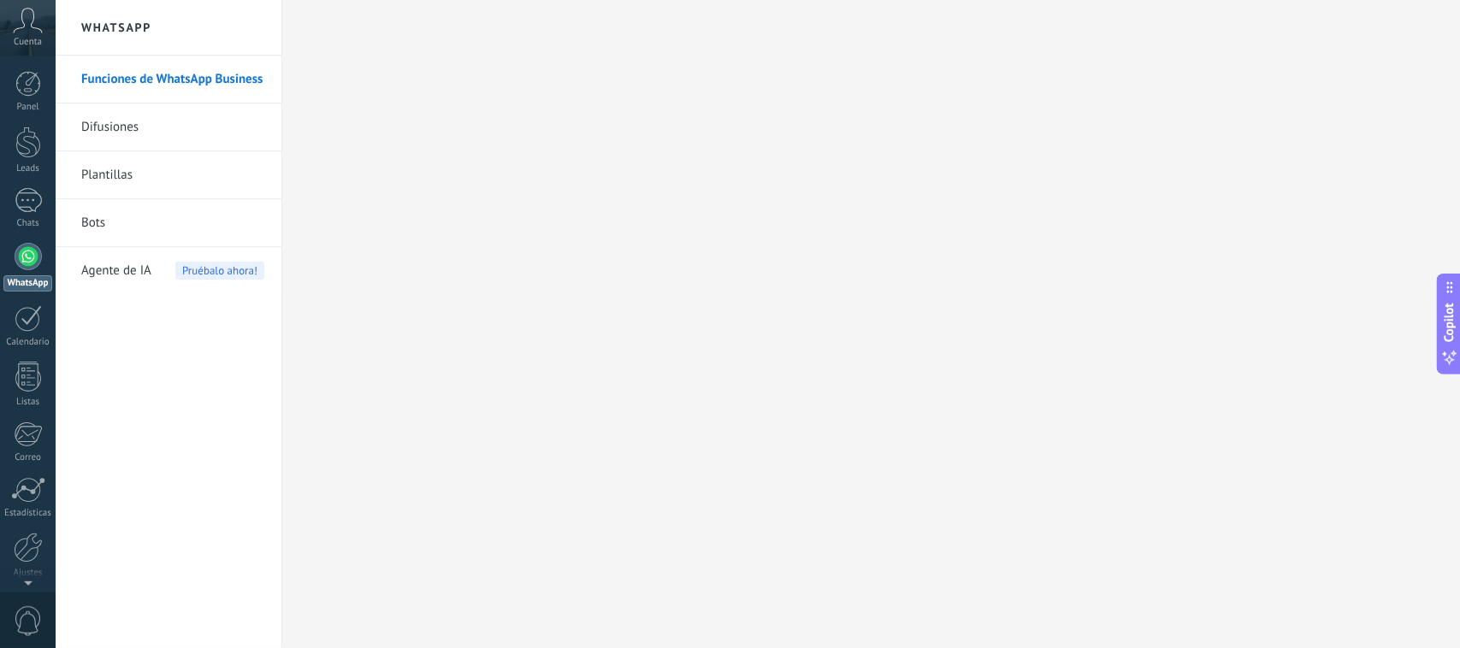
click at [127, 224] on link "Bots" at bounding box center [172, 223] width 183 height 48
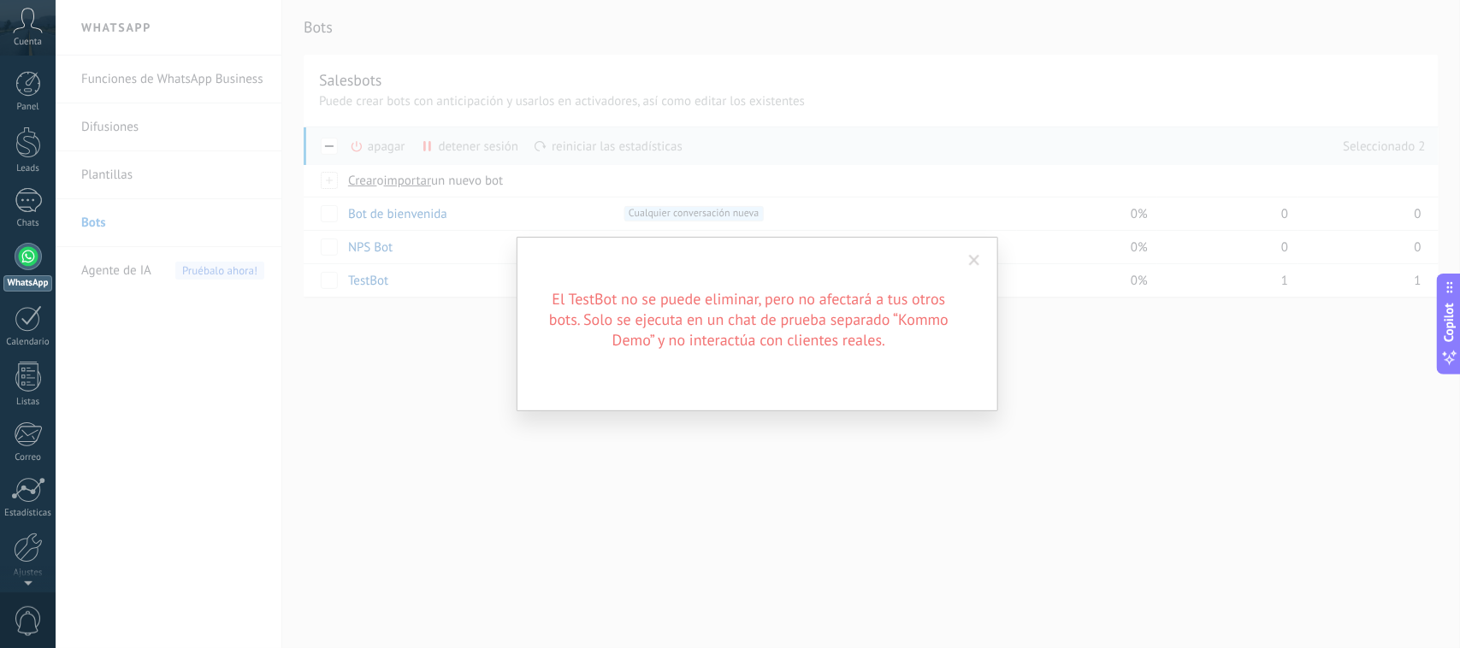
click at [976, 254] on span at bounding box center [975, 260] width 28 height 29
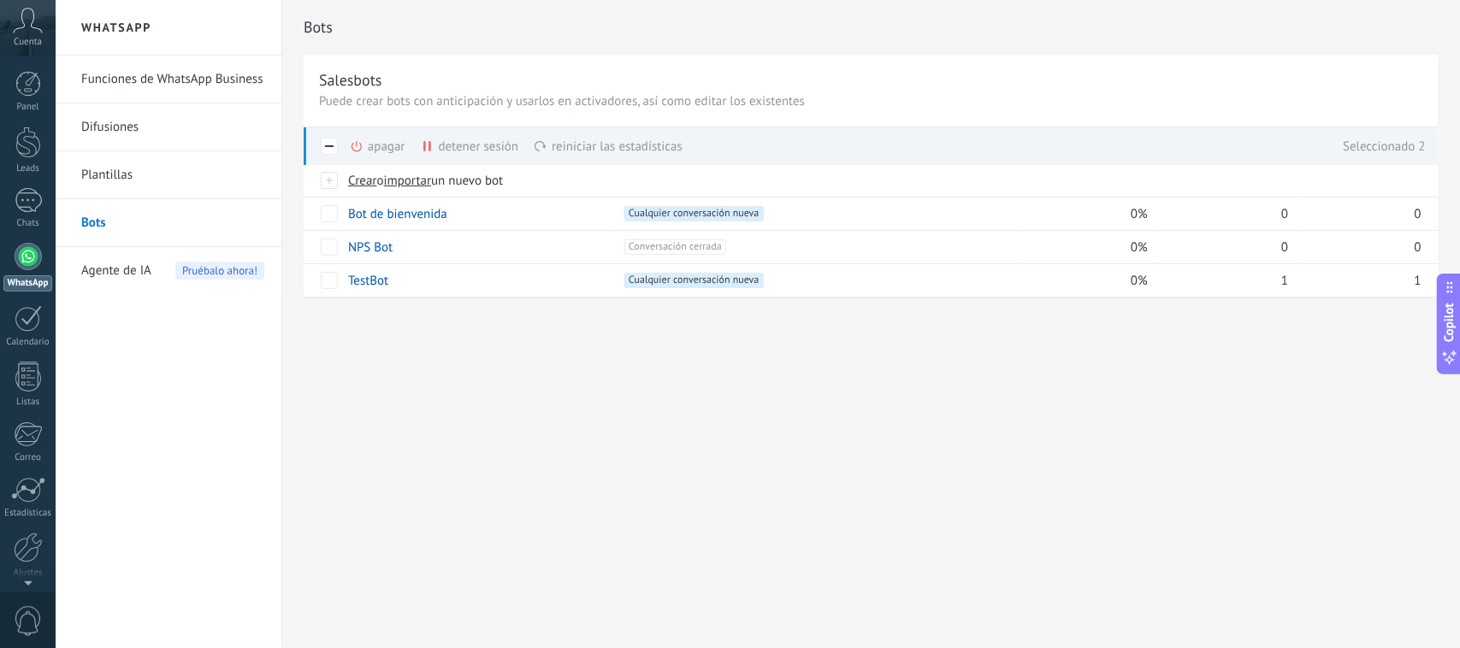
click at [372, 142] on div "apagar màs" at bounding box center [407, 146] width 114 height 38
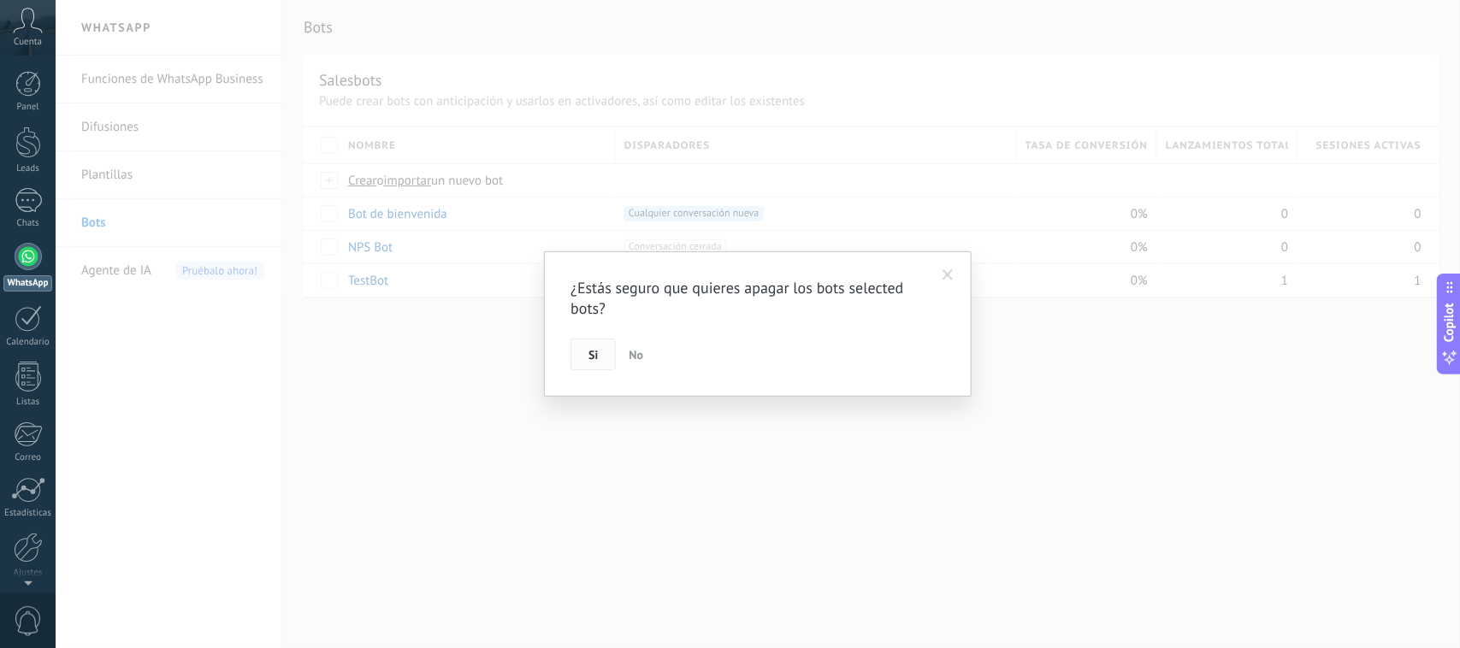
click at [597, 356] on span "Si" at bounding box center [593, 355] width 9 height 12
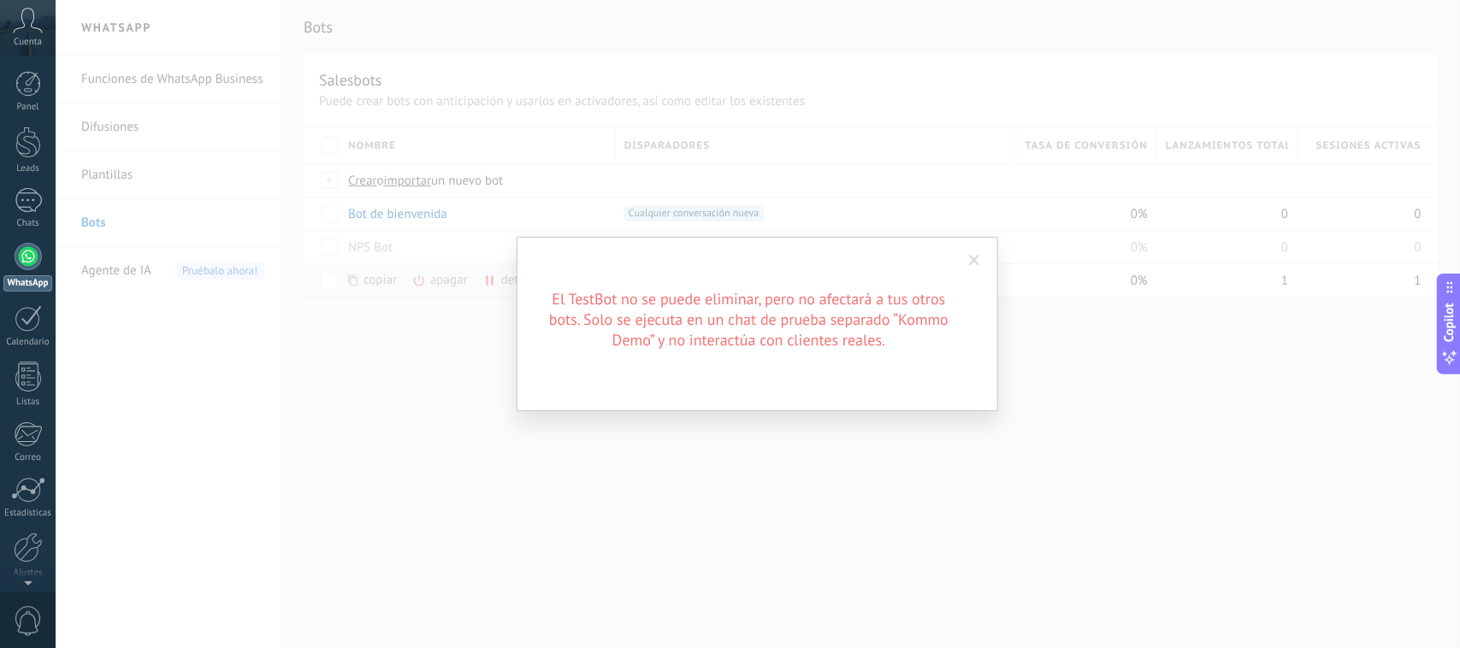
click at [975, 255] on span at bounding box center [974, 261] width 11 height 12
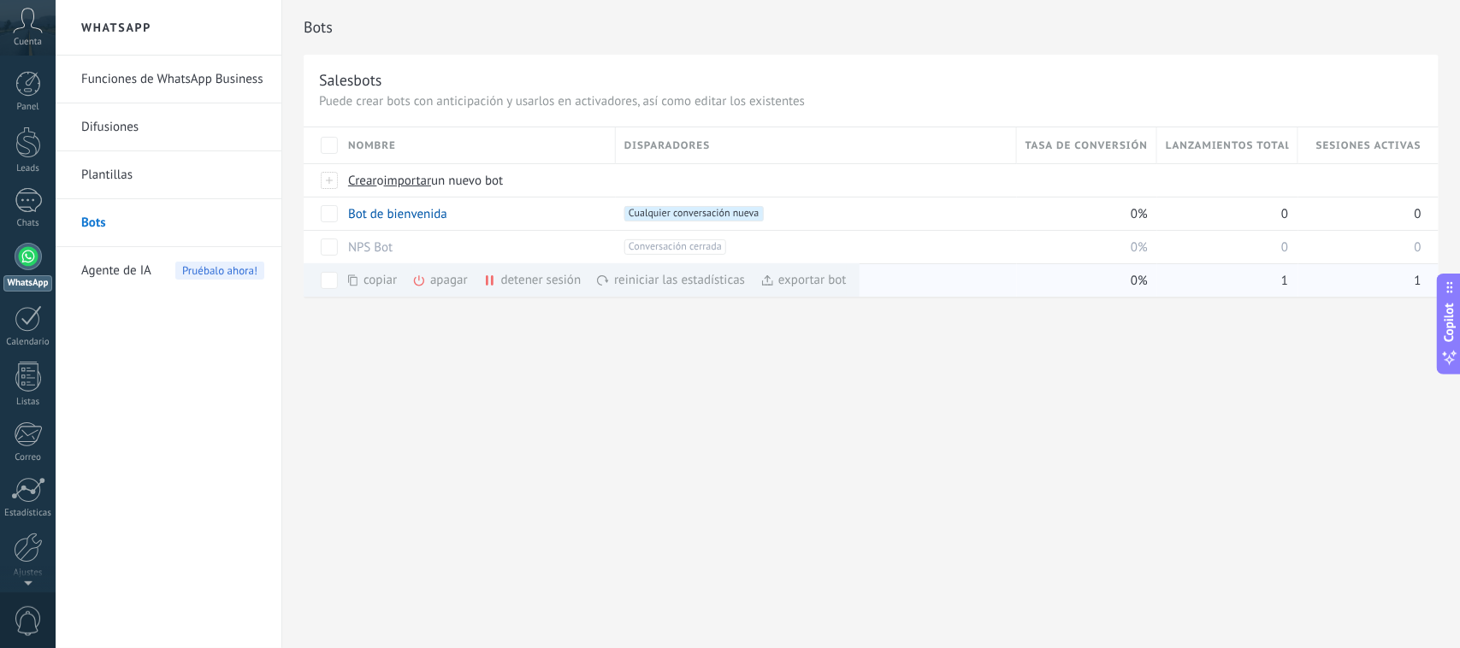
click at [435, 276] on div "apagar màs" at bounding box center [469, 279] width 114 height 33
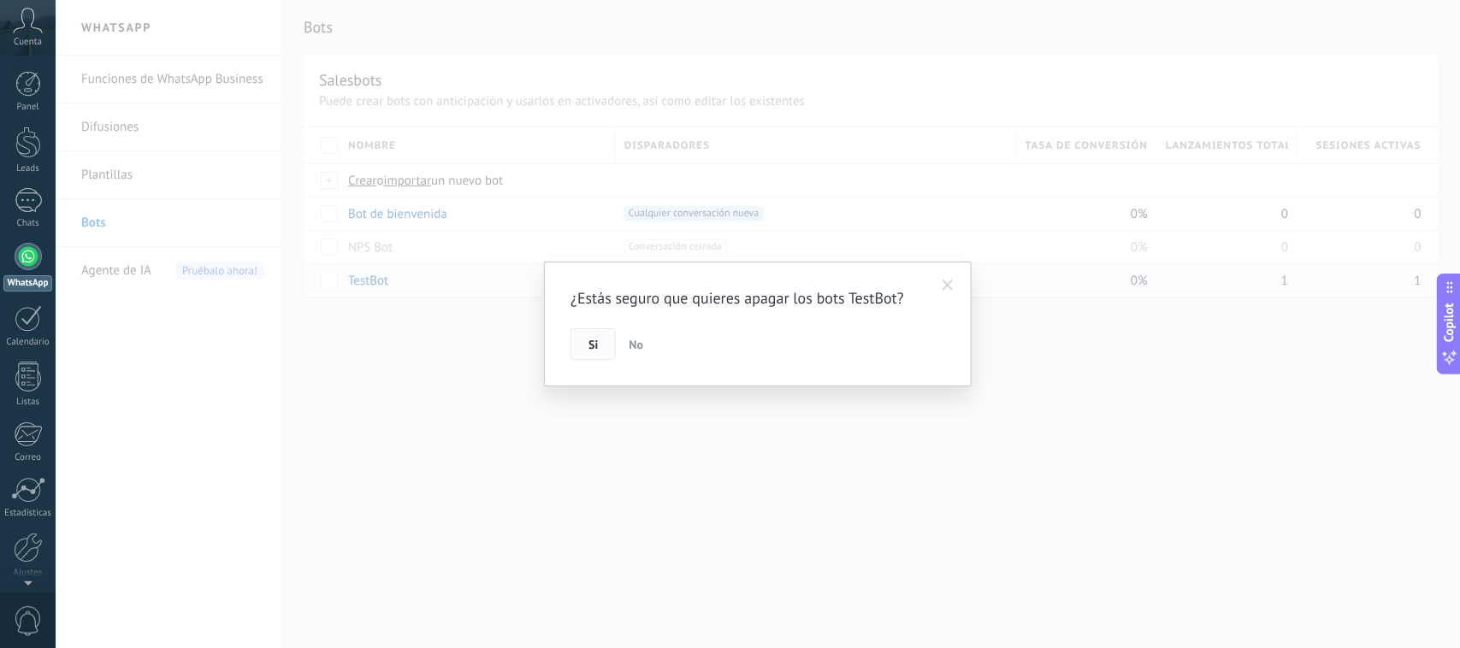
click at [583, 342] on button "Si" at bounding box center [593, 344] width 45 height 33
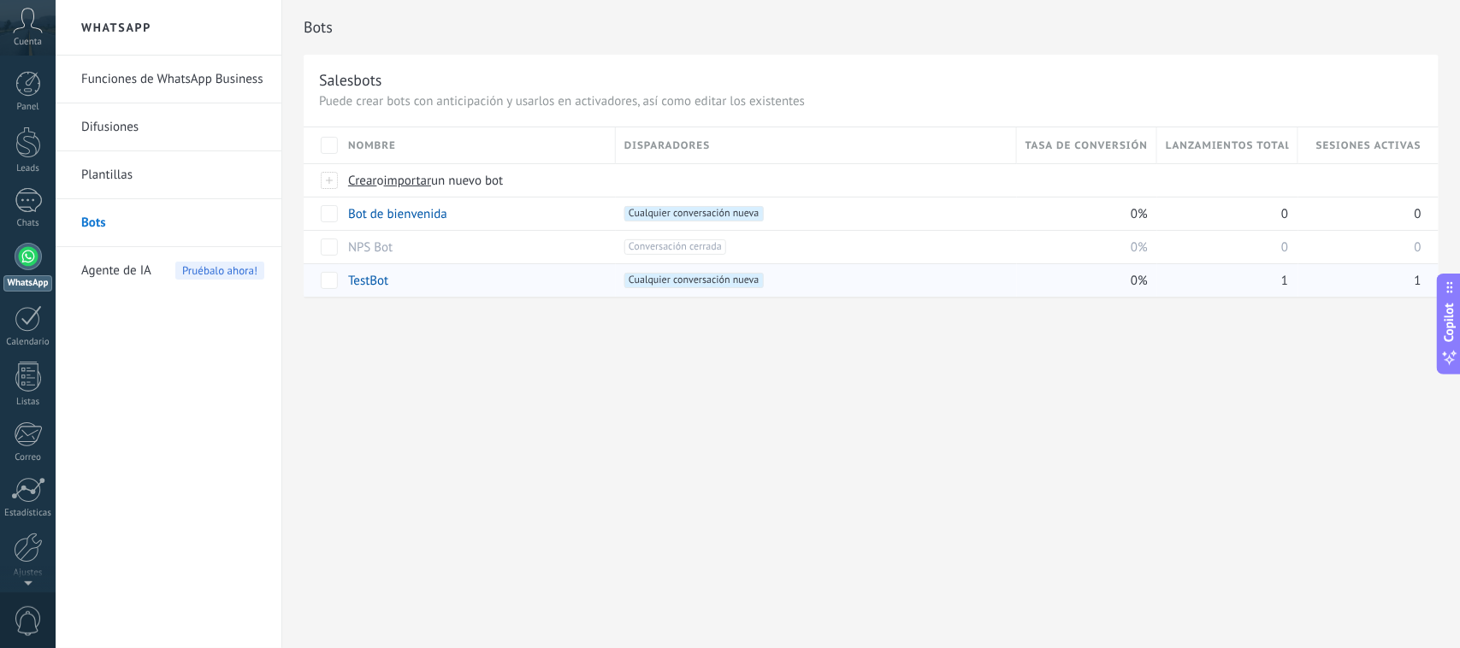
click at [681, 275] on span "Cualquier conversación nueva +0" at bounding box center [693, 280] width 139 height 15
click at [34, 20] on icon at bounding box center [28, 21] width 30 height 26
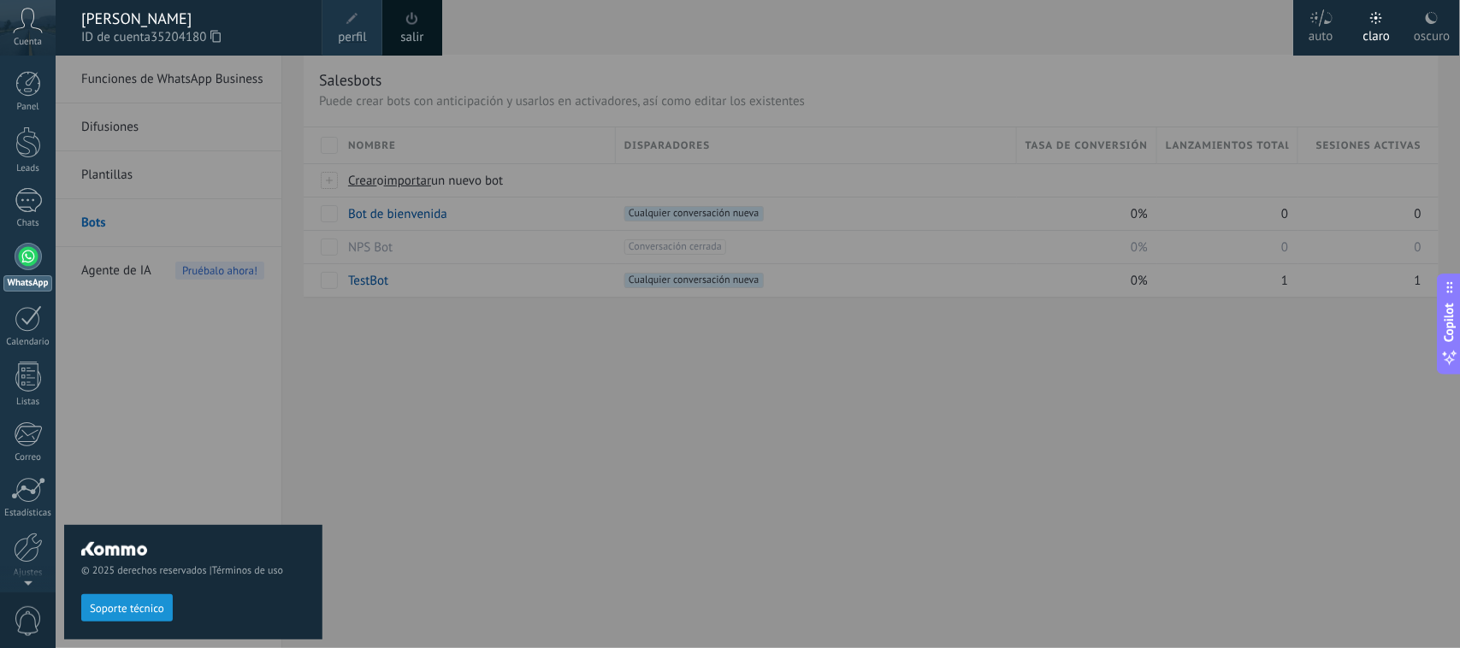
click at [411, 24] on span at bounding box center [412, 18] width 12 height 13
